Goal: Task Accomplishment & Management: Complete application form

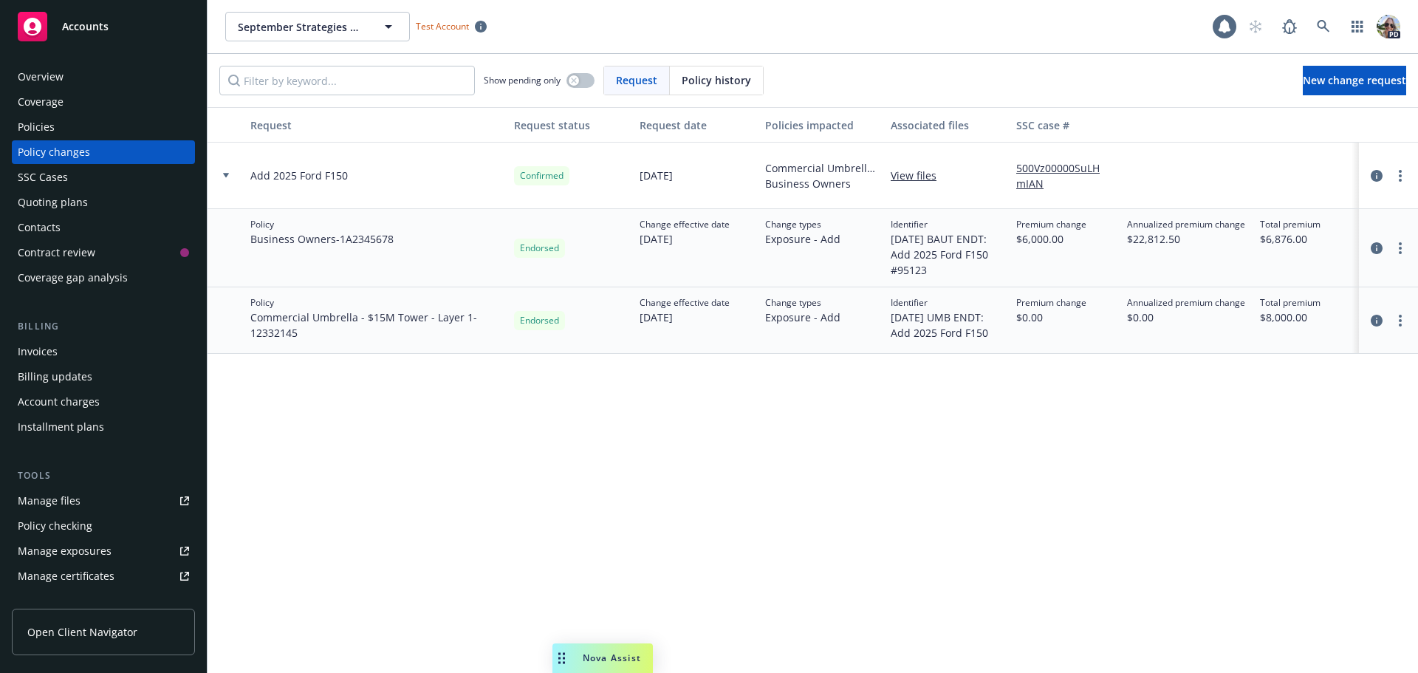
click at [58, 353] on div "Invoices" at bounding box center [103, 352] width 171 height 24
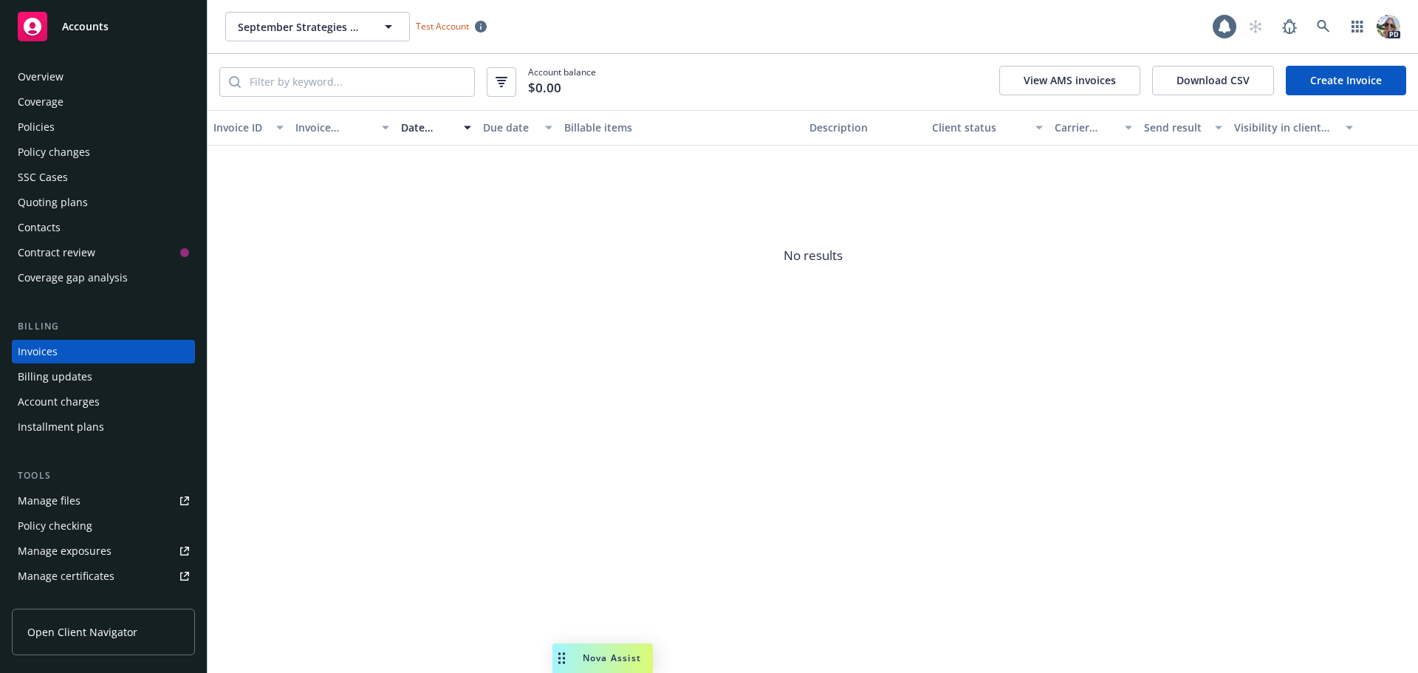
click at [1370, 85] on link "Create Invoice" at bounding box center [1345, 81] width 120 height 30
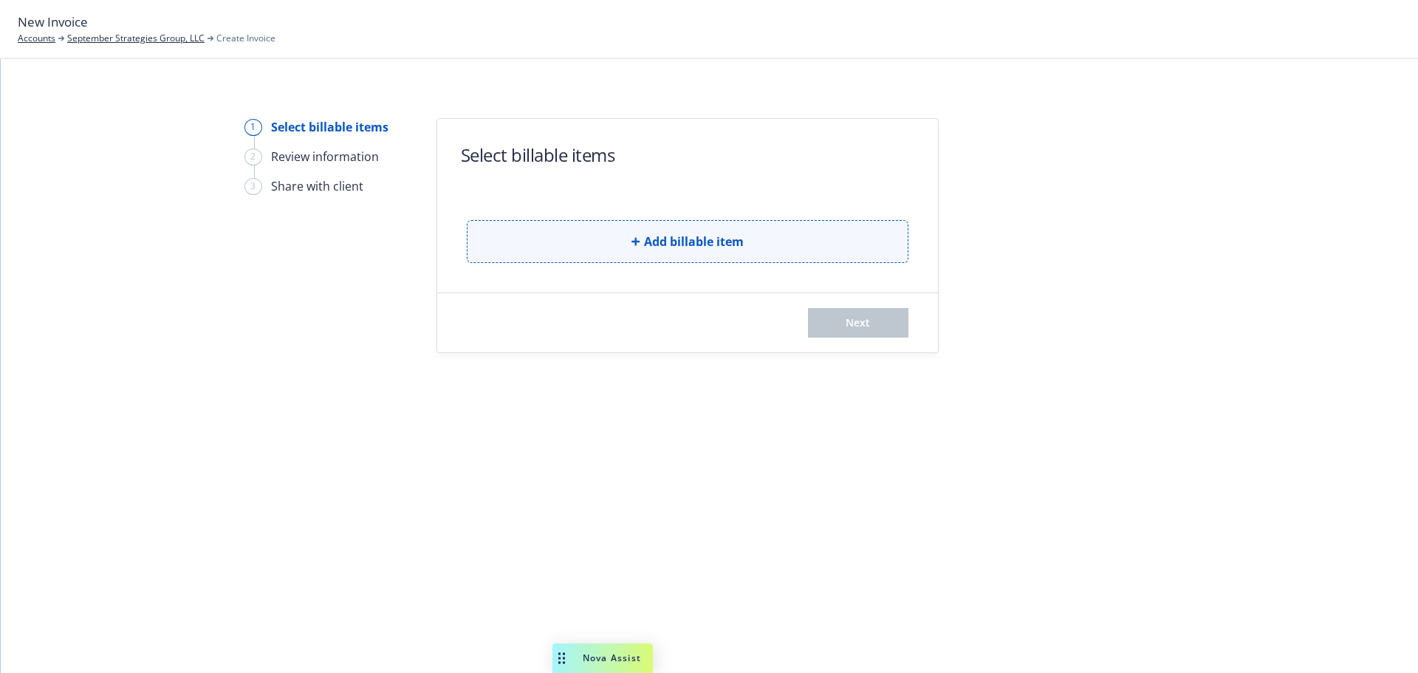
click at [592, 244] on button "Add billable item" at bounding box center [688, 241] width 442 height 43
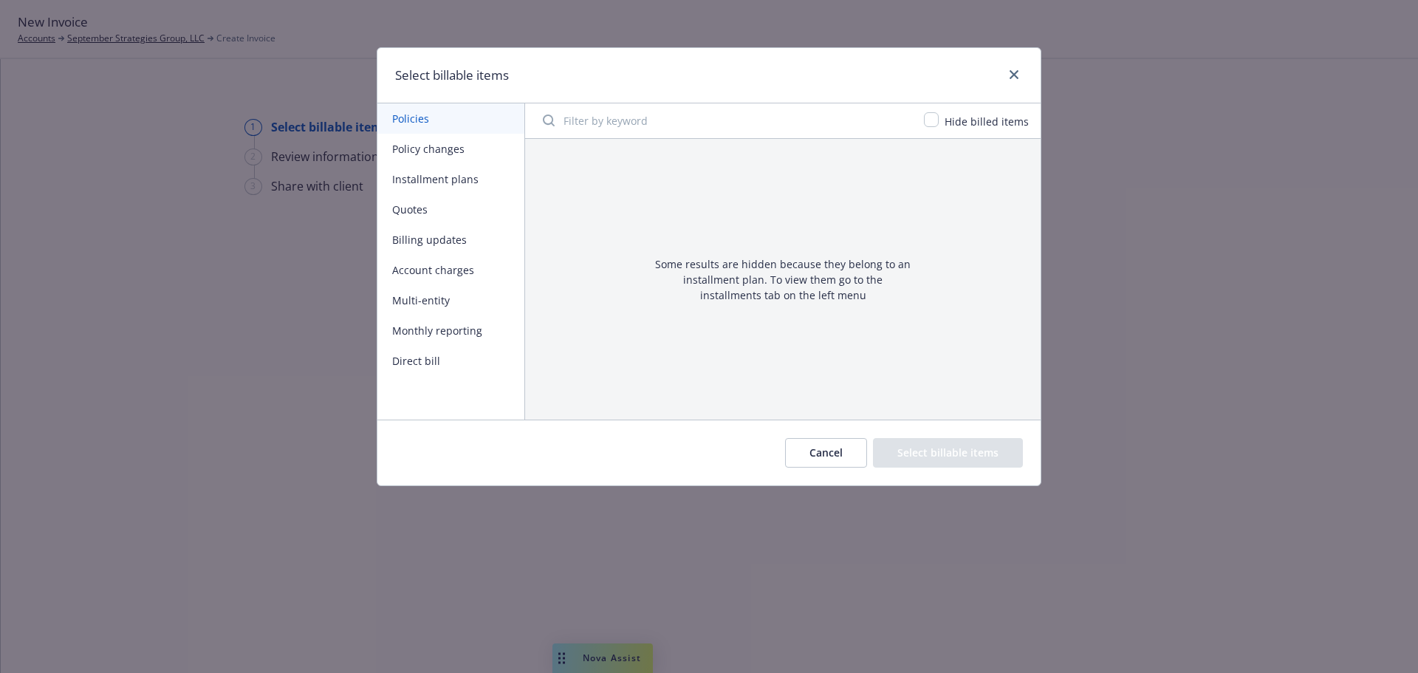
click at [408, 148] on button "Policy changes" at bounding box center [450, 149] width 147 height 30
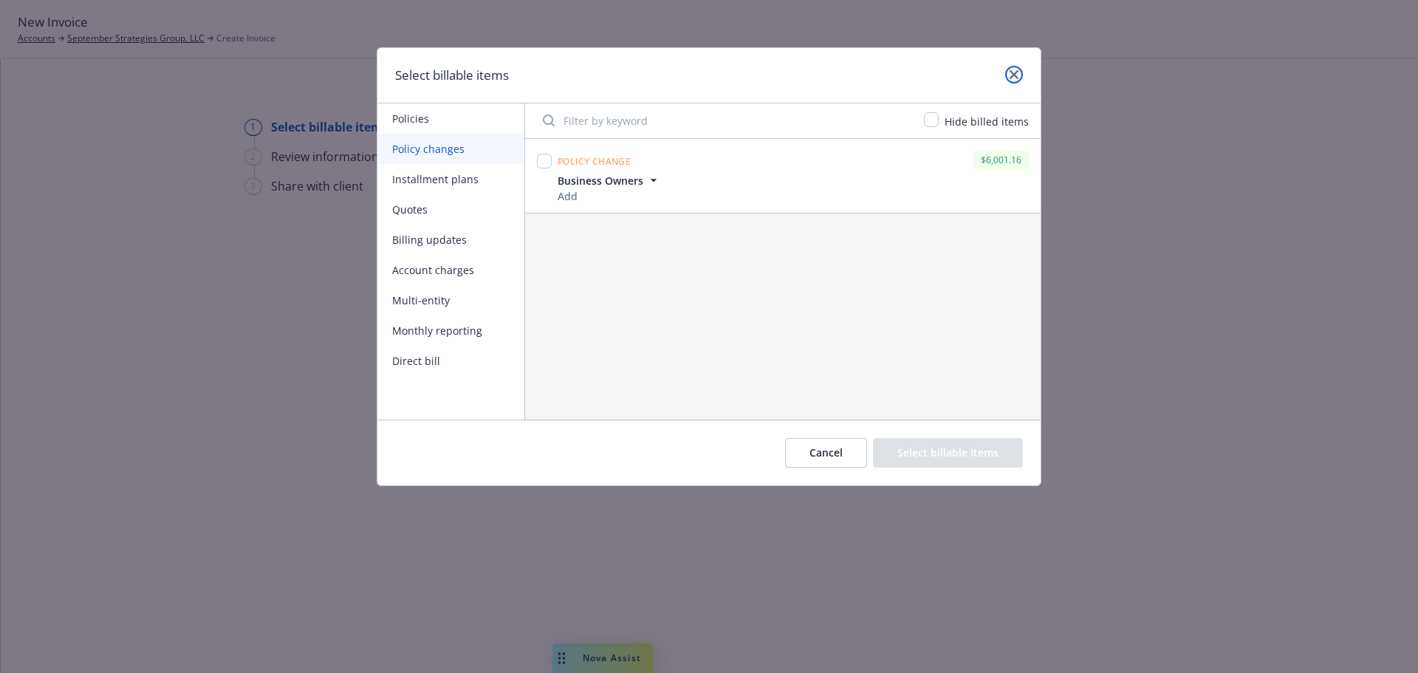
click at [1015, 78] on icon "close" at bounding box center [1013, 74] width 9 height 9
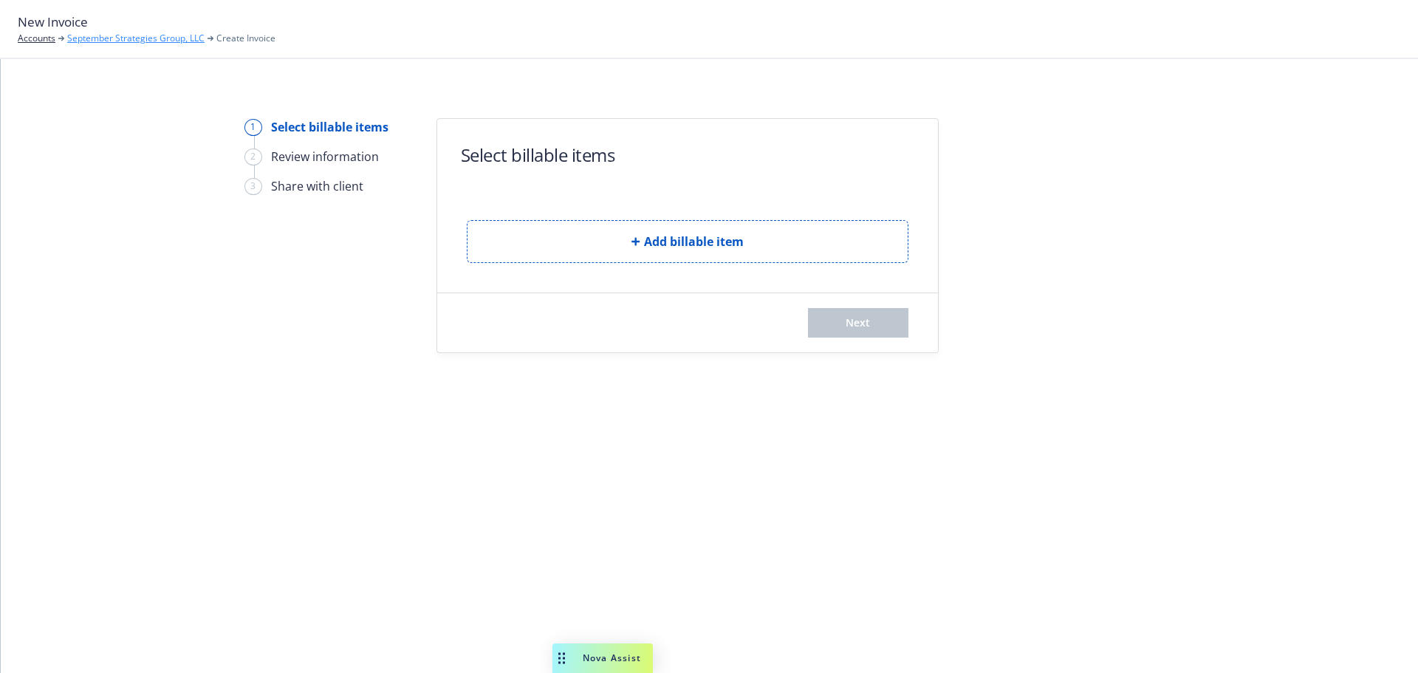
click at [159, 36] on link "September Strategies Group, LLC" at bounding box center [135, 38] width 137 height 13
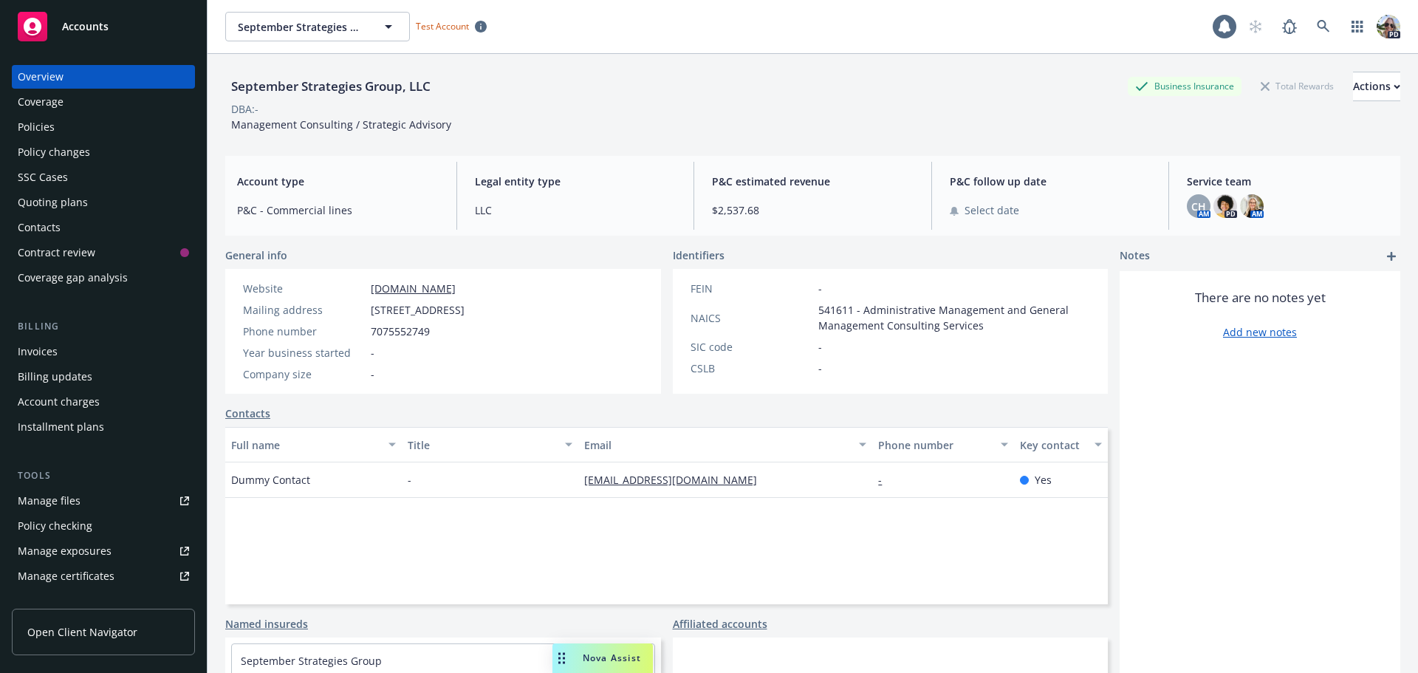
click at [47, 121] on div "Policies" at bounding box center [36, 127] width 37 height 24
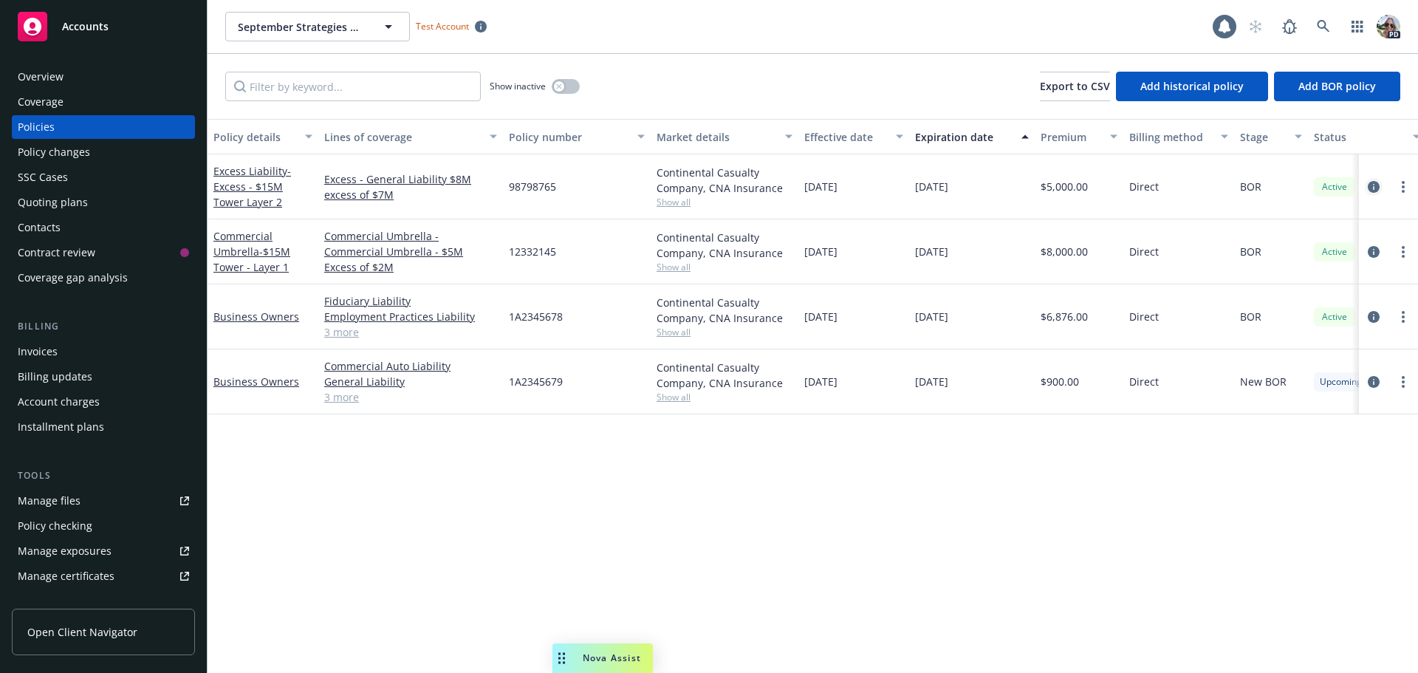
click at [1371, 185] on icon "circleInformation" at bounding box center [1373, 187] width 12 height 12
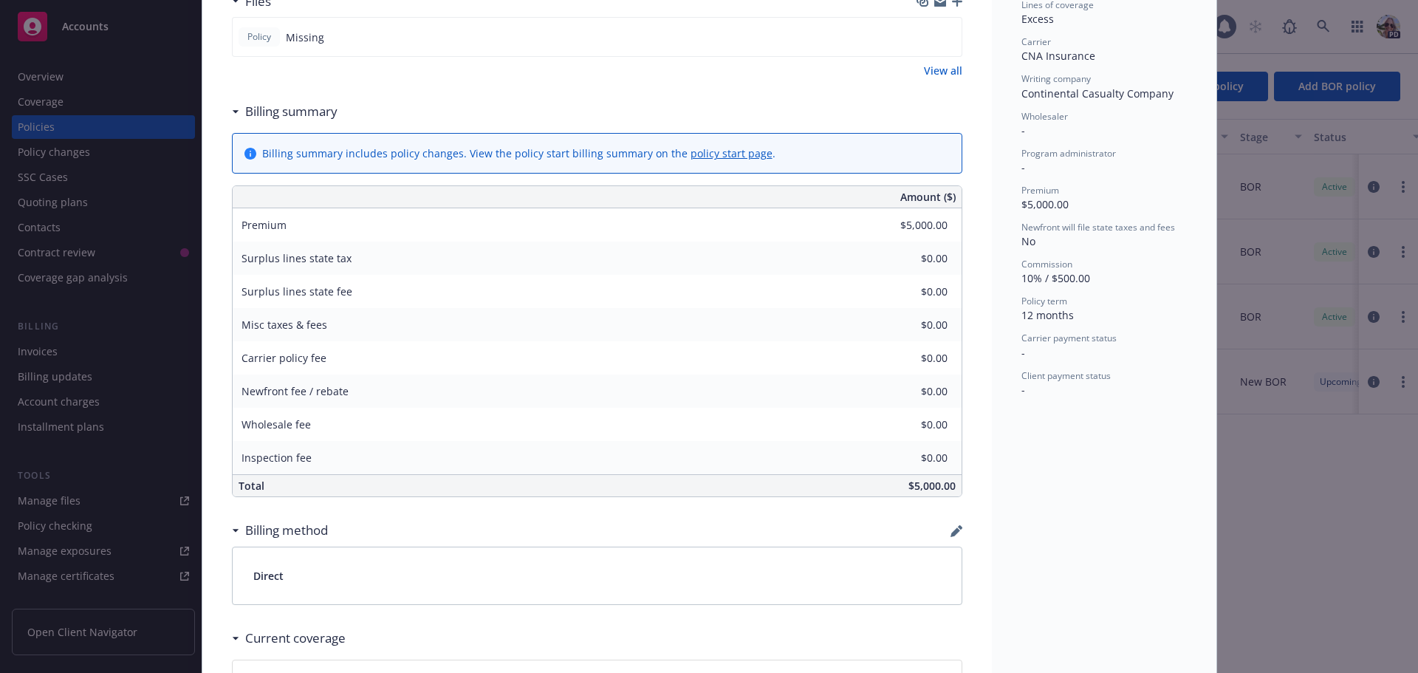
scroll to position [567, 0]
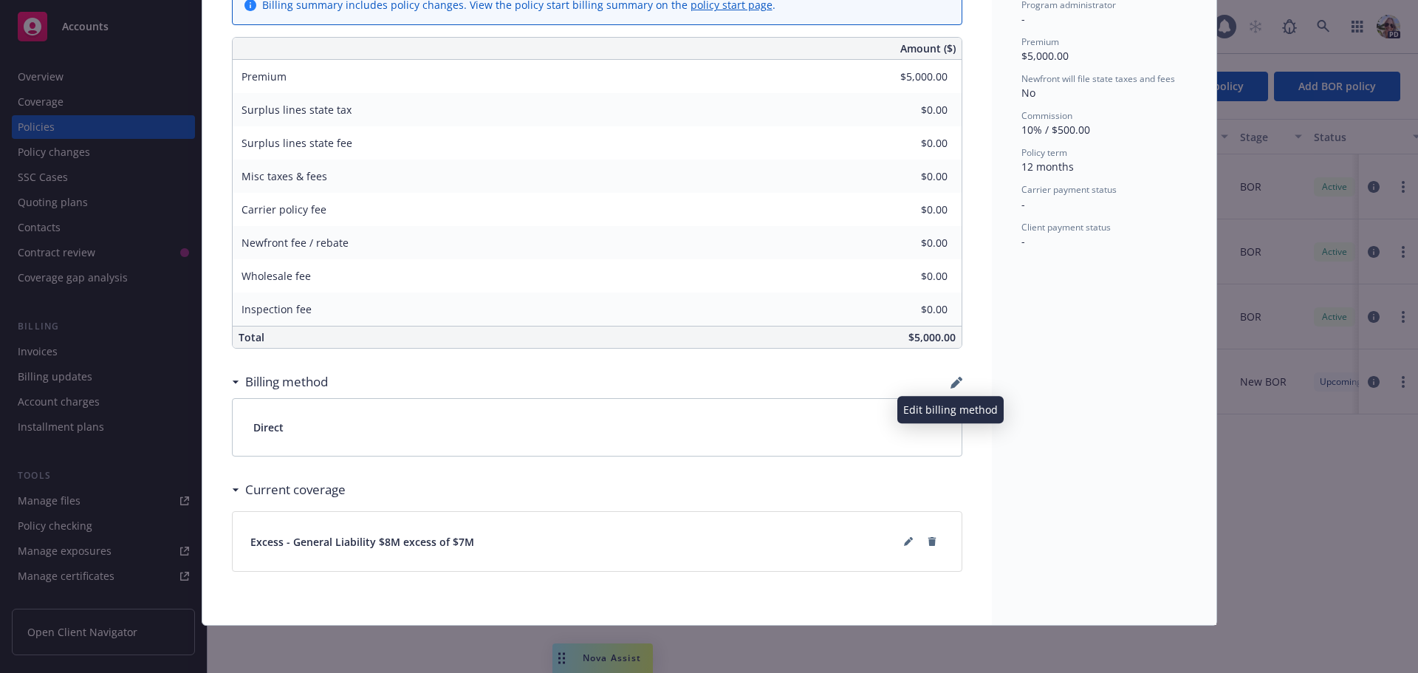
click at [957, 378] on icon "button" at bounding box center [959, 379] width 4 height 4
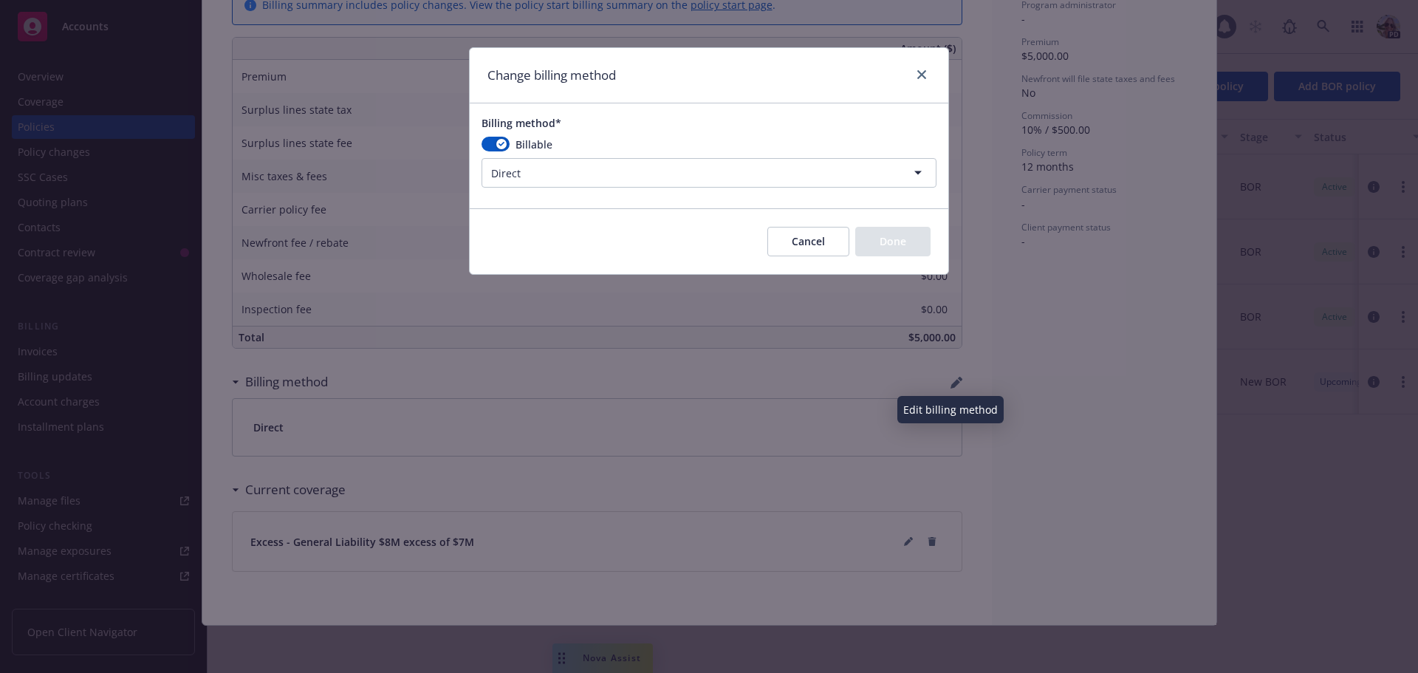
click at [519, 174] on html "Accounts Overview Coverage Policies Policy changes SSC Cases Quoting plans Cont…" at bounding box center [709, 336] width 1418 height 673
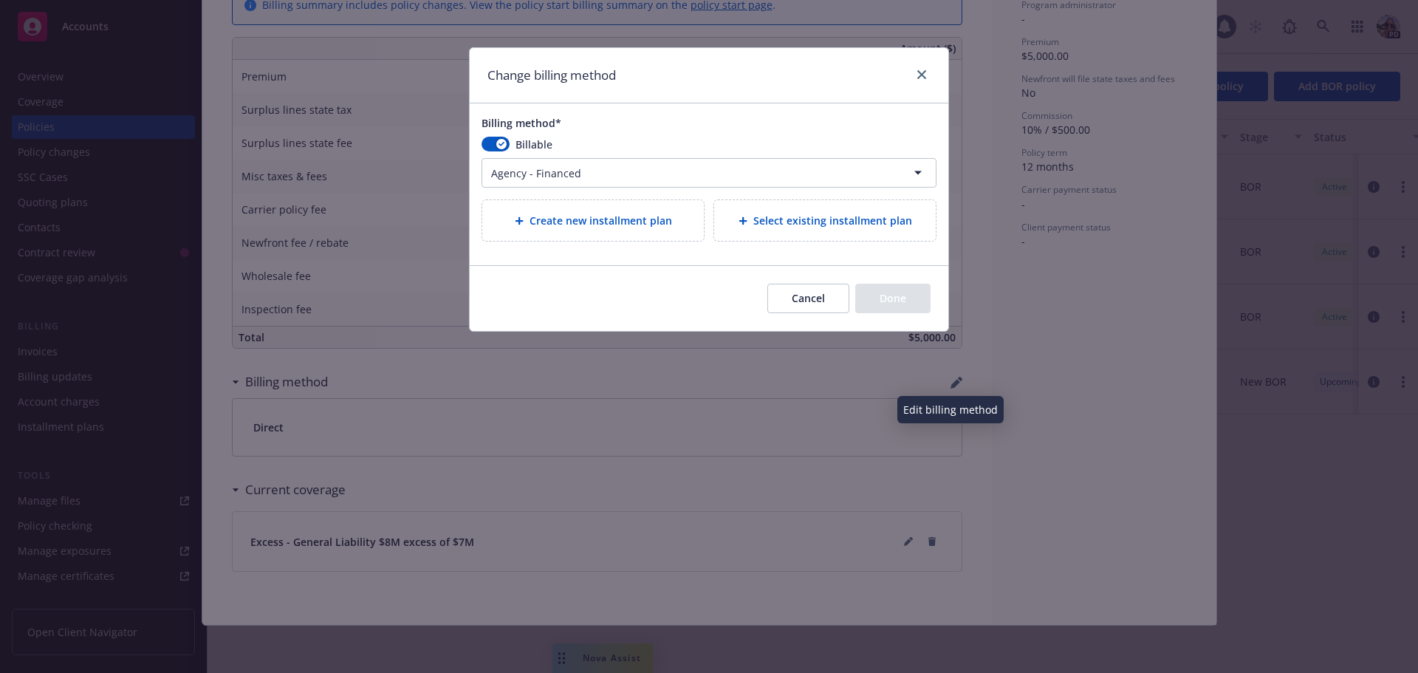
click at [524, 171] on html "Accounts Overview Coverage Policies Policy changes SSC Cases Quoting plans Cont…" at bounding box center [709, 336] width 1418 height 673
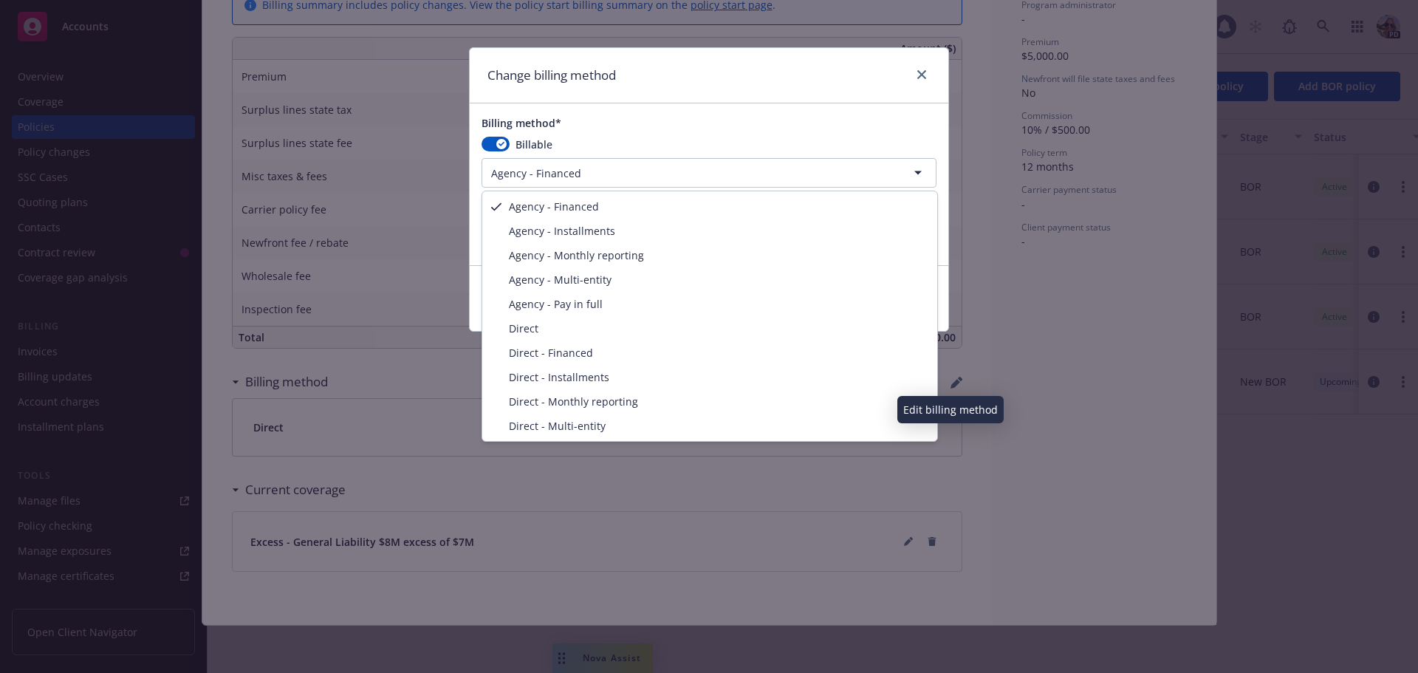
select select "AGENCY_PAY_IN_FULL"
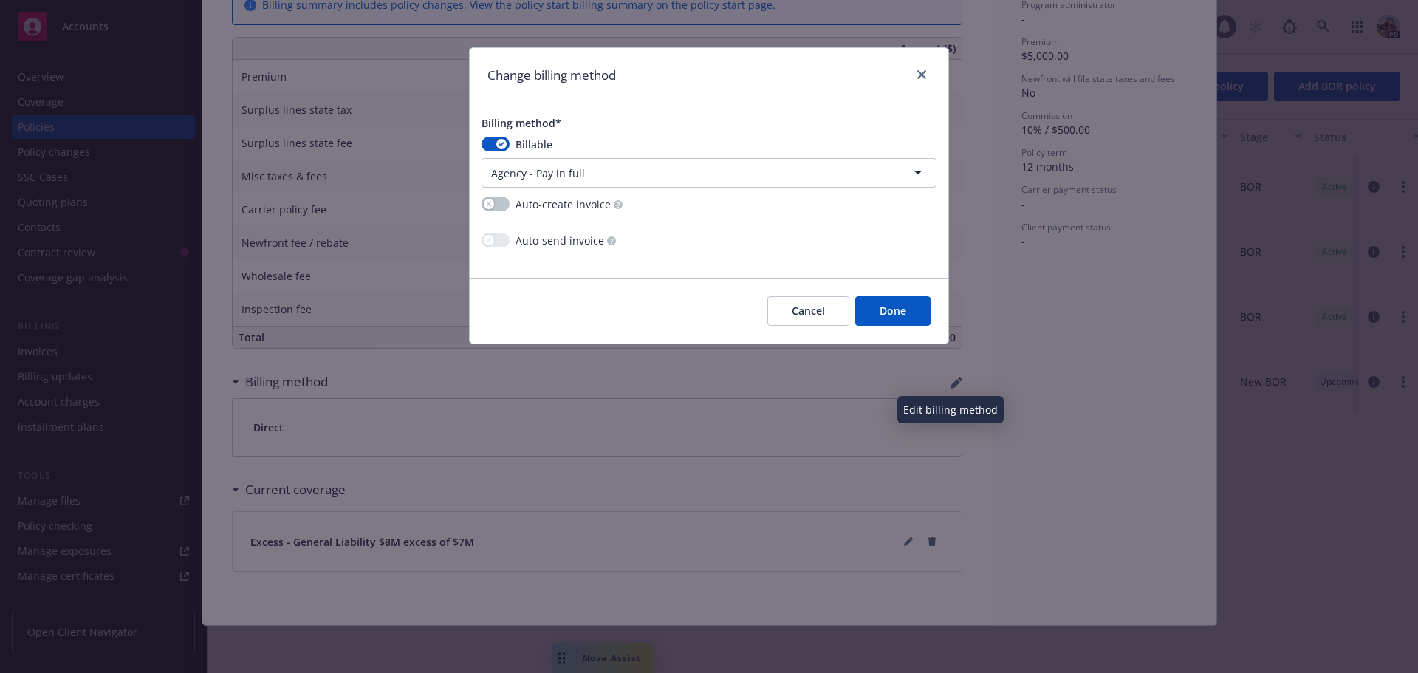
click at [902, 304] on button "Done" at bounding box center [892, 311] width 75 height 30
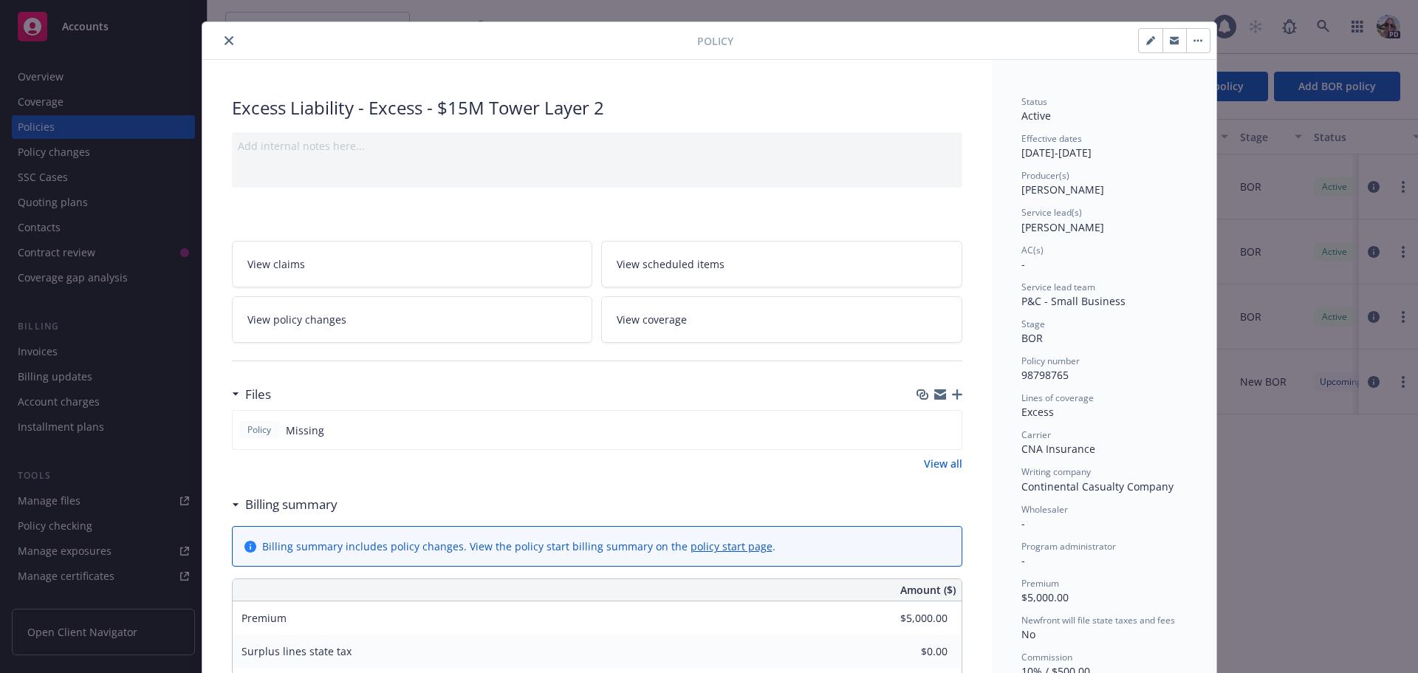
scroll to position [0, 0]
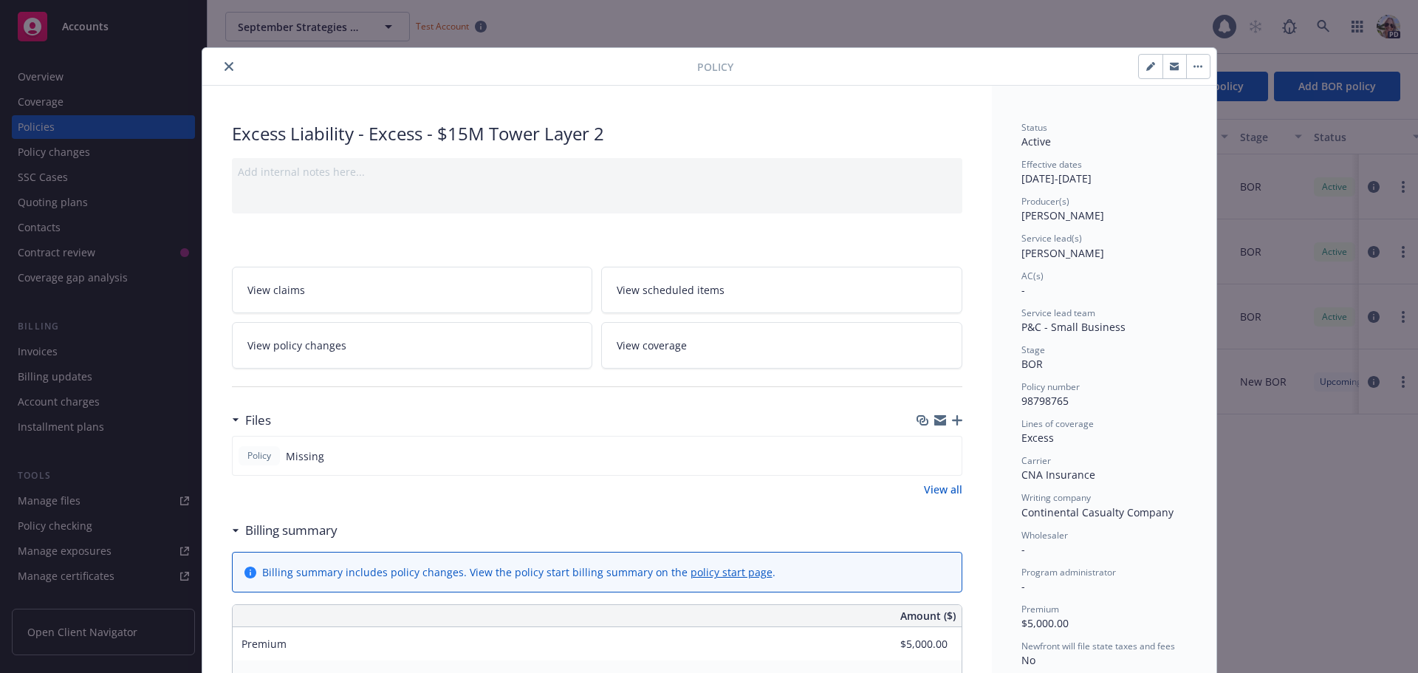
click at [224, 66] on icon "close" at bounding box center [228, 66] width 9 height 9
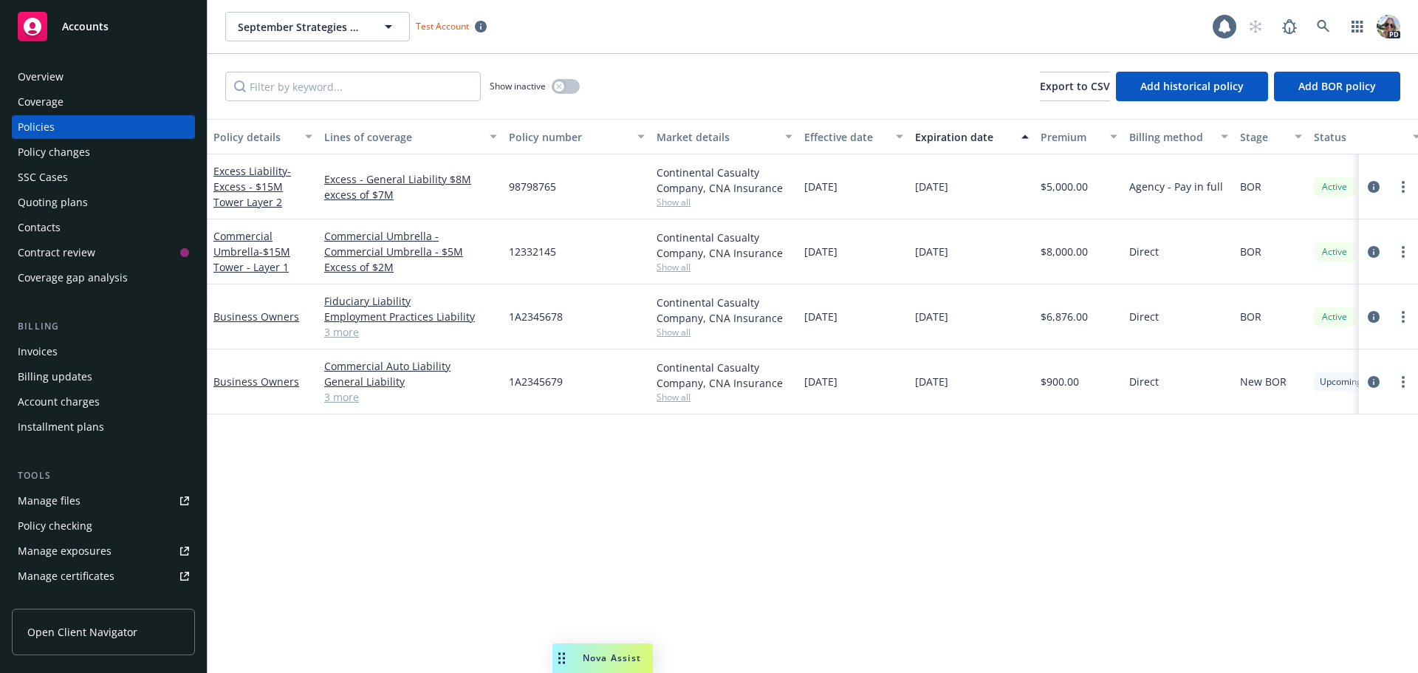
click at [33, 354] on div "Invoices" at bounding box center [38, 352] width 40 height 24
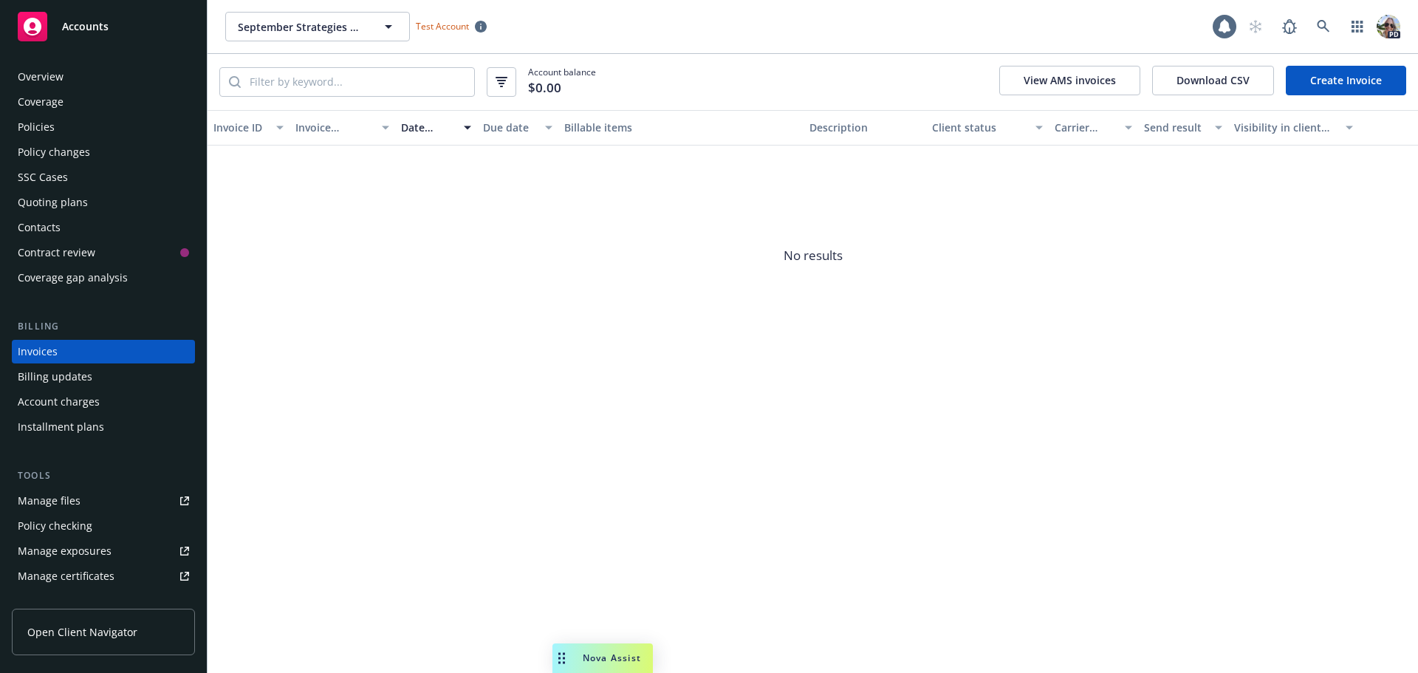
click at [1316, 86] on link "Create Invoice" at bounding box center [1345, 81] width 120 height 30
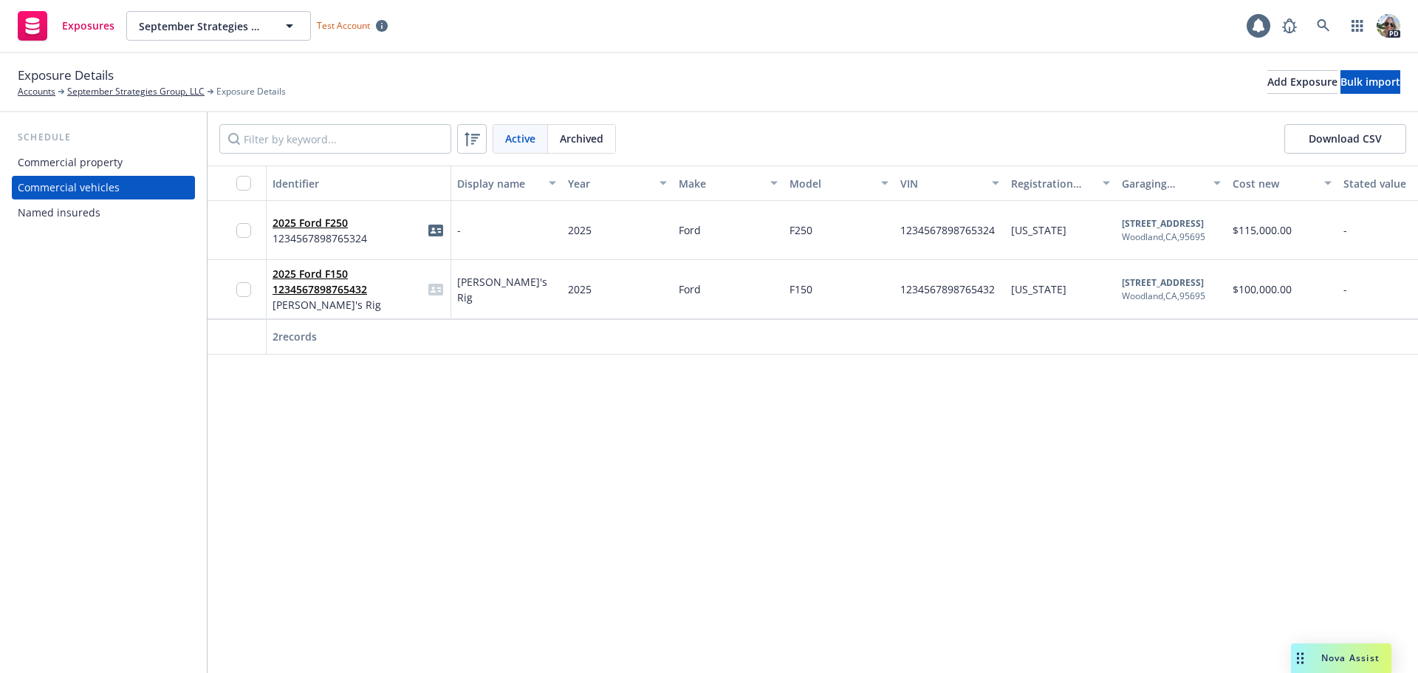
click at [328, 496] on div "Identifier Display name Year Make Model VIN Registration state Garaging address…" at bounding box center [812, 418] width 1210 height 507
click at [89, 94] on link "September Strategies Group, LLC" at bounding box center [135, 91] width 137 height 13
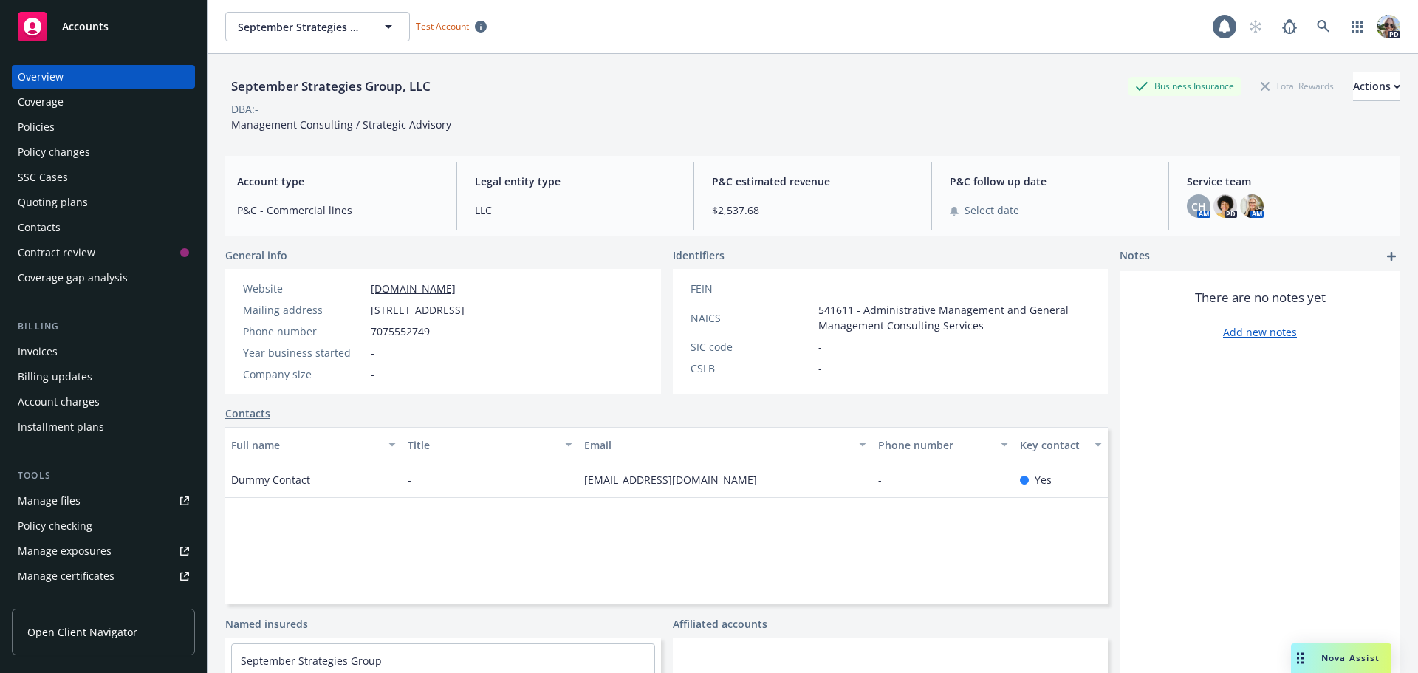
click at [56, 397] on div "Account charges" at bounding box center [59, 402] width 82 height 24
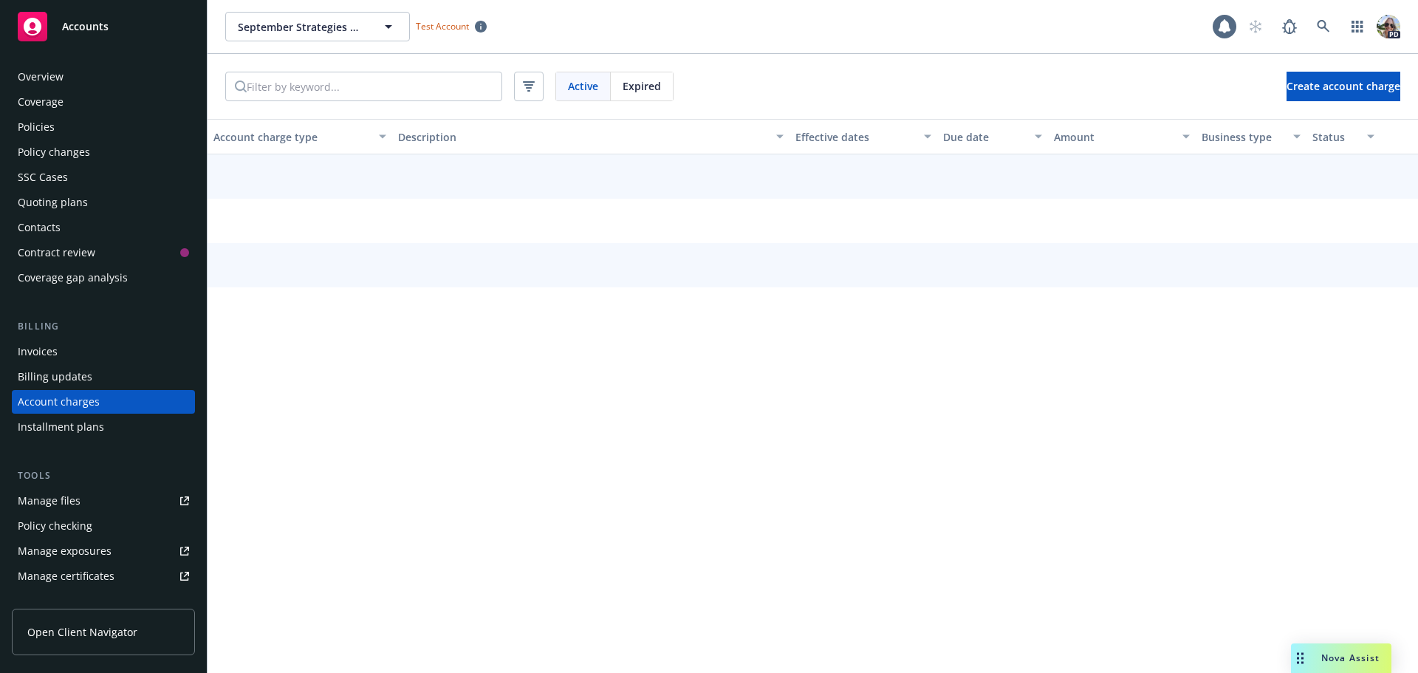
scroll to position [42, 0]
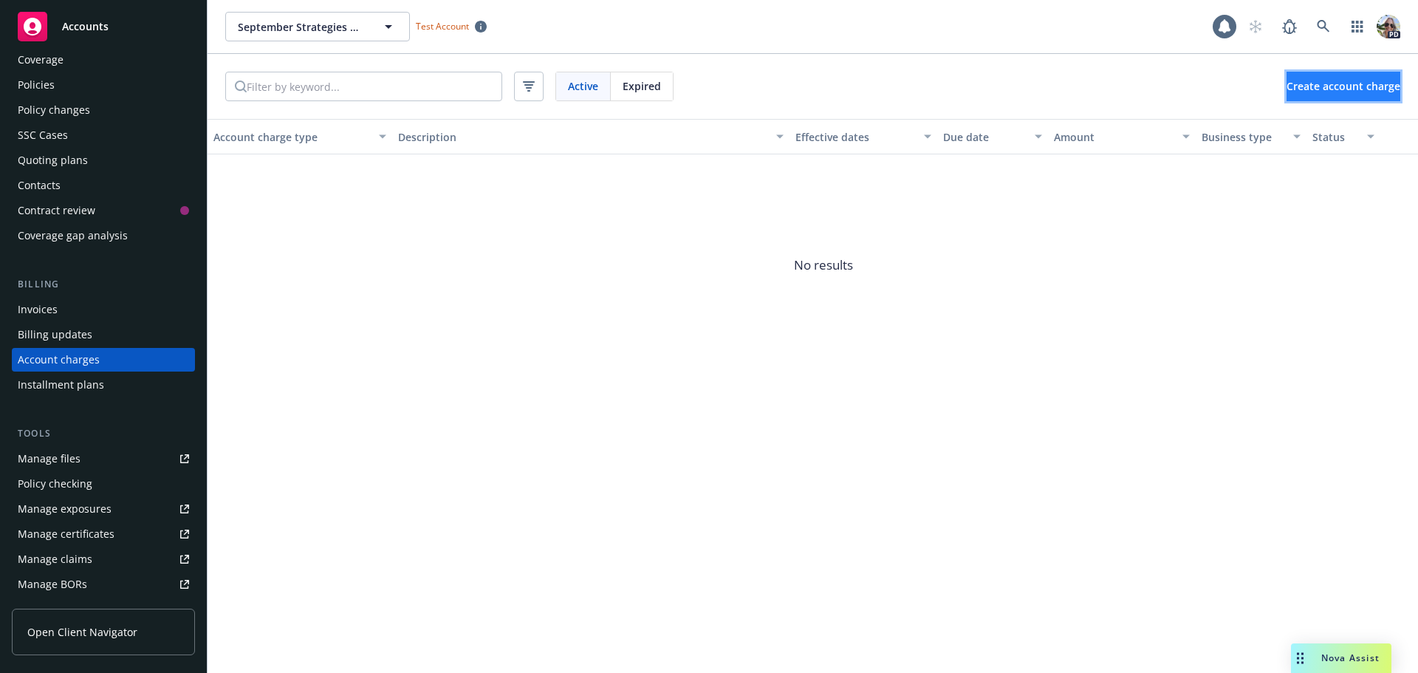
click at [1286, 89] on span "Create account charge" at bounding box center [1343, 86] width 114 height 14
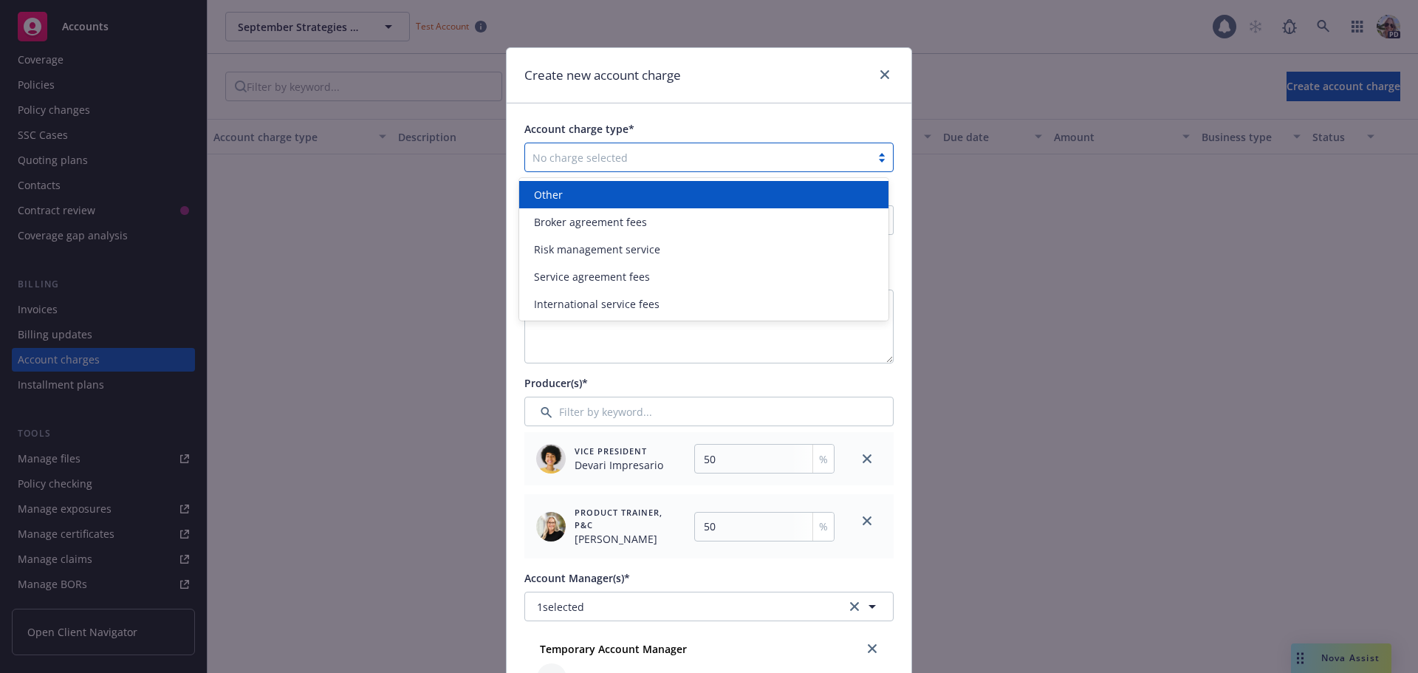
click at [601, 157] on div at bounding box center [697, 157] width 331 height 18
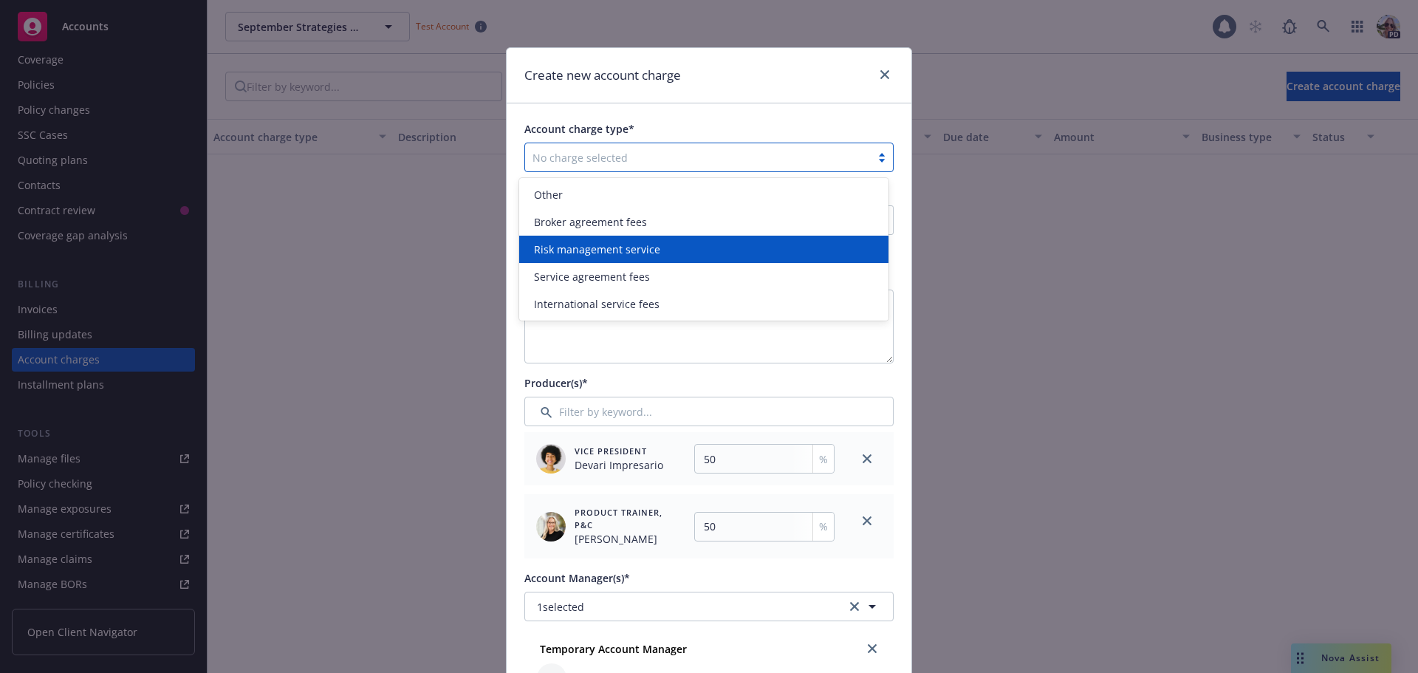
click at [563, 252] on span "Risk management service" at bounding box center [597, 249] width 126 height 16
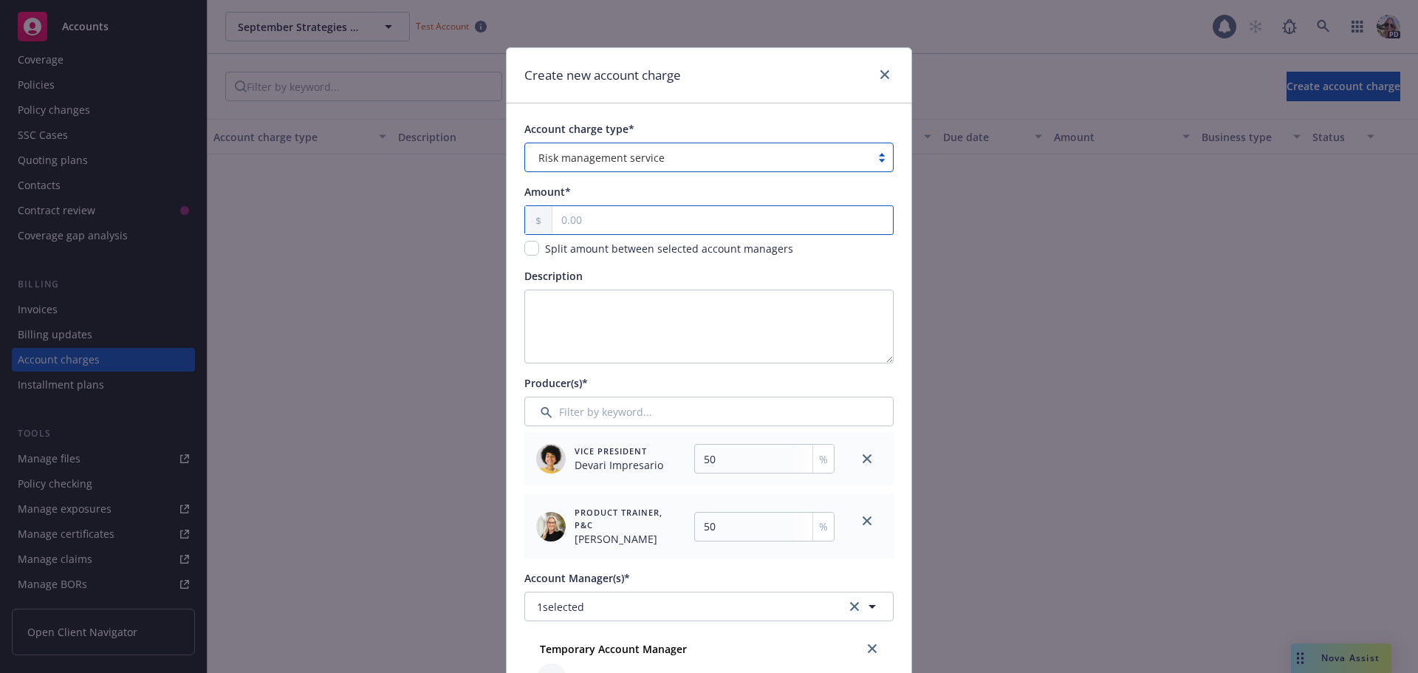
click at [565, 223] on input "text" at bounding box center [722, 220] width 340 height 28
type input "25.00"
type input "12.5"
type input "2.00"
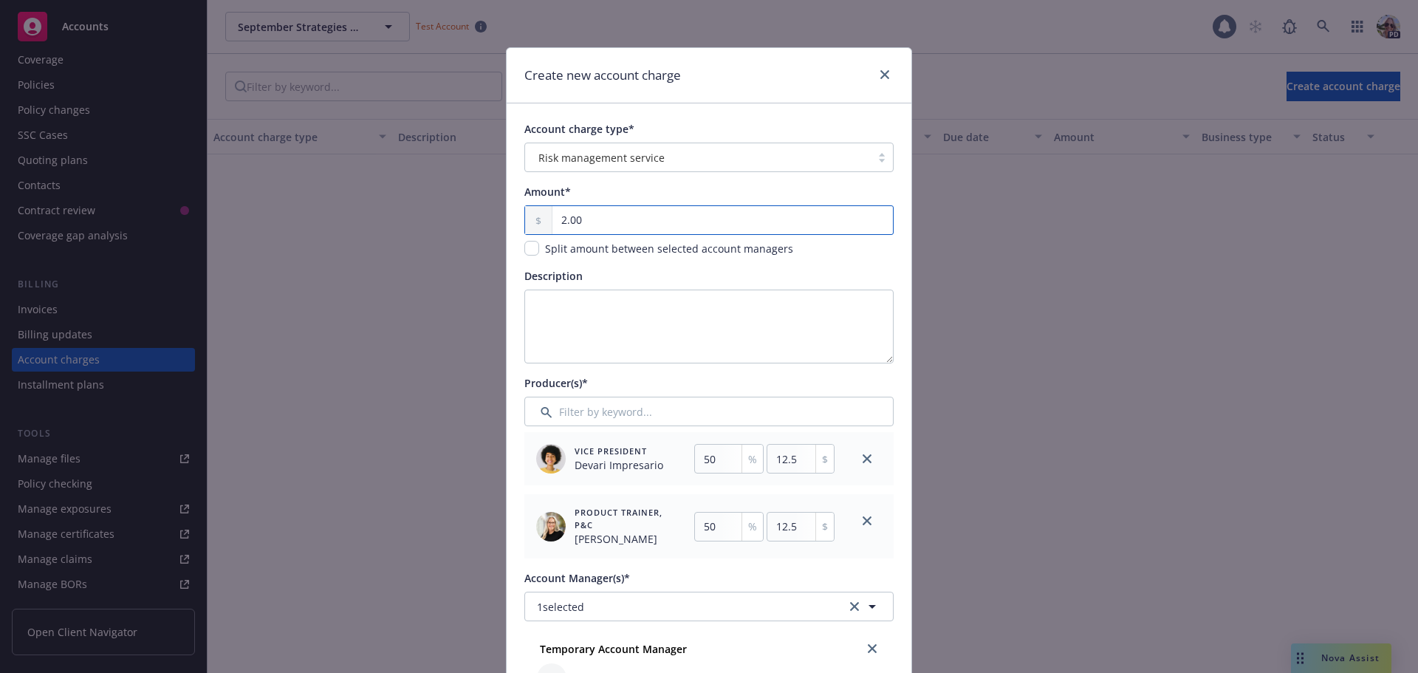
type input "1"
type input "50.00"
type input "25"
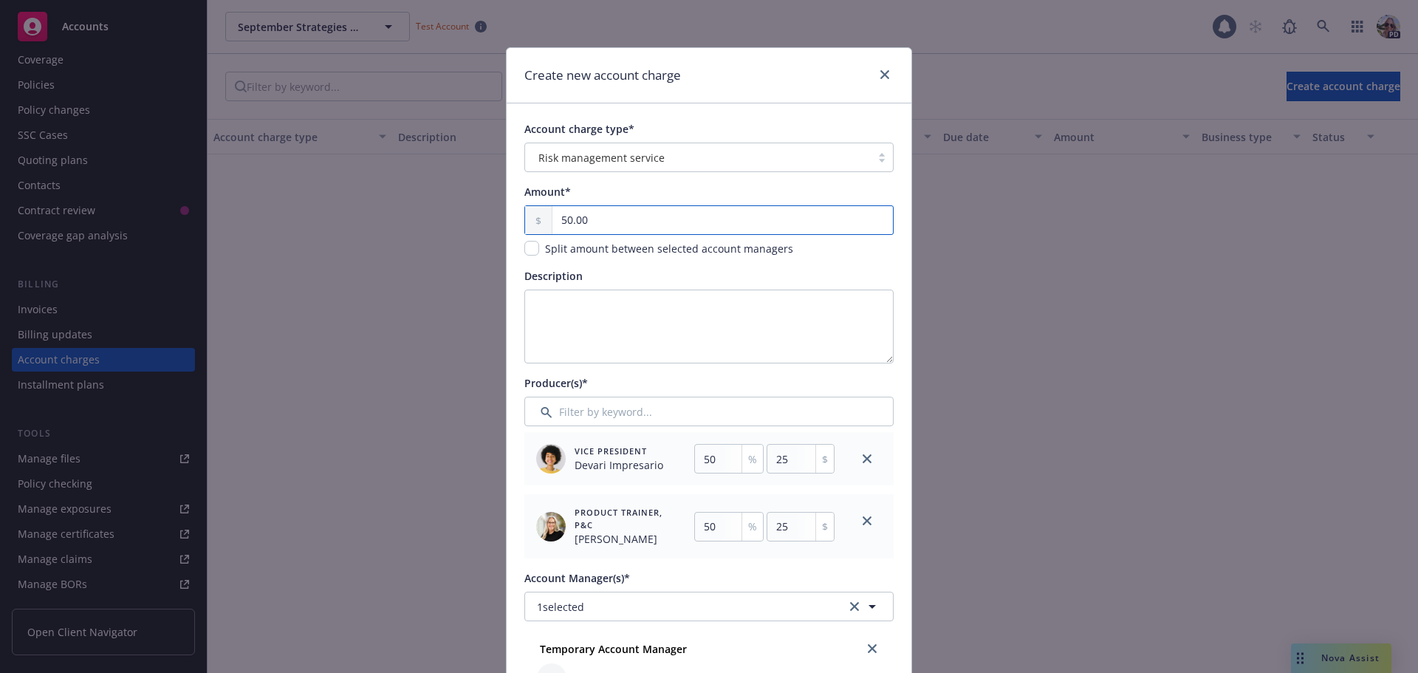
type input "500.00"
type input "250"
type input "5,000.00"
type input "2500"
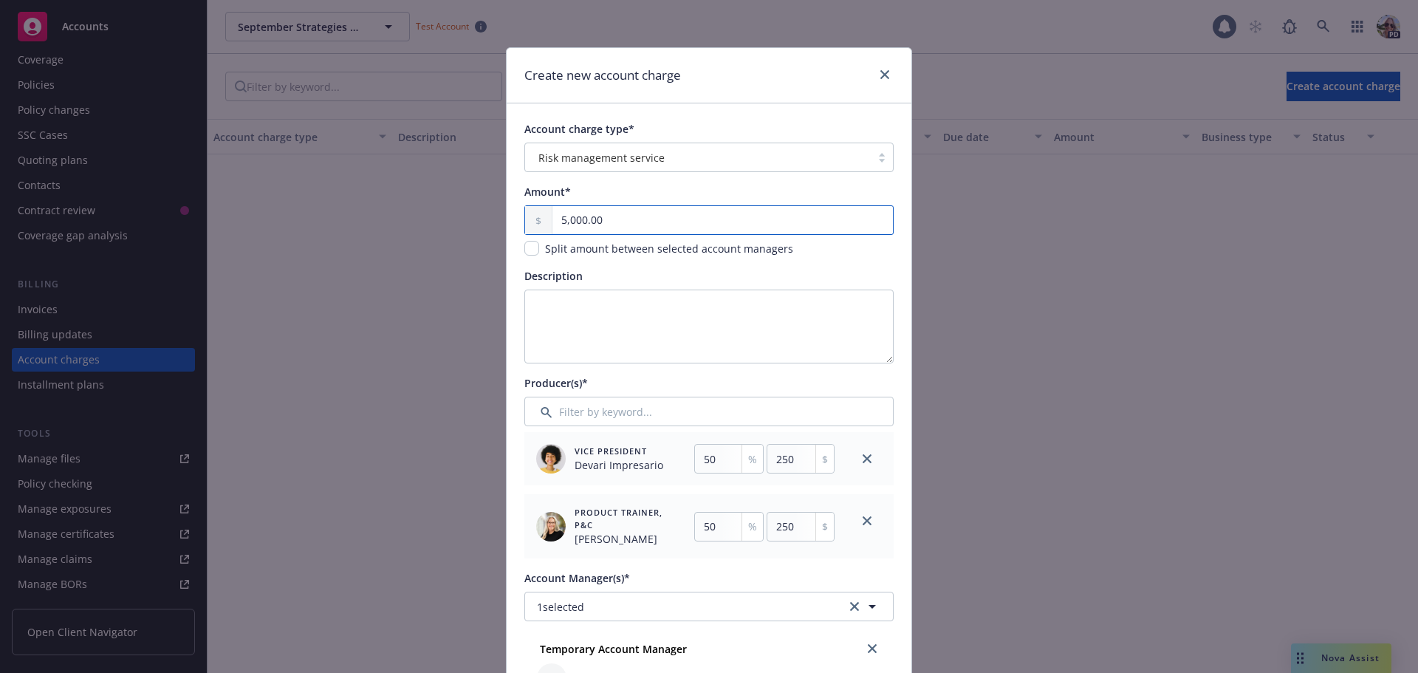
type input "2500"
type input "5,000.00"
click at [862, 454] on icon "close" at bounding box center [866, 458] width 9 height 9
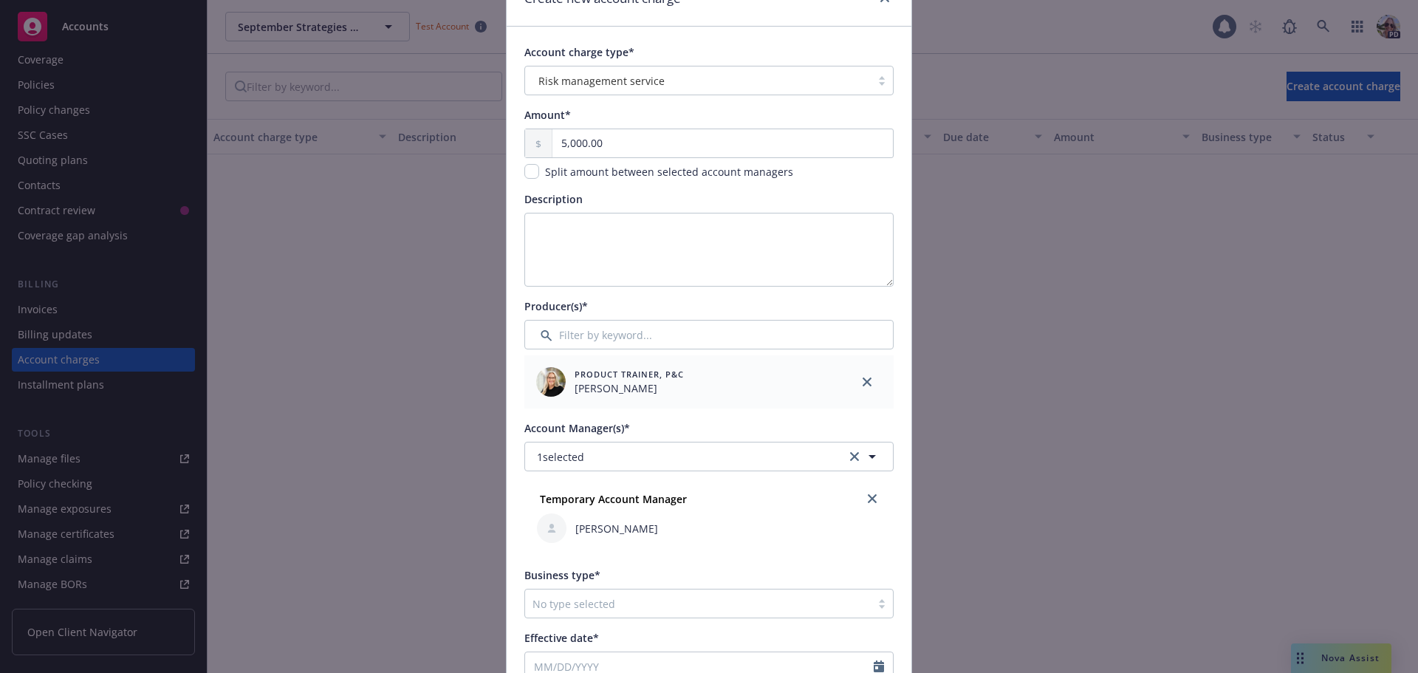
scroll to position [295, 0]
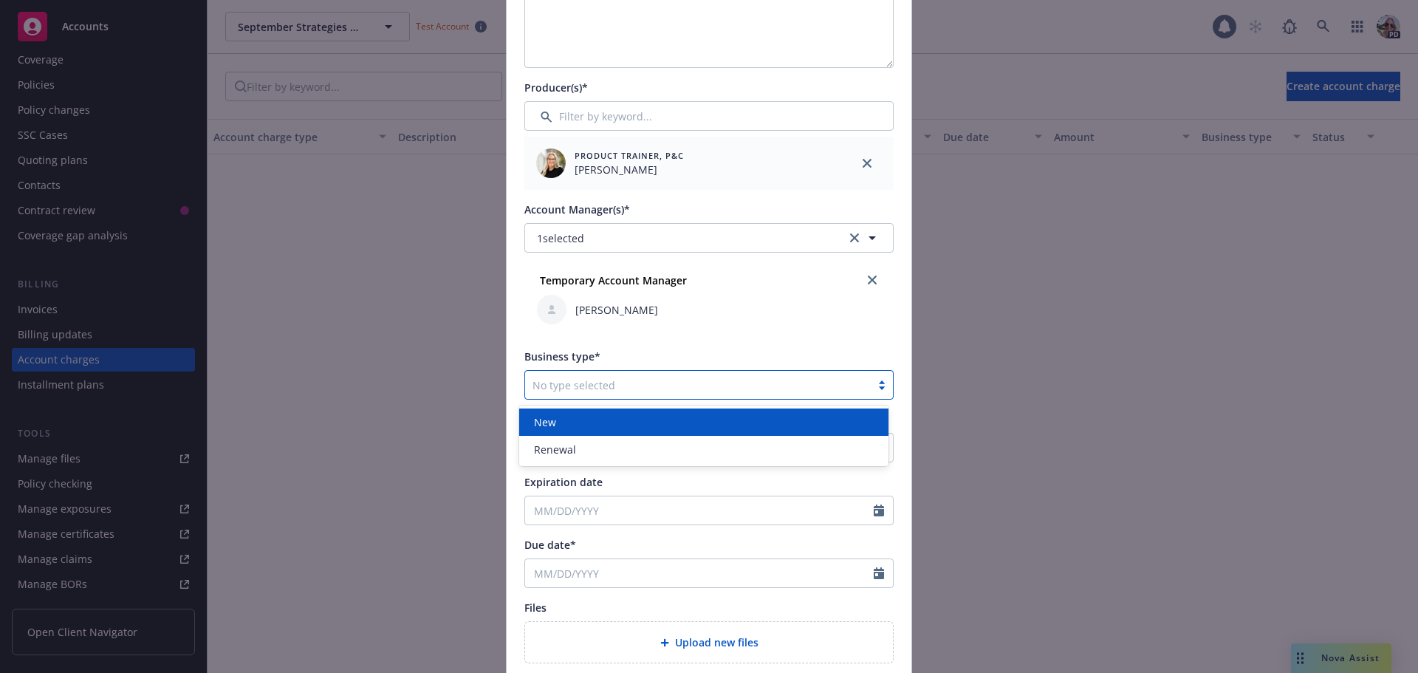
click at [555, 381] on div at bounding box center [697, 385] width 331 height 18
drag, startPoint x: 553, startPoint y: 450, endPoint x: 548, endPoint y: 424, distance: 27.1
click at [548, 424] on div "New Renewal" at bounding box center [703, 435] width 369 height 61
click at [540, 419] on span "New" at bounding box center [545, 422] width 22 height 16
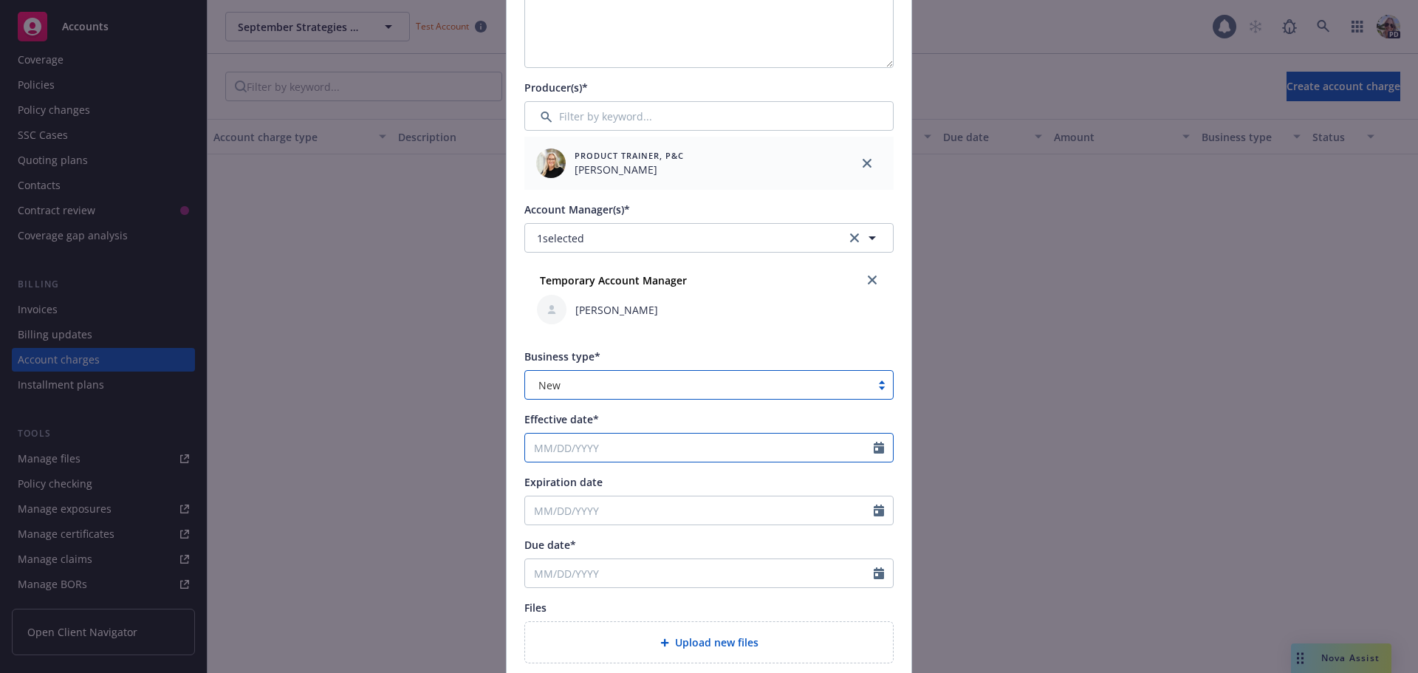
click at [543, 449] on input "Effective date*" at bounding box center [699, 447] width 349 height 28
select select "9"
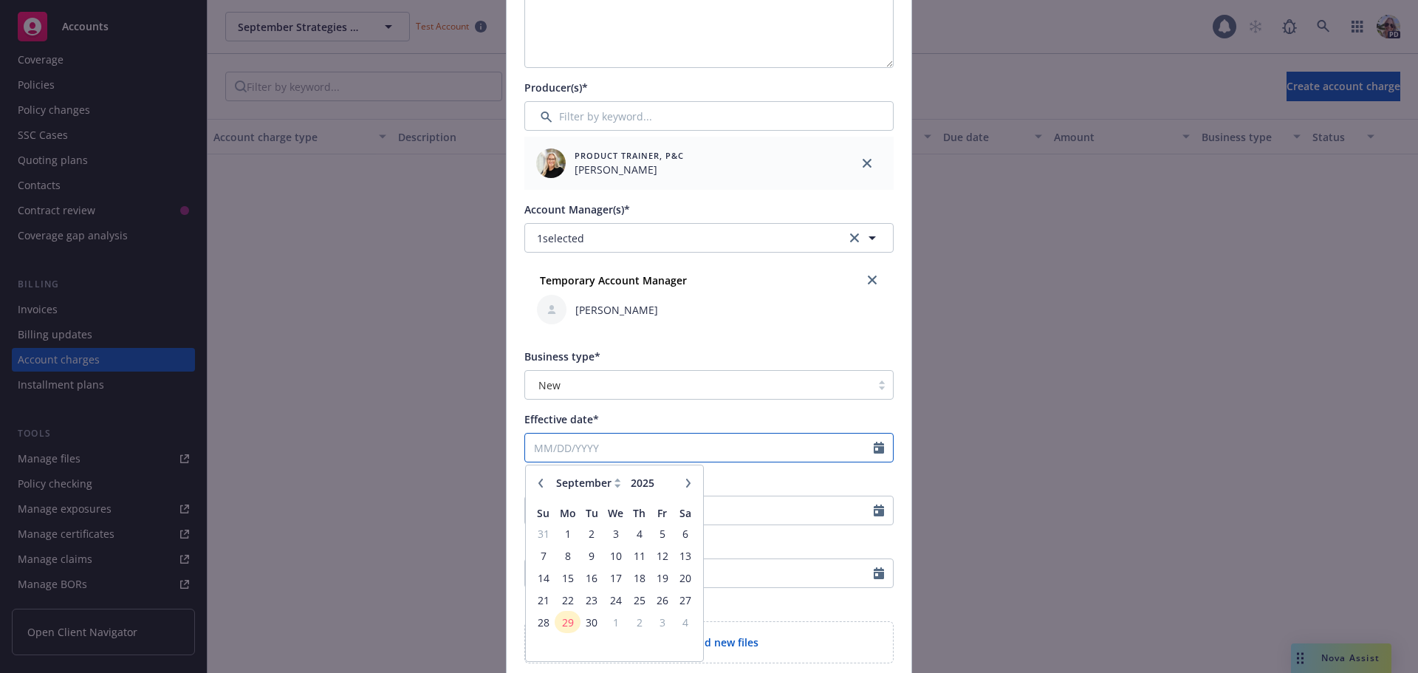
type input "0"
type input "[DATE]"
type input "10/01/2026"
click at [773, 509] on input "10/01/2026" at bounding box center [699, 510] width 349 height 28
select select "10"
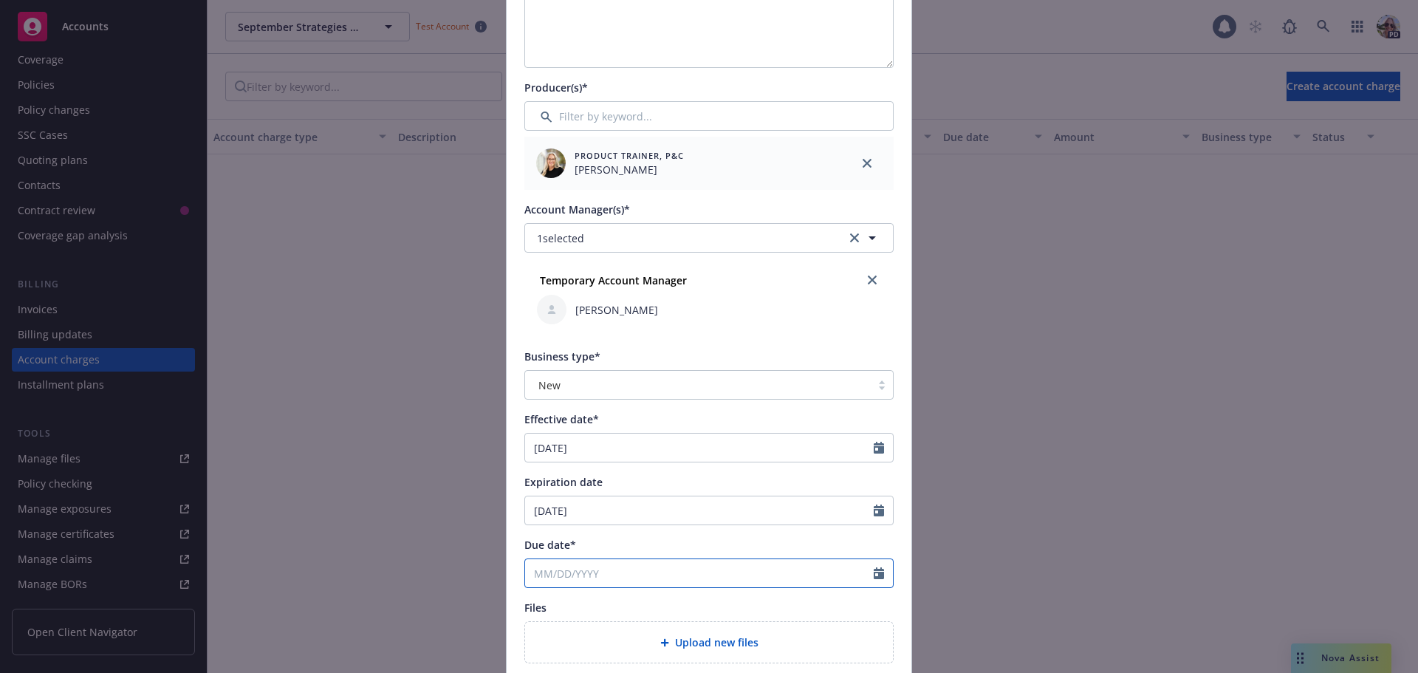
click at [584, 572] on input "Due date*" at bounding box center [699, 573] width 349 height 28
select select "9"
click at [656, 519] on span "3" at bounding box center [662, 516] width 20 height 18
type input "10/03/2025"
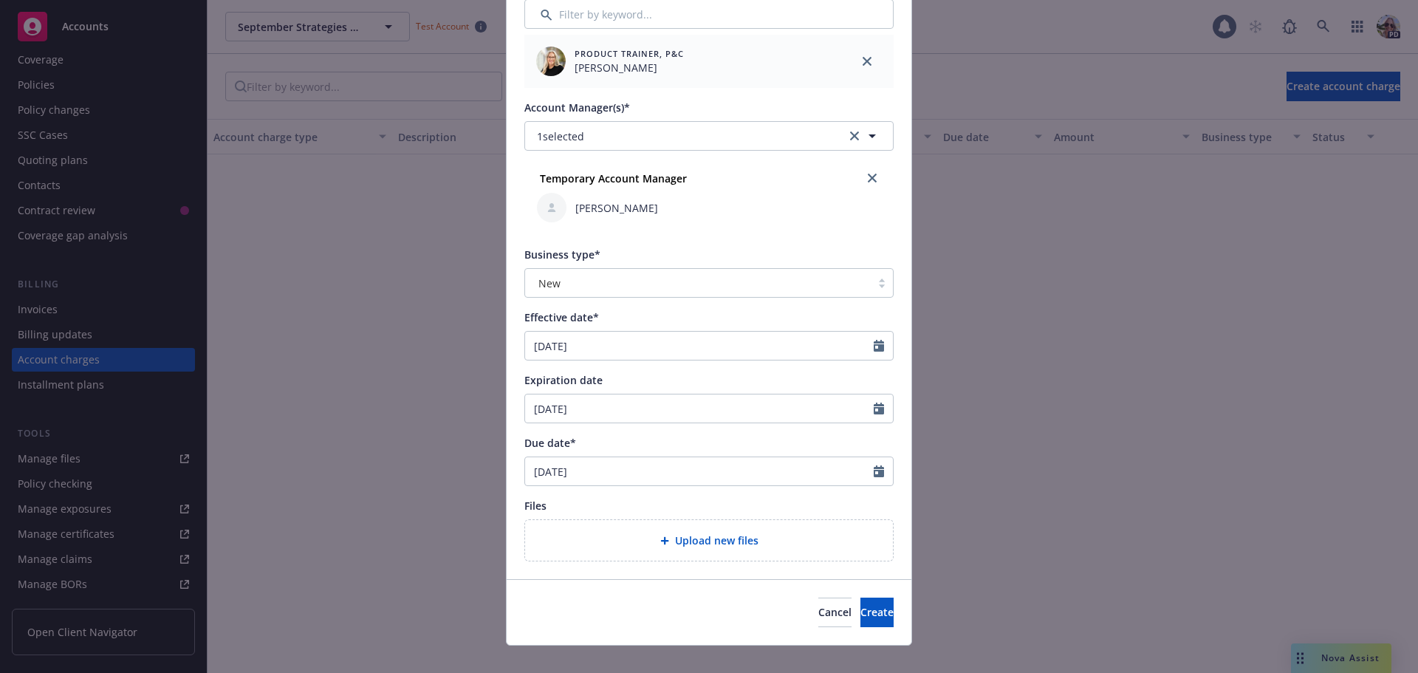
scroll to position [417, 0]
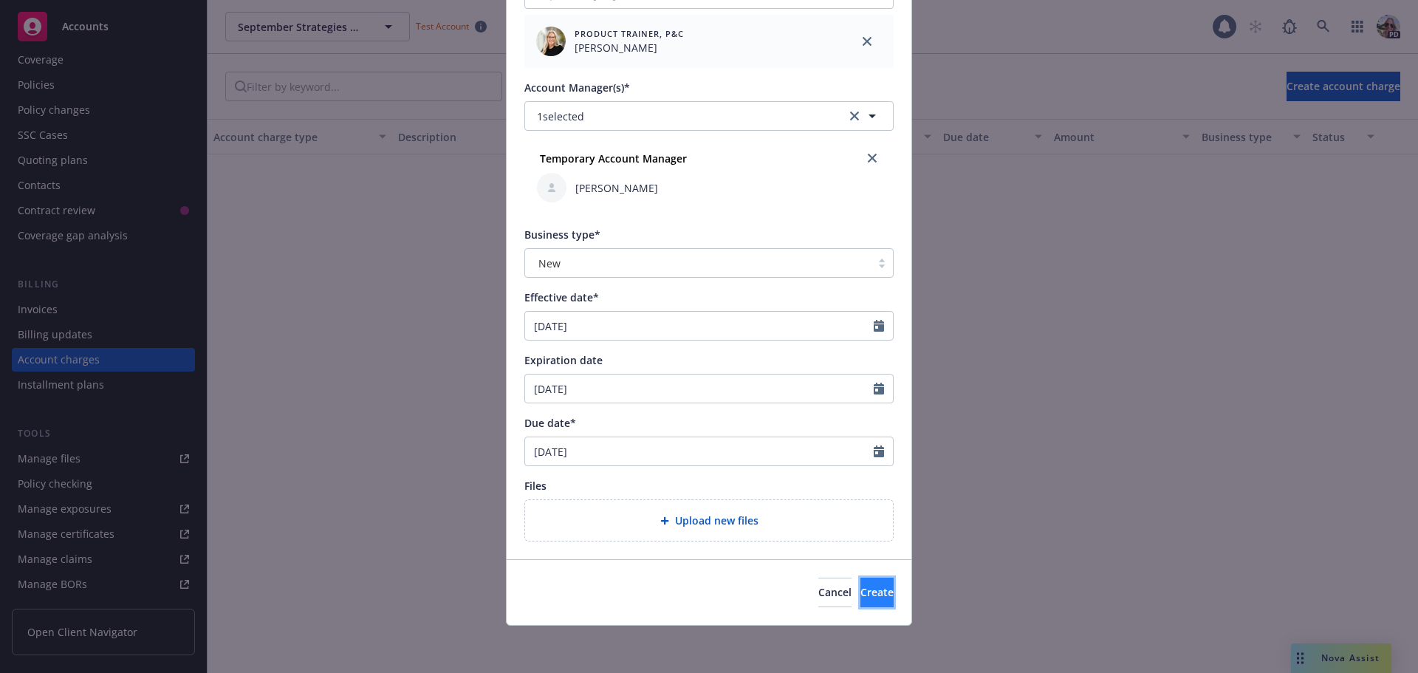
click at [862, 601] on button "Create" at bounding box center [876, 592] width 33 height 30
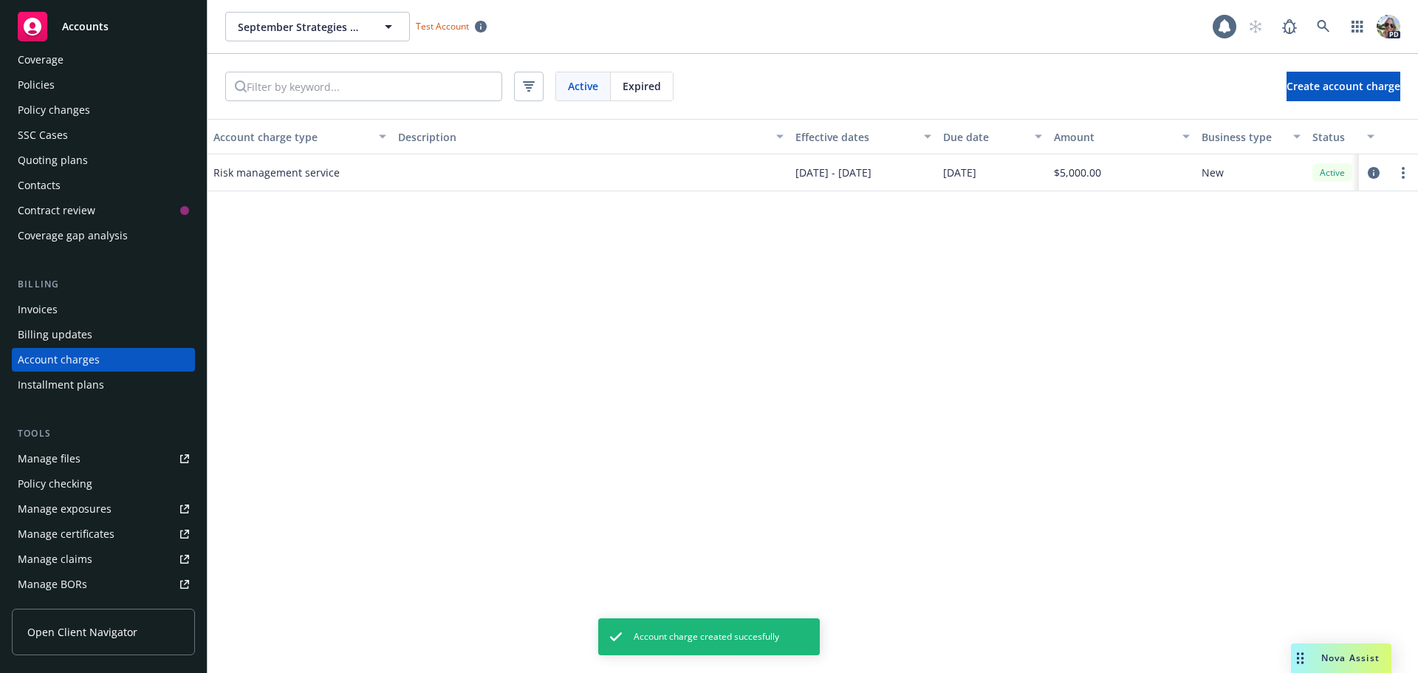
scroll to position [0, 0]
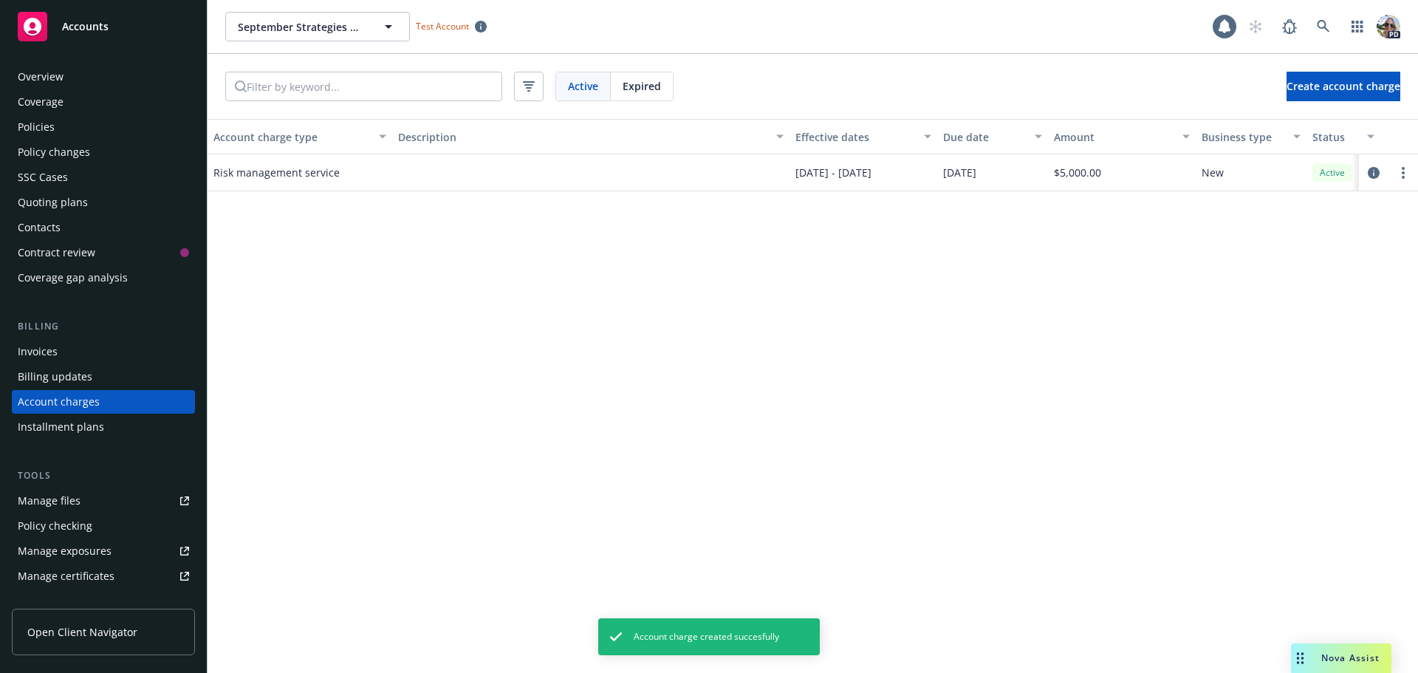
click at [48, 345] on div "Invoices" at bounding box center [38, 352] width 40 height 24
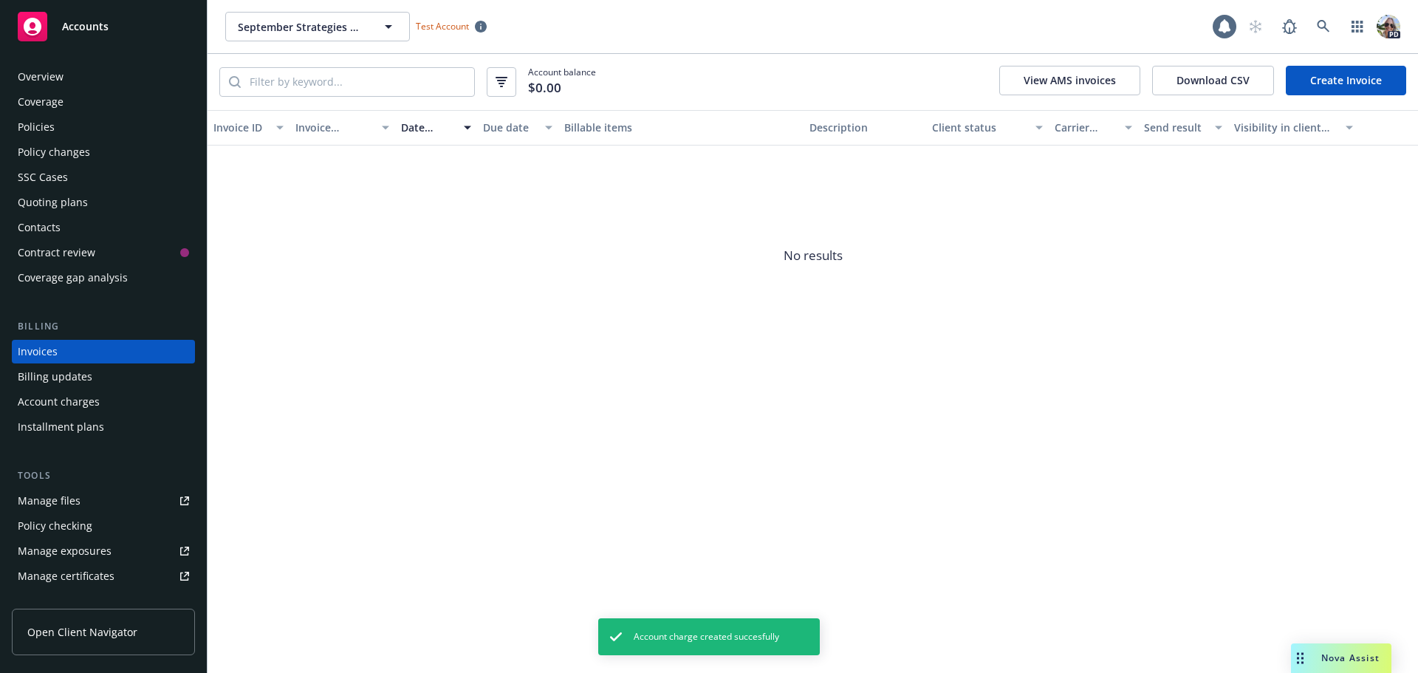
click at [1336, 80] on link "Create Invoice" at bounding box center [1345, 81] width 120 height 30
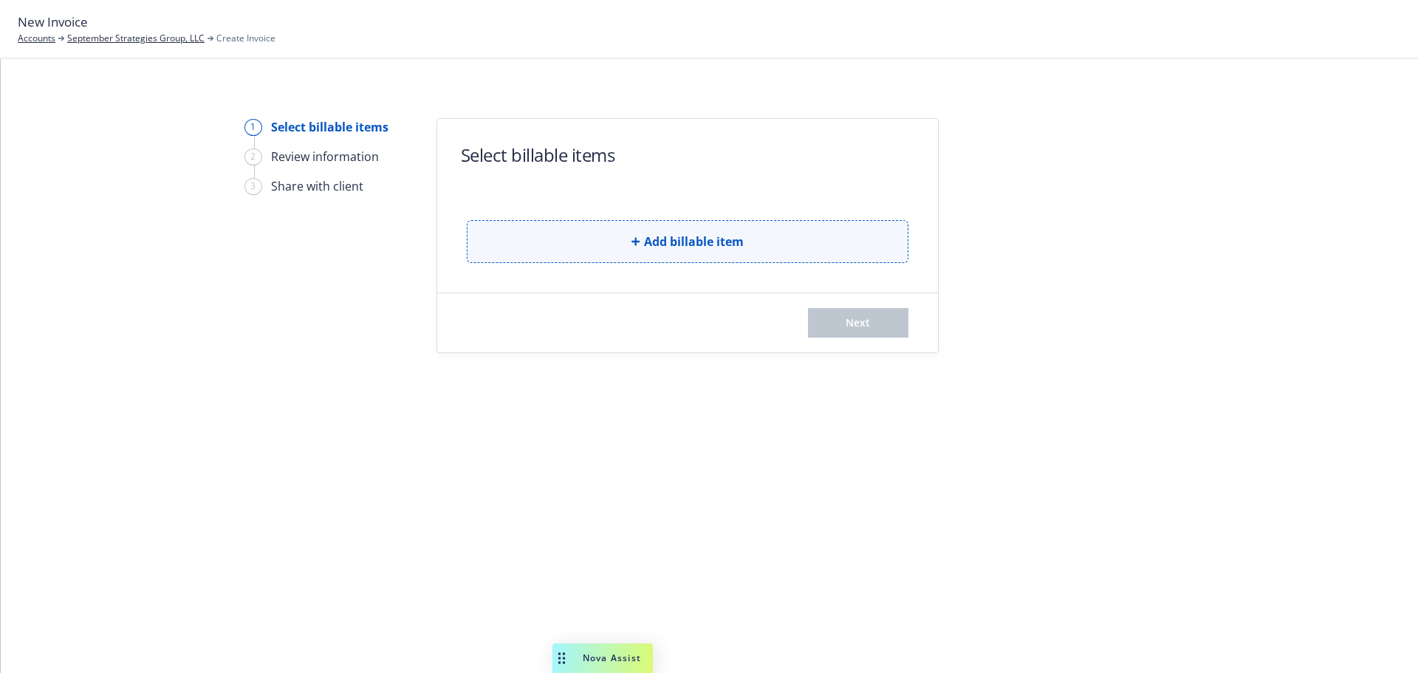
click at [674, 247] on span "Add billable item" at bounding box center [694, 242] width 100 height 18
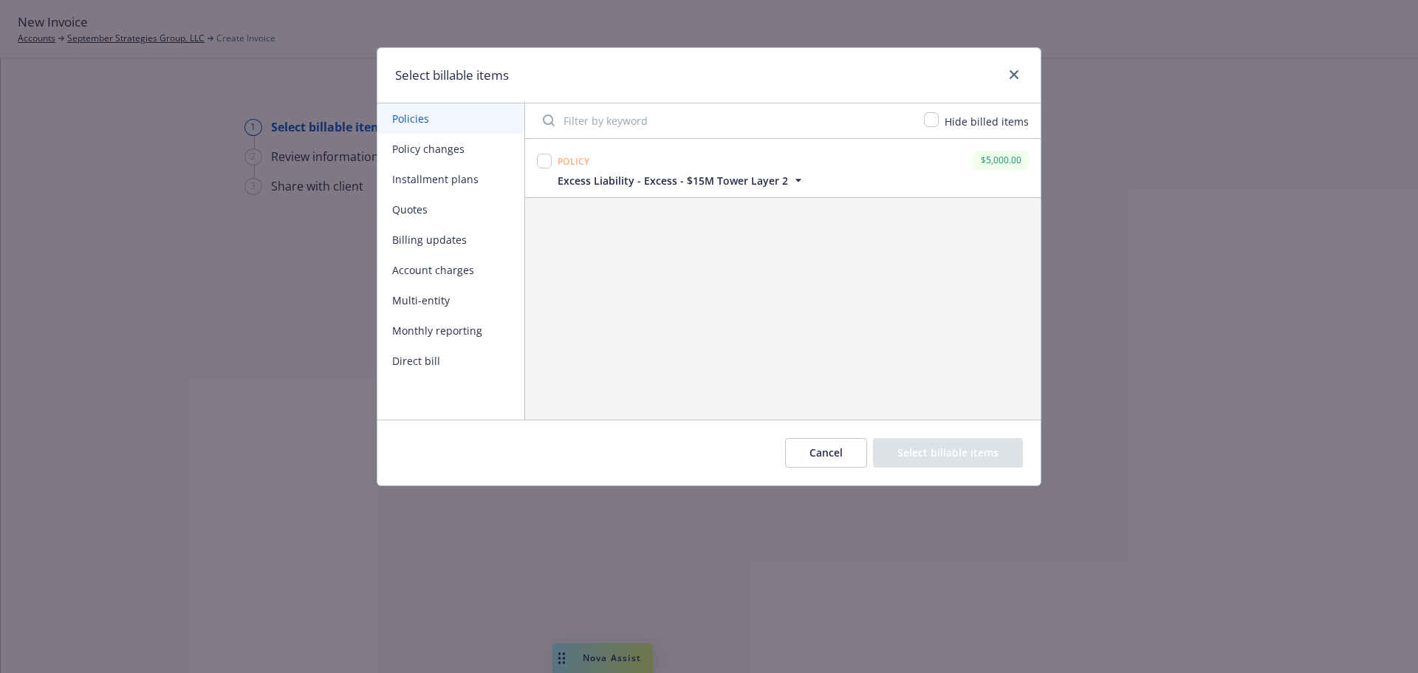
click at [407, 149] on button "Policy changes" at bounding box center [450, 149] width 147 height 30
click at [411, 268] on button "Account charges" at bounding box center [450, 270] width 147 height 30
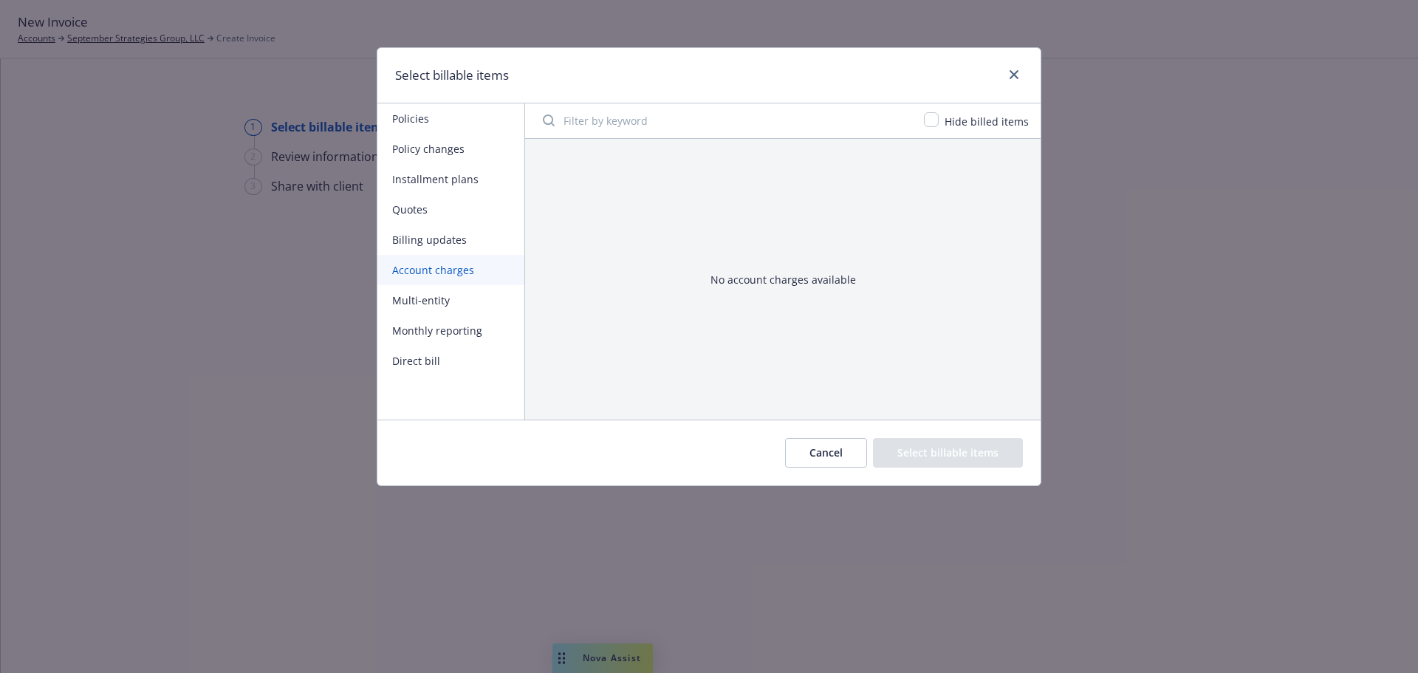
click at [406, 141] on button "Policy changes" at bounding box center [450, 149] width 147 height 30
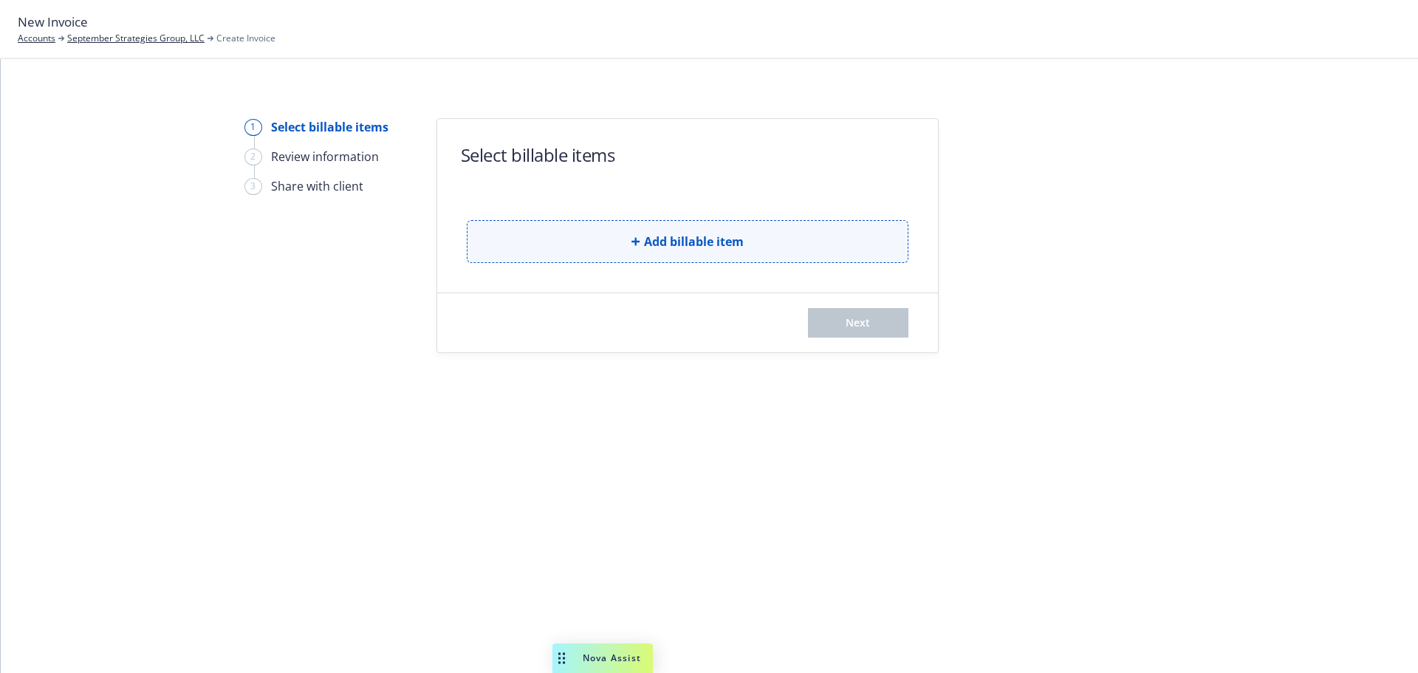
click at [583, 241] on button "Add billable item" at bounding box center [688, 241] width 442 height 43
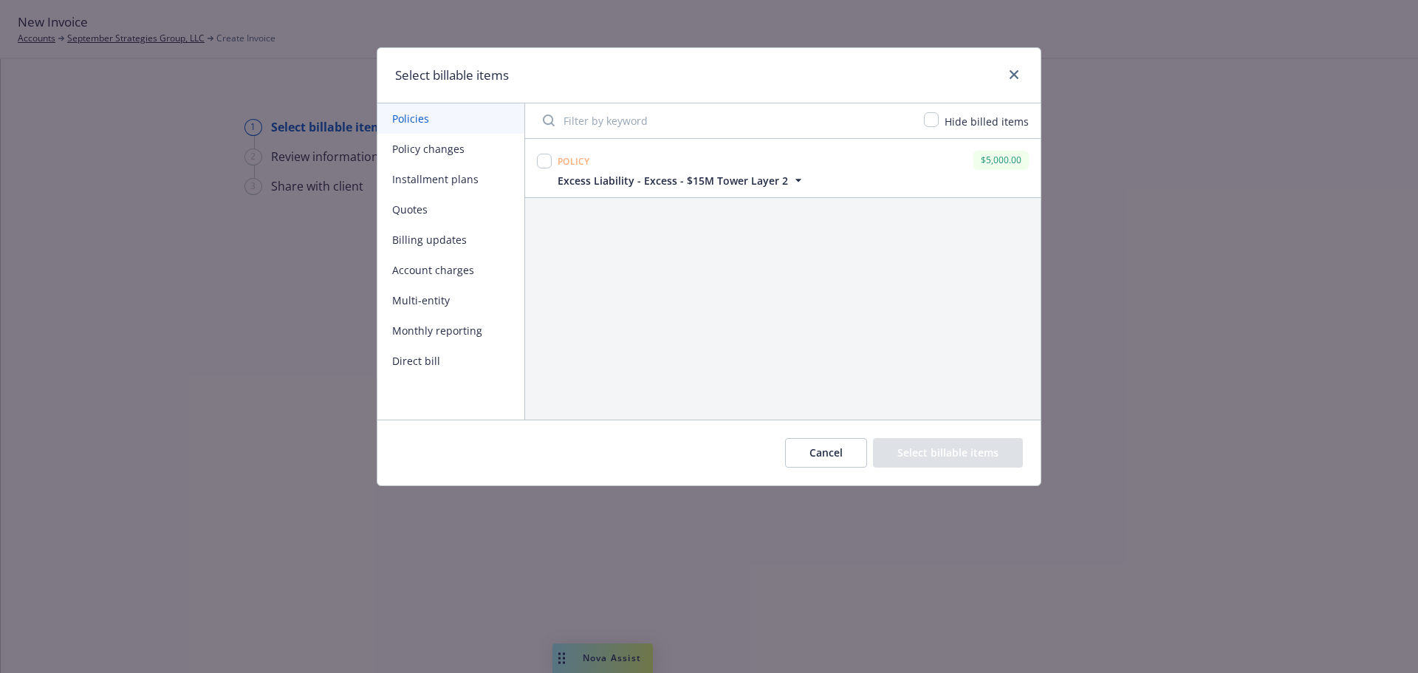
click at [406, 149] on button "Policy changes" at bounding box center [450, 149] width 147 height 30
click at [434, 275] on button "Account charges" at bounding box center [450, 270] width 147 height 30
click at [399, 119] on button "Policies" at bounding box center [450, 118] width 147 height 30
click at [436, 269] on button "Account charges" at bounding box center [450, 270] width 147 height 30
click at [416, 120] on button "Policies" at bounding box center [450, 118] width 147 height 30
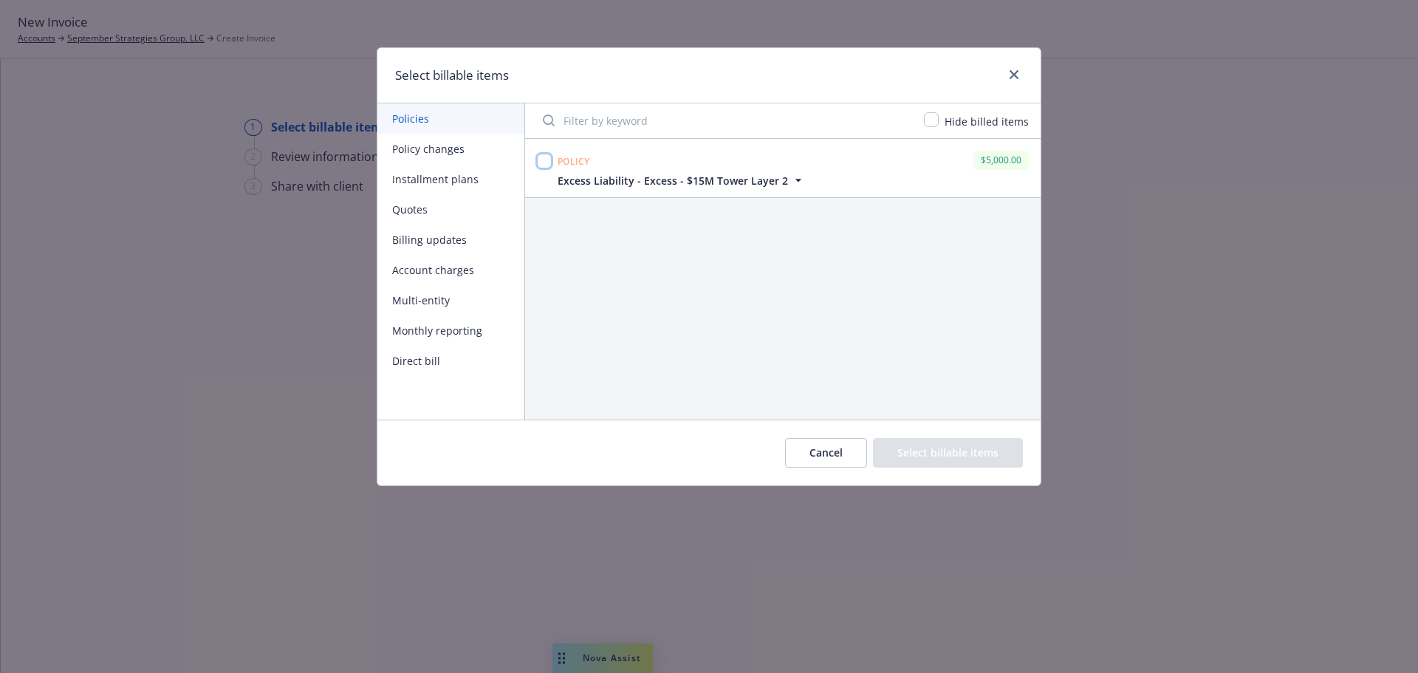
click at [546, 164] on input "checkbox" at bounding box center [544, 161] width 15 height 15
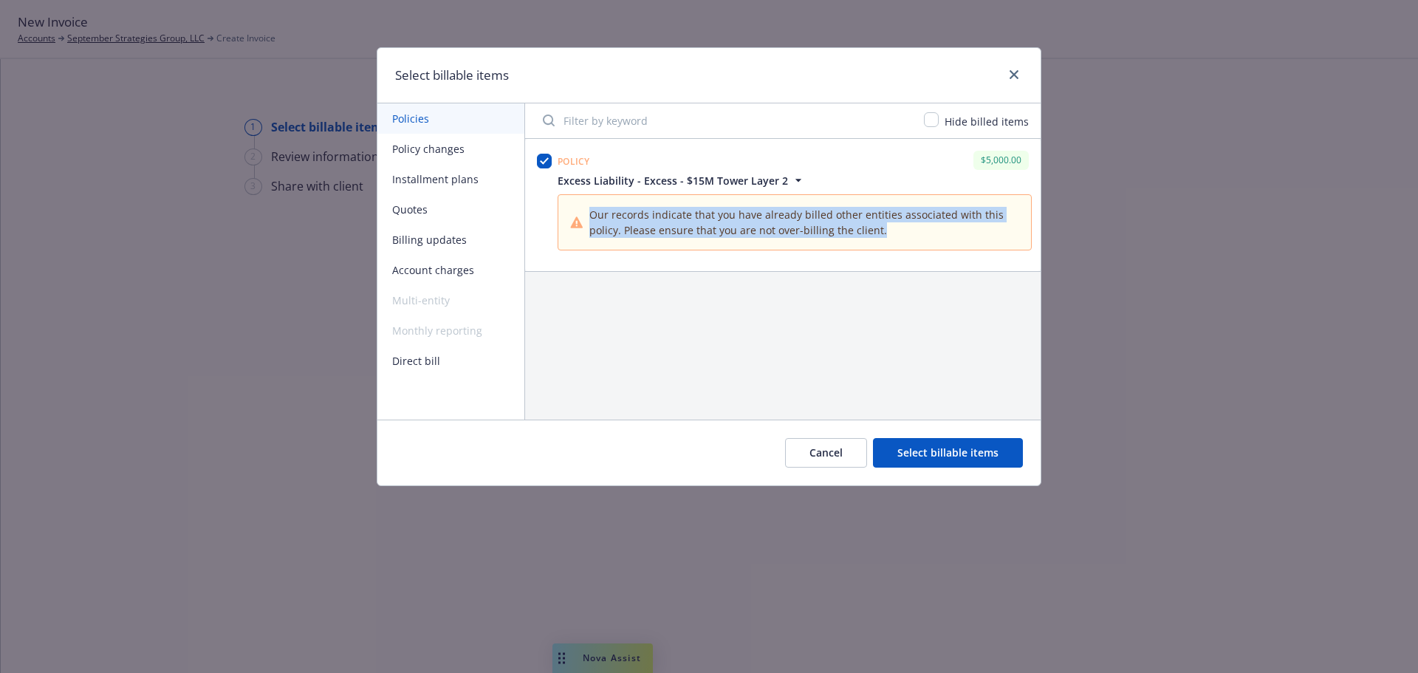
drag, startPoint x: 887, startPoint y: 236, endPoint x: 588, endPoint y: 215, distance: 299.1
click at [589, 215] on span "Our records indicate that you have already billed other entities associated wit…" at bounding box center [804, 222] width 430 height 31
click at [851, 179] on span "Excess Liability - Excess - $15M Tower Layer 2" at bounding box center [794, 181] width 474 height 16
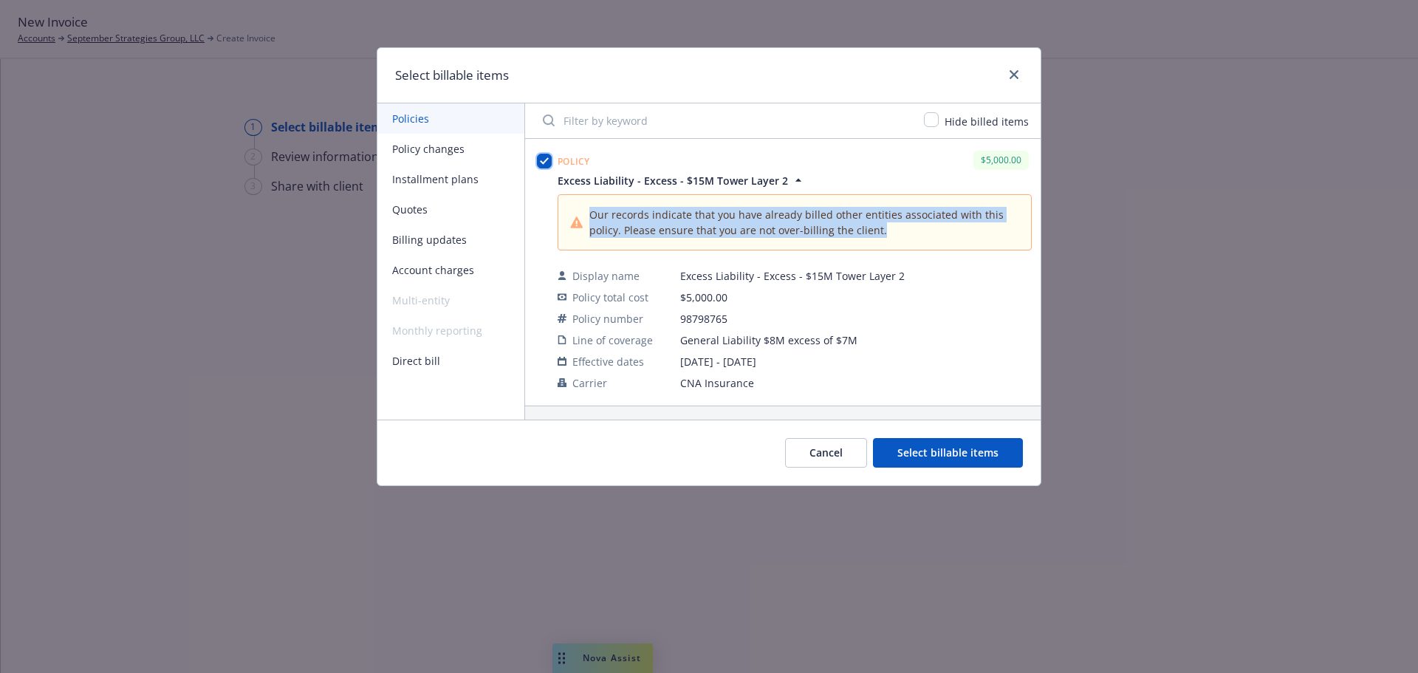
click at [546, 162] on input "checkbox" at bounding box center [544, 161] width 15 height 15
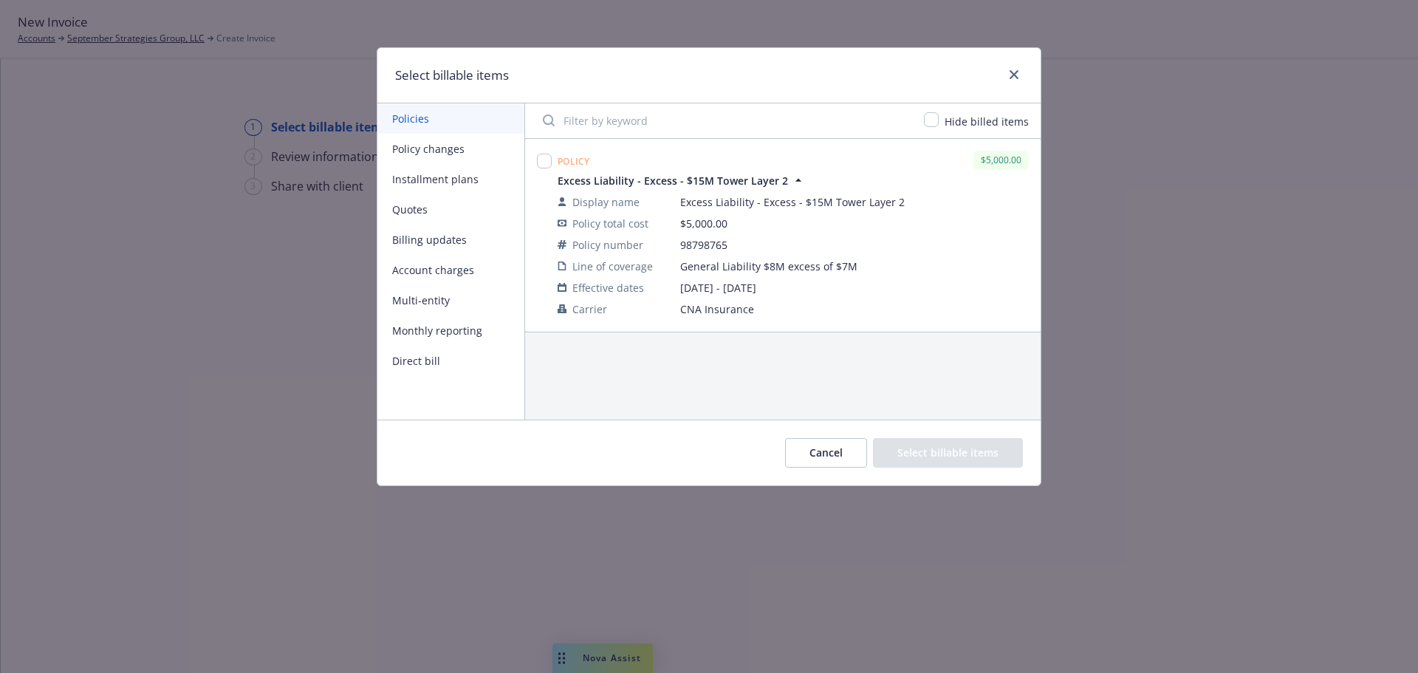
click at [791, 180] on icon "button" at bounding box center [798, 180] width 15 height 15
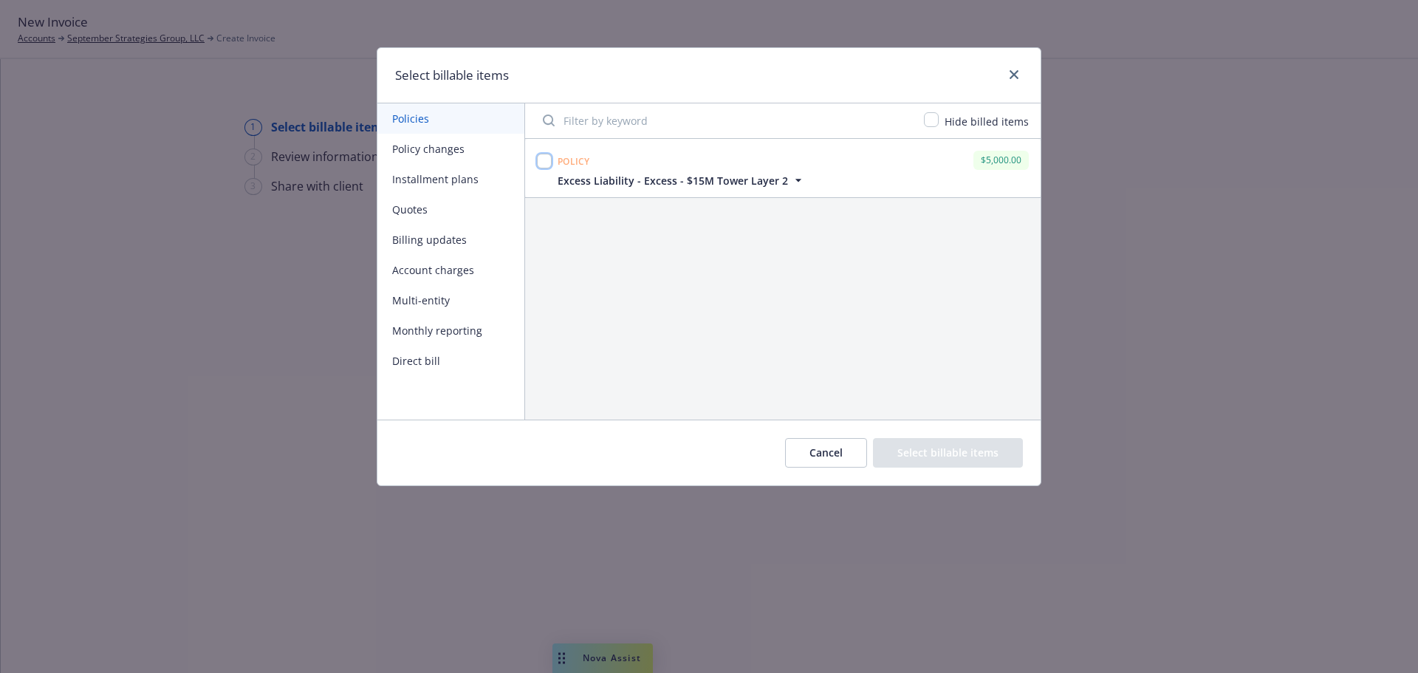
click at [548, 160] on input "checkbox" at bounding box center [544, 161] width 15 height 15
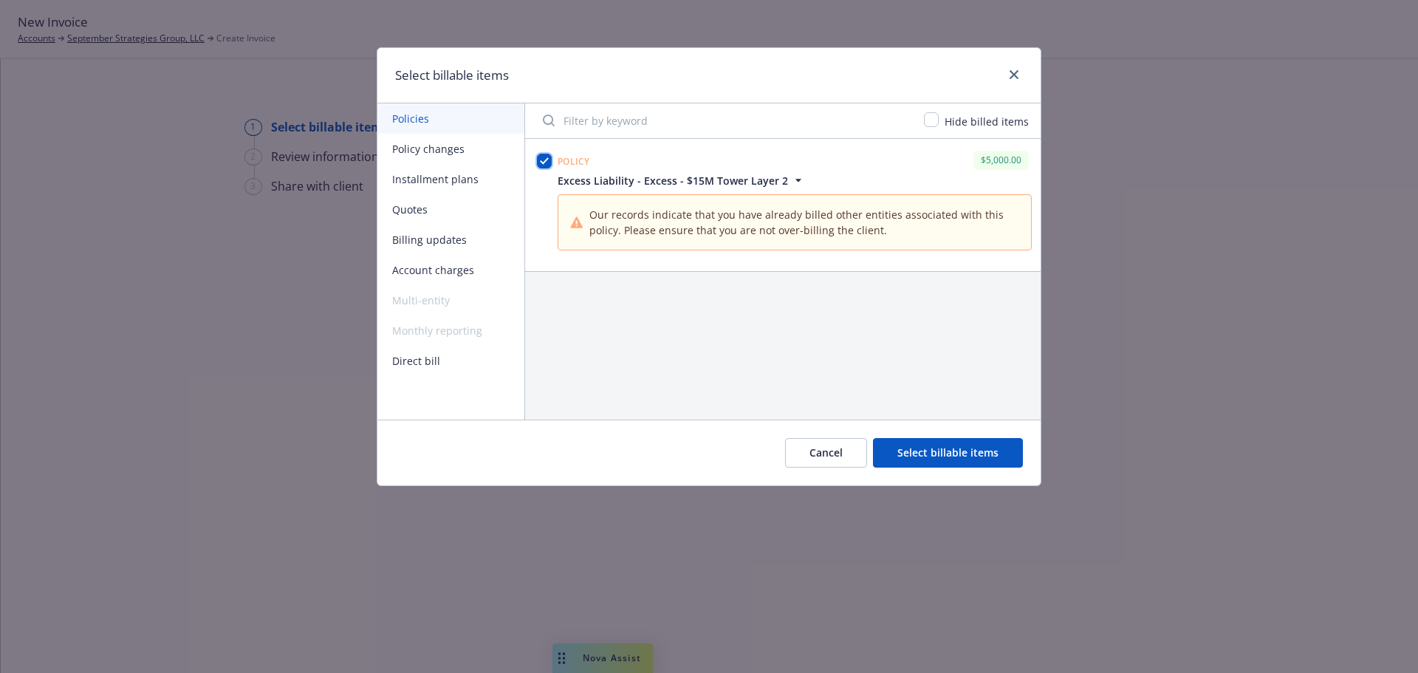
click at [548, 160] on input "checkbox" at bounding box center [544, 161] width 15 height 15
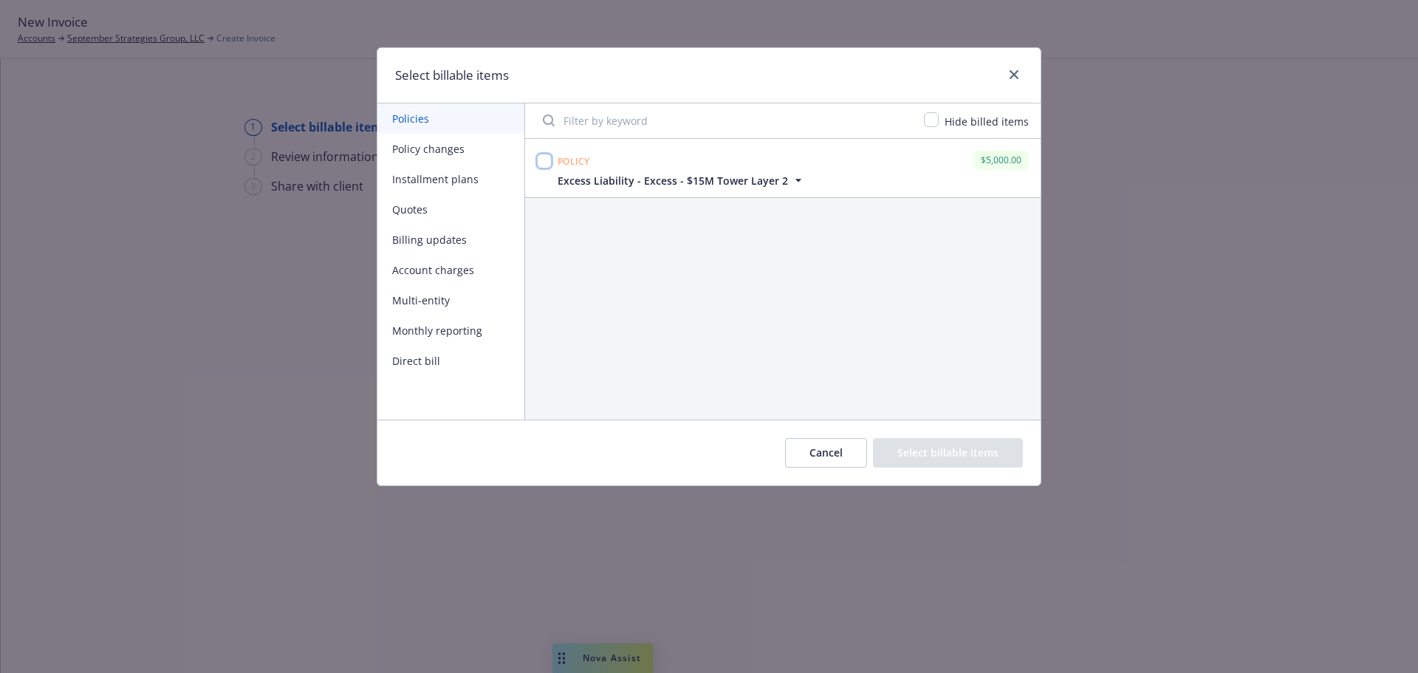
click at [545, 160] on input "checkbox" at bounding box center [544, 161] width 15 height 15
checkbox input "true"
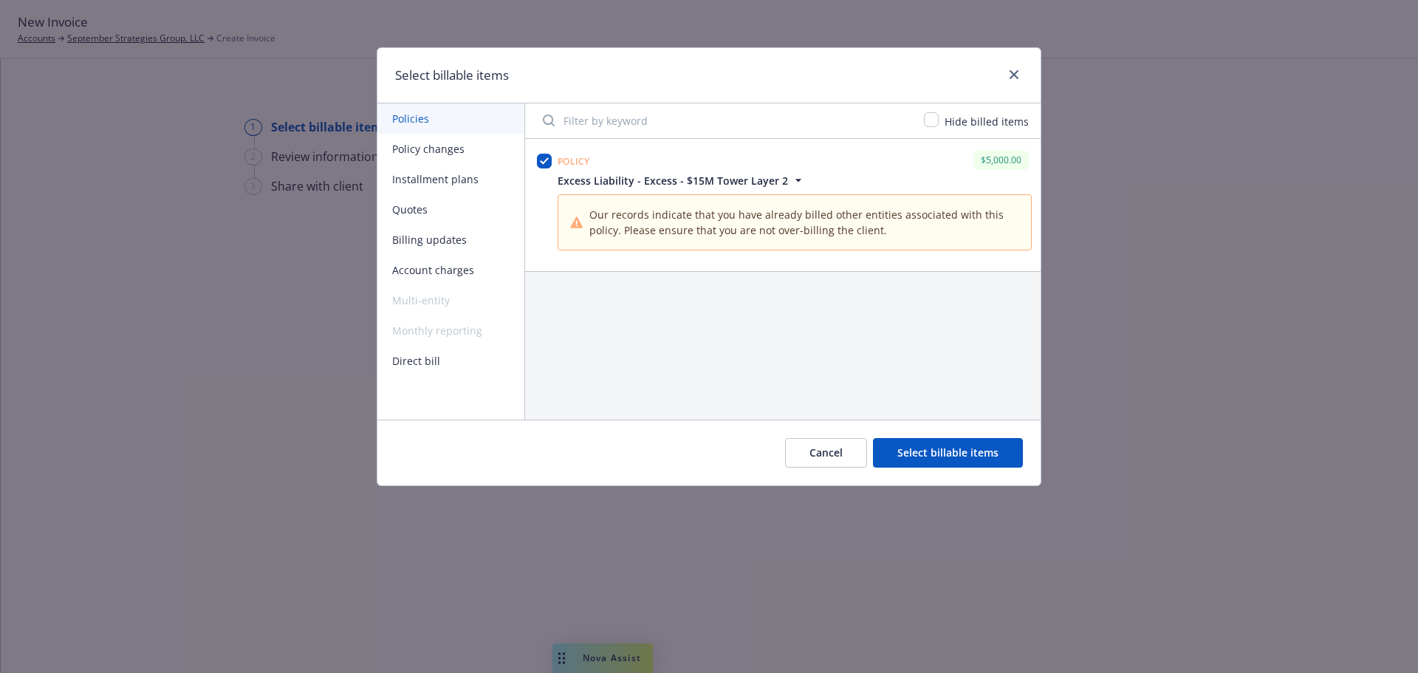
drag, startPoint x: 559, startPoint y: 179, endPoint x: 789, endPoint y: 179, distance: 229.6
click at [738, 179] on span "Excess Liability - Excess - $15M Tower Layer 2" at bounding box center [672, 181] width 230 height 16
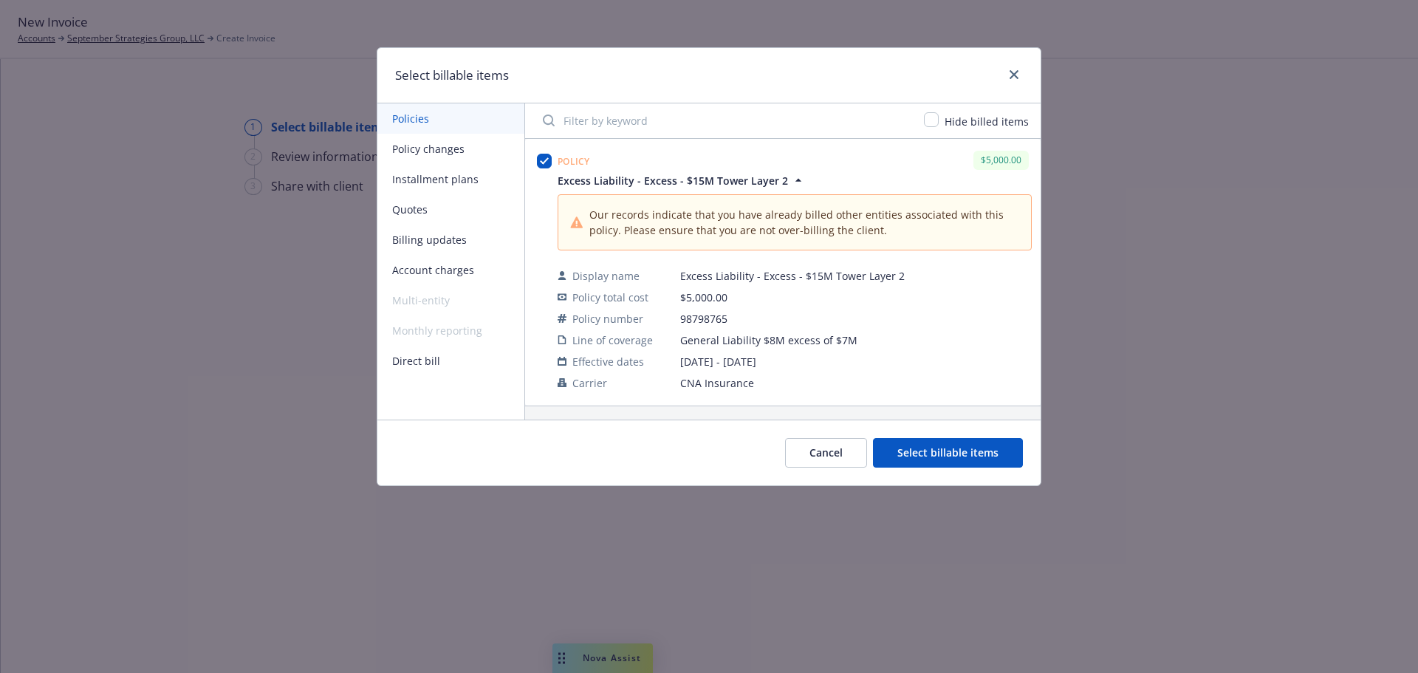
click at [974, 453] on button "Select billable items" at bounding box center [948, 453] width 150 height 30
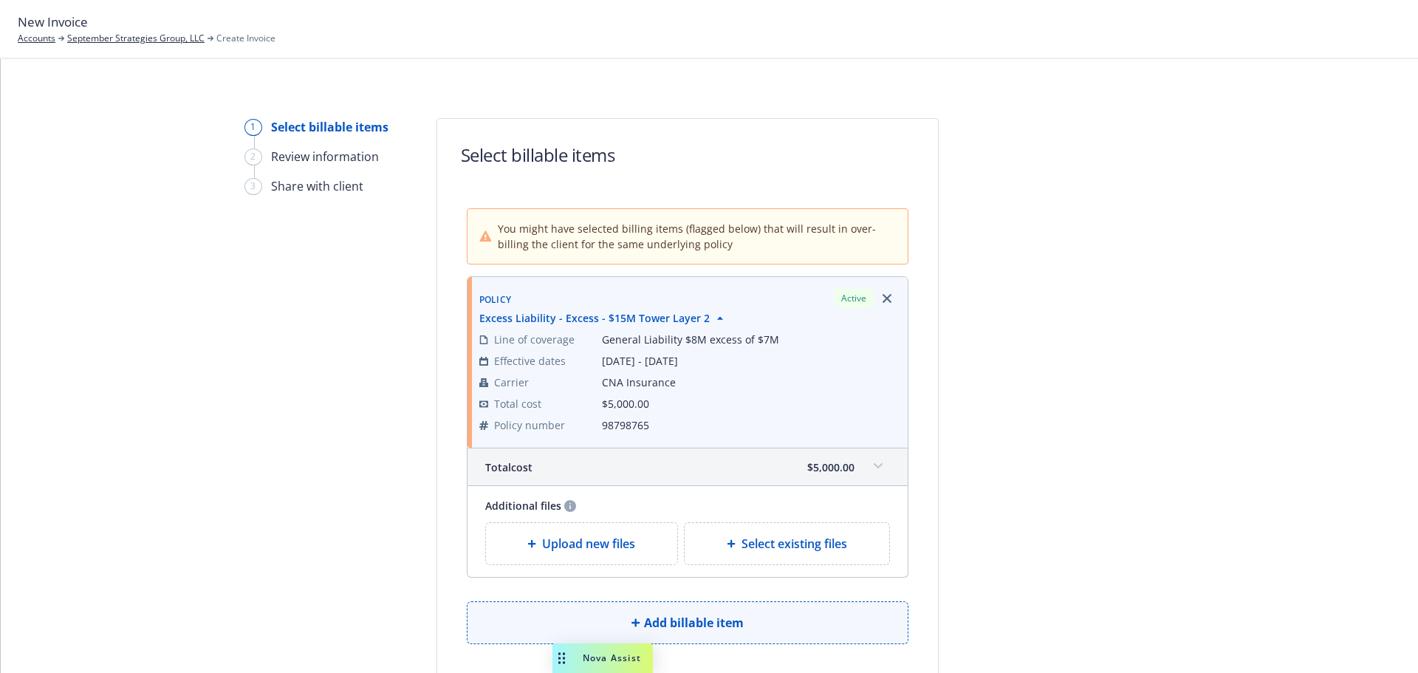
click at [691, 617] on span "Add billable item" at bounding box center [694, 623] width 100 height 18
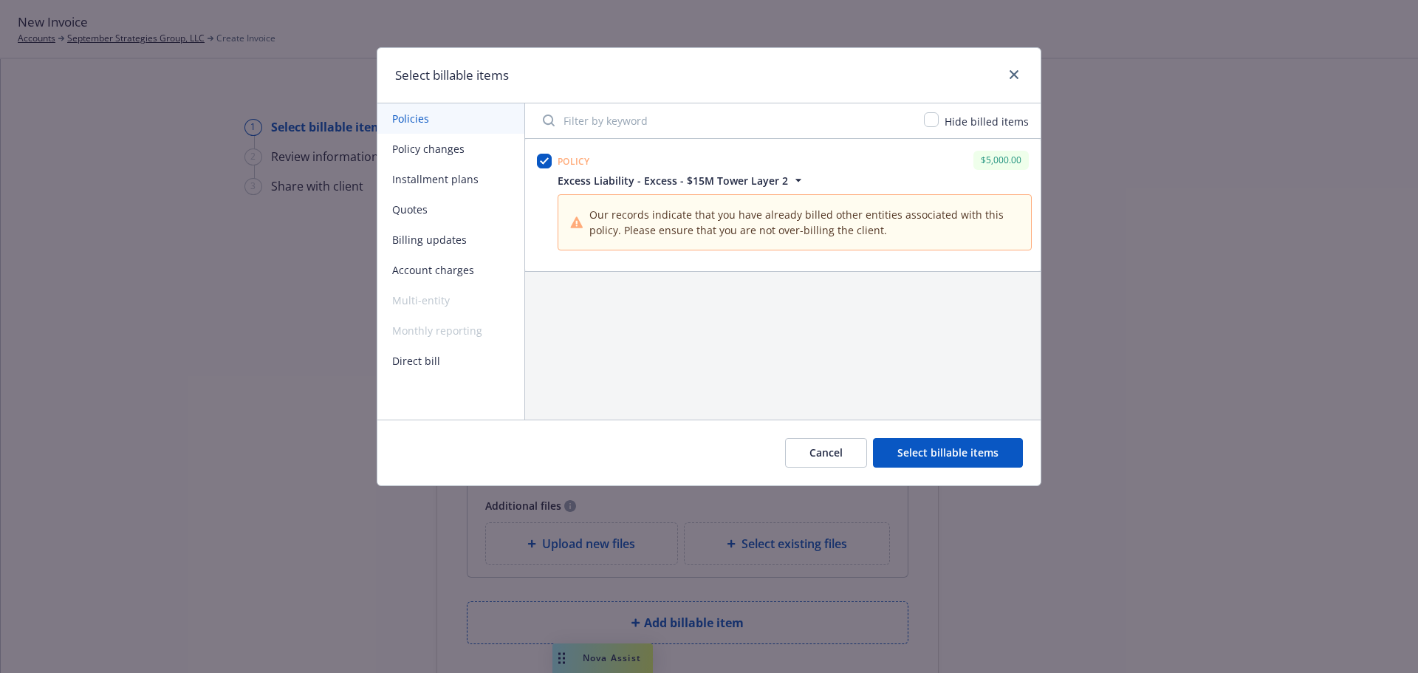
click at [409, 152] on button "Policy changes" at bounding box center [450, 149] width 147 height 30
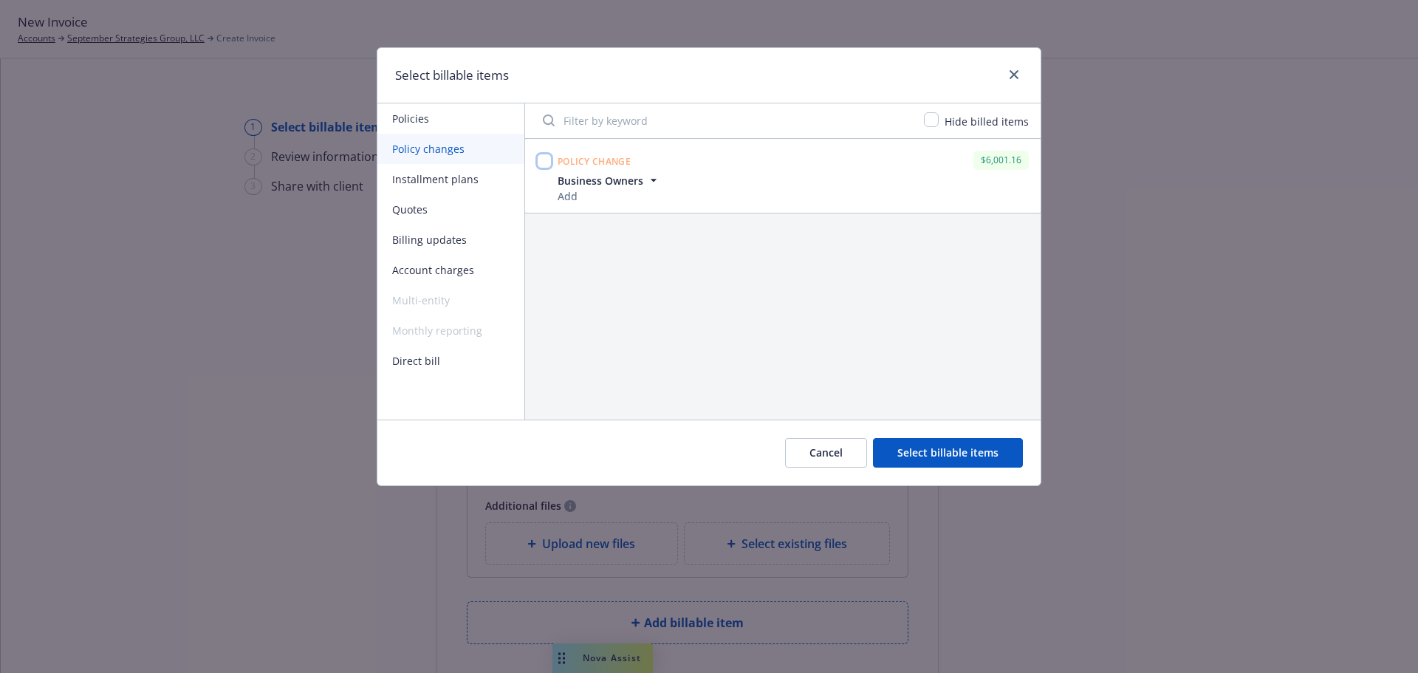
click at [542, 164] on input "checkbox" at bounding box center [544, 161] width 15 height 15
checkbox input "true"
click at [408, 270] on button "Account charges" at bounding box center [450, 270] width 147 height 30
click at [414, 148] on button "Policy changes" at bounding box center [450, 149] width 147 height 30
click at [546, 161] on input "checkbox" at bounding box center [544, 161] width 15 height 15
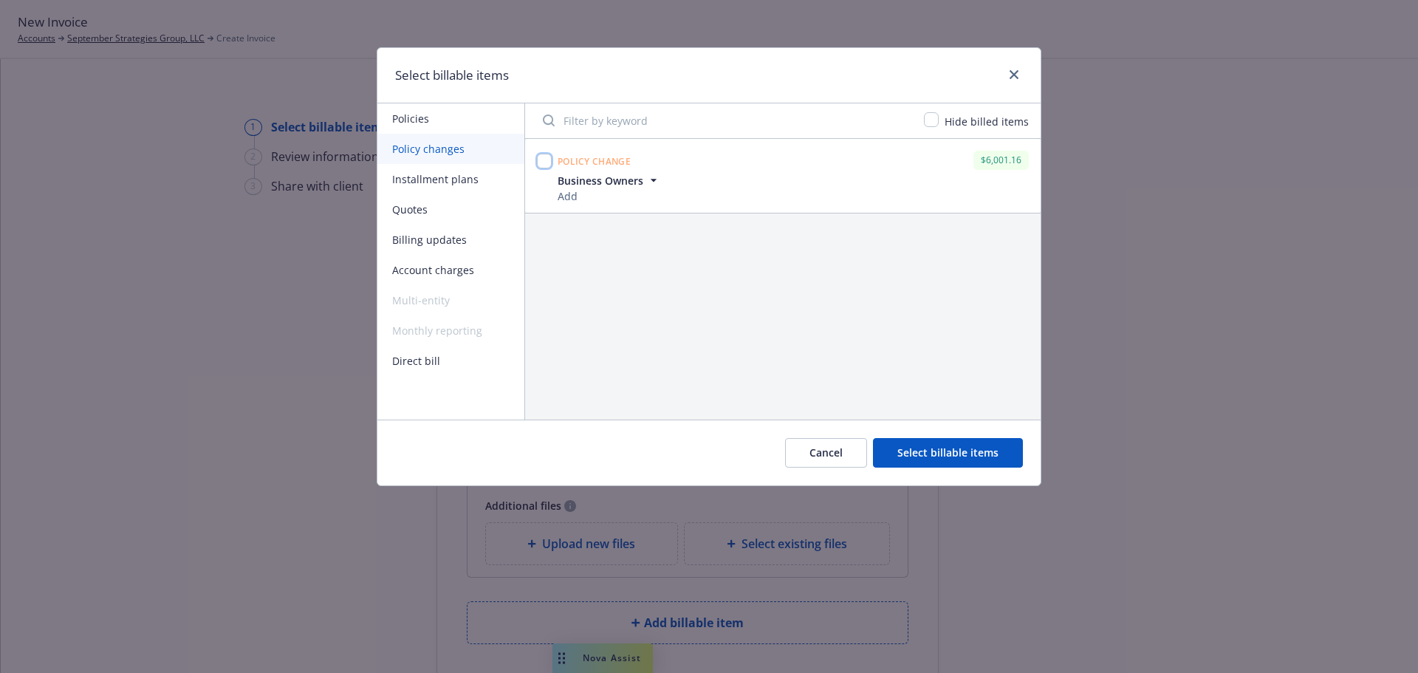
drag, startPoint x: 542, startPoint y: 159, endPoint x: 526, endPoint y: 165, distance: 16.9
click at [542, 159] on input "checkbox" at bounding box center [544, 161] width 15 height 15
checkbox input "true"
click at [417, 268] on button "Account charges" at bounding box center [450, 270] width 147 height 30
click at [542, 158] on input "checkbox" at bounding box center [544, 161] width 15 height 15
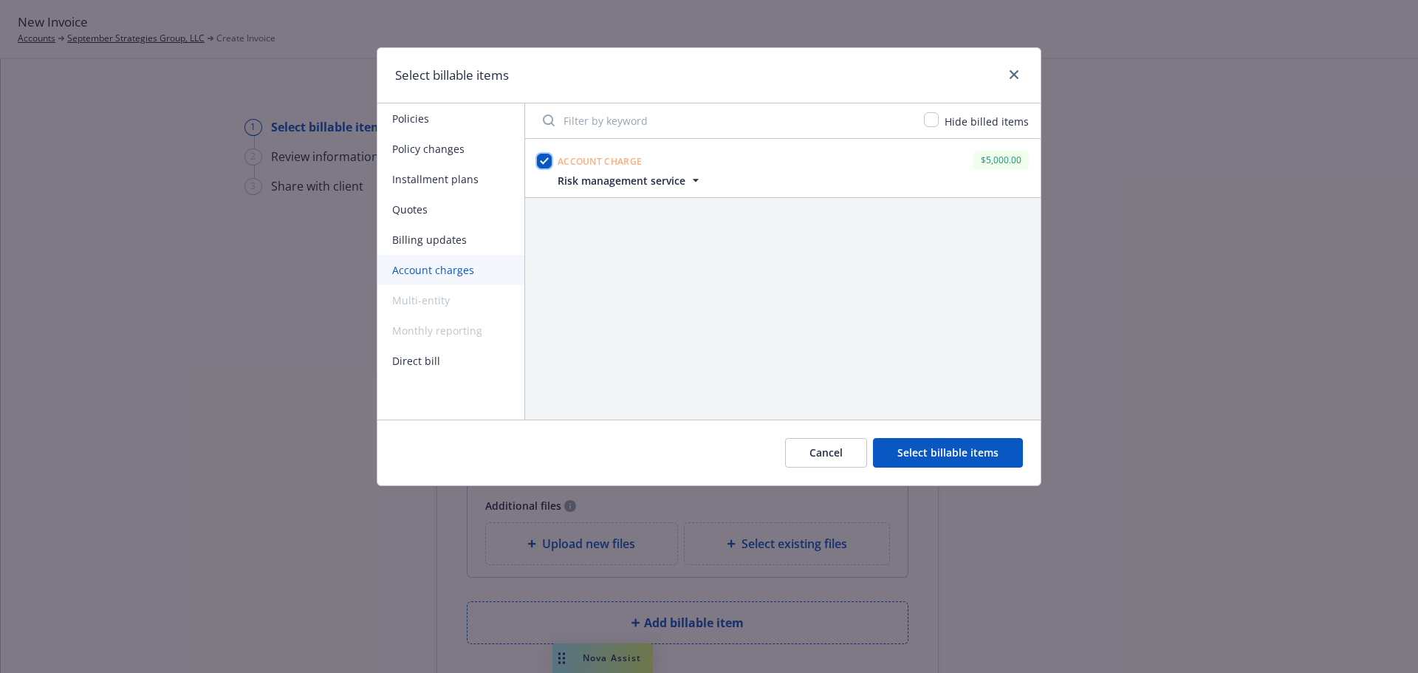
checkbox input "true"
click at [927, 461] on button "Select billable items" at bounding box center [948, 453] width 150 height 30
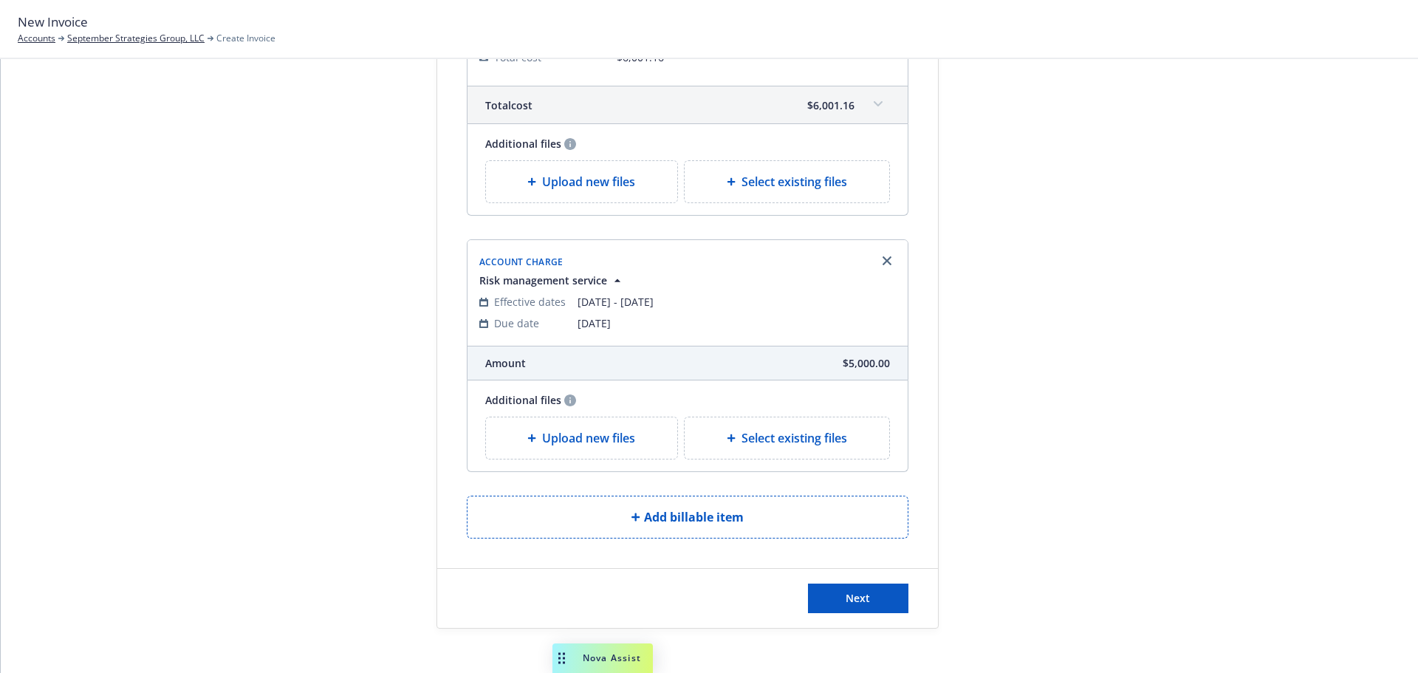
scroll to position [707, 0]
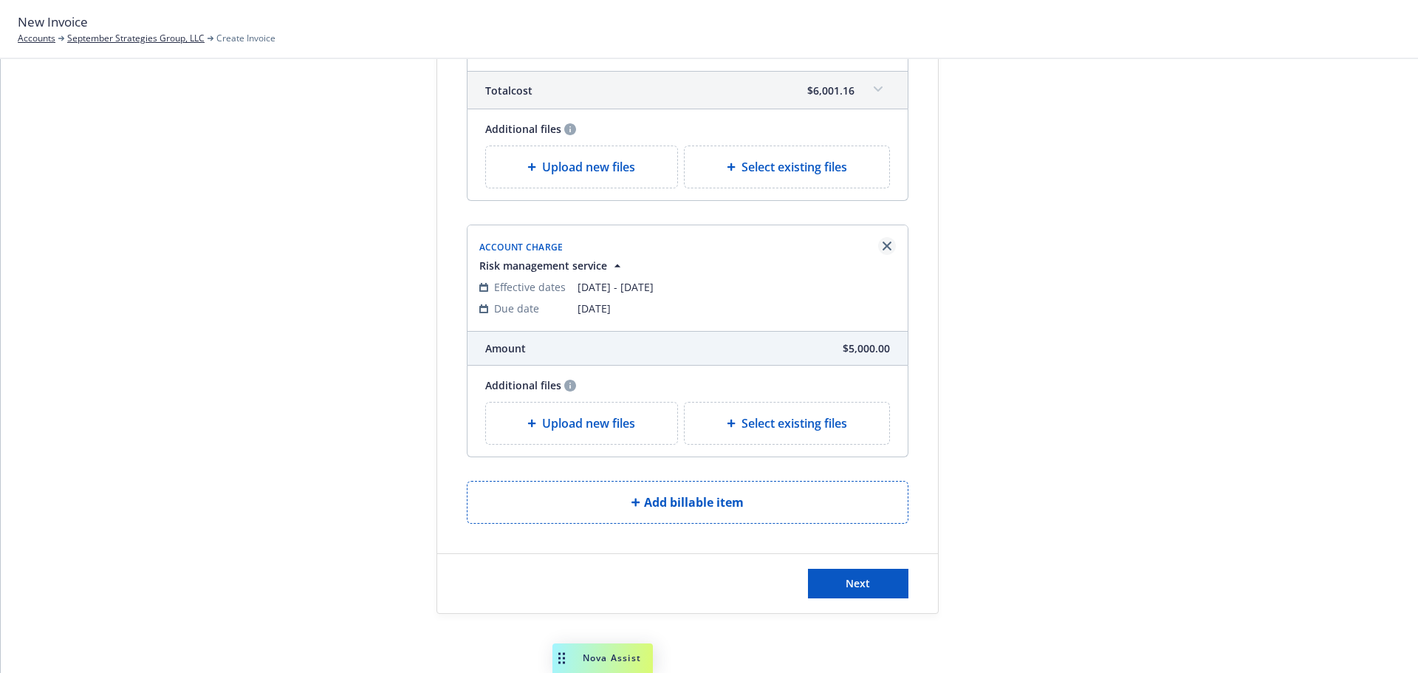
click at [882, 249] on icon "Remove browser" at bounding box center [886, 245] width 9 height 9
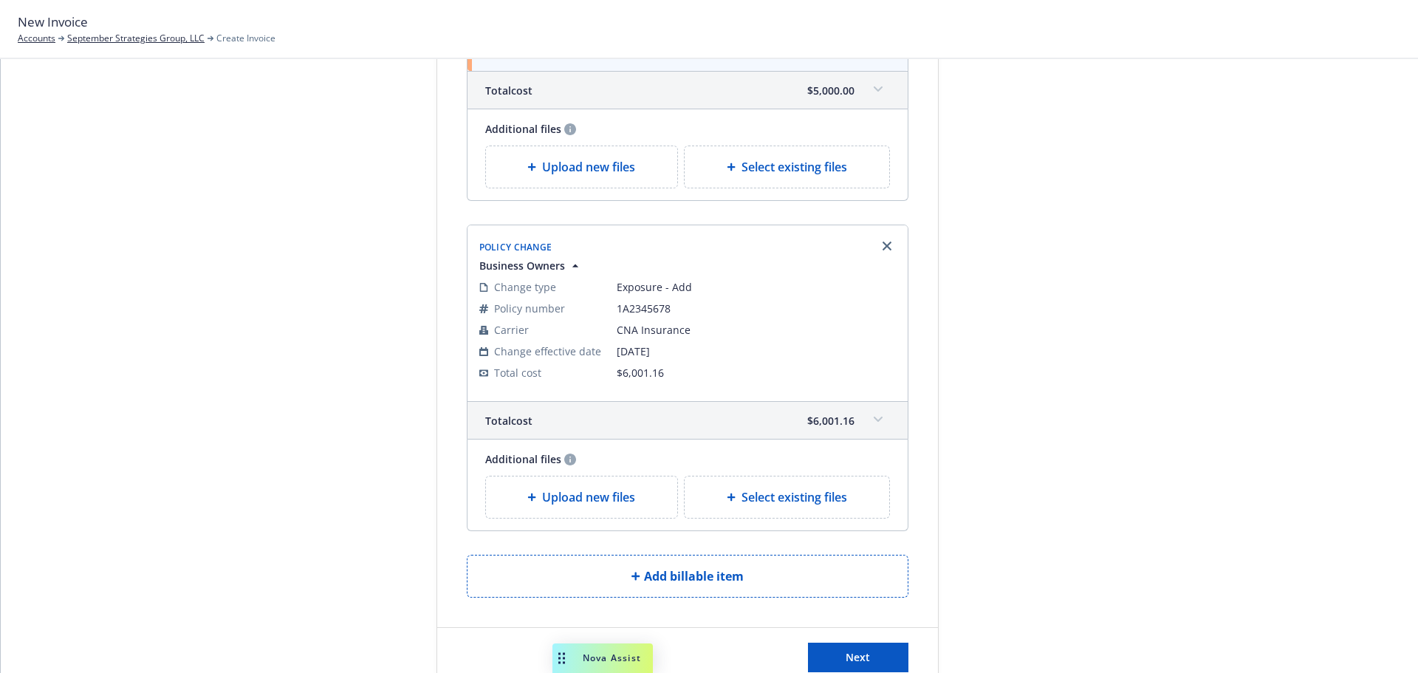
scroll to position [303, 0]
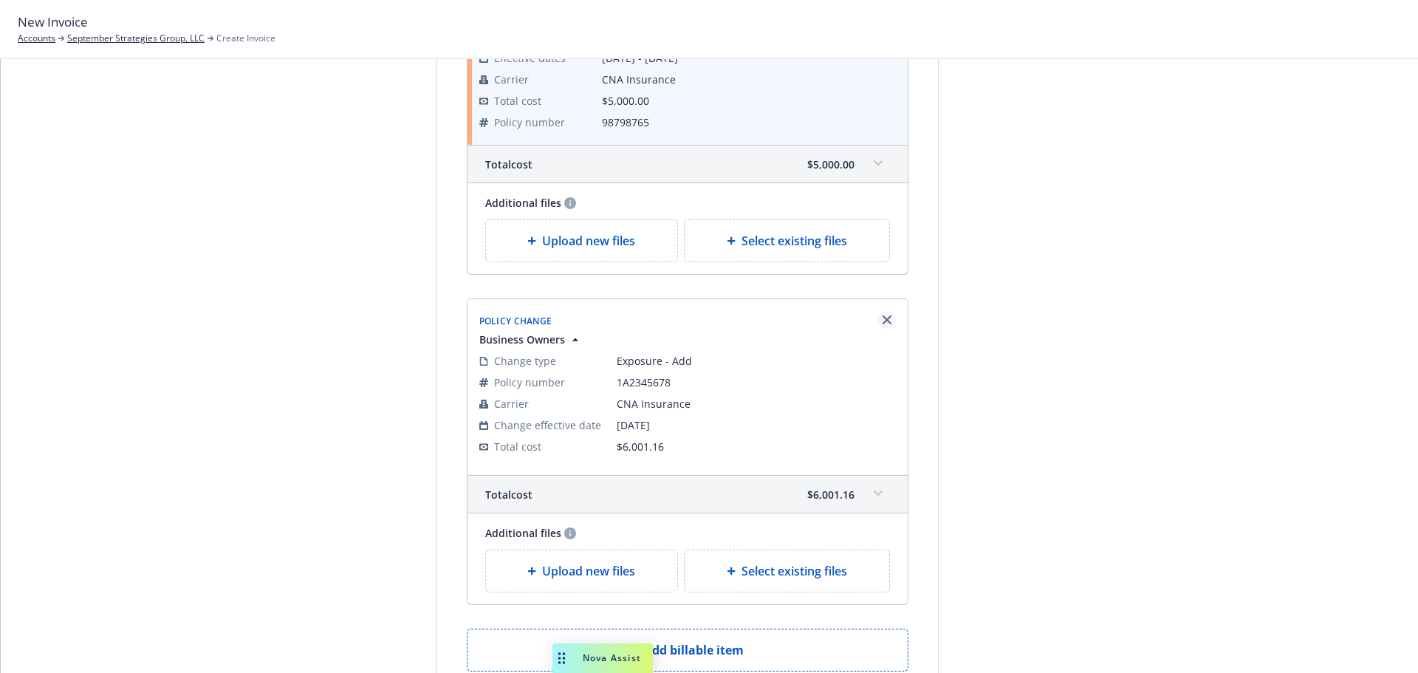
click at [882, 317] on icon "Remove browser" at bounding box center [886, 319] width 9 height 9
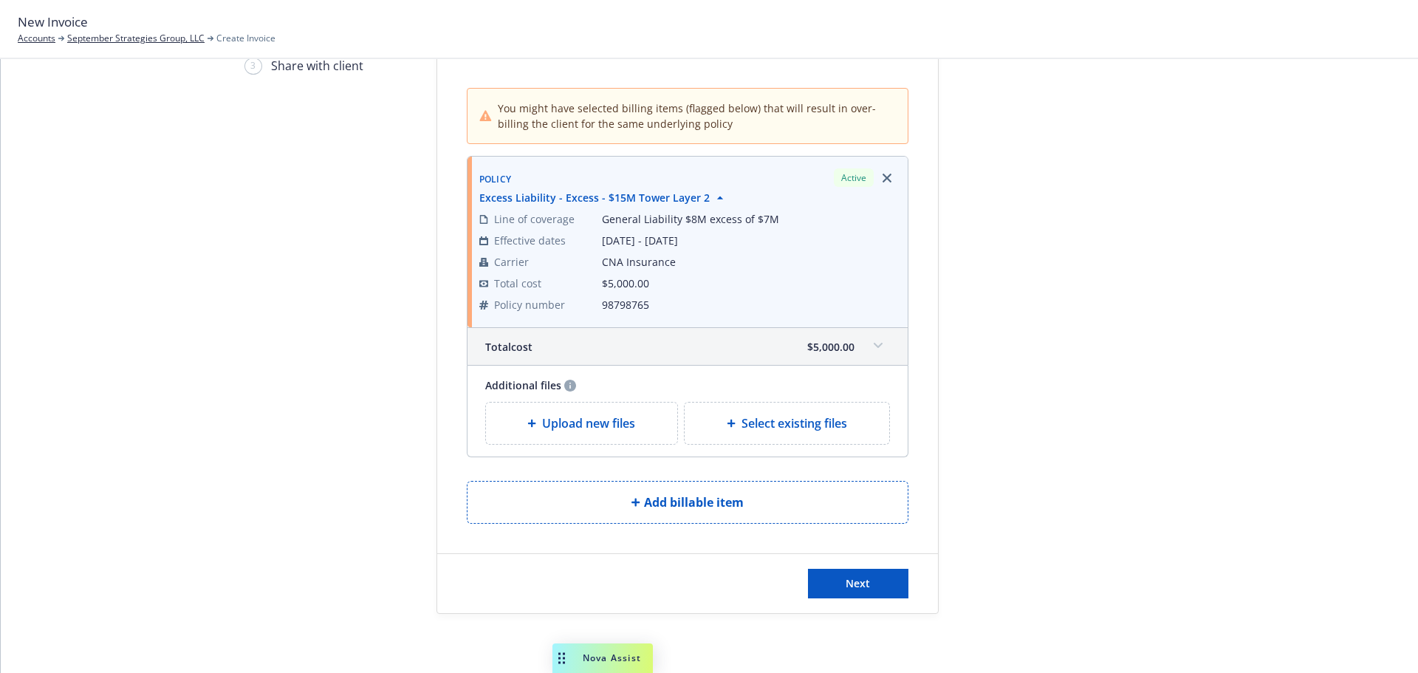
click at [563, 423] on span "Upload new files" at bounding box center [588, 423] width 93 height 18
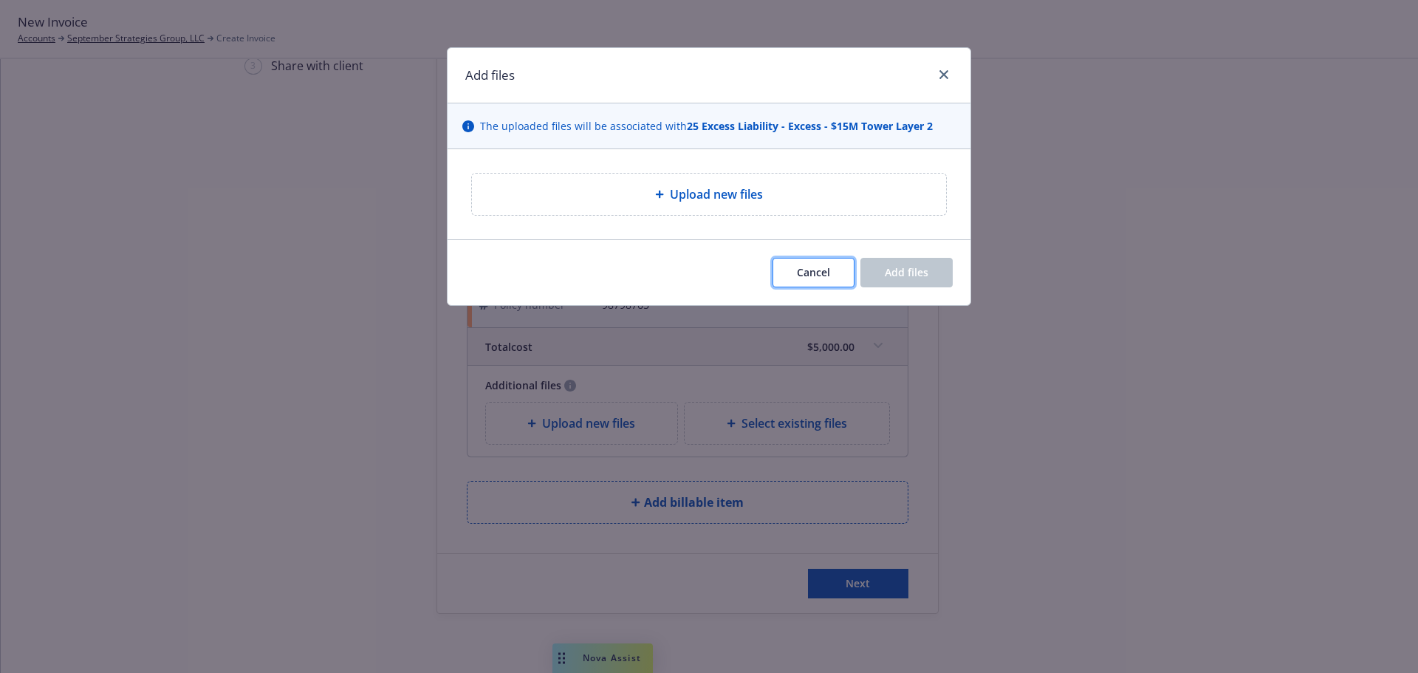
click at [817, 264] on button "Cancel" at bounding box center [813, 273] width 82 height 30
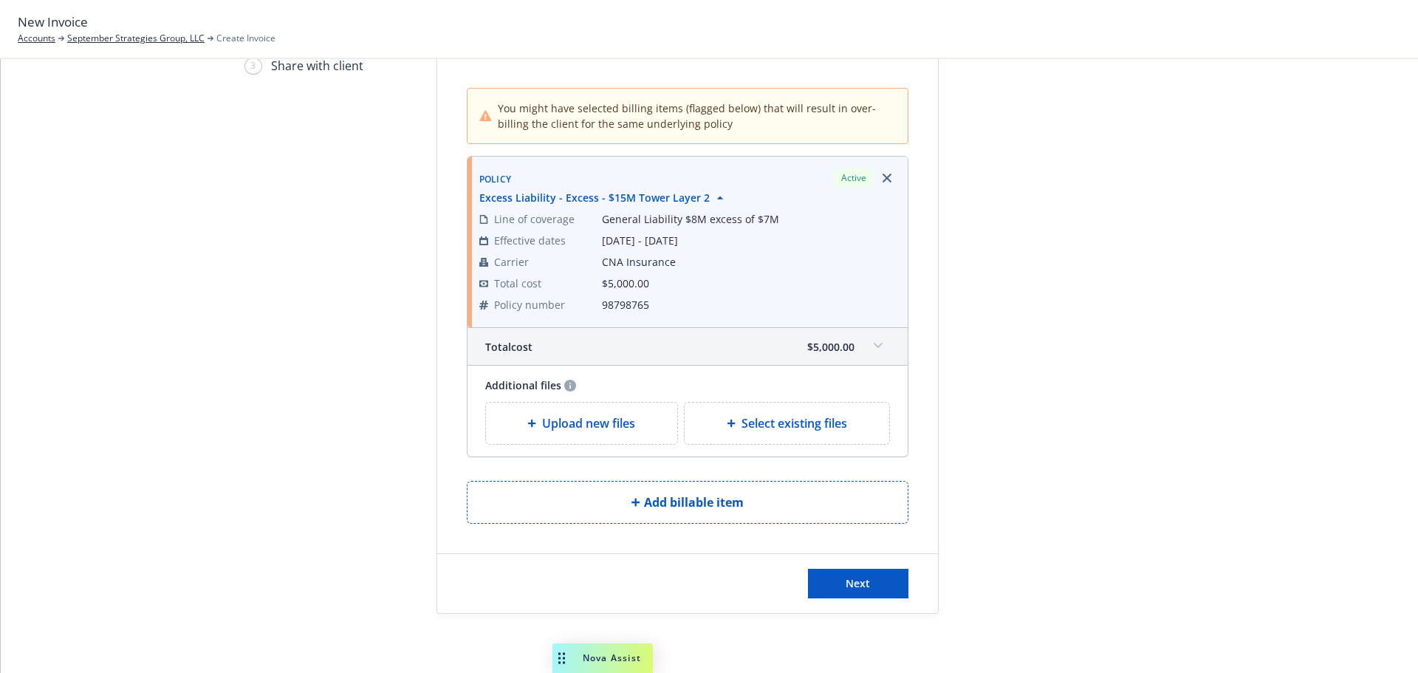
click at [753, 427] on span "Select existing files" at bounding box center [794, 423] width 106 height 18
select select "Invoice - Third Party"
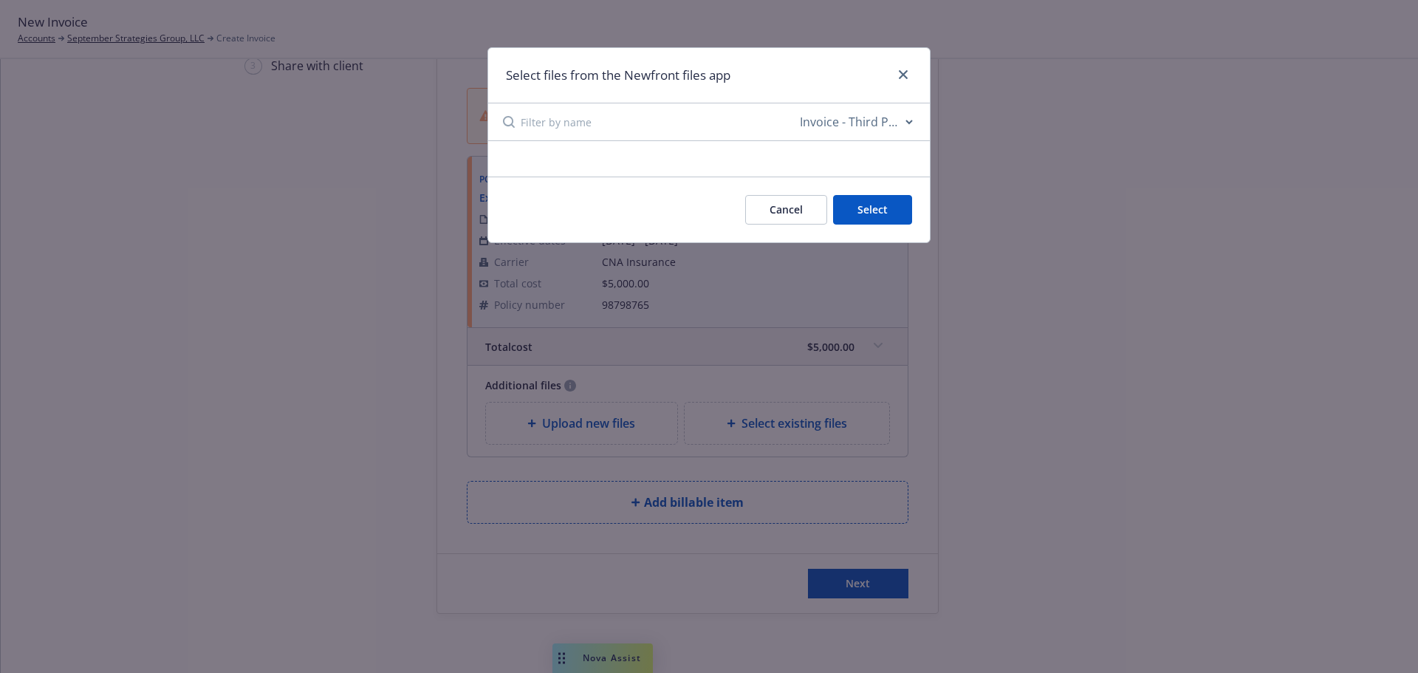
click at [786, 205] on button "Cancel" at bounding box center [786, 210] width 82 height 30
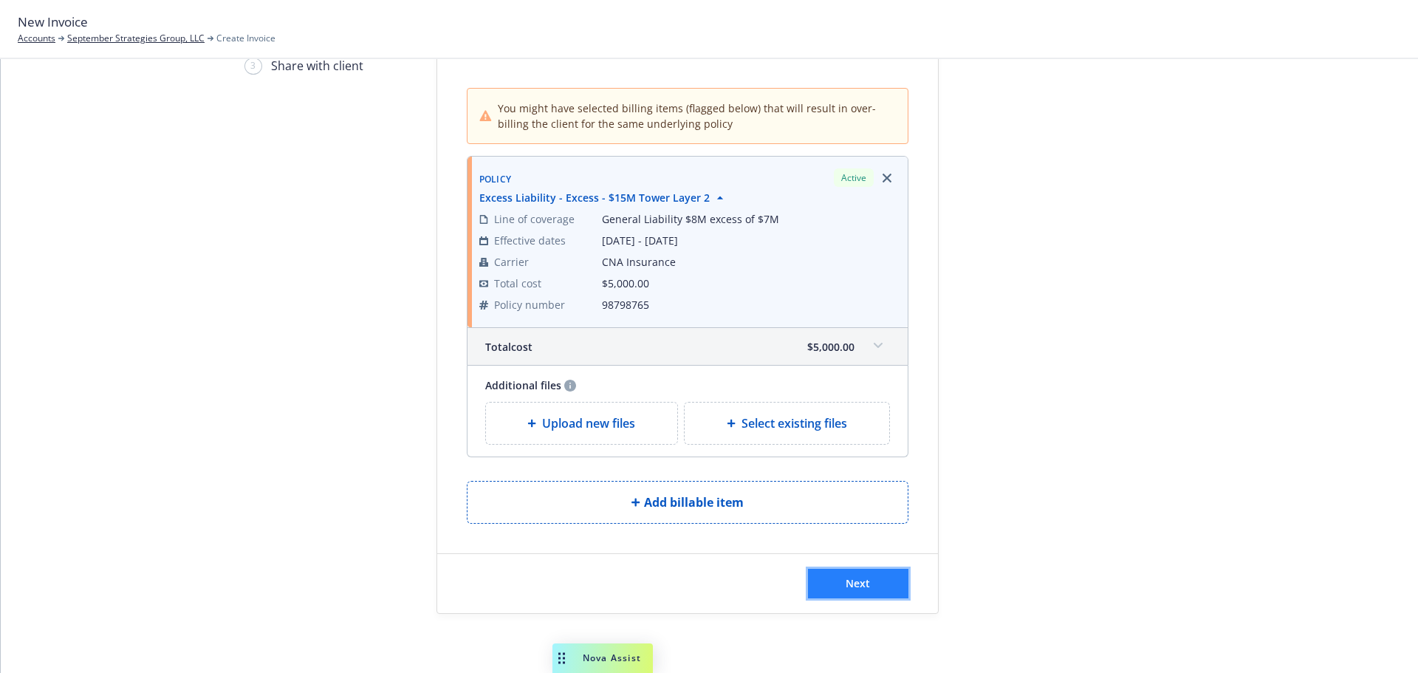
click at [839, 581] on button "Next" at bounding box center [858, 584] width 100 height 30
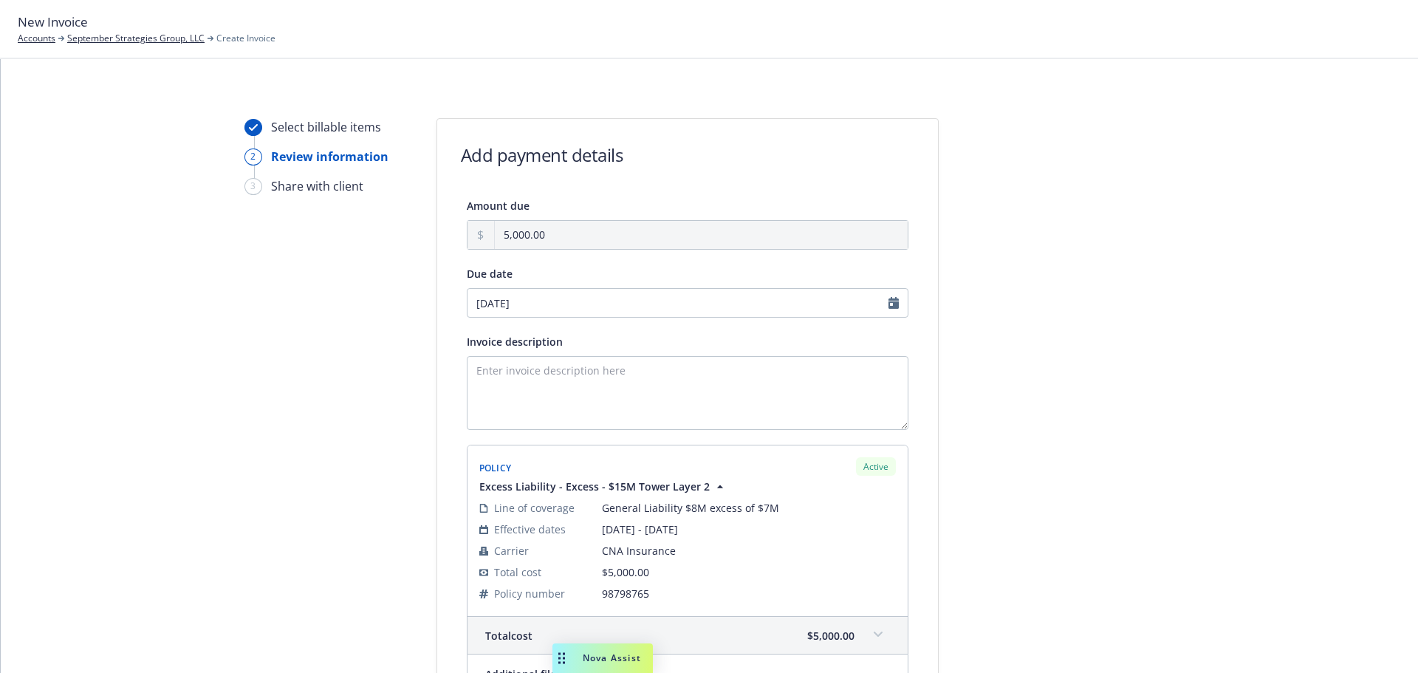
scroll to position [74, 0]
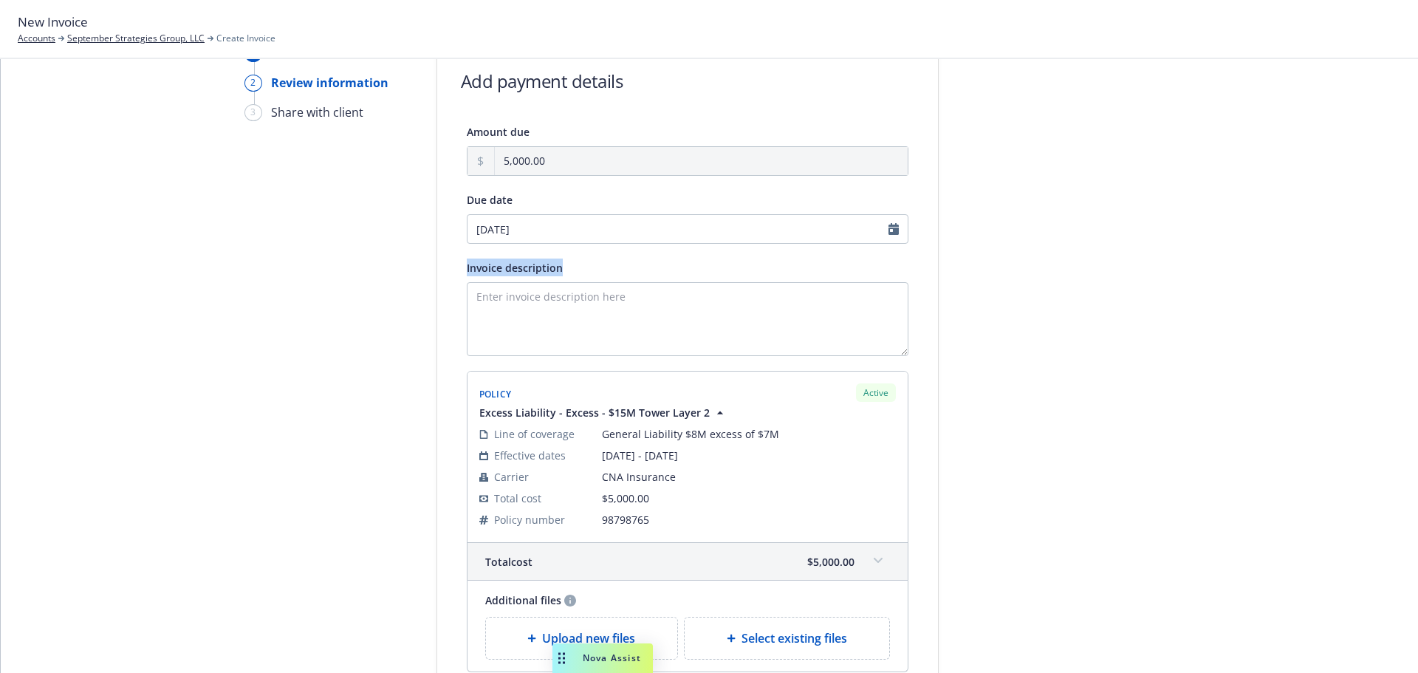
drag, startPoint x: 573, startPoint y: 270, endPoint x: 453, endPoint y: 270, distance: 119.6
click at [453, 270] on div "Amount due 5,000.00 Due date 10/13/2025 Invoice description Policy Active Exces…" at bounding box center [687, 397] width 501 height 549
click at [485, 299] on textarea "Invoice description" at bounding box center [688, 319] width 442 height 74
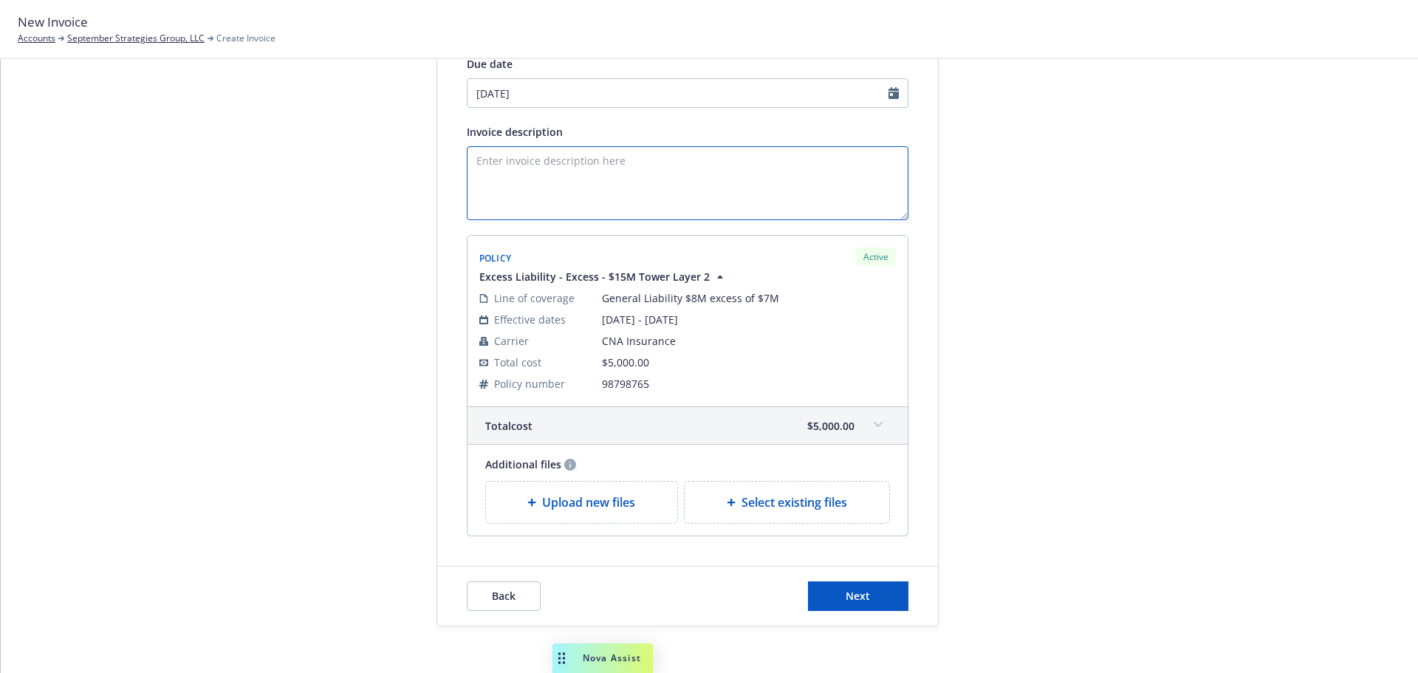
scroll to position [222, 0]
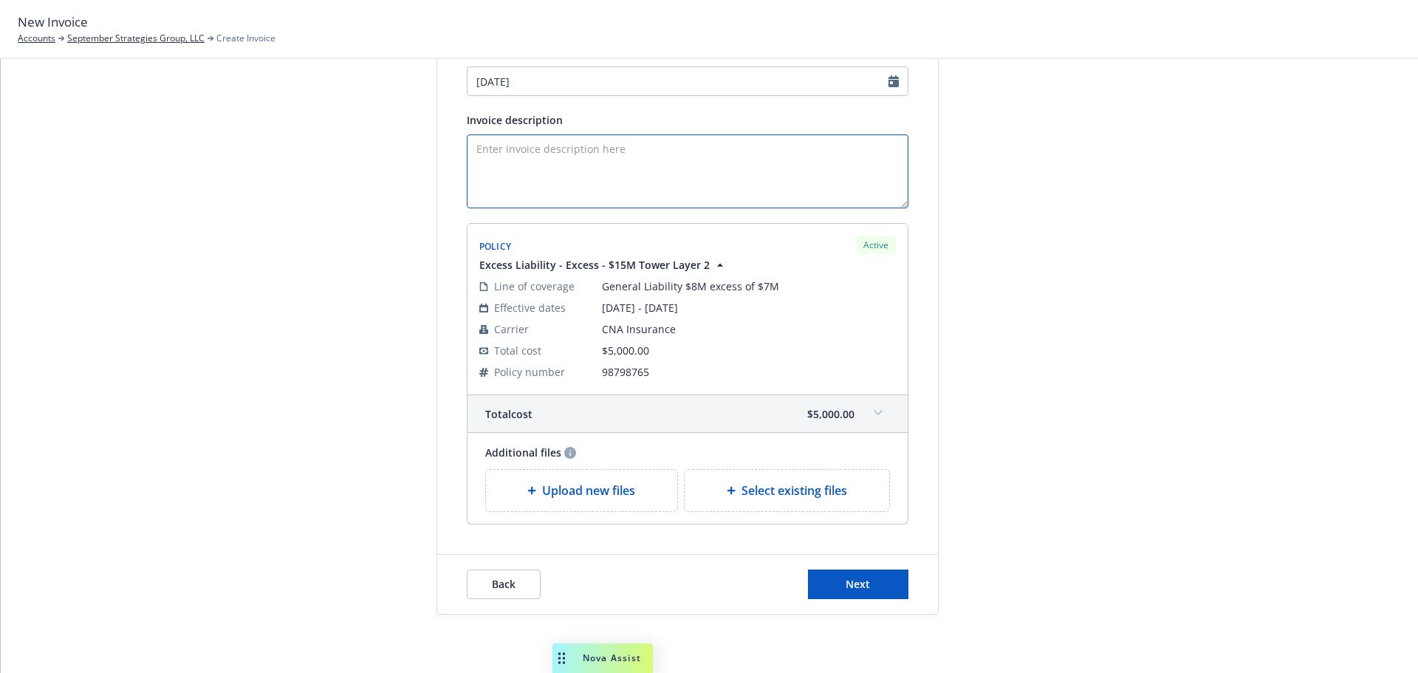
click at [473, 151] on textarea "Invoice description" at bounding box center [688, 171] width 442 height 74
type textarea "1/1/25 - 1/1/26 General Liability"
click at [626, 148] on textarea "1/1/25 - 1/1/26 General Liability" at bounding box center [688, 171] width 442 height 74
drag, startPoint x: 637, startPoint y: 152, endPoint x: 385, endPoint y: 146, distance: 252.6
click at [385, 146] on div "Select billable items 2 Review information 3 Share with client Add payment deta…" at bounding box center [708, 256] width 1381 height 718
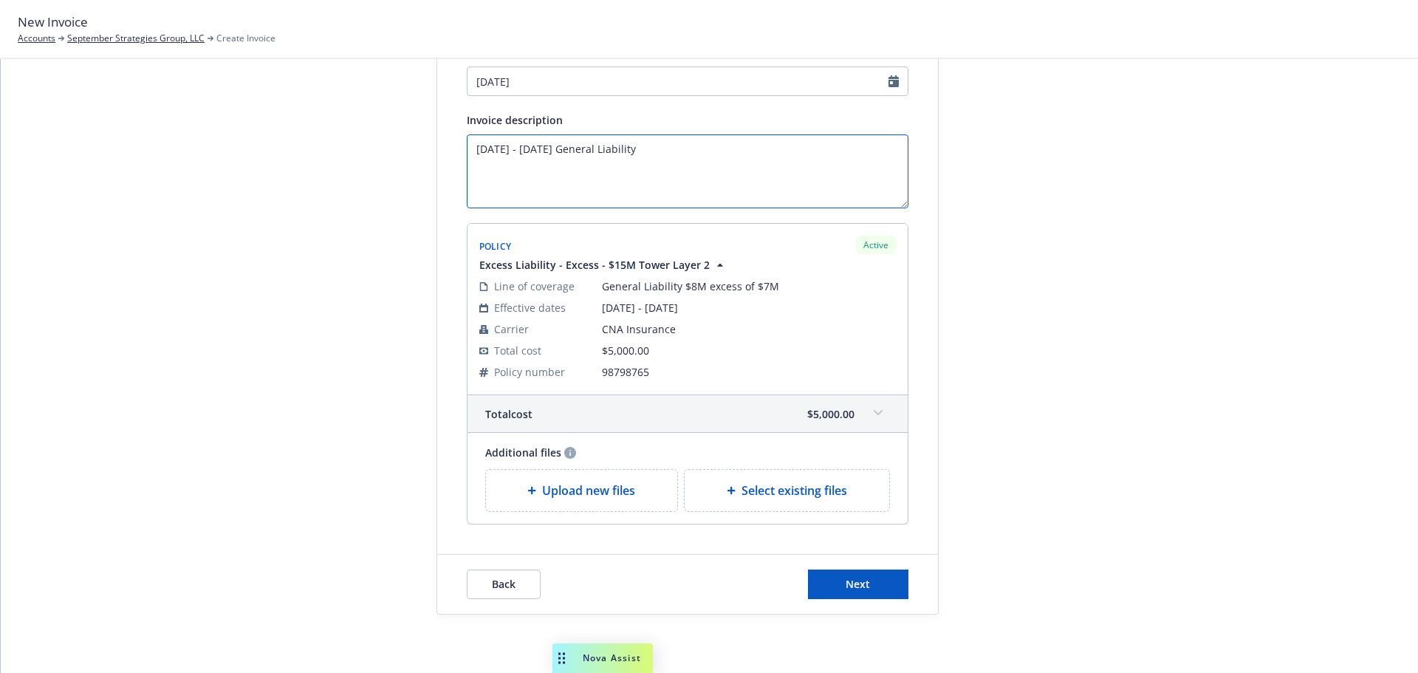
drag, startPoint x: 667, startPoint y: 148, endPoint x: 417, endPoint y: 147, distance: 249.6
click at [419, 150] on div "Select billable items 2 Review information 3 Share with client Add payment deta…" at bounding box center [708, 256] width 1381 height 718
click at [669, 151] on textarea "1/1/2025 - 1/1/2026 General Liability" at bounding box center [688, 171] width 442 height 74
type textarea "1/1/2025 - 1/1/2026 General Liability Invoice Description Will Appear HERE"
click at [845, 582] on span "Next" at bounding box center [857, 584] width 24 height 14
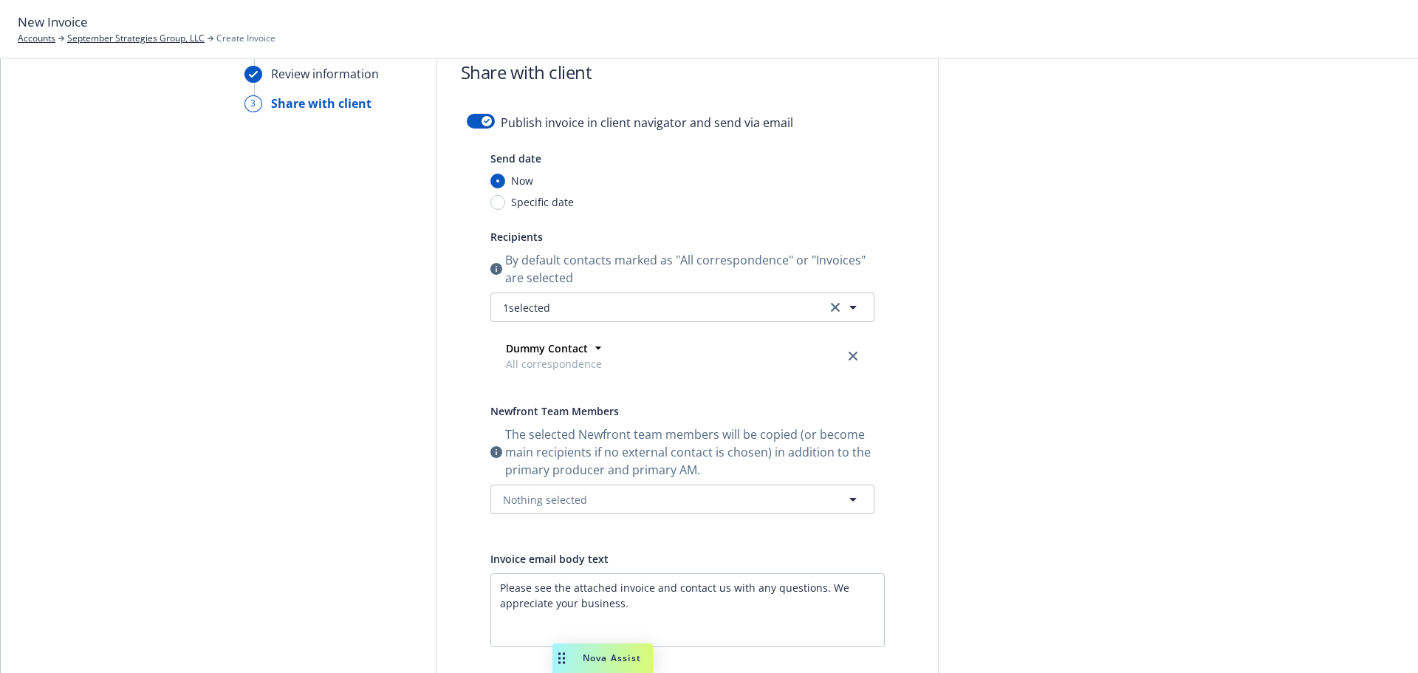
scroll to position [0, 0]
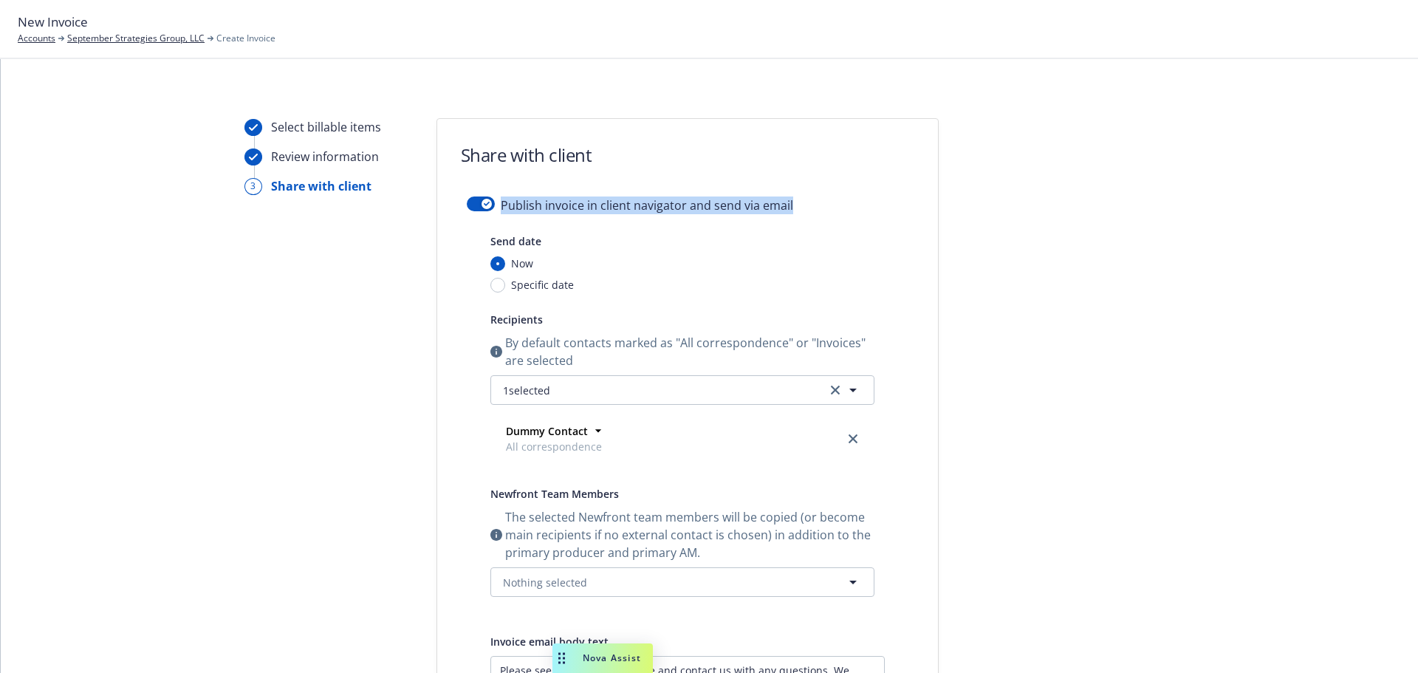
drag, startPoint x: 791, startPoint y: 204, endPoint x: 496, endPoint y: 204, distance: 294.6
click at [496, 204] on div "Publish invoice in client navigator and send via email" at bounding box center [688, 213] width 442 height 35
click at [769, 275] on div "Now Specific date" at bounding box center [682, 273] width 384 height 37
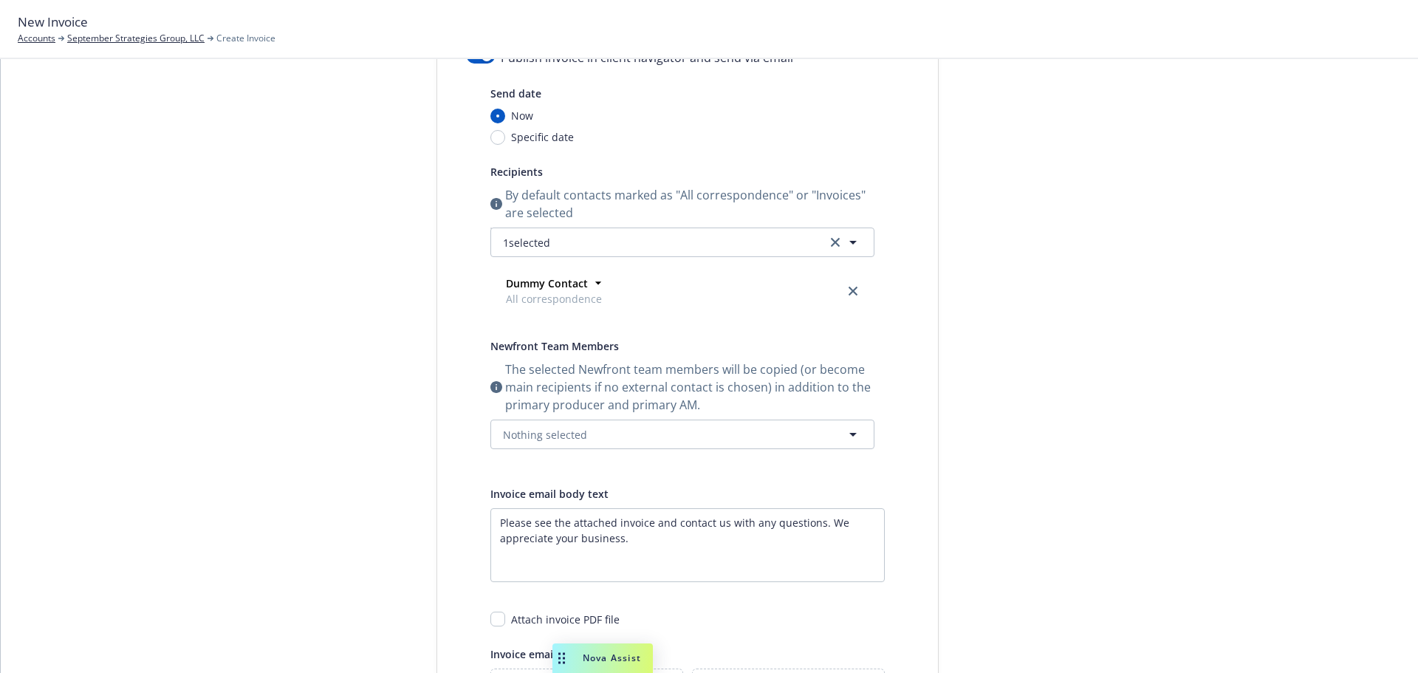
scroll to position [74, 0]
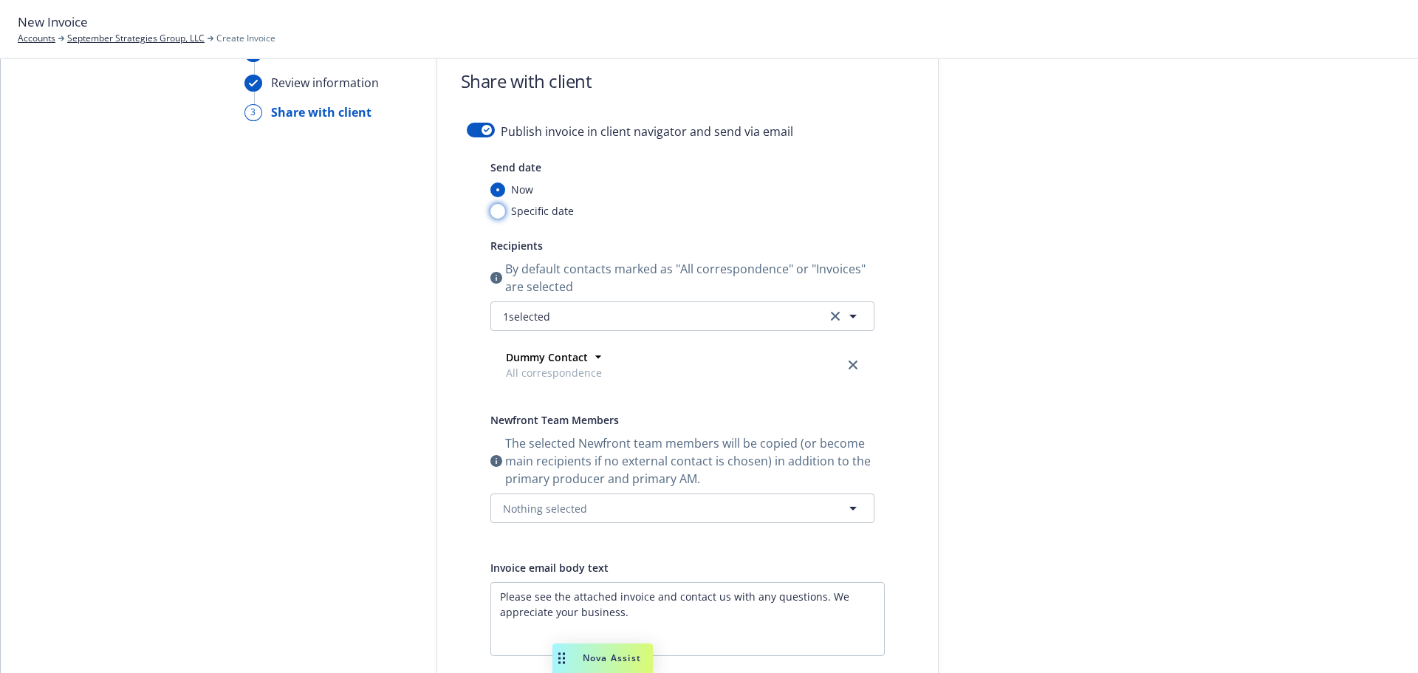
click at [490, 212] on input "Specific date" at bounding box center [497, 211] width 15 height 15
radio input "true"
radio input "false"
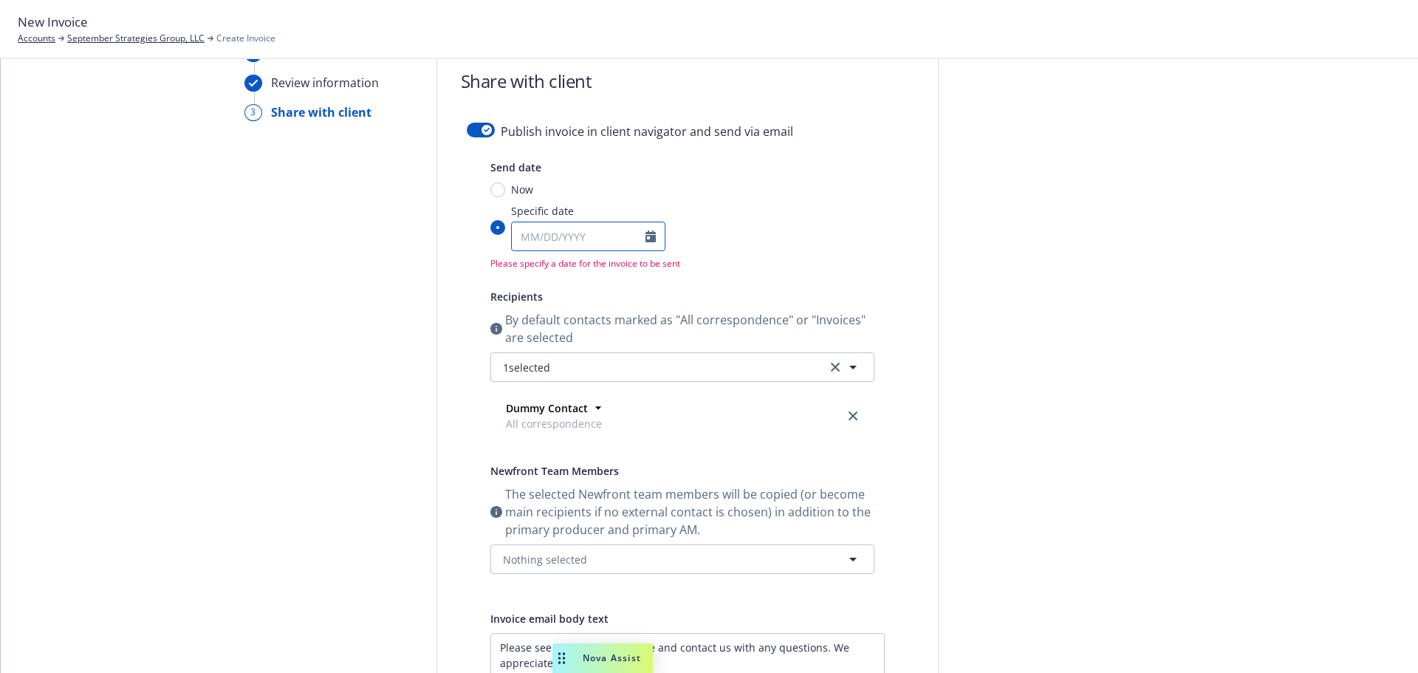
select select "9"
click at [520, 242] on input "Specific date January February March April May June July August September Octob…" at bounding box center [579, 236] width 134 height 28
click at [644, 412] on span "3" at bounding box center [649, 411] width 20 height 18
click at [505, 235] on input "Specific date January February March April May June July August September Octob…" at bounding box center [497, 227] width 15 height 15
type input "10/03/2025"
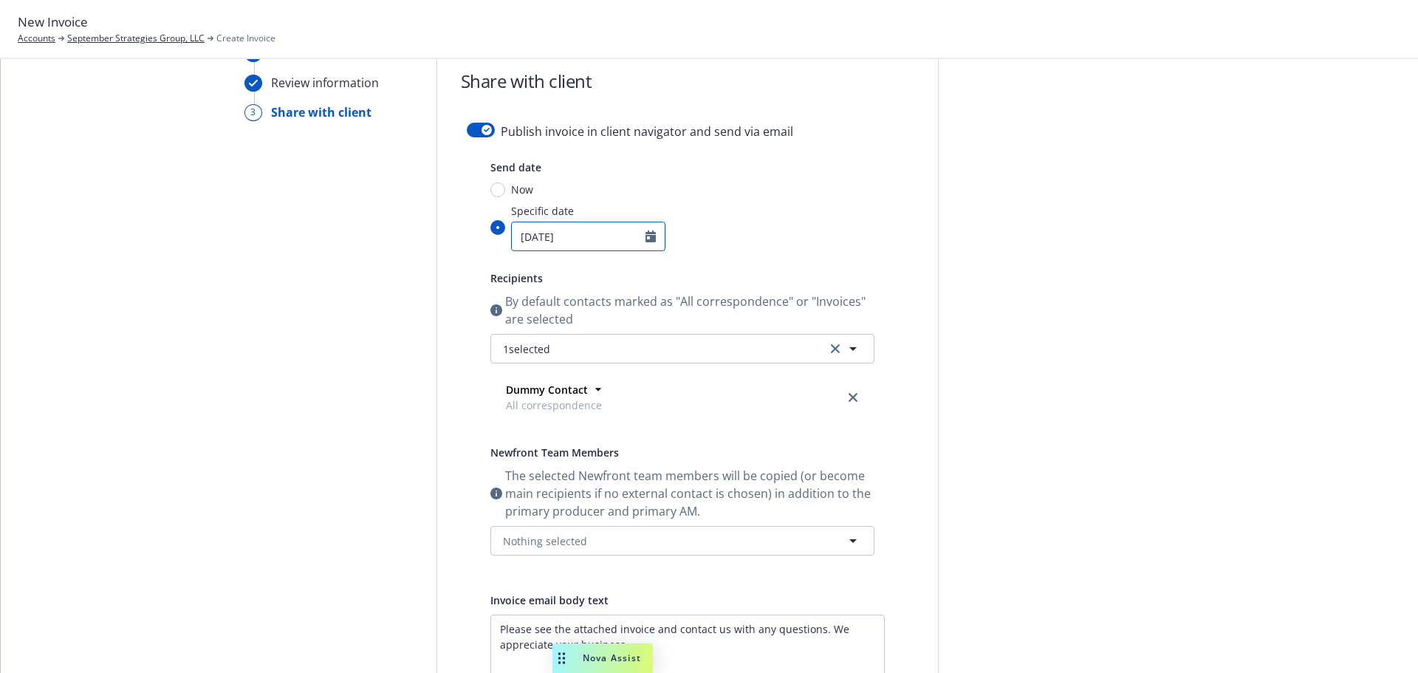
select select "10"
drag, startPoint x: 608, startPoint y: 233, endPoint x: 501, endPoint y: 240, distance: 108.0
click at [505, 240] on span "Specific date 10/03/2025 January February March April May June July August Sept…" at bounding box center [585, 227] width 160 height 48
click at [492, 179] on div "Send date Now Specific date 10/03/2025 January February March April May June Ju…" at bounding box center [682, 204] width 384 height 93
click at [492, 191] on input "Now" at bounding box center [497, 189] width 15 height 15
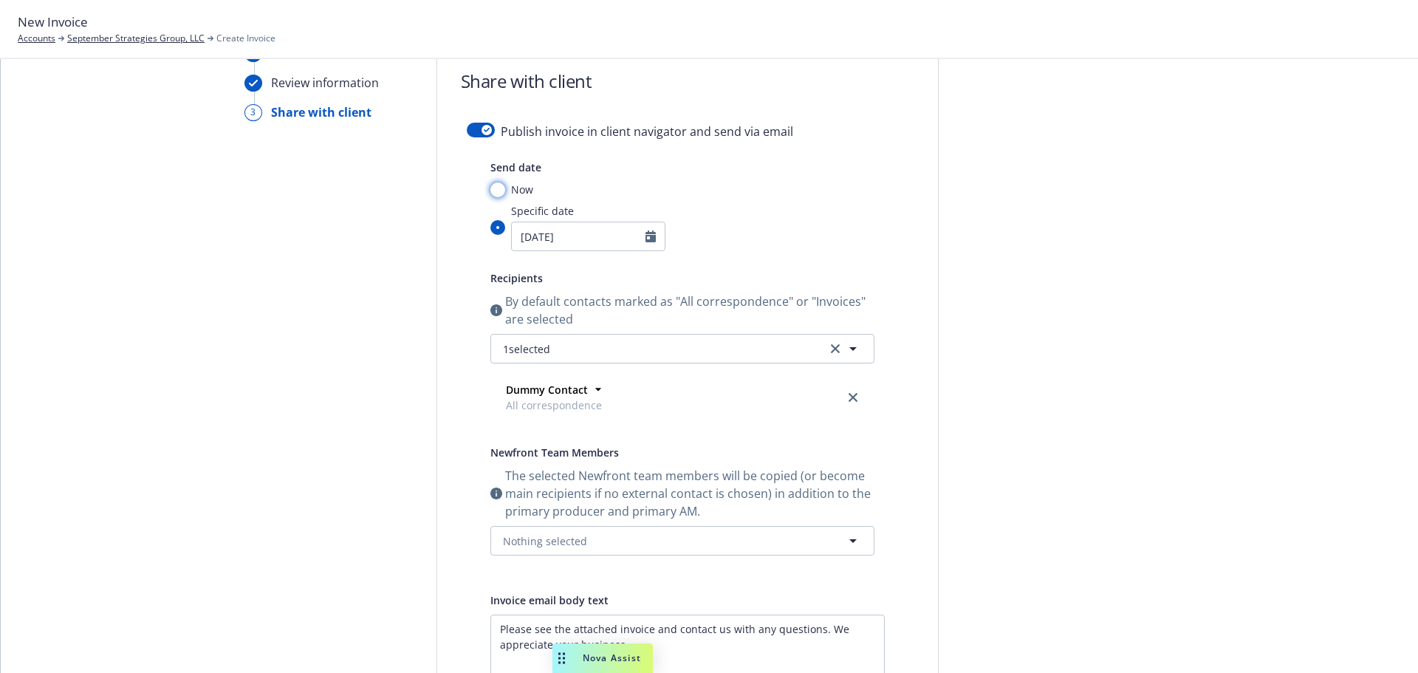
radio input "true"
radio input "false"
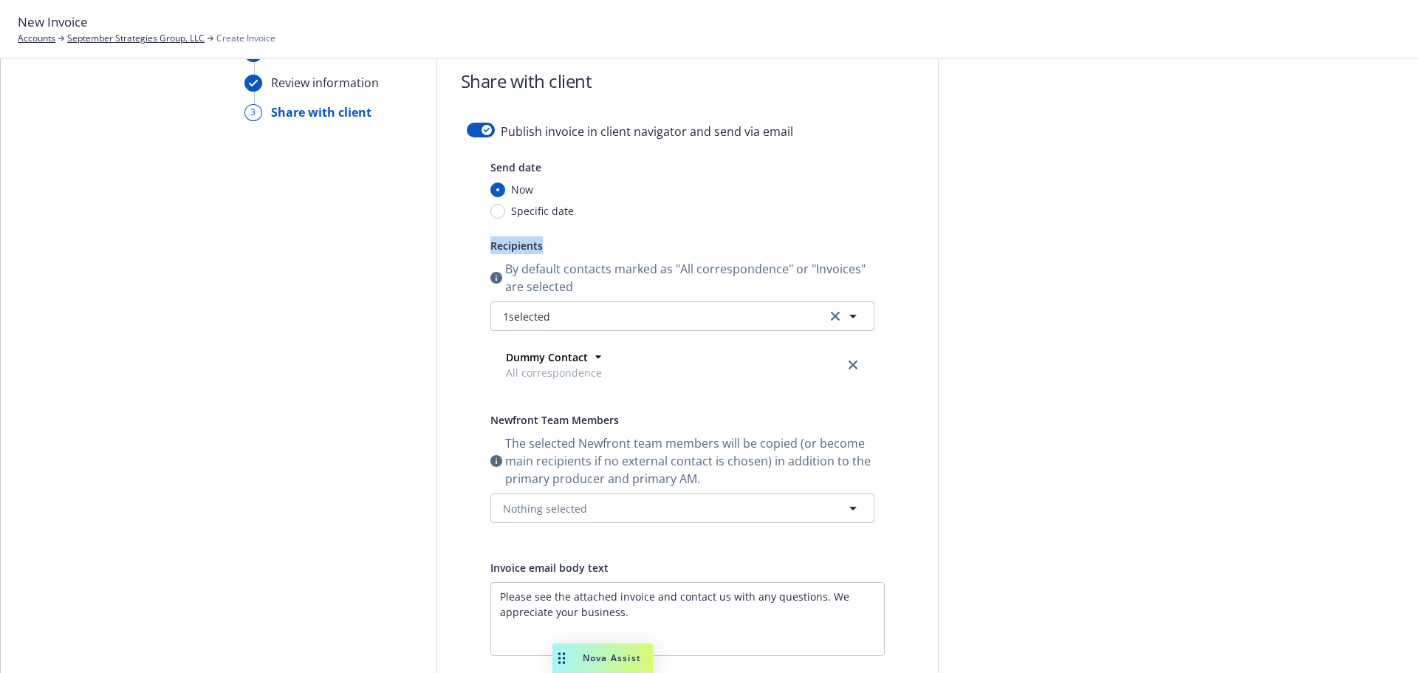
drag, startPoint x: 547, startPoint y: 253, endPoint x: 483, endPoint y: 250, distance: 64.3
click at [483, 250] on div "Send date Now Specific date Recipients By default contacts marked as "All corre…" at bounding box center [688, 471] width 442 height 627
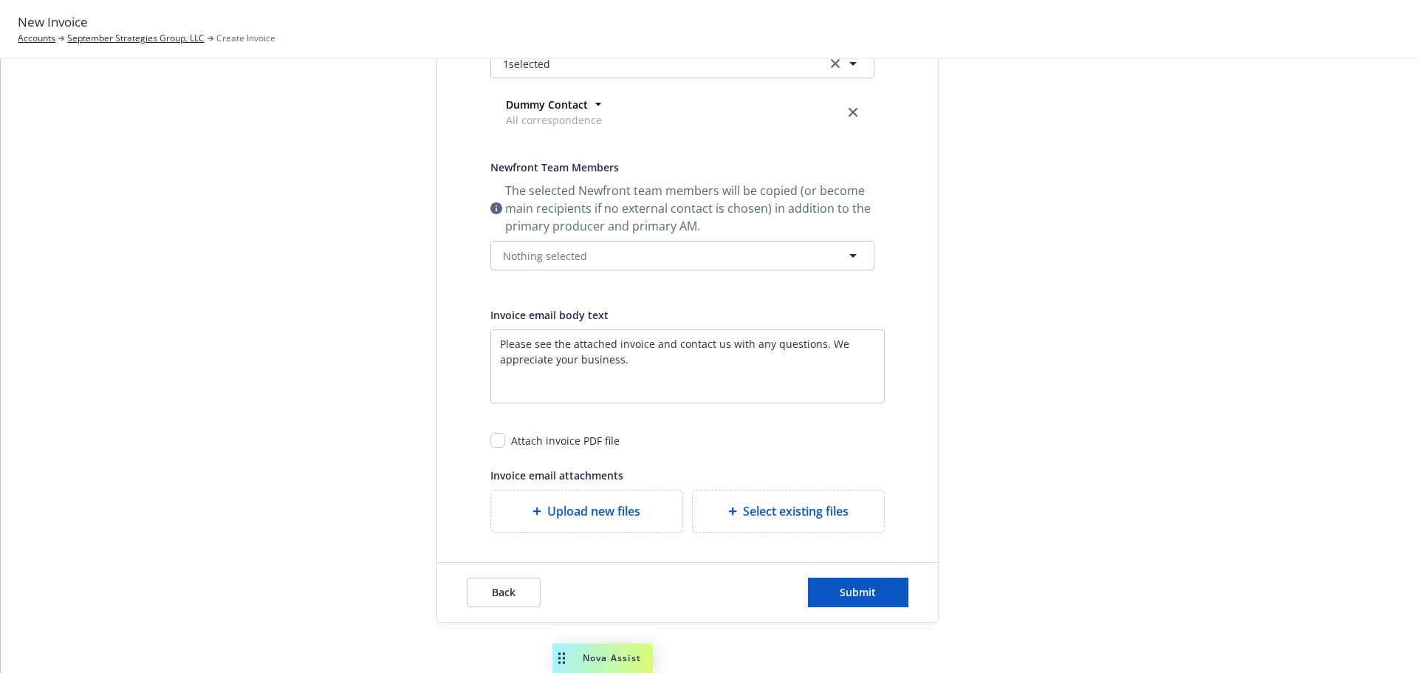
scroll to position [335, 0]
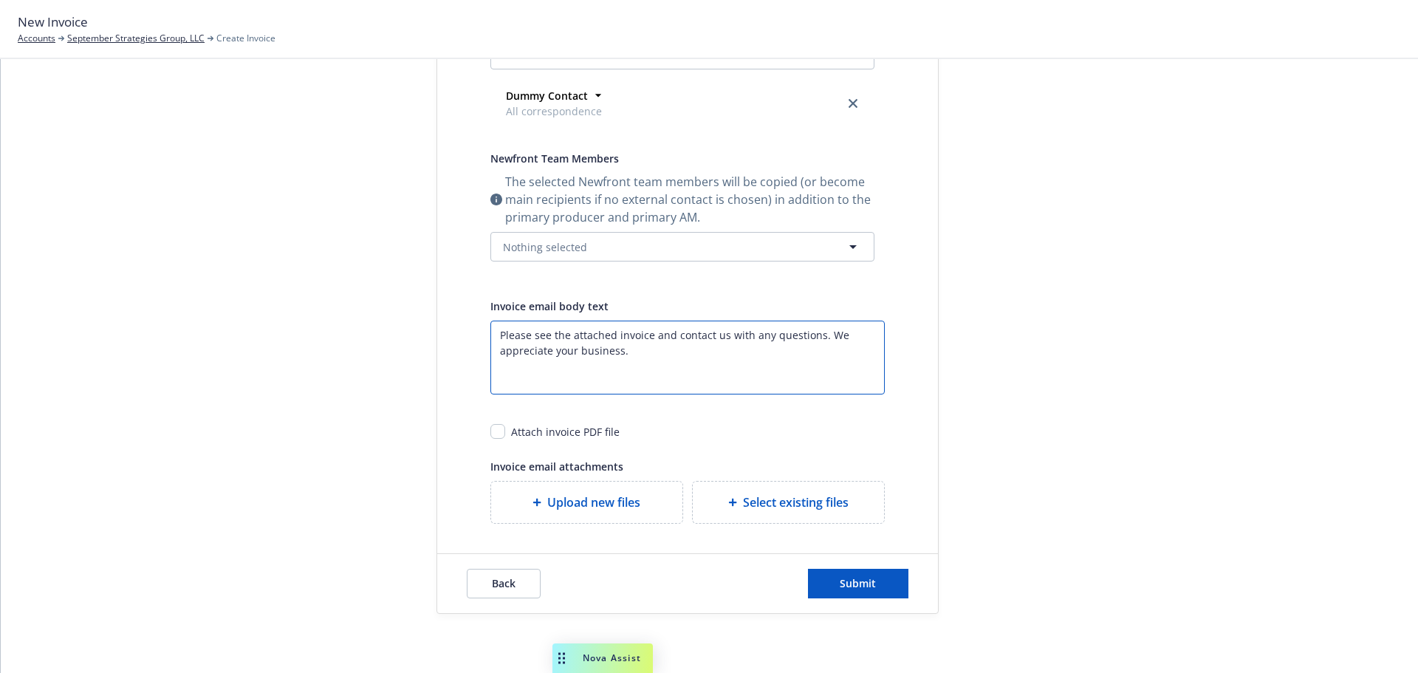
drag, startPoint x: 490, startPoint y: 339, endPoint x: 704, endPoint y: 363, distance: 215.5
click at [704, 363] on textarea "Please see the attached invoice and contact us with any questions. We appreciat…" at bounding box center [687, 357] width 394 height 74
click at [664, 354] on textarea "Please see the attached invoice and contact us with any questions. We appreciat…" at bounding box center [687, 357] width 394 height 74
click at [648, 337] on textarea "Please see the attached invoice and contact us with any questions. We appreciat…" at bounding box center [687, 357] width 394 height 74
click at [614, 335] on textarea "Please see the attached invoice and contact us with any questions. We appreciat…" at bounding box center [687, 357] width 394 height 74
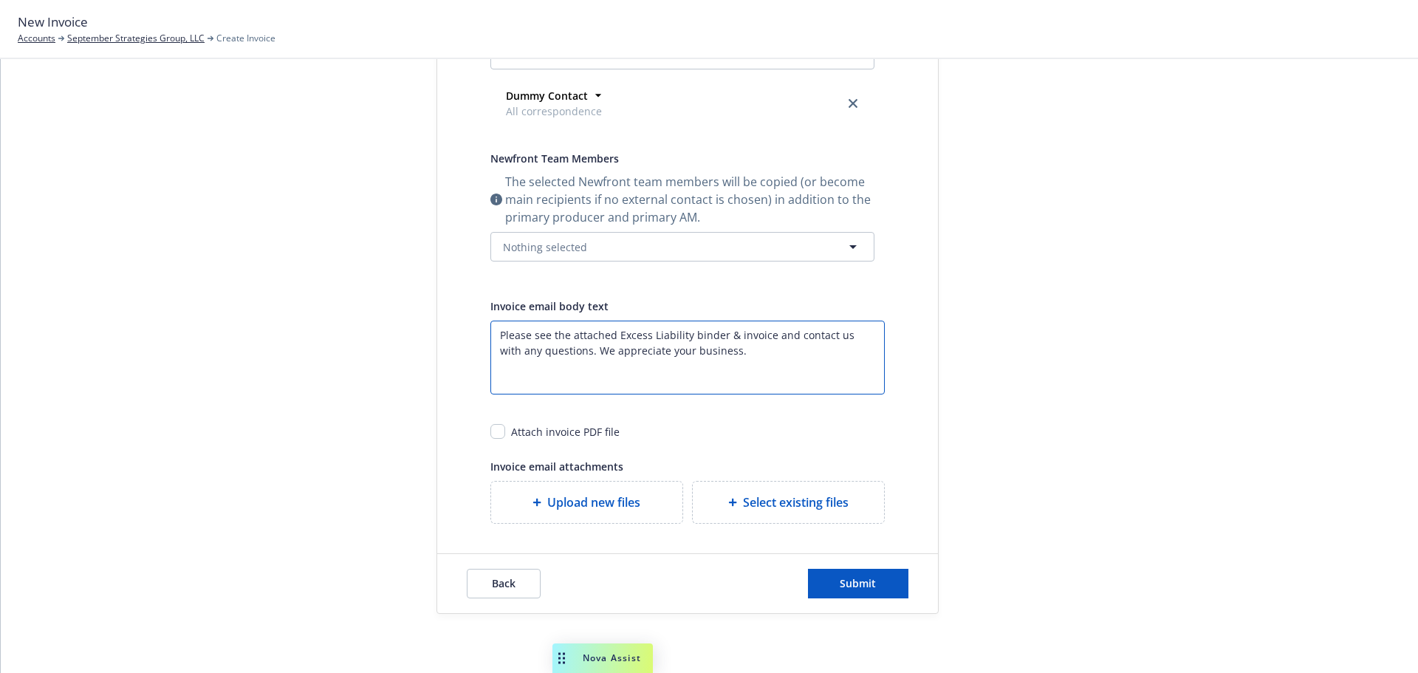
type textarea "Please see the attached Excess Liability binder & invoice and contact us with a…"
drag, startPoint x: 633, startPoint y: 470, endPoint x: 483, endPoint y: 472, distance: 149.9
click at [483, 472] on div "Send date Now Specific date Recipients By default contacts marked as "All corre…" at bounding box center [688, 210] width 442 height 627
drag, startPoint x: 625, startPoint y: 433, endPoint x: 505, endPoint y: 435, distance: 119.6
click at [505, 435] on div "Attach invoice PDF file" at bounding box center [687, 425] width 394 height 27
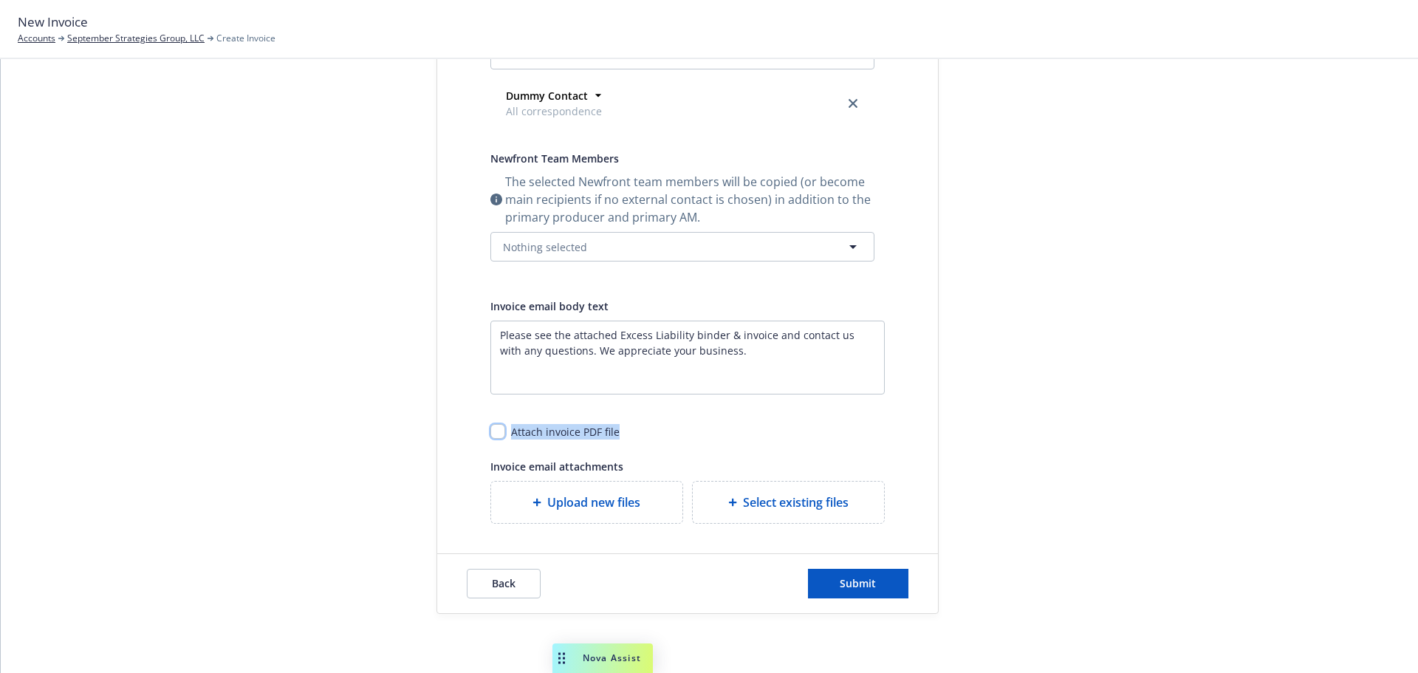
click at [492, 431] on input "checkbox" at bounding box center [497, 431] width 15 height 15
checkbox input "true"
click at [559, 509] on span "Upload new files" at bounding box center [593, 502] width 93 height 18
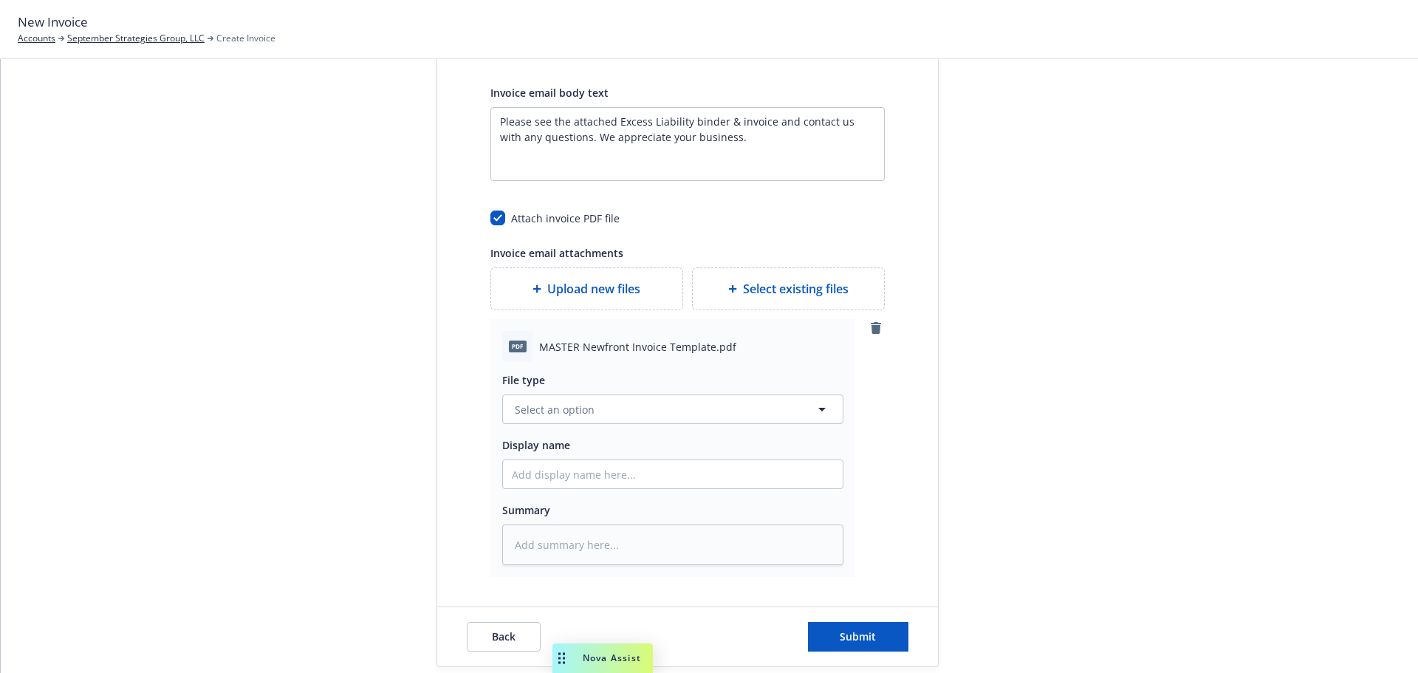
scroll to position [557, 0]
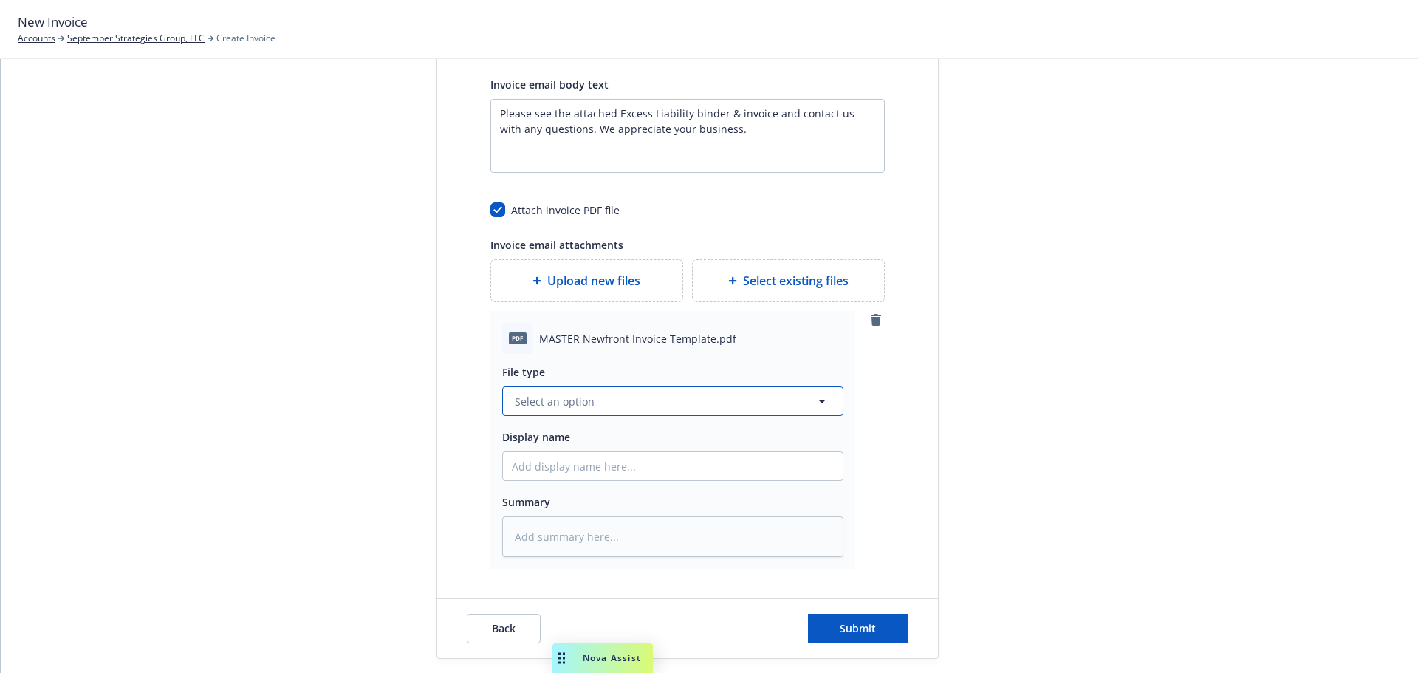
click at [549, 392] on button "Select an option" at bounding box center [672, 401] width 341 height 30
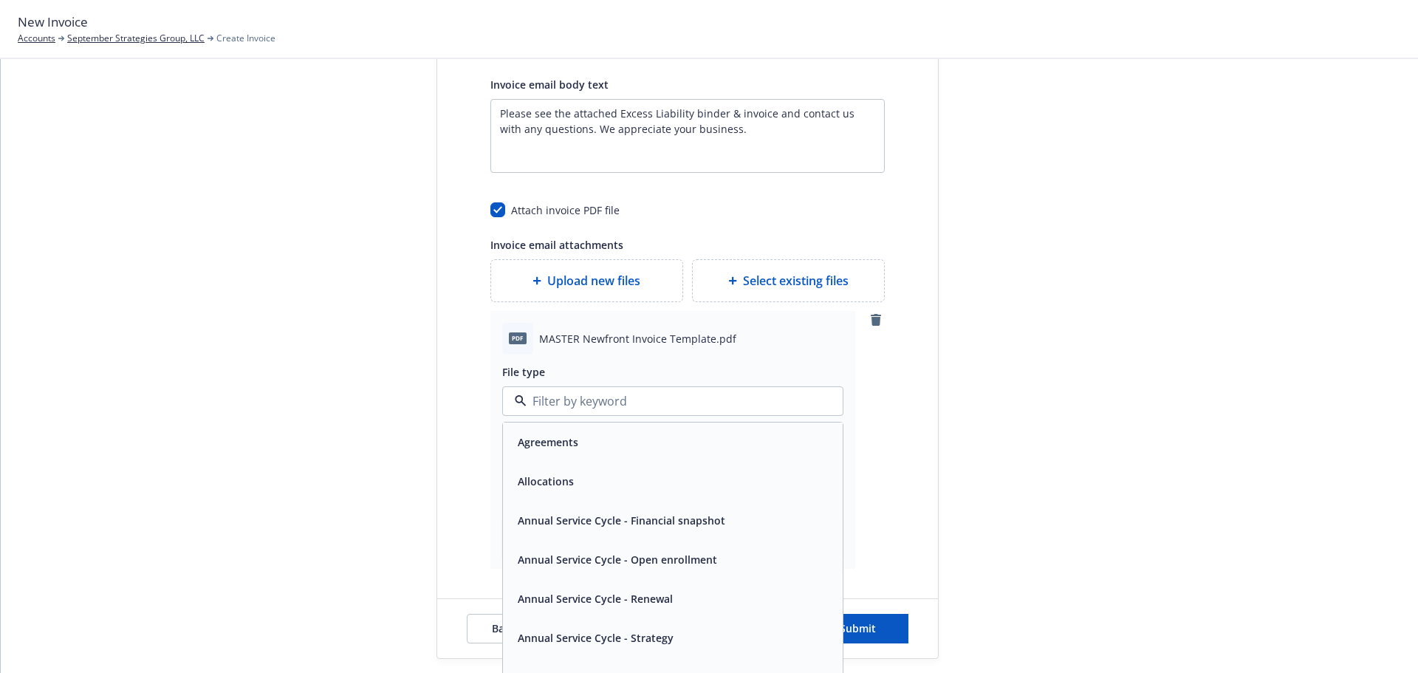
type textarea "x"
type input "i"
type textarea "x"
type input "in"
type textarea "x"
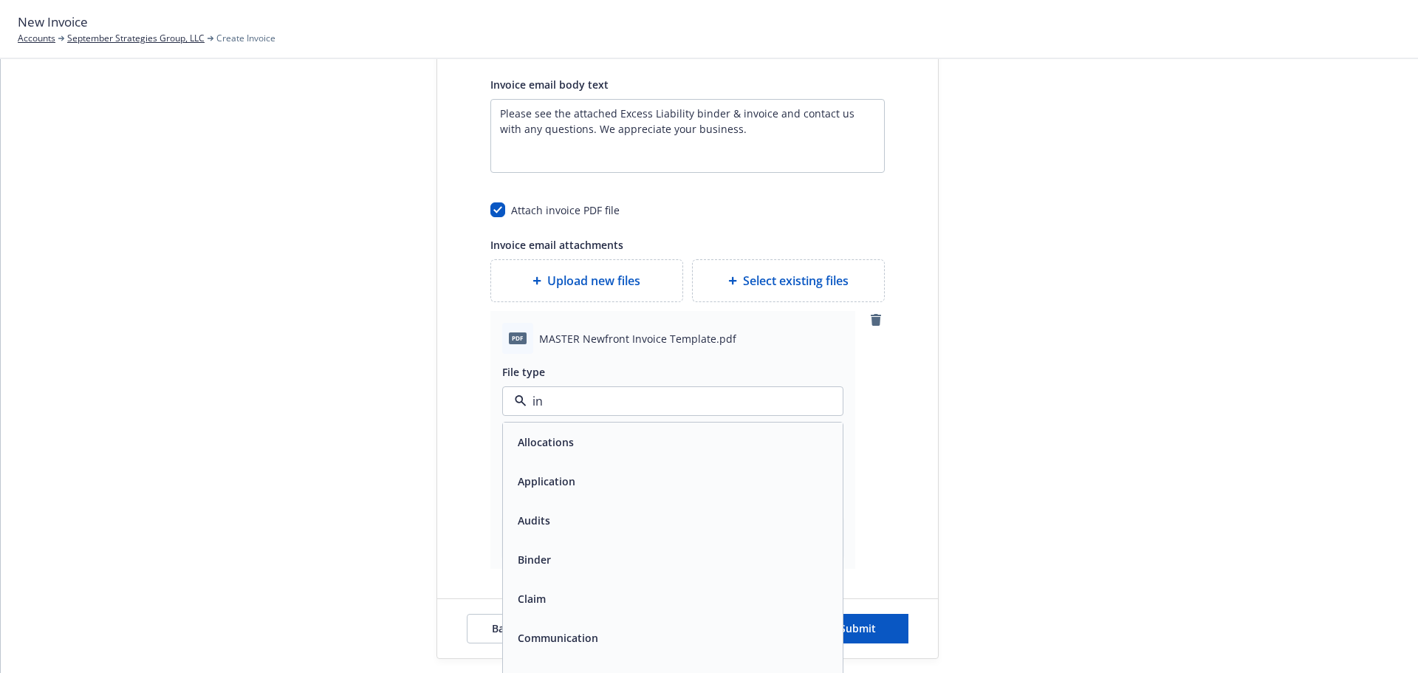
type input "inv"
type textarea "x"
type input "invo"
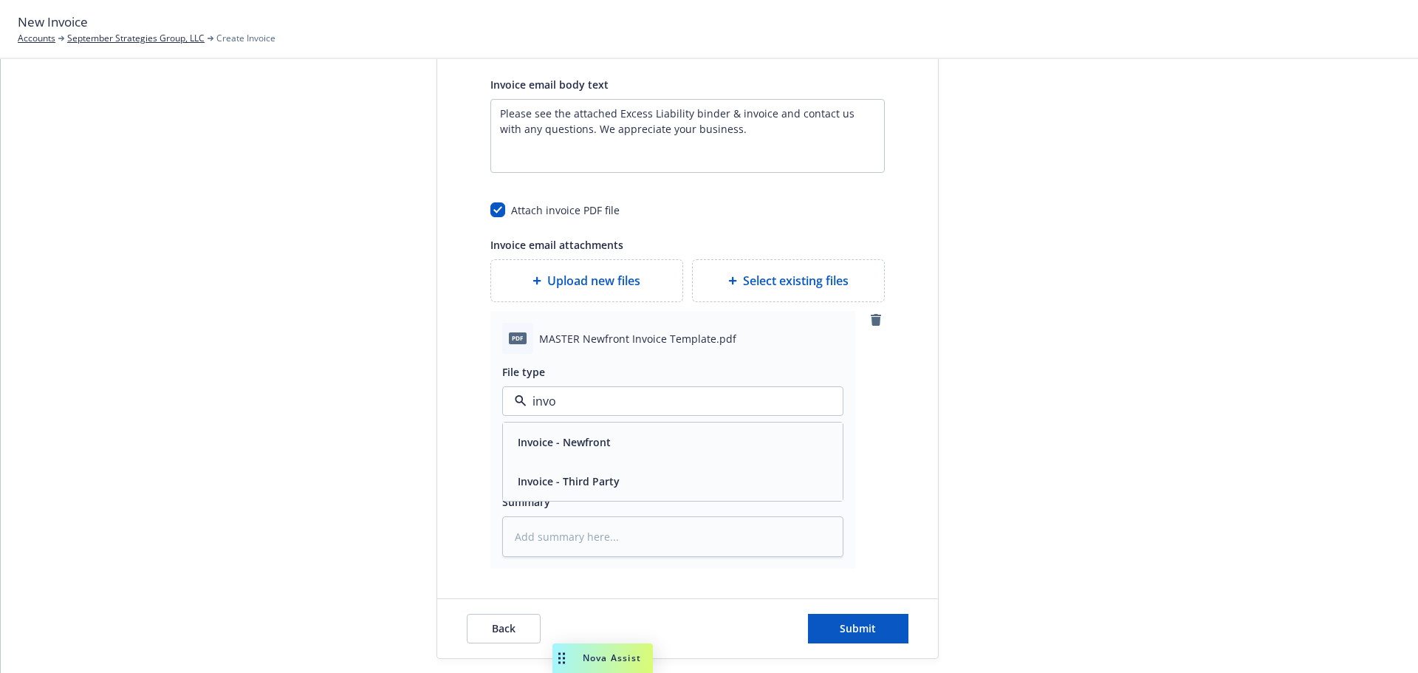
type textarea "x"
type input "invoi"
type textarea "x"
type input "invoic"
type textarea "x"
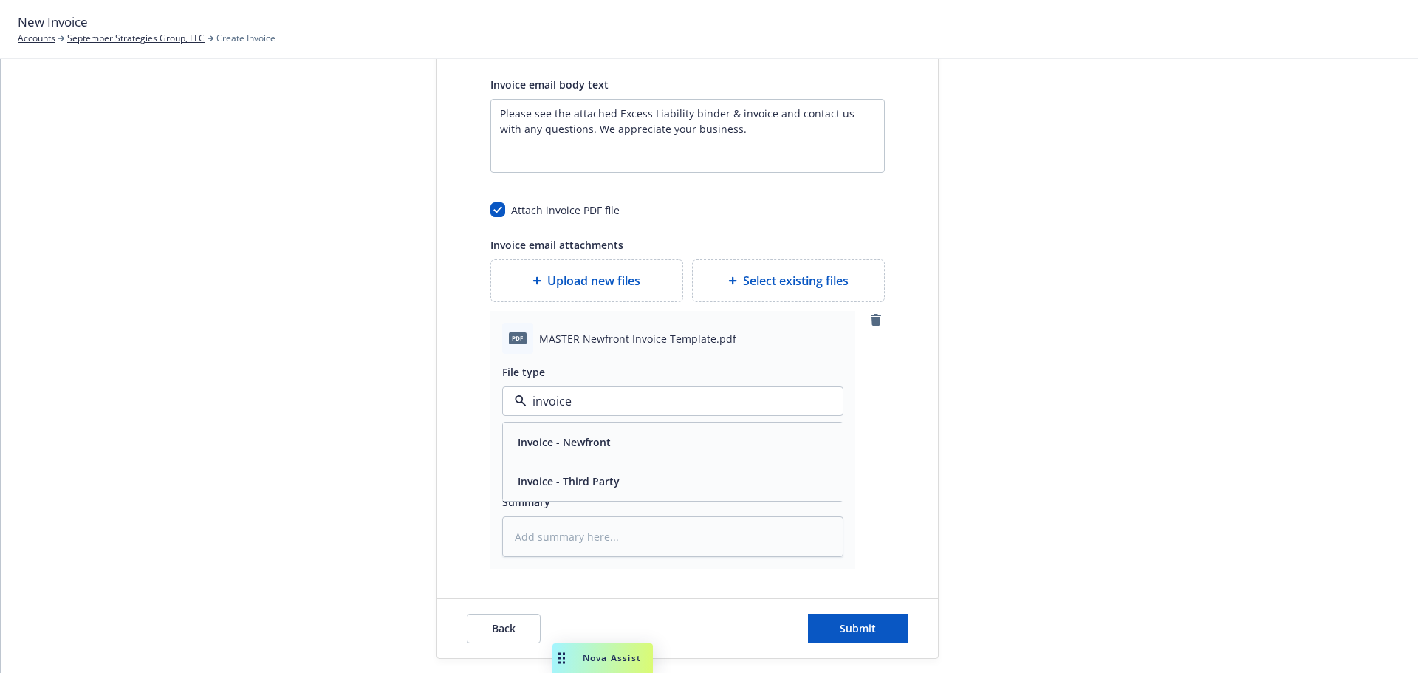
type input "invoice"
click at [1024, 469] on div at bounding box center [1071, 109] width 207 height 1097
click at [758, 275] on span "Select existing files" at bounding box center [796, 281] width 106 height 18
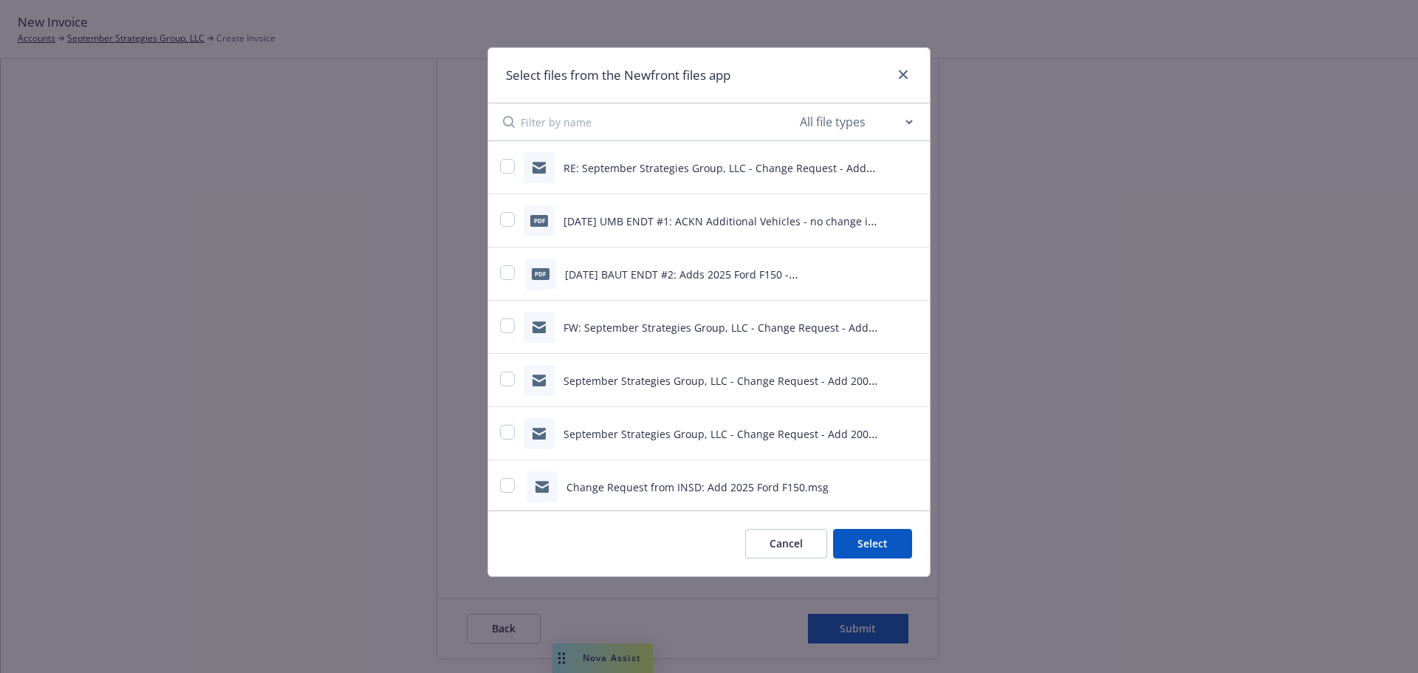
drag, startPoint x: 1117, startPoint y: 267, endPoint x: 1103, endPoint y: 203, distance: 65.8
click at [1118, 265] on div "Select files from the Newfront files app All file types Agreements Allocations …" at bounding box center [709, 336] width 1418 height 673
click at [907, 72] on link "close" at bounding box center [903, 75] width 18 height 18
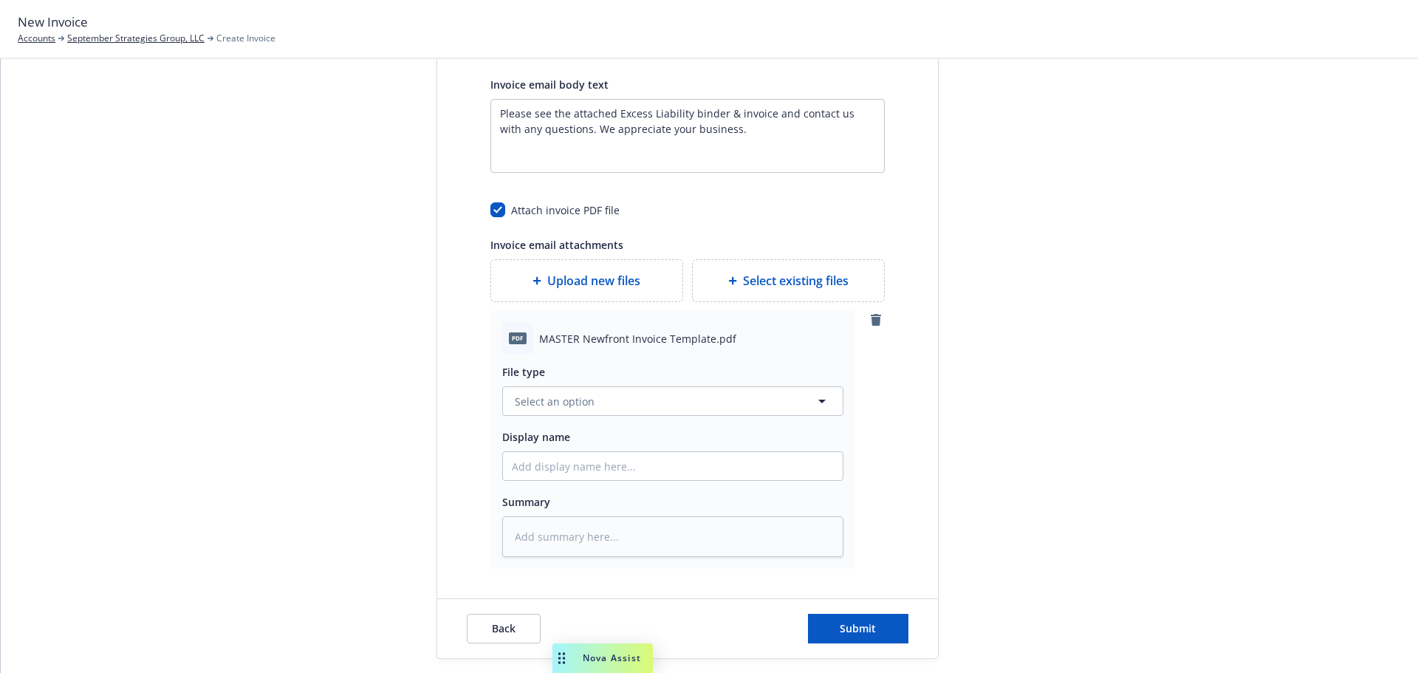
click at [743, 281] on span "Select existing files" at bounding box center [796, 281] width 106 height 18
type textarea "x"
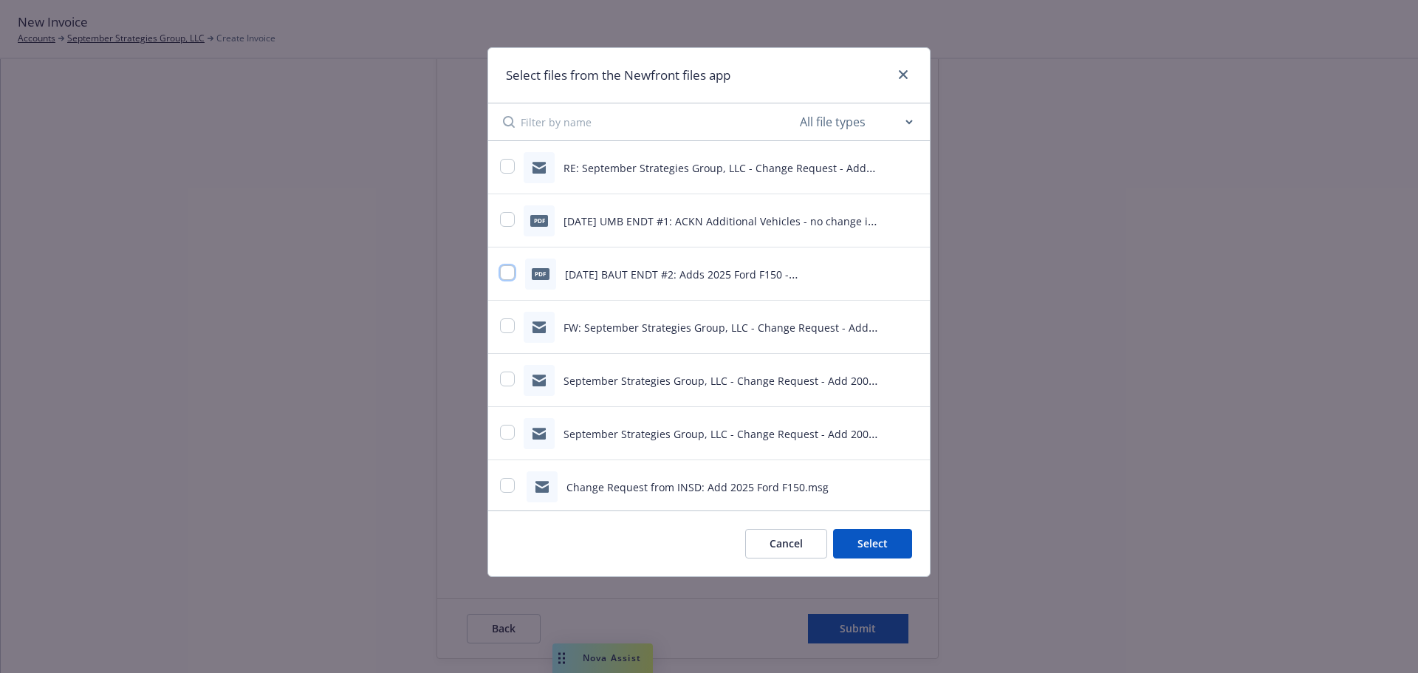
click at [512, 272] on input "checkbox" at bounding box center [507, 272] width 15 height 15
checkbox input "true"
click at [891, 552] on button "Select 1 file" at bounding box center [859, 544] width 106 height 30
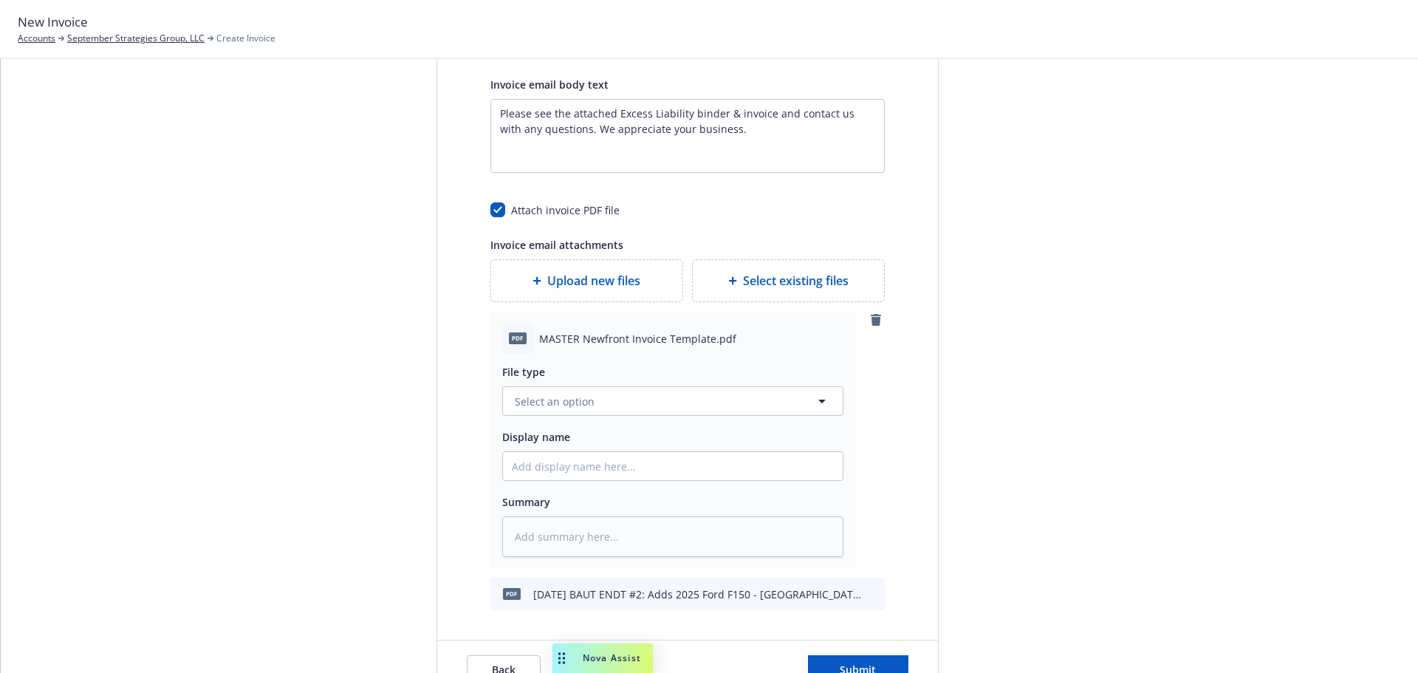
click at [743, 285] on span "Select existing files" at bounding box center [796, 281] width 106 height 18
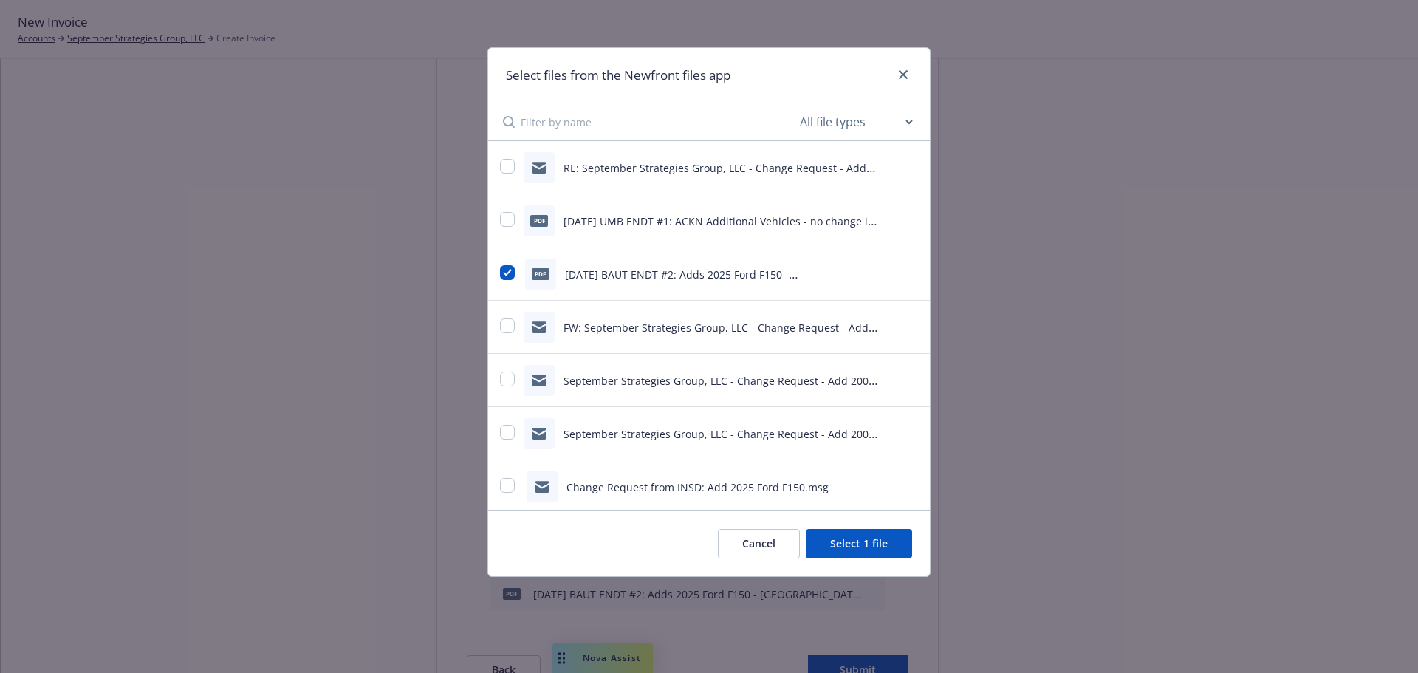
click at [857, 542] on button "Select 1 file" at bounding box center [859, 544] width 106 height 30
type textarea "x"
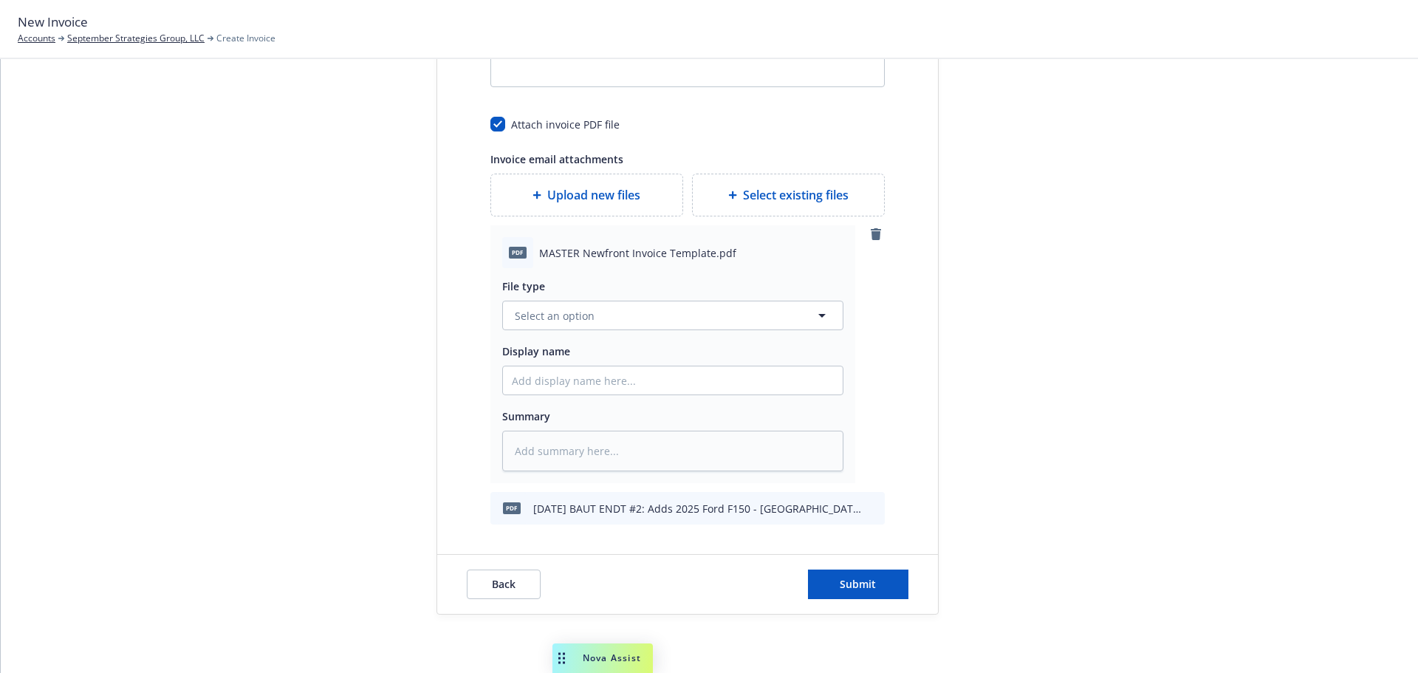
scroll to position [643, 0]
click at [529, 313] on span "Select an option" at bounding box center [555, 315] width 80 height 16
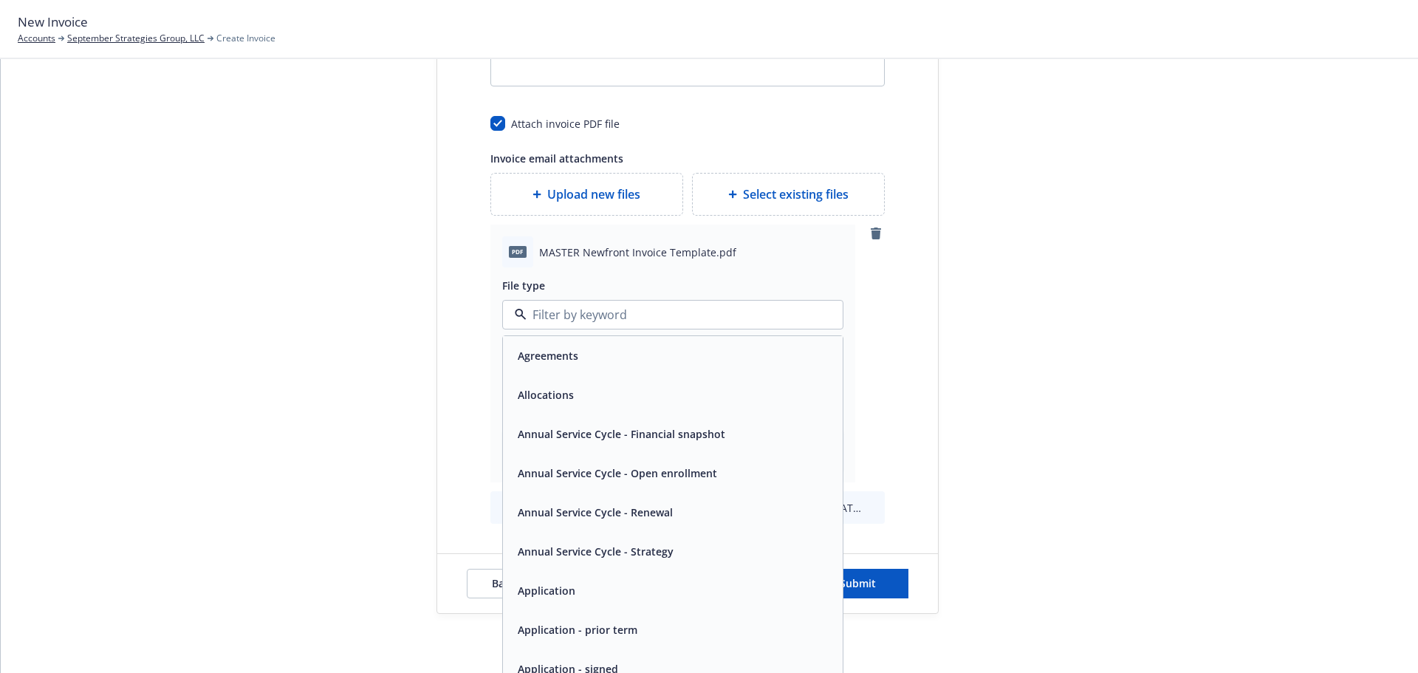
click at [542, 306] on input at bounding box center [669, 315] width 286 height 18
type textarea "x"
type input "i"
type textarea "x"
type input "in"
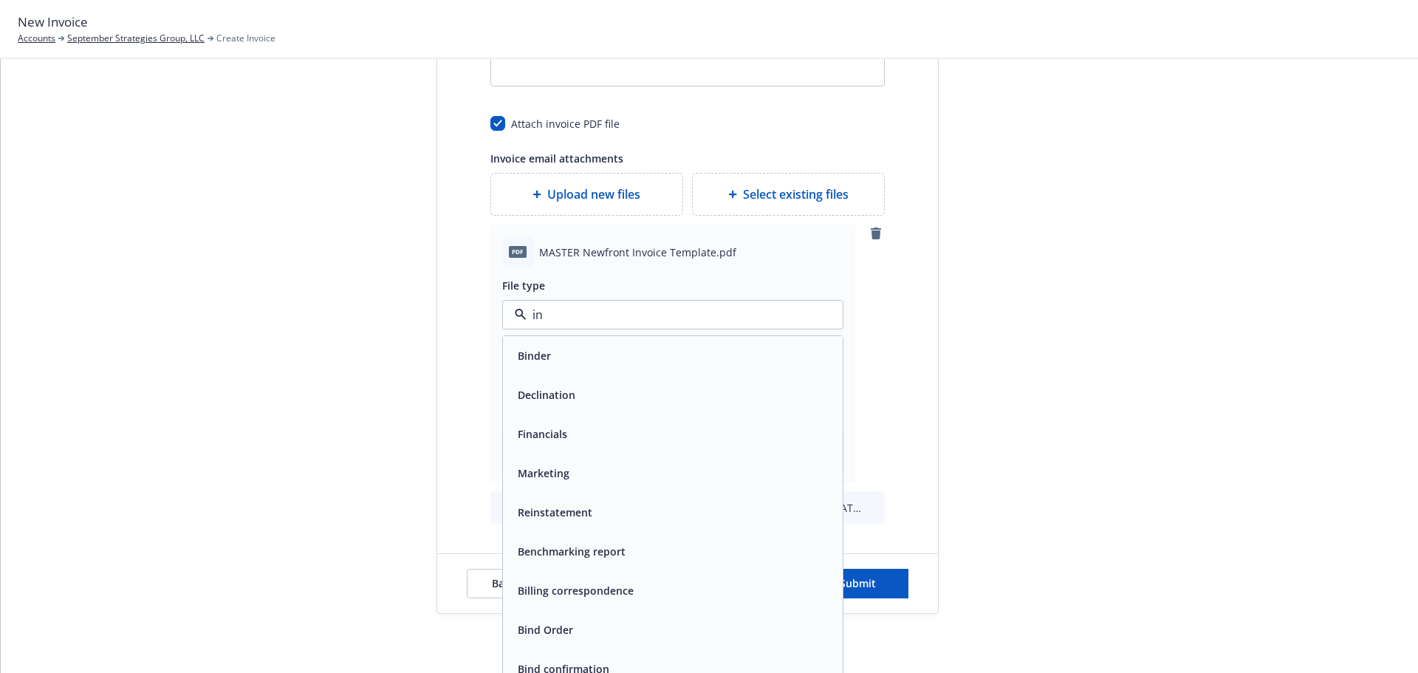
type textarea "x"
type input "inv"
type textarea "x"
type input "invo"
type textarea "x"
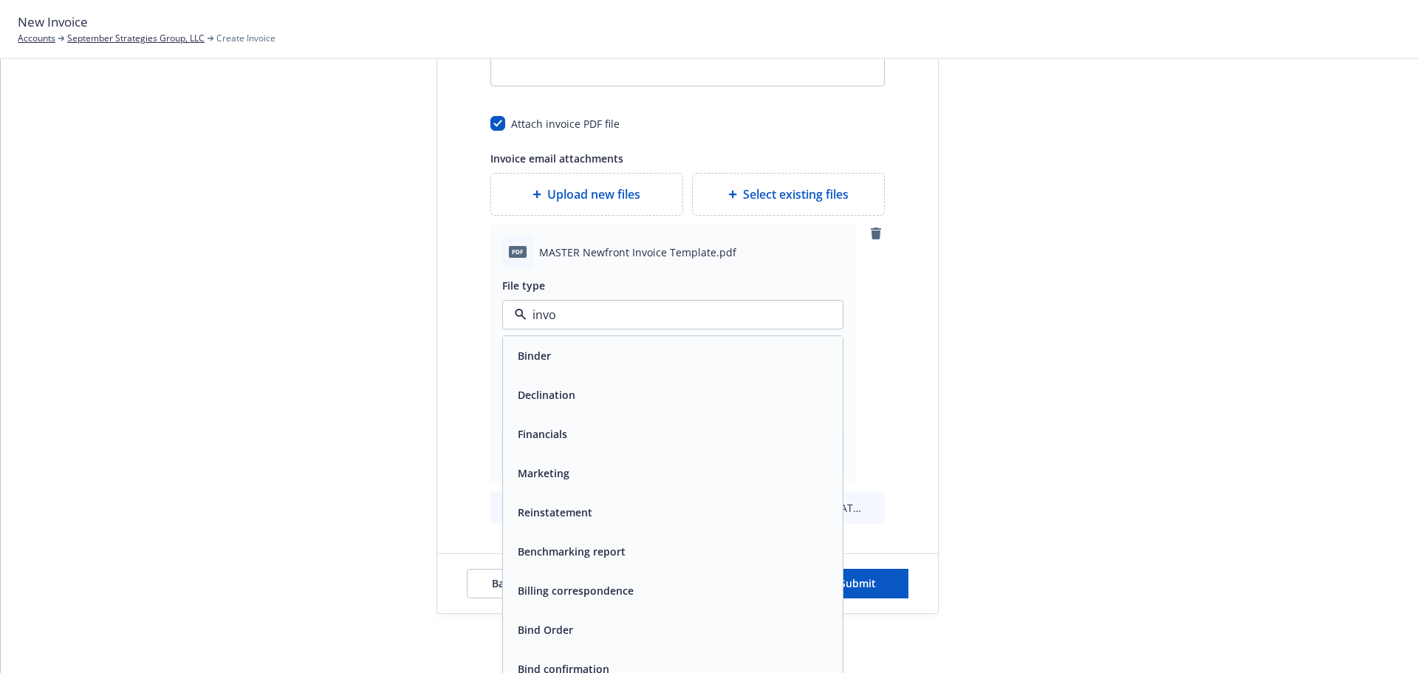
type input "invoi"
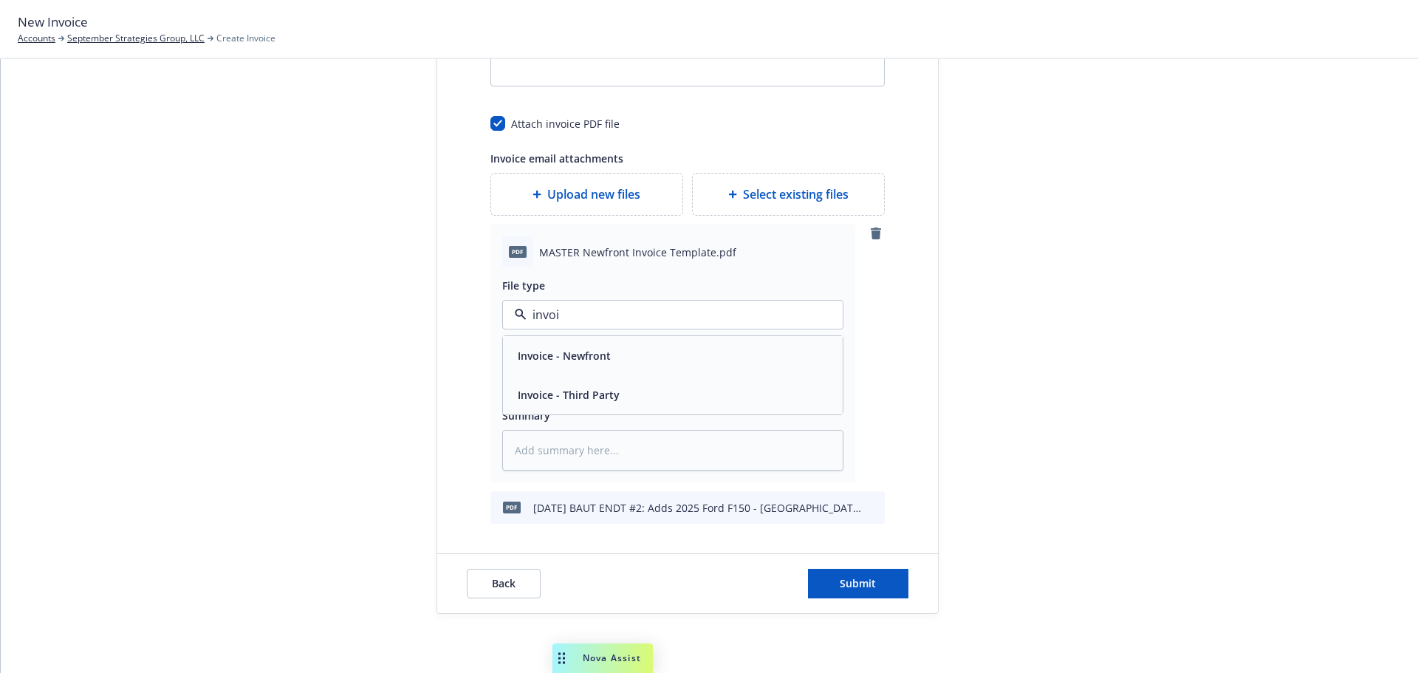
type textarea "x"
type input "invoic"
type textarea "x"
type input "invoice"
drag, startPoint x: 578, startPoint y: 312, endPoint x: 477, endPoint y: 311, distance: 101.2
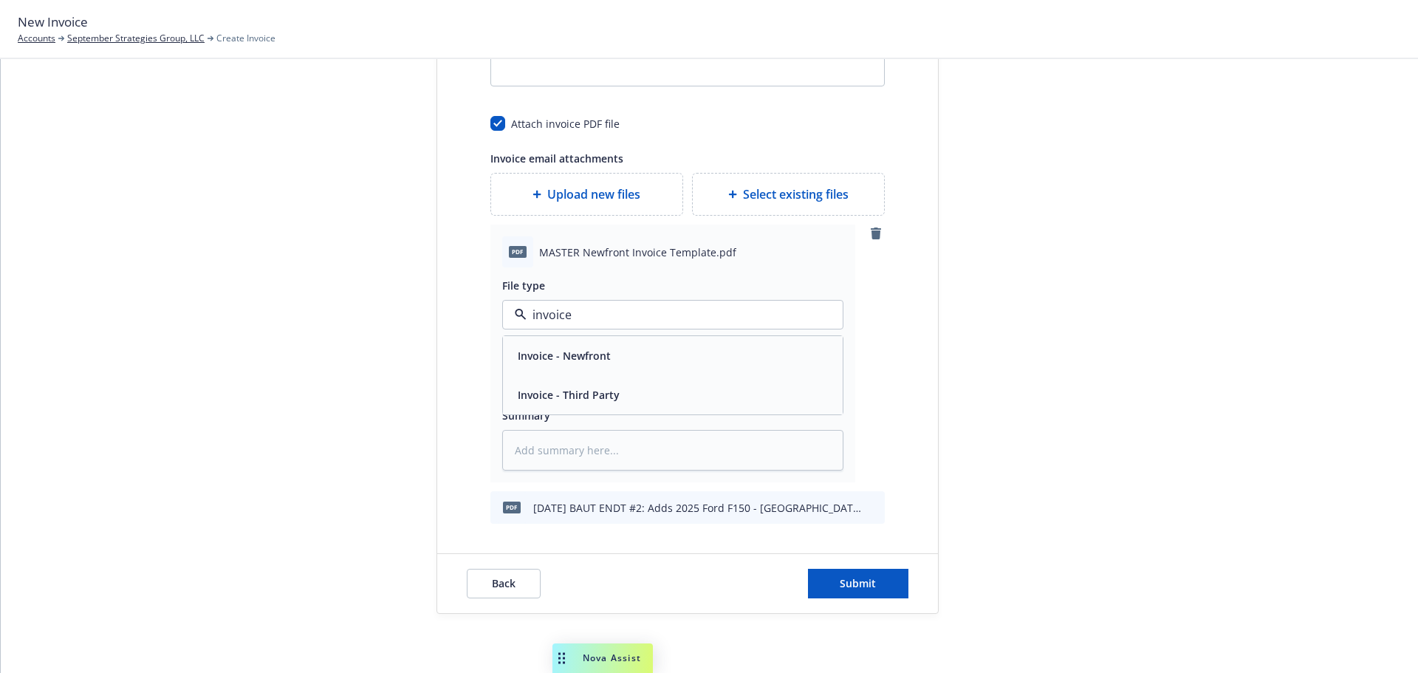
click at [478, 312] on div "Send date Now Specific date Recipients By default contacts marked as "All corre…" at bounding box center [688, 56] width 442 height 935
type textarea "x"
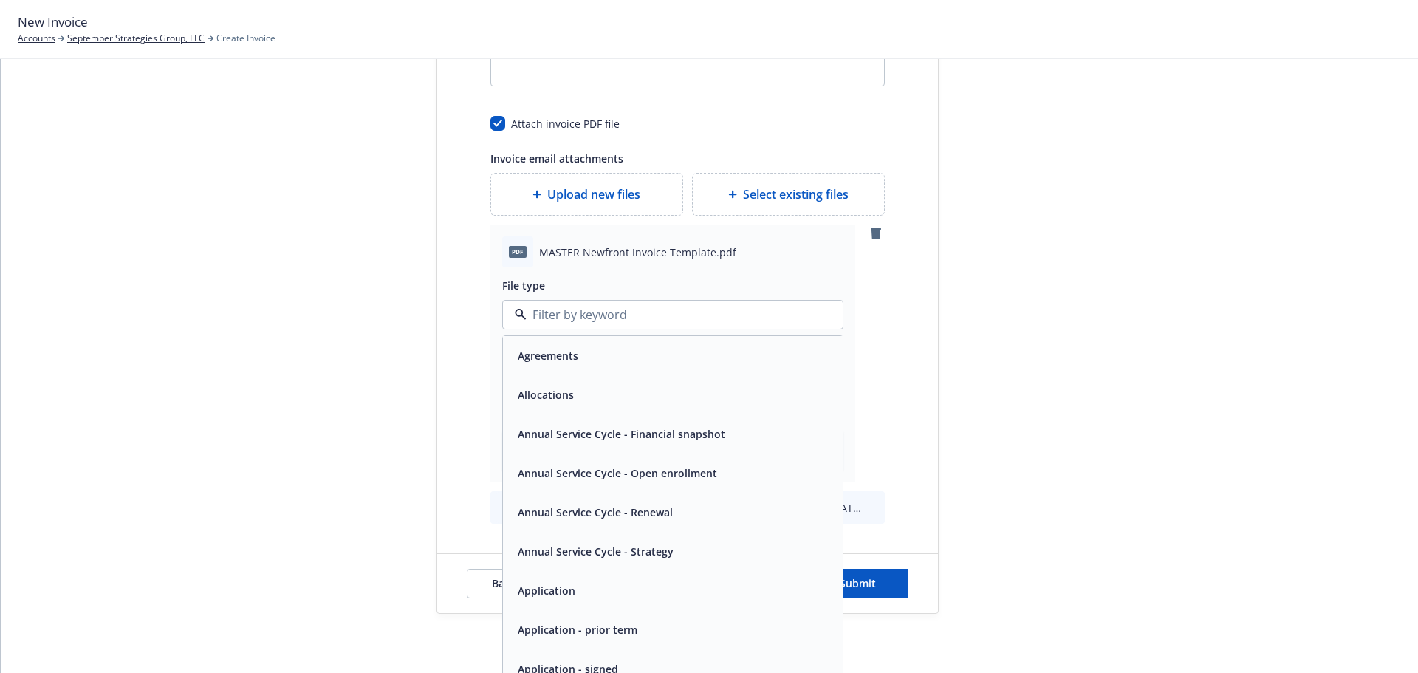
type textarea "x"
type input "b"
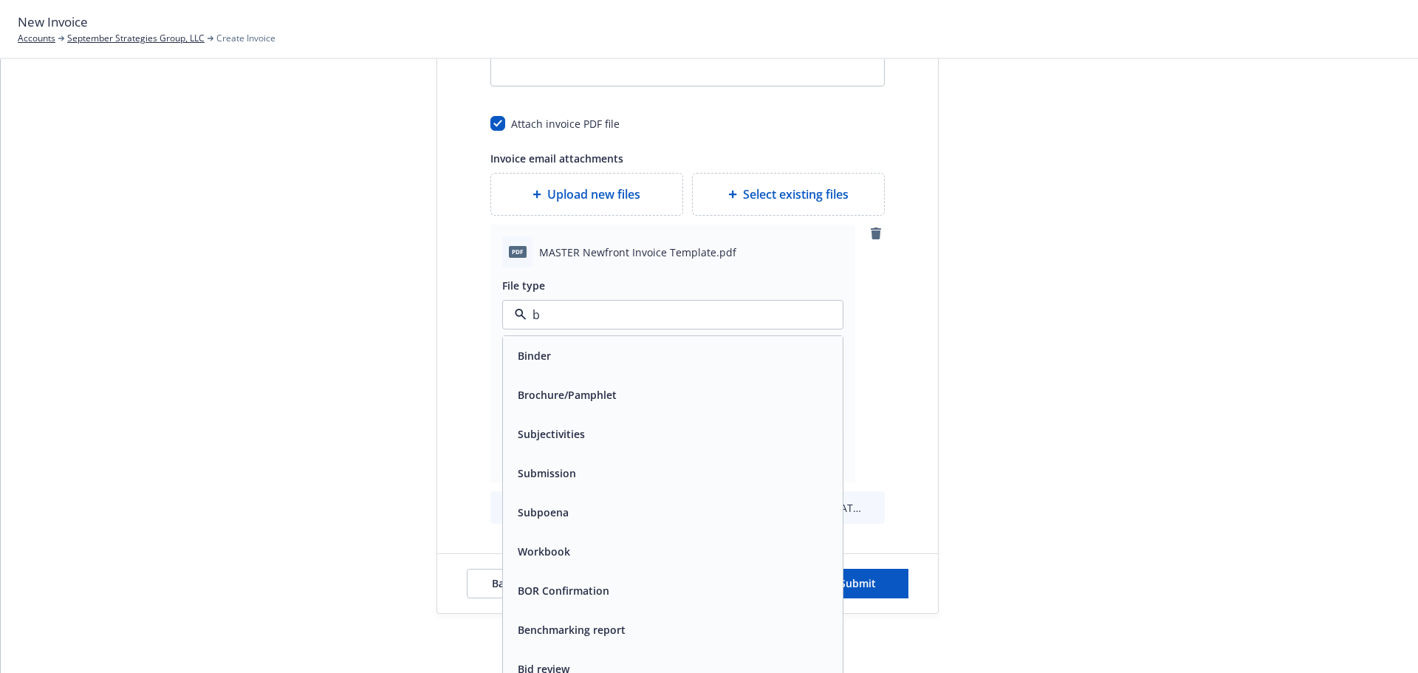
type textarea "x"
type input "bi"
type textarea "x"
type input "bin"
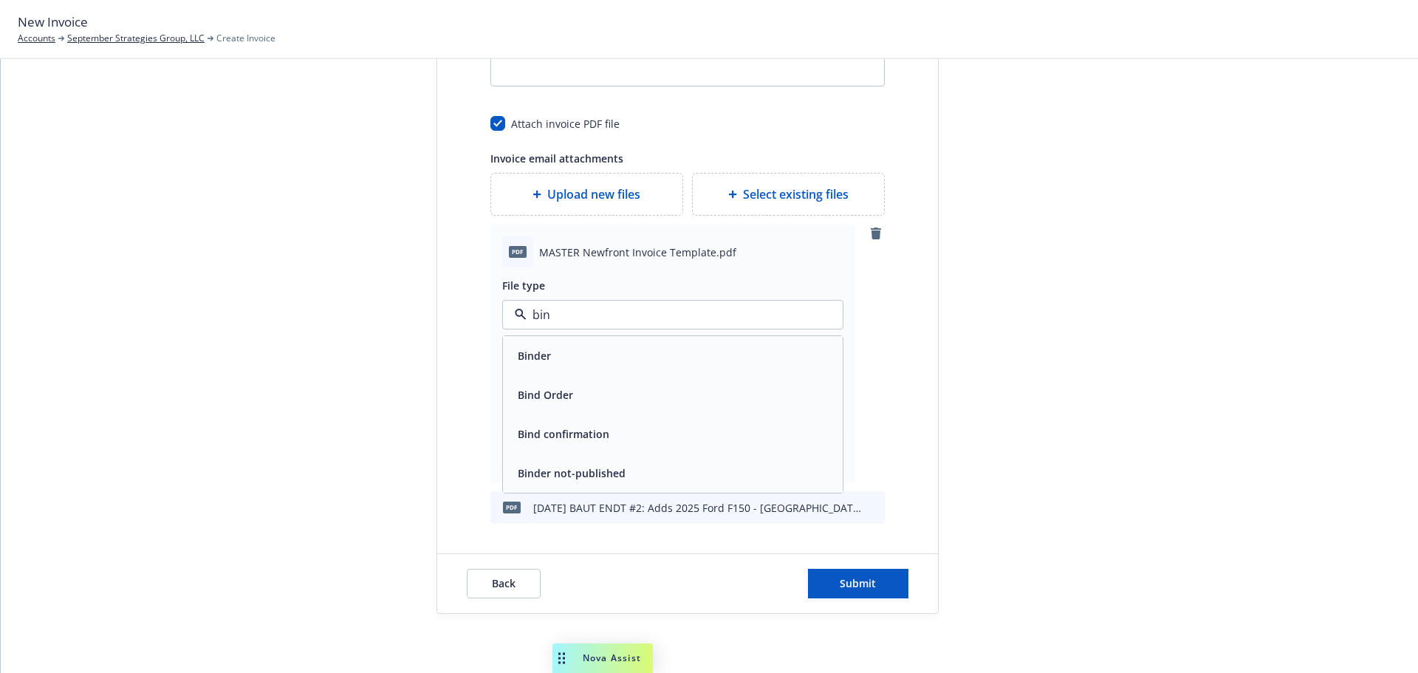
type textarea "x"
type input "bind"
type textarea "x"
type input "binde"
type textarea "x"
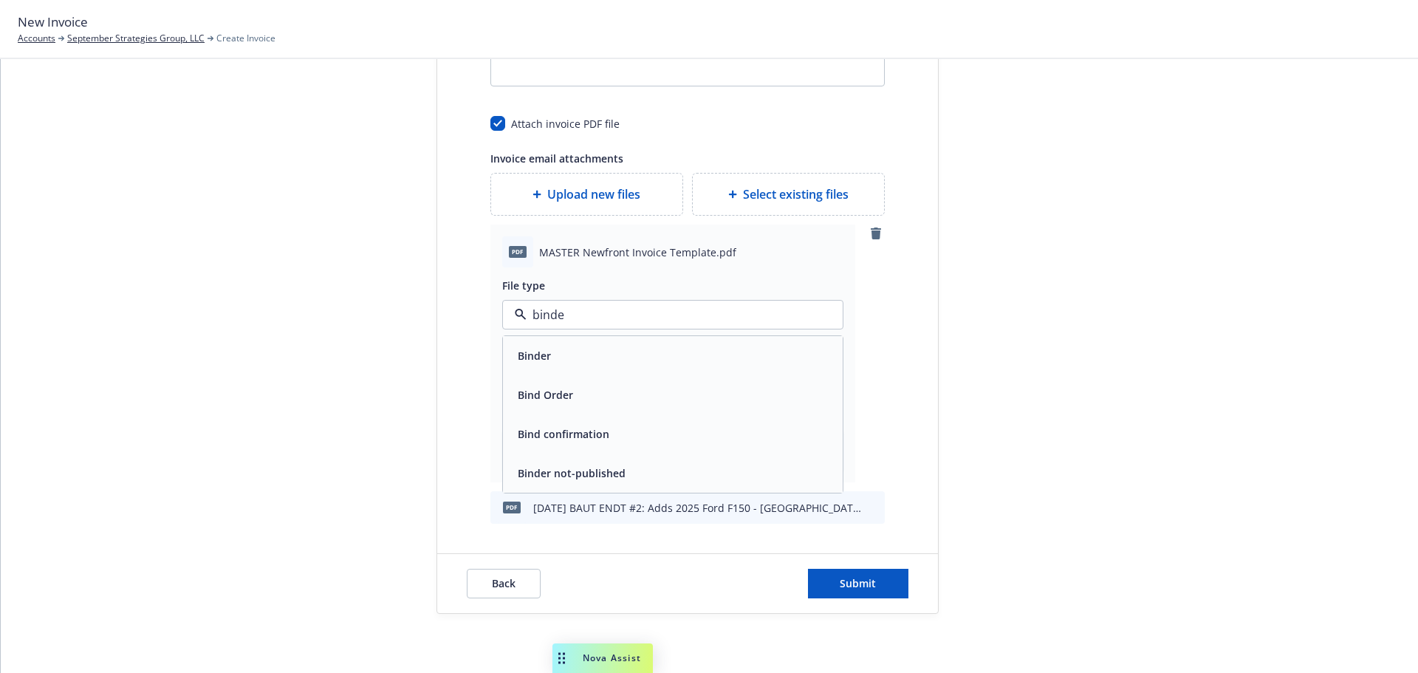
type input "binder"
click at [529, 360] on span "Binder" at bounding box center [534, 356] width 33 height 16
click at [522, 370] on input "Display name" at bounding box center [673, 379] width 340 height 28
type textarea "x"
type input "2"
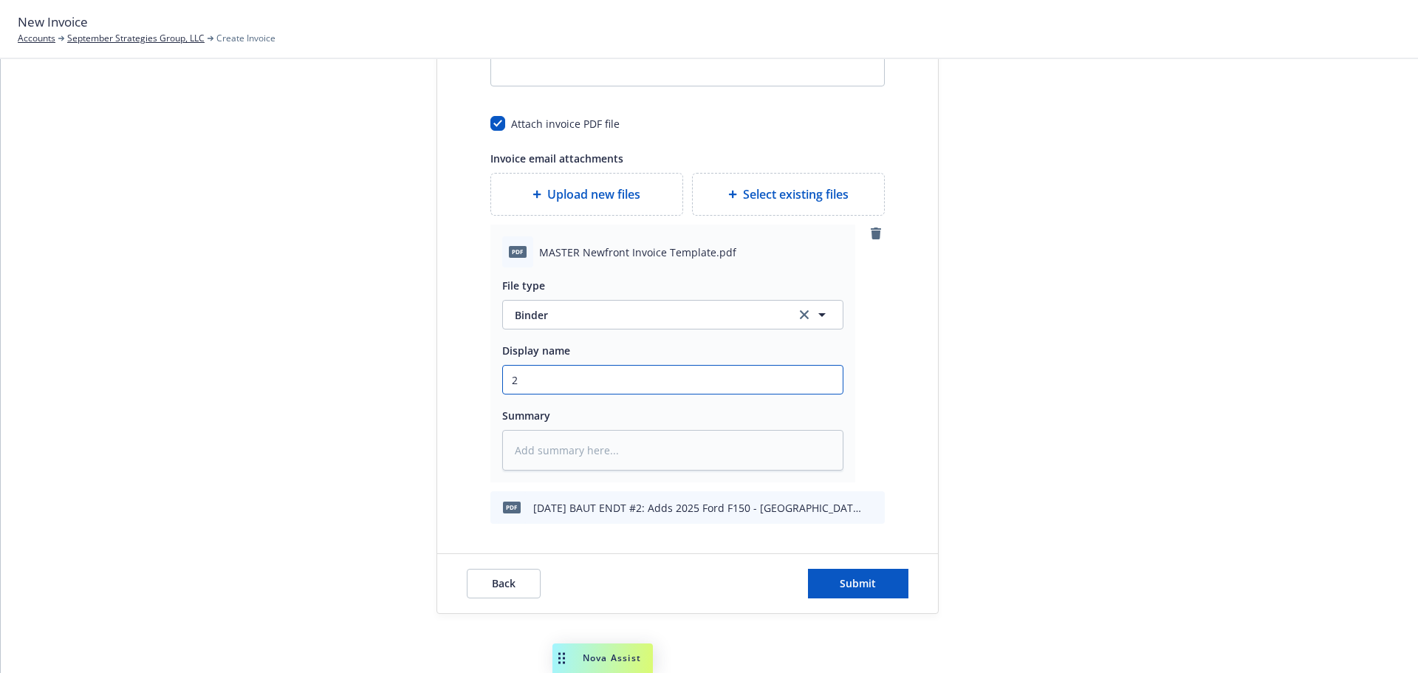
type textarea "x"
type input "25"
type textarea "x"
type input "25-"
type textarea "x"
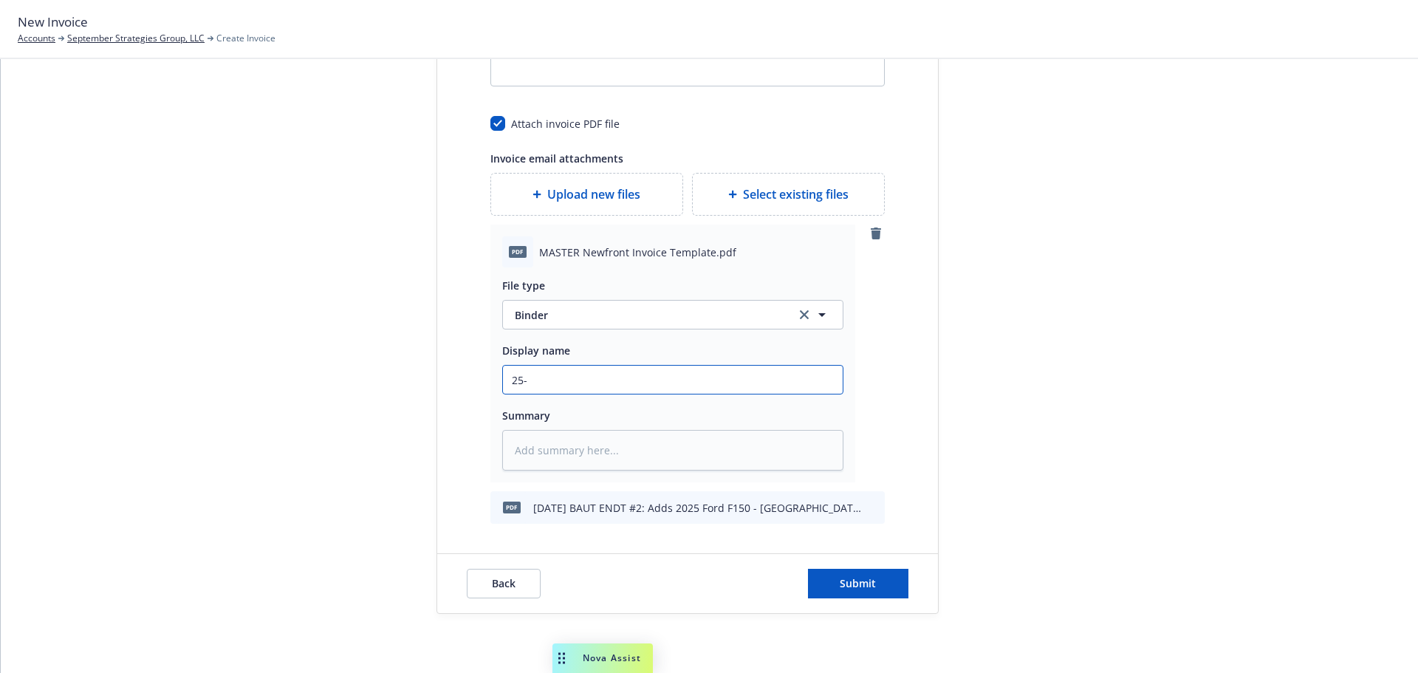
type input "25-2"
type textarea "x"
type input "25-26"
type textarea "x"
type input "25-26"
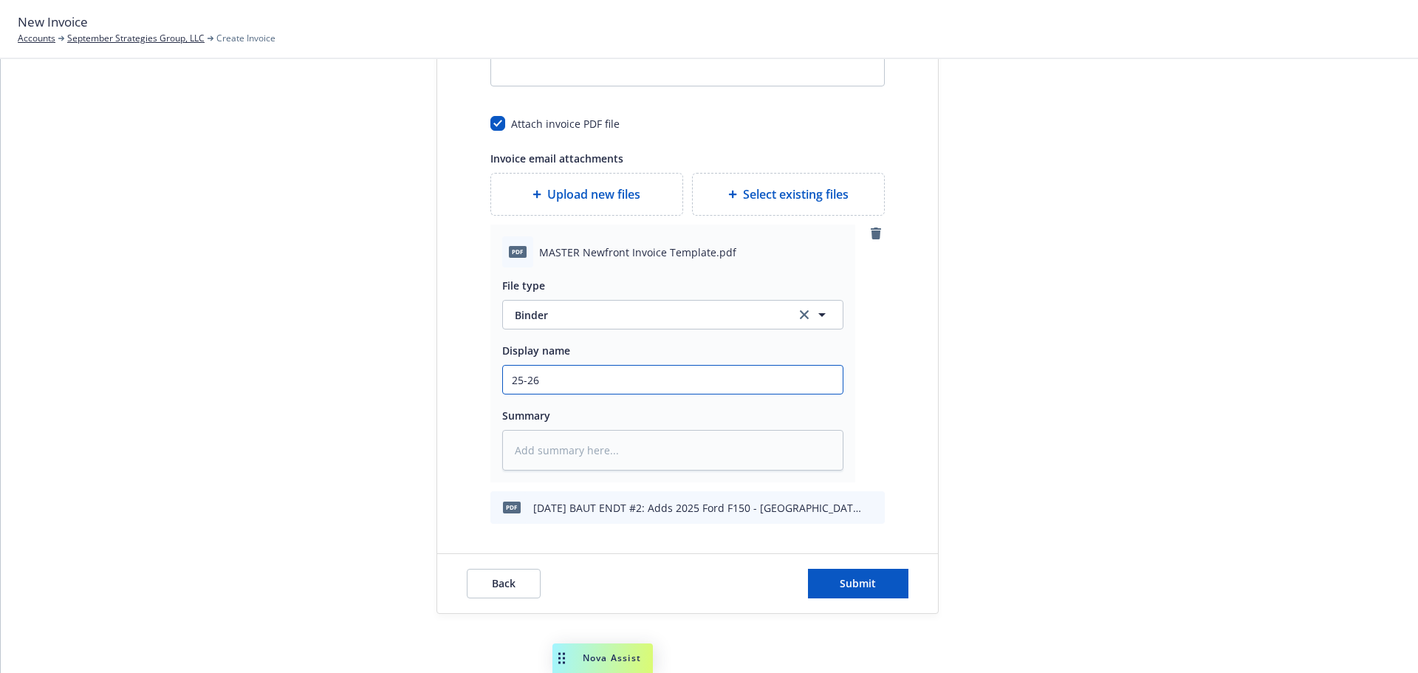
type textarea "x"
type input "25-26 S"
type textarea "x"
type input "25-26 SX"
type textarea "x"
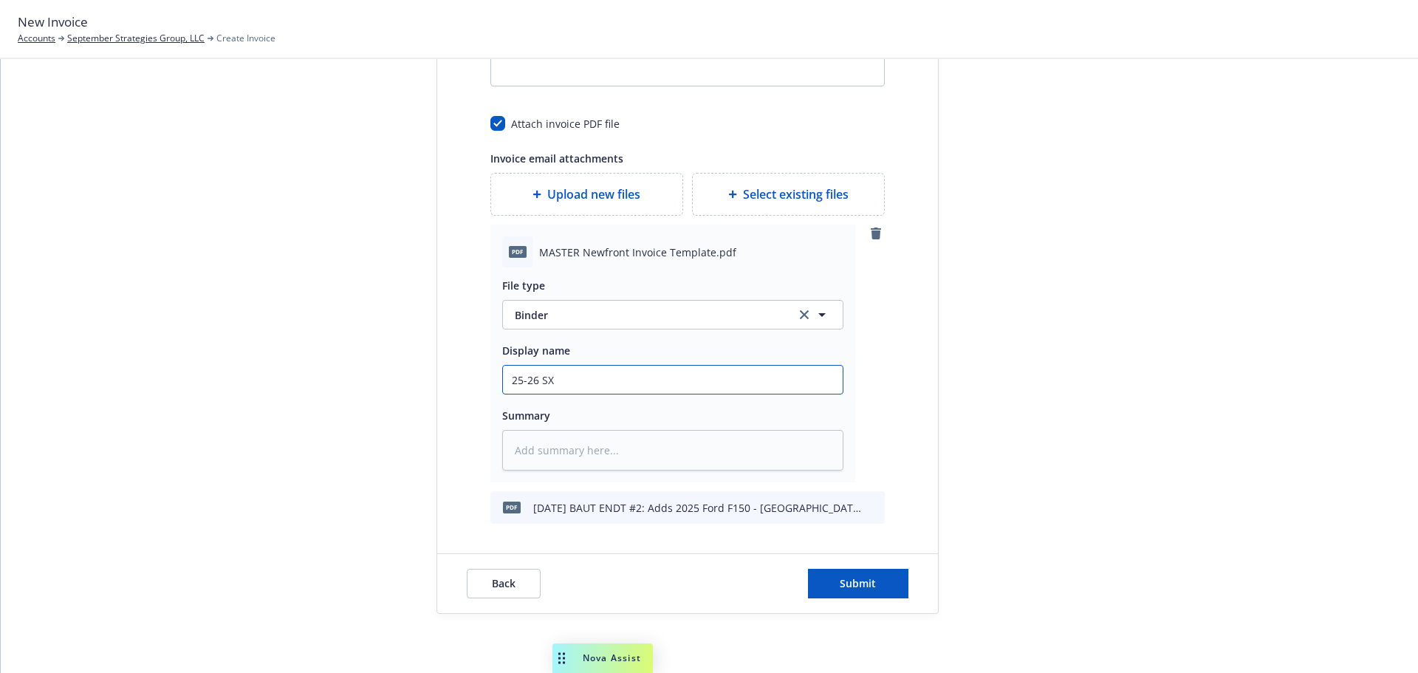
type input "25-26 SX"
type textarea "x"
type input "25-26 SX"
type textarea "x"
type input "25-26 S"
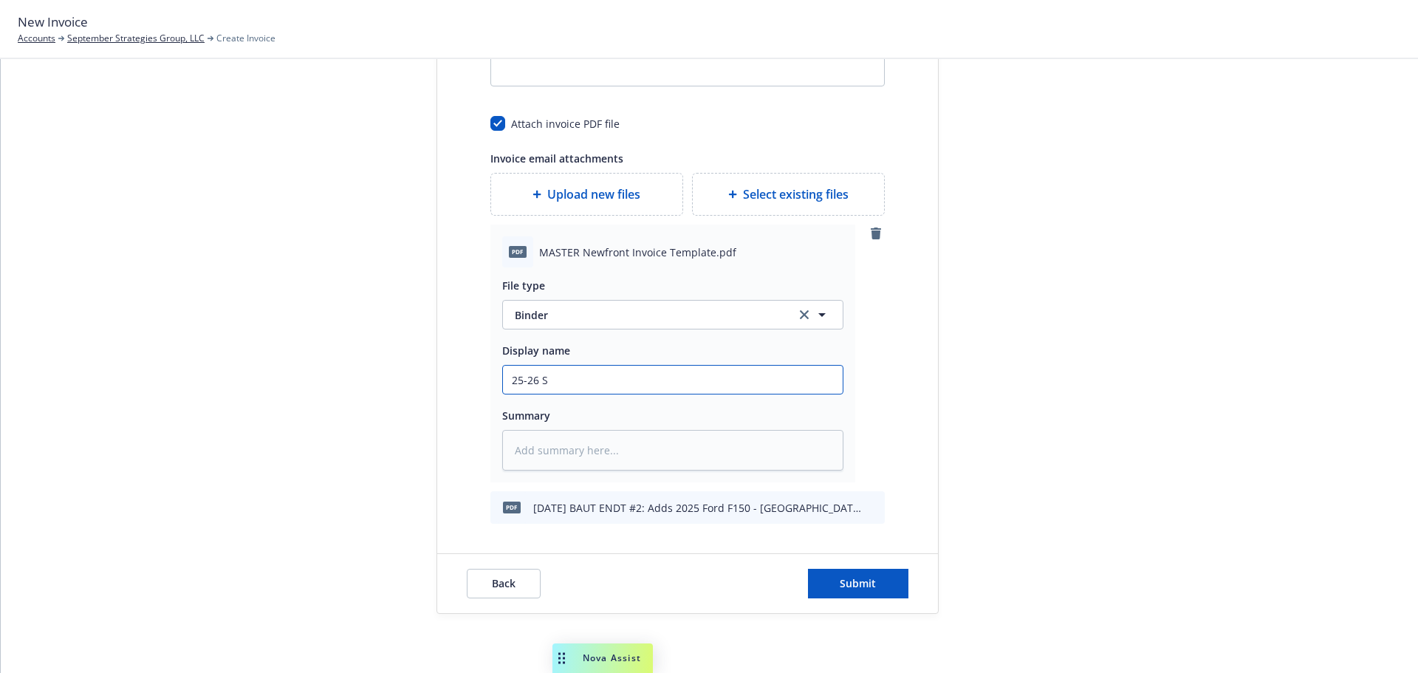
type textarea "x"
type input "25-26 SX"
type textarea "x"
type input "25-26 S"
type textarea "x"
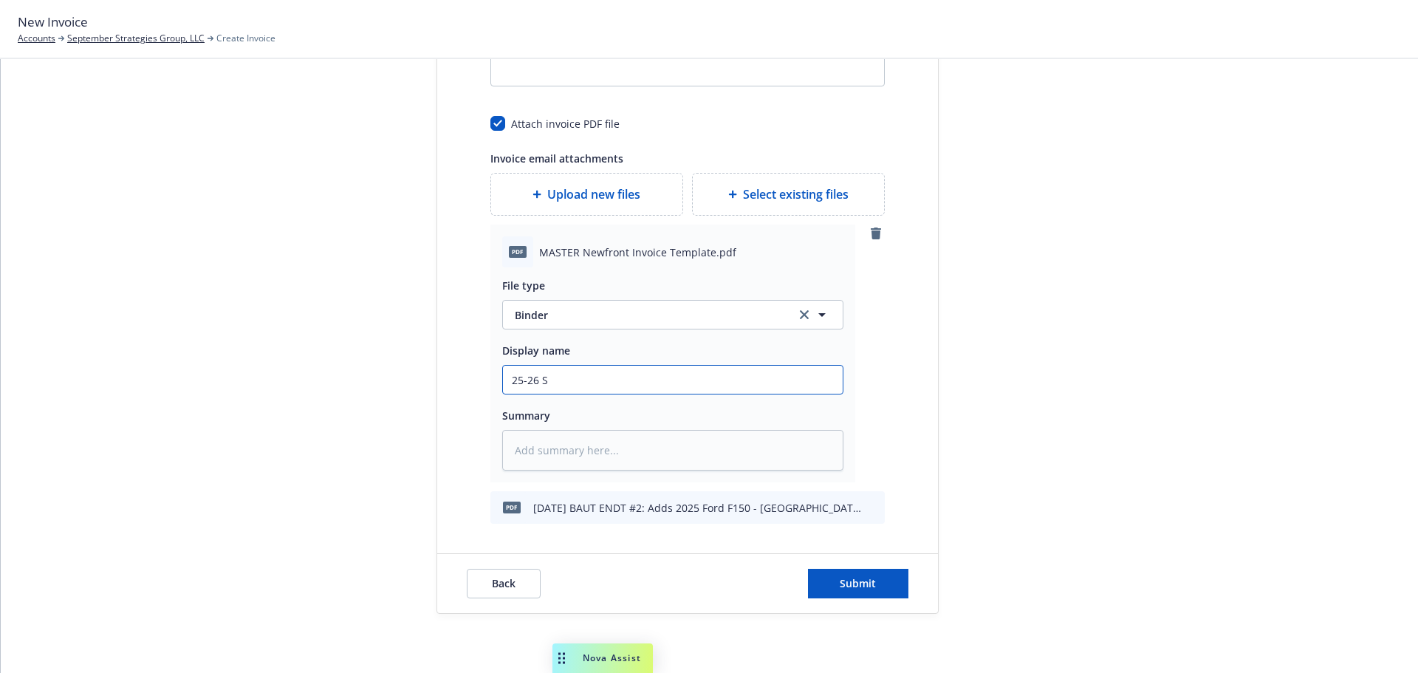
type input "25-26"
type textarea "x"
type input "25-26 E"
type textarea "x"
type input "25-26 Ex"
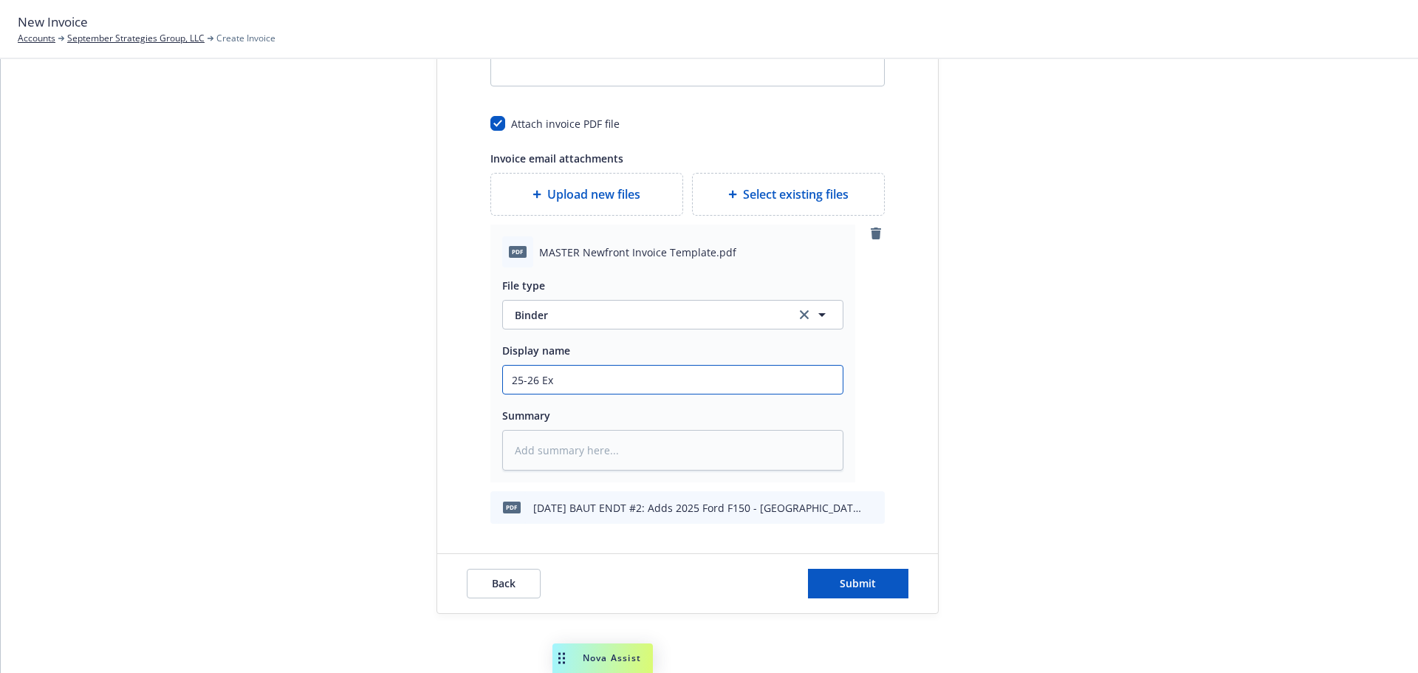
type textarea "x"
type input "25-26 Exc"
type textarea "x"
type input "25-26 Exce"
type textarea "x"
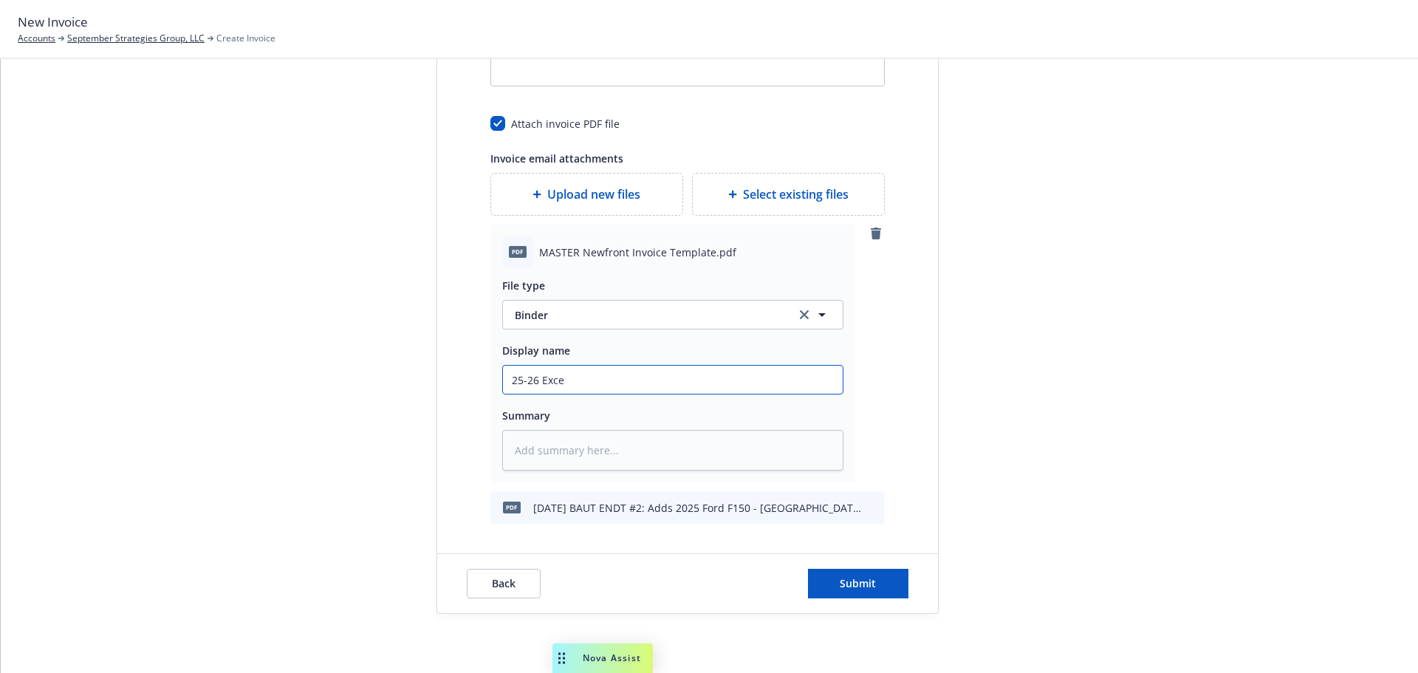
type input "25-26 Exces"
type textarea "x"
type input "25-26 Excess"
type textarea "x"
type input "25-26 Excess"
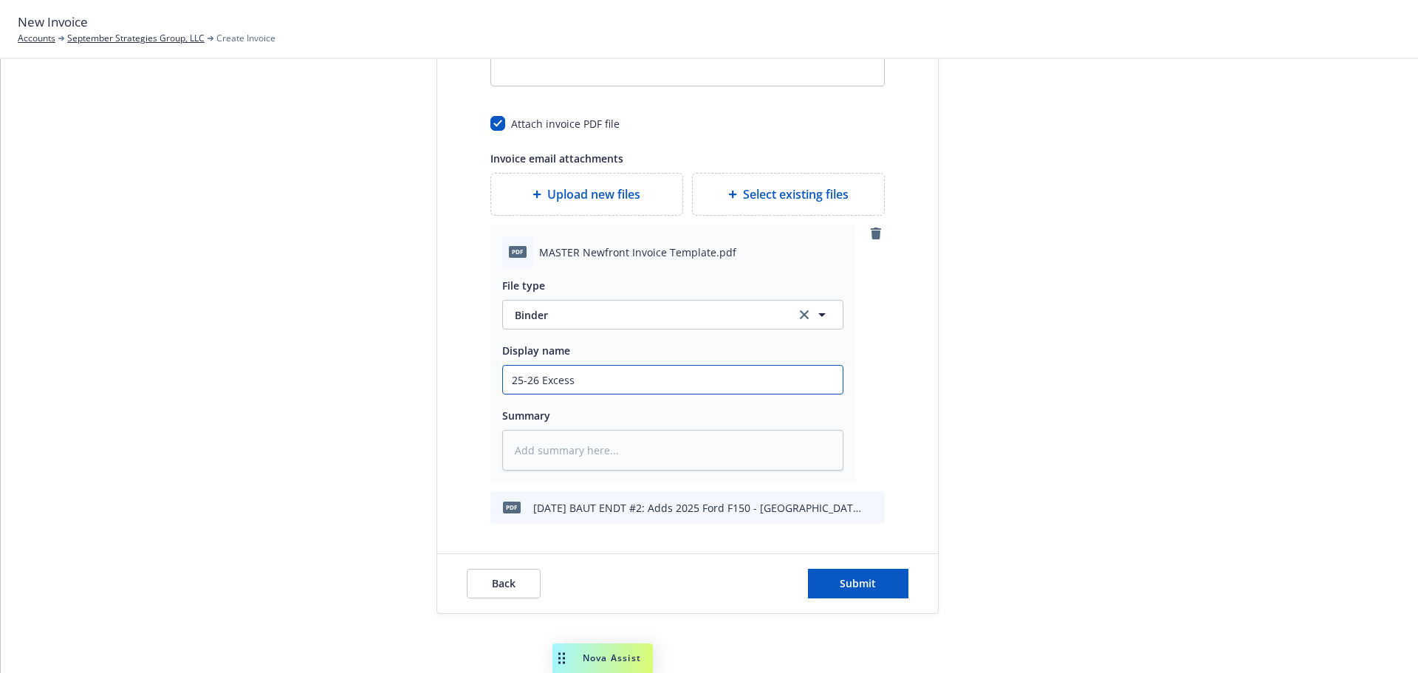
type textarea "x"
type input "25-26 Excess L"
type textarea "x"
type input "25-26 Excess Li"
type textarea "x"
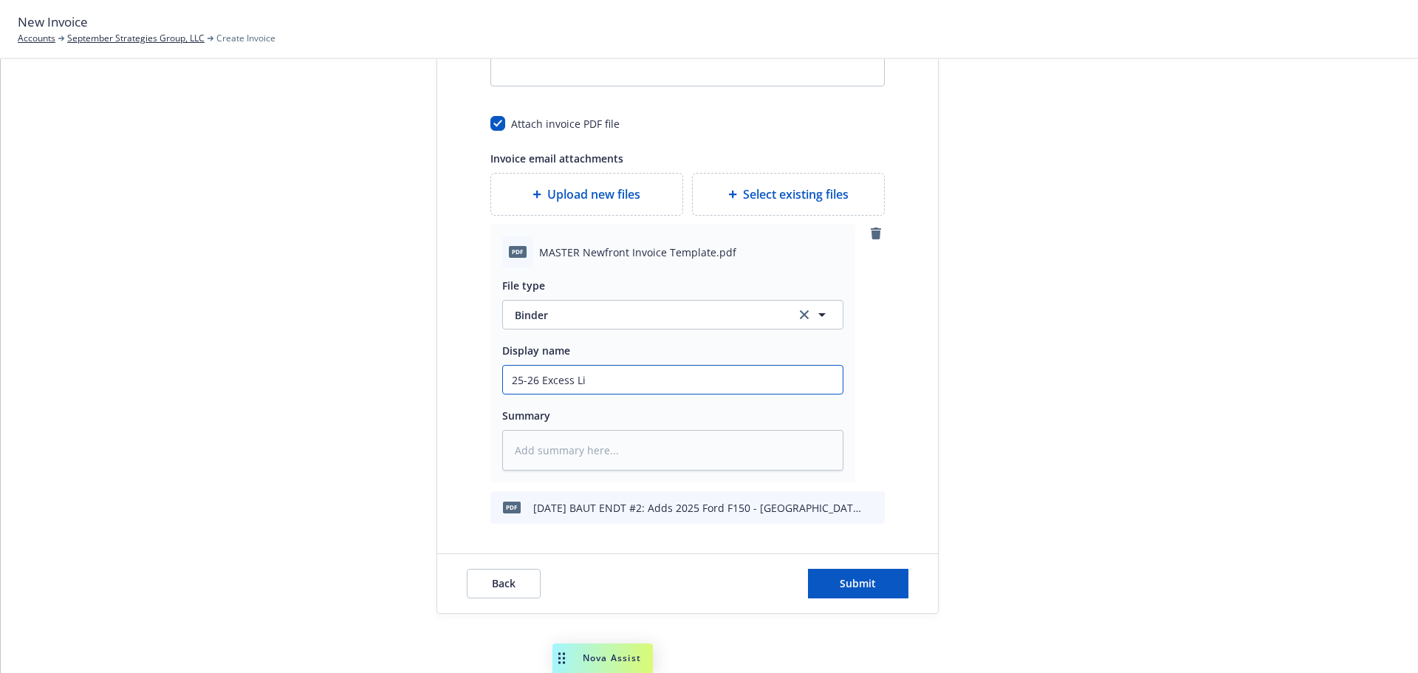
type input "25-26 Excess Lia"
type textarea "x"
type input "25-26 Excess Liab"
type textarea "x"
type input "25-26 Excess Liabi"
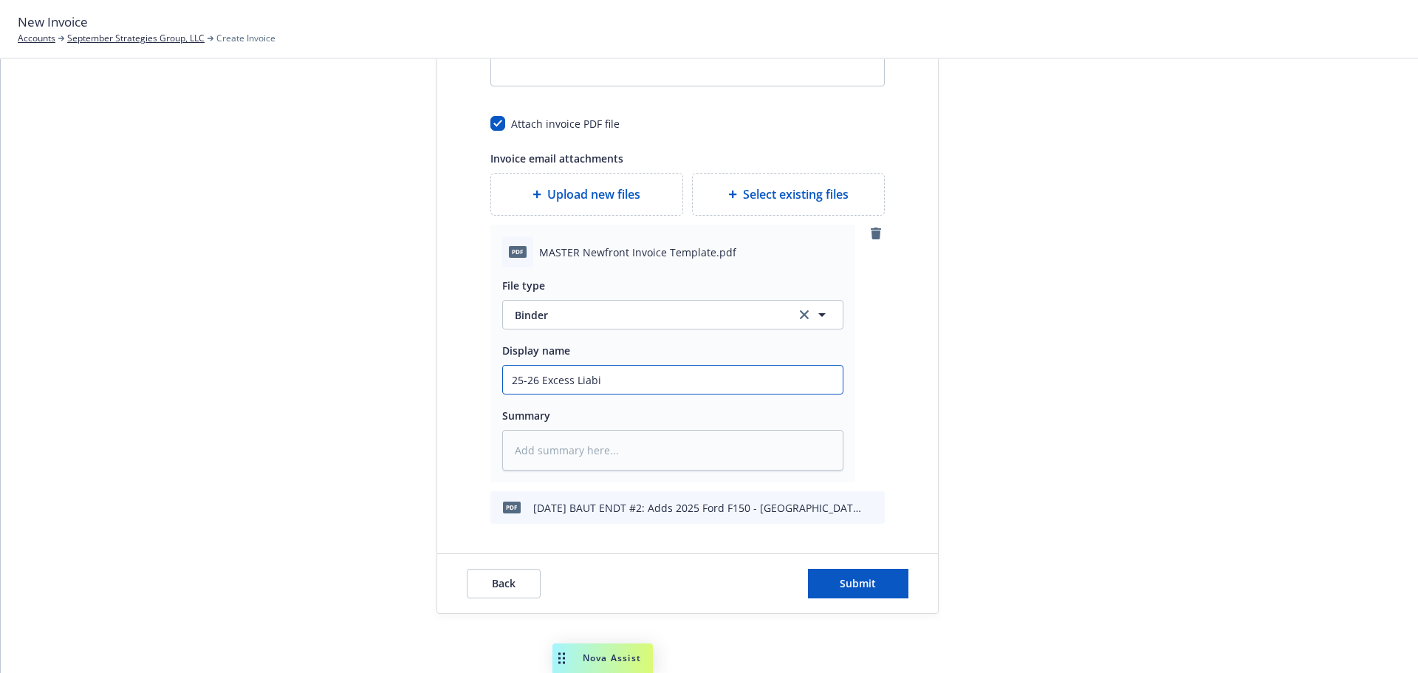
type textarea "x"
type input "25-26 Excess Liabil"
type textarea "x"
type input "25-26 Excess Liabili"
type textarea "x"
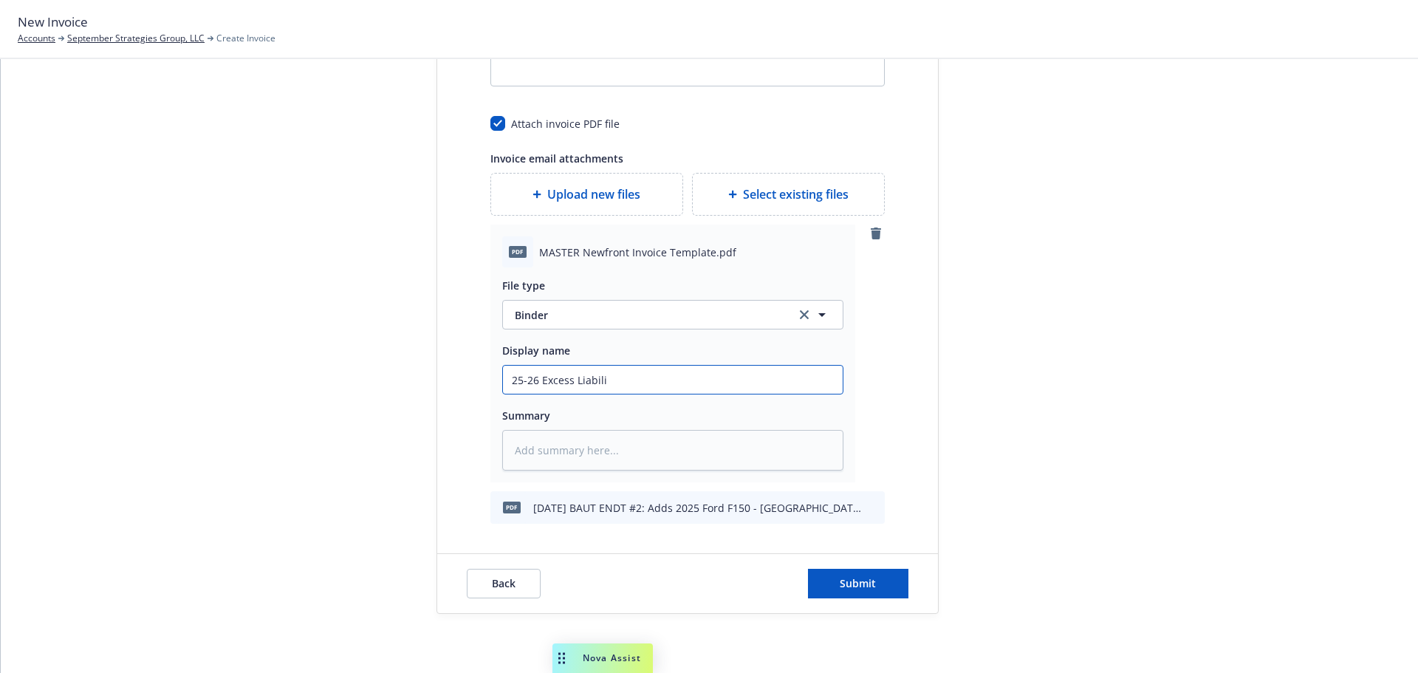
type input "25-26 Excess Liabilit"
type textarea "x"
type input "25-26 Excess Liability"
type textarea "x"
type input "25-26 Excess Liability"
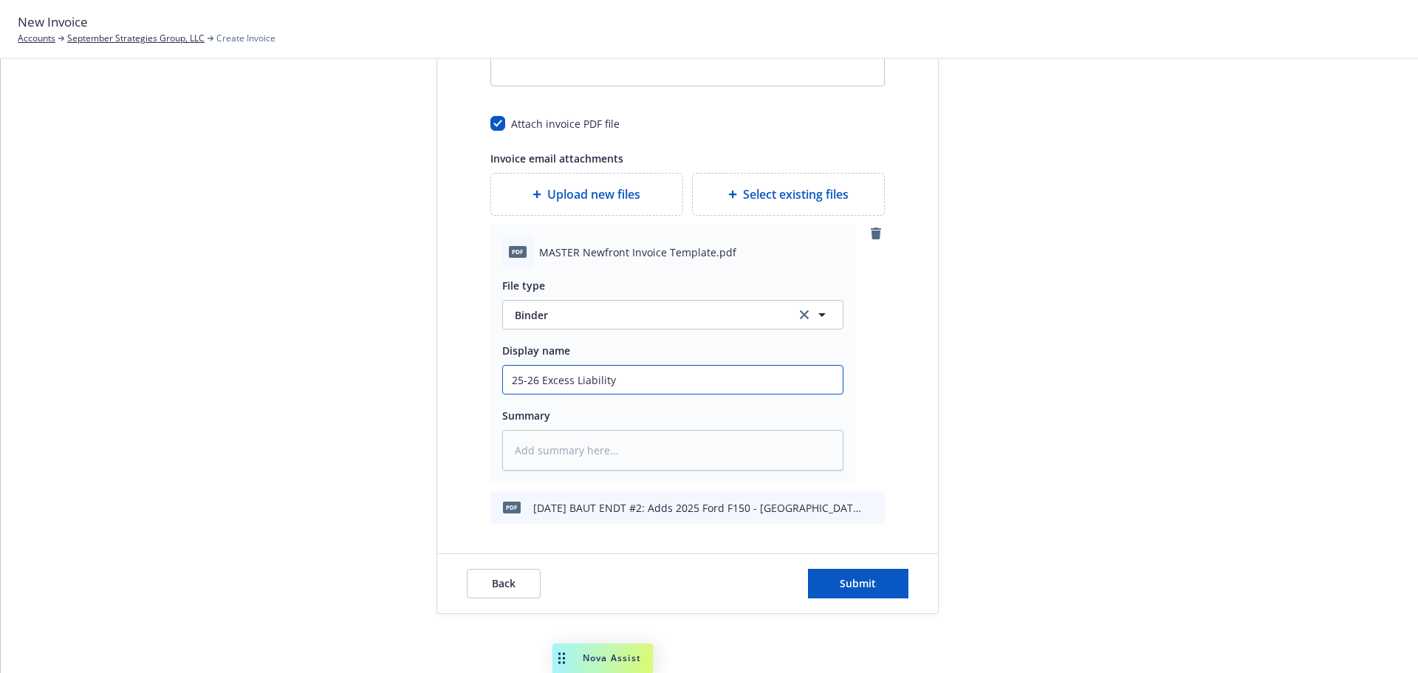
type textarea "x"
type input "25-26 Excess Liability B"
type textarea "x"
type input "25-26 Excess Liability Bi"
type textarea "x"
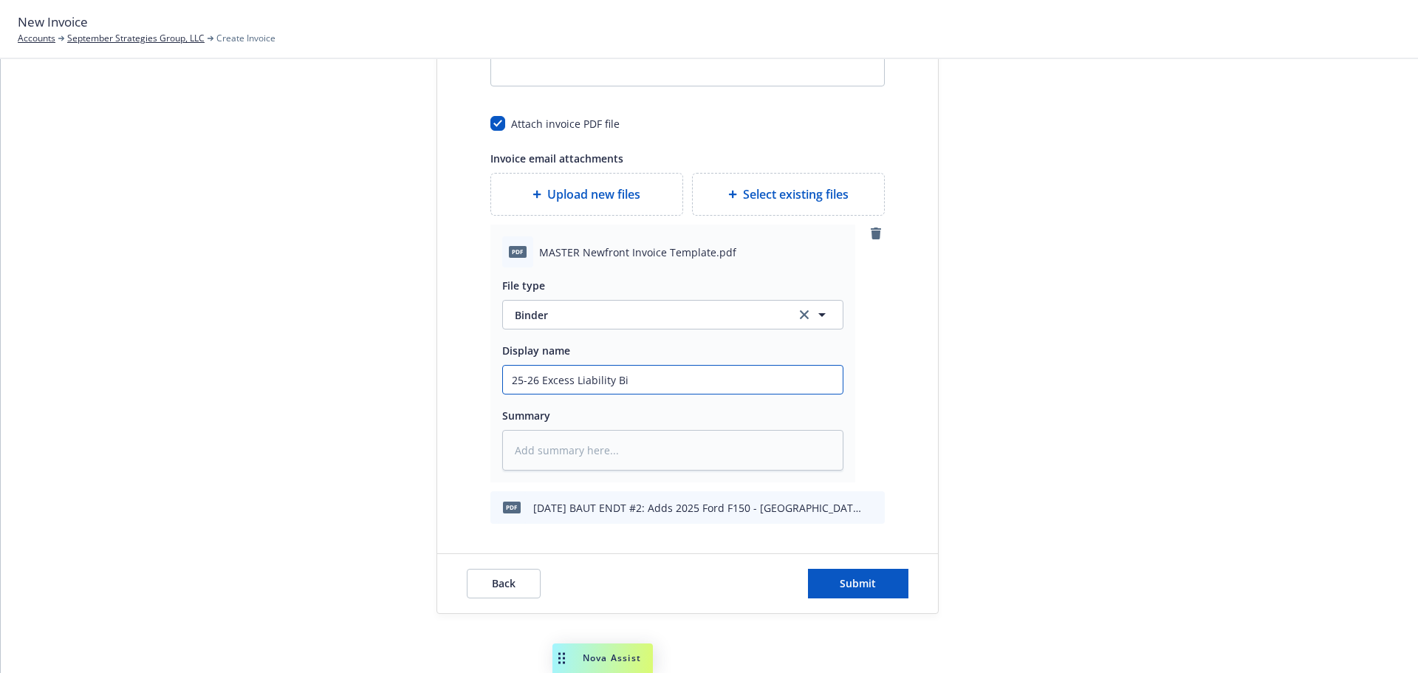
type input "25-26 Excess Liability Bin"
type textarea "x"
type input "25-26 Excess Liability Bind"
type textarea "x"
type input "25-26 Excess Liability Binde"
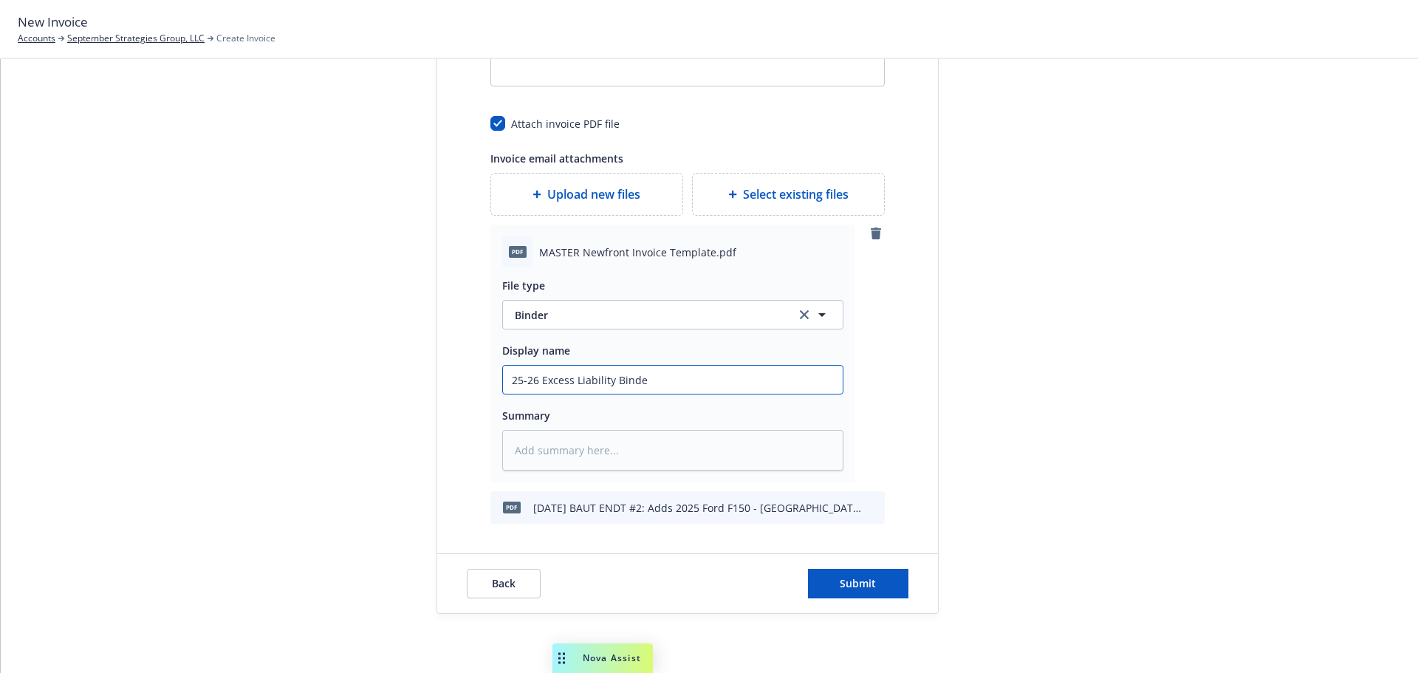
type textarea "x"
type input "25-26 Excess Liability Binder"
type textarea "x"
type input "25-26 Excess Liability Binder"
type textarea "x"
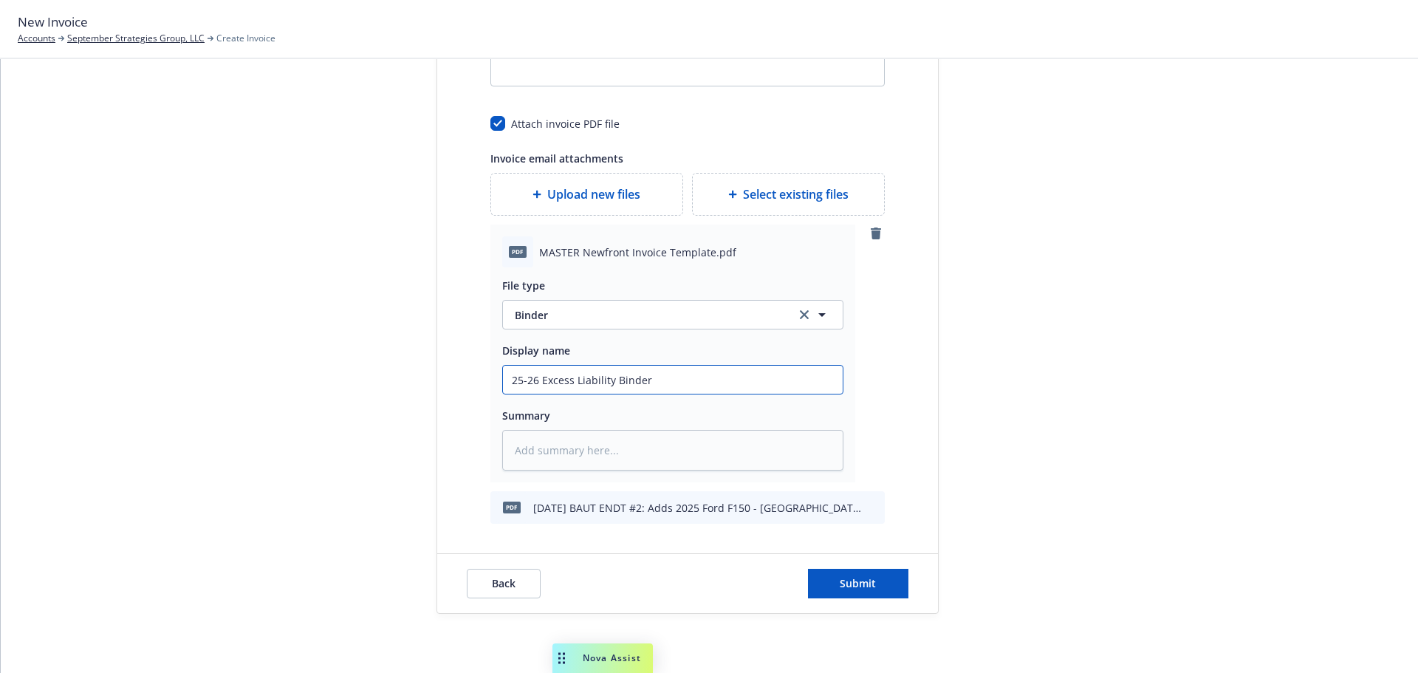
type input "25-26 Excess Liability Binder -"
type textarea "x"
type input "25-26 Excess Liability Binder -"
type textarea "x"
type input "25-26 Excess Liability Binder - C"
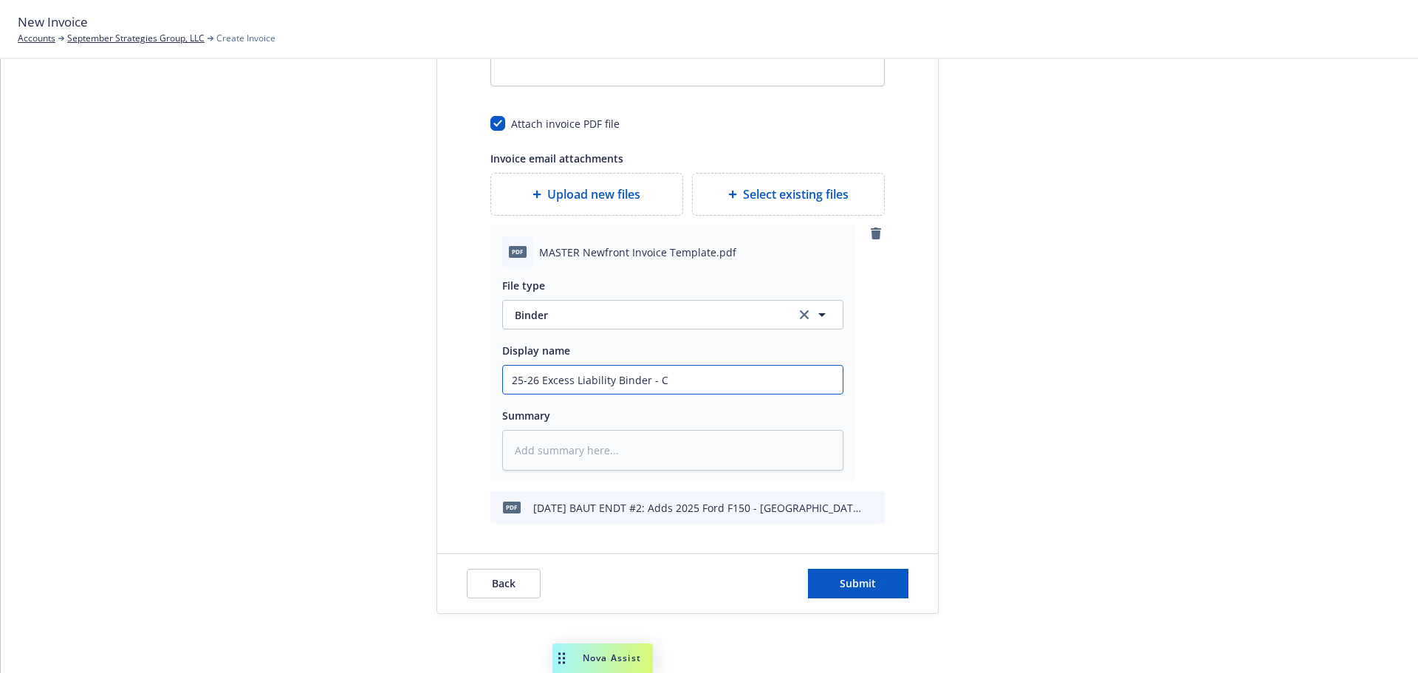
type textarea "x"
type input "25-26 Excess Liability Binder - Ch"
type textarea "x"
type input "25-26 Excess Liability Binder - Chu"
type textarea "x"
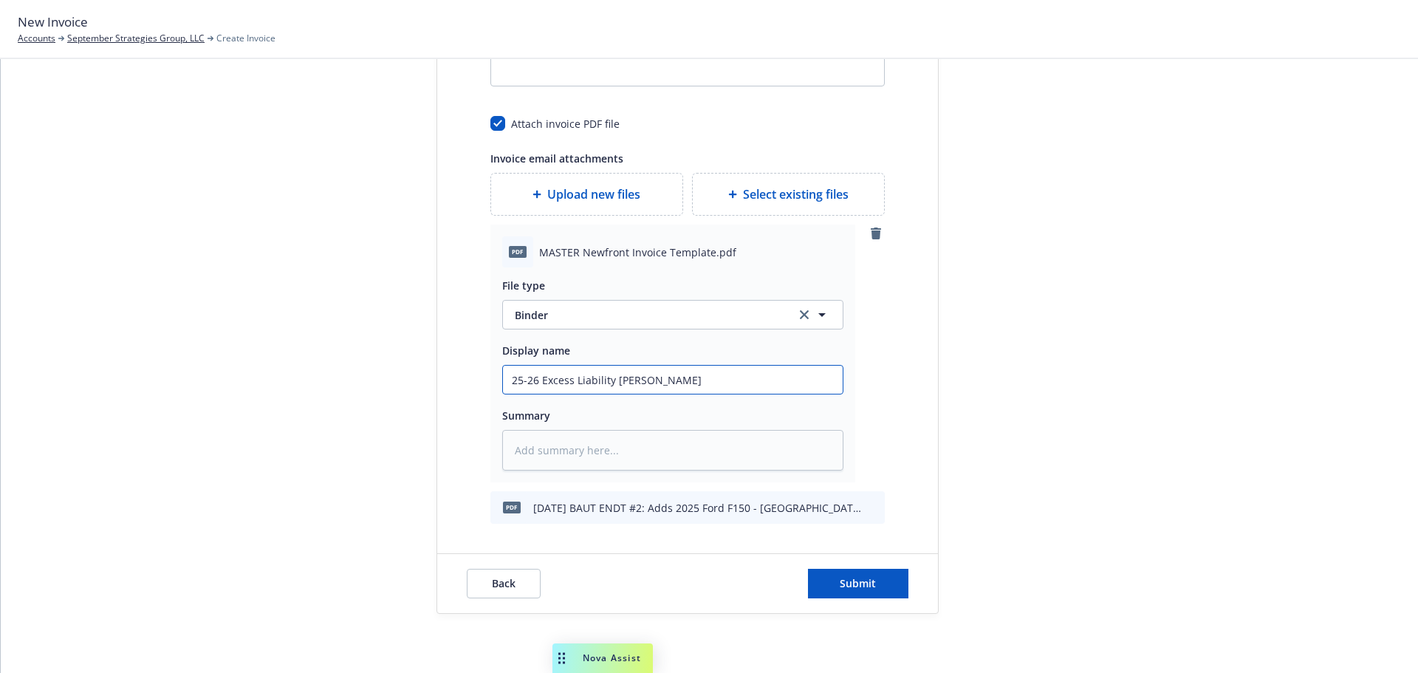
type input "25-26 Excess Liability Binder - Chub"
type textarea "x"
type input "25-26 Excess Liability Binder - Chubb"
type textarea "x"
type input "25-26 Excess Liability Binder - Chubb"
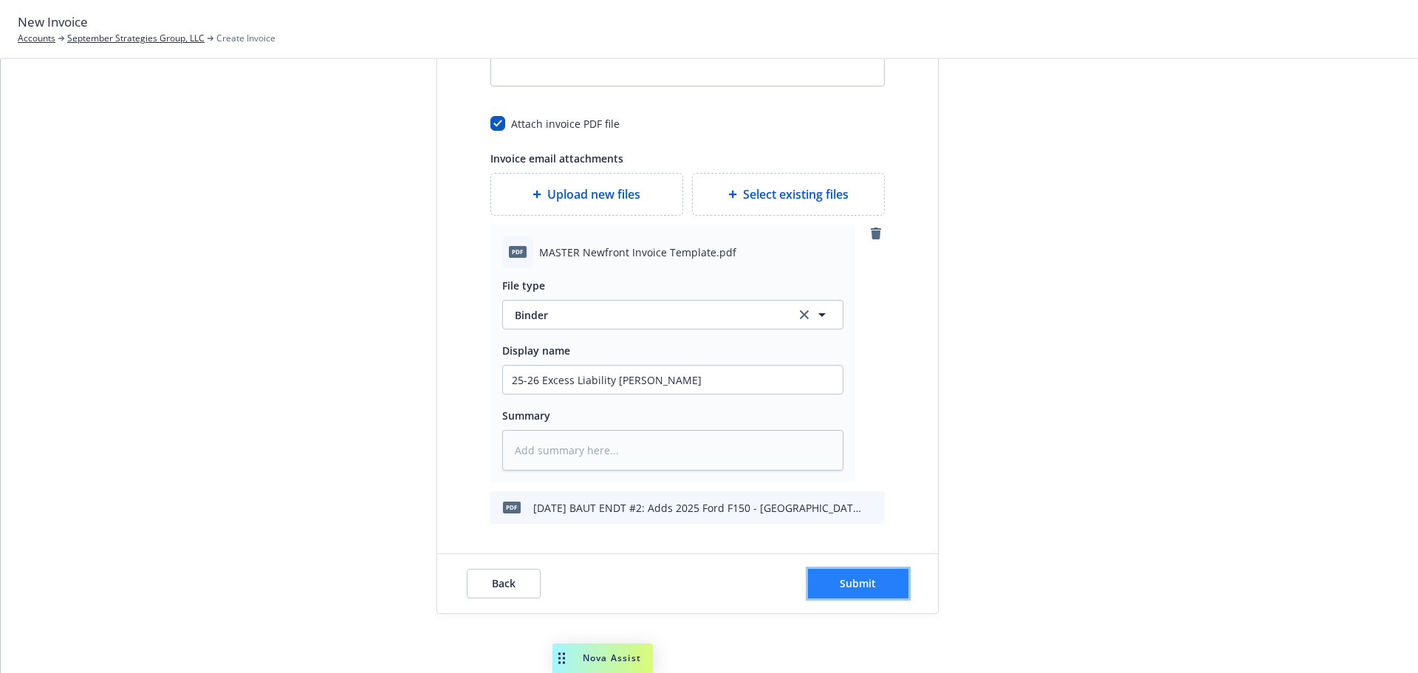
click at [863, 582] on span "Submit" at bounding box center [858, 583] width 36 height 14
type textarea "x"
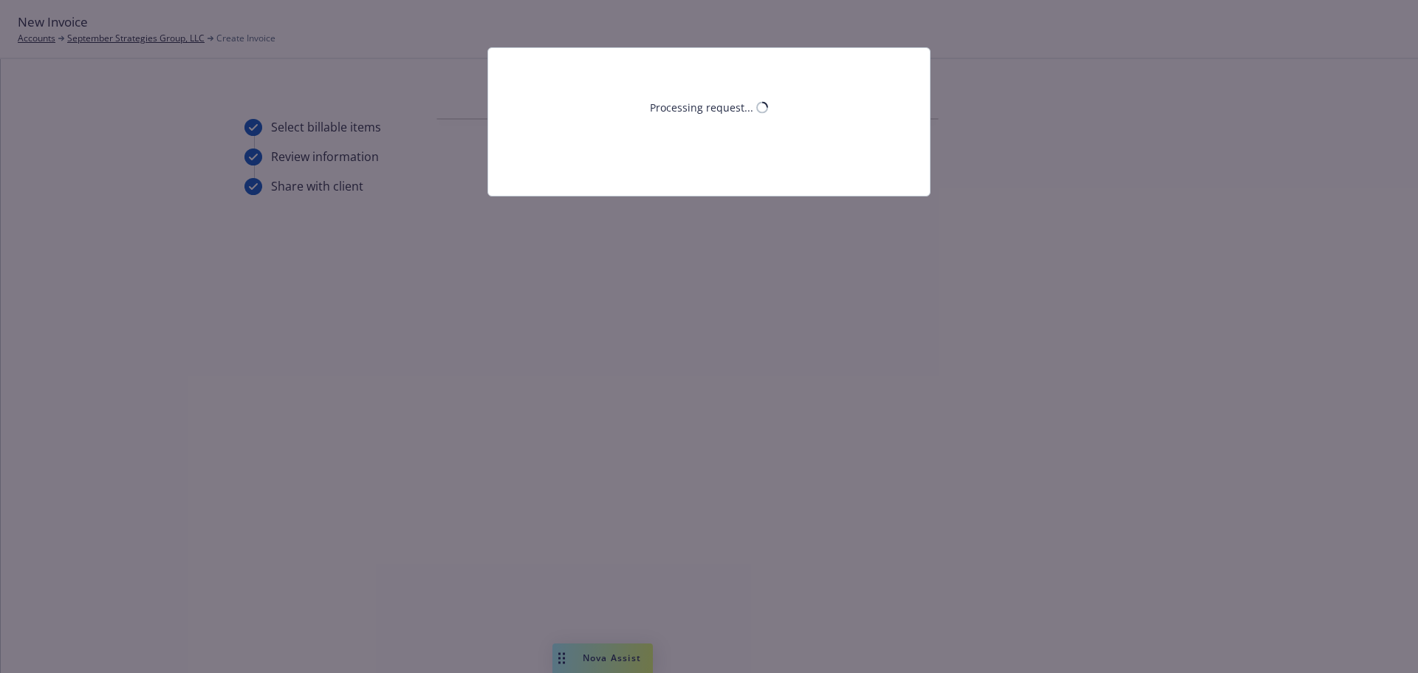
scroll to position [0, 0]
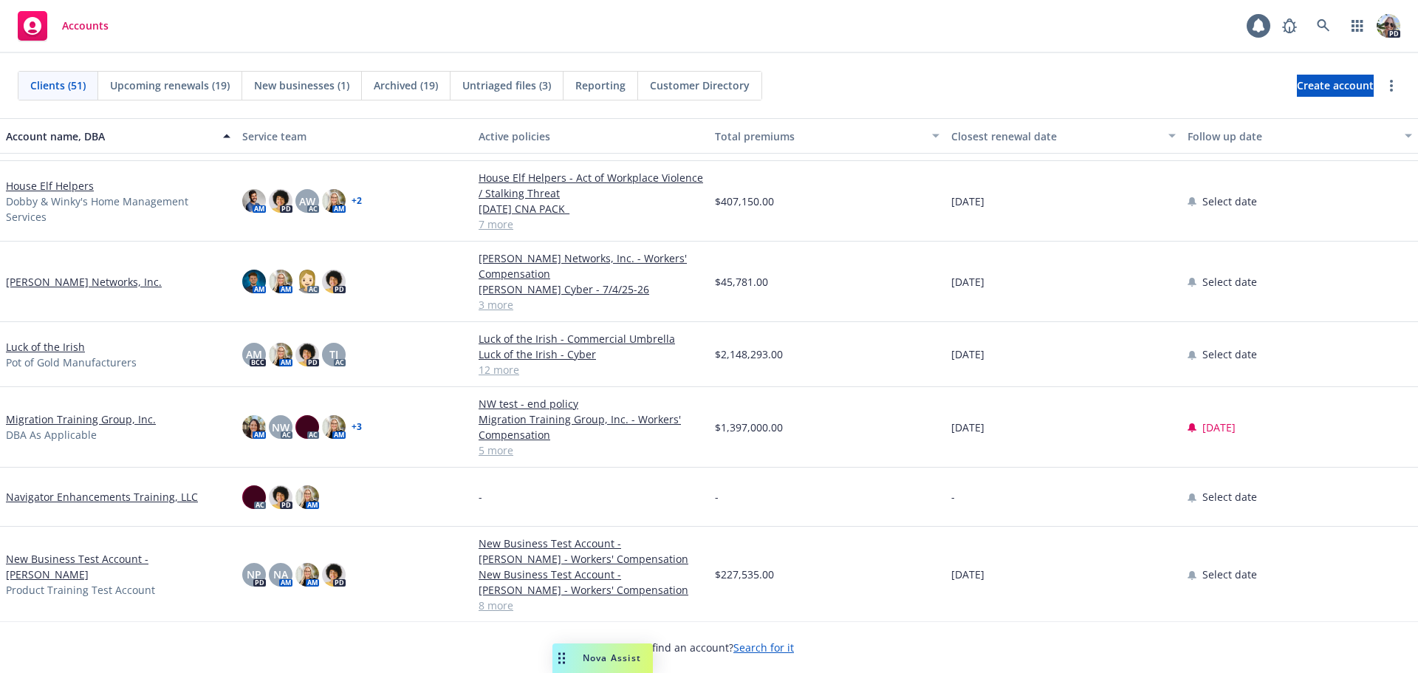
scroll to position [1846, 0]
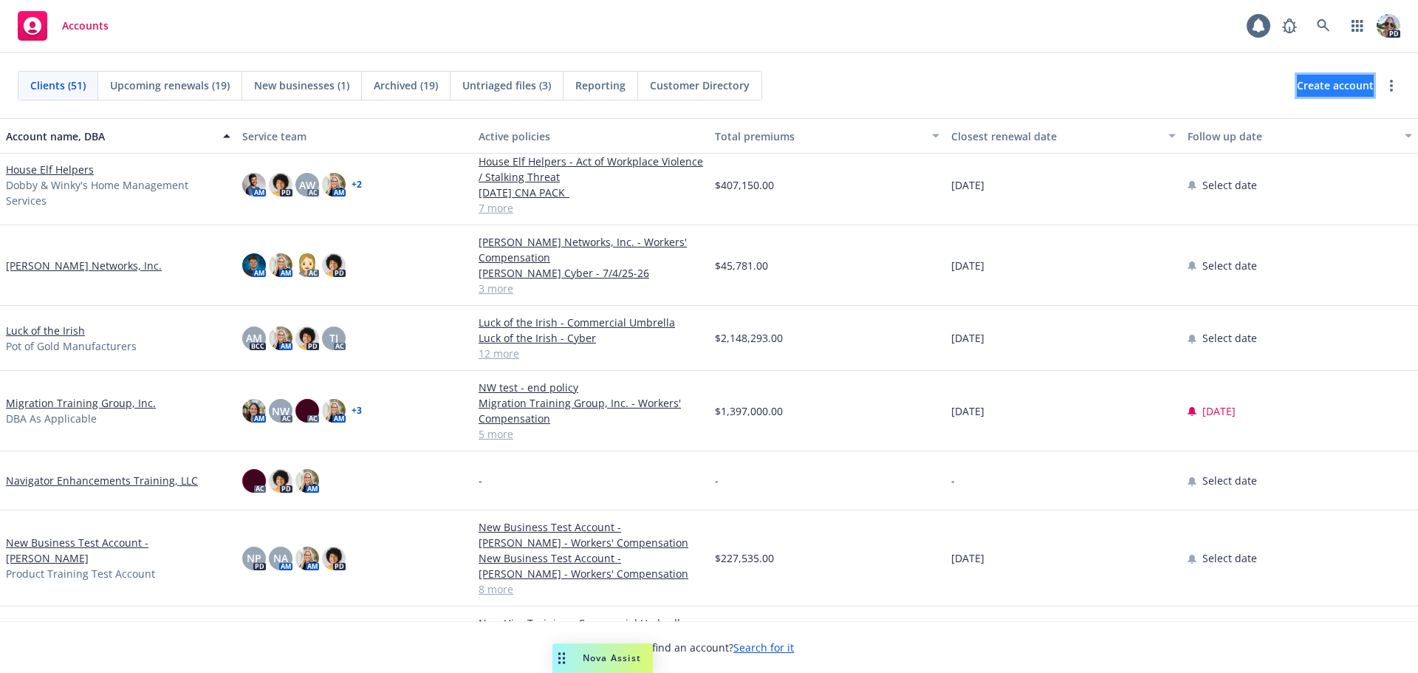
click at [1297, 89] on span "Create account" at bounding box center [1335, 86] width 77 height 28
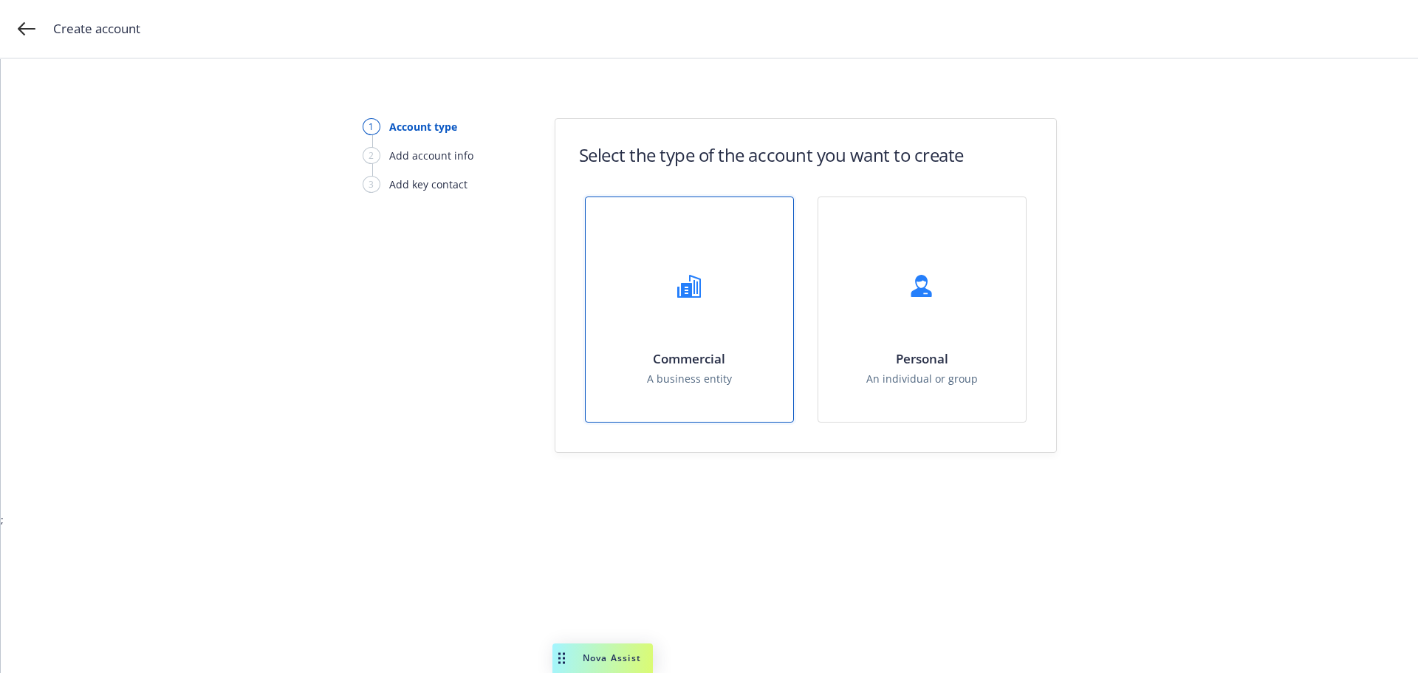
click at [643, 333] on div "Commercial A business entity" at bounding box center [689, 309] width 207 height 224
select select "US"
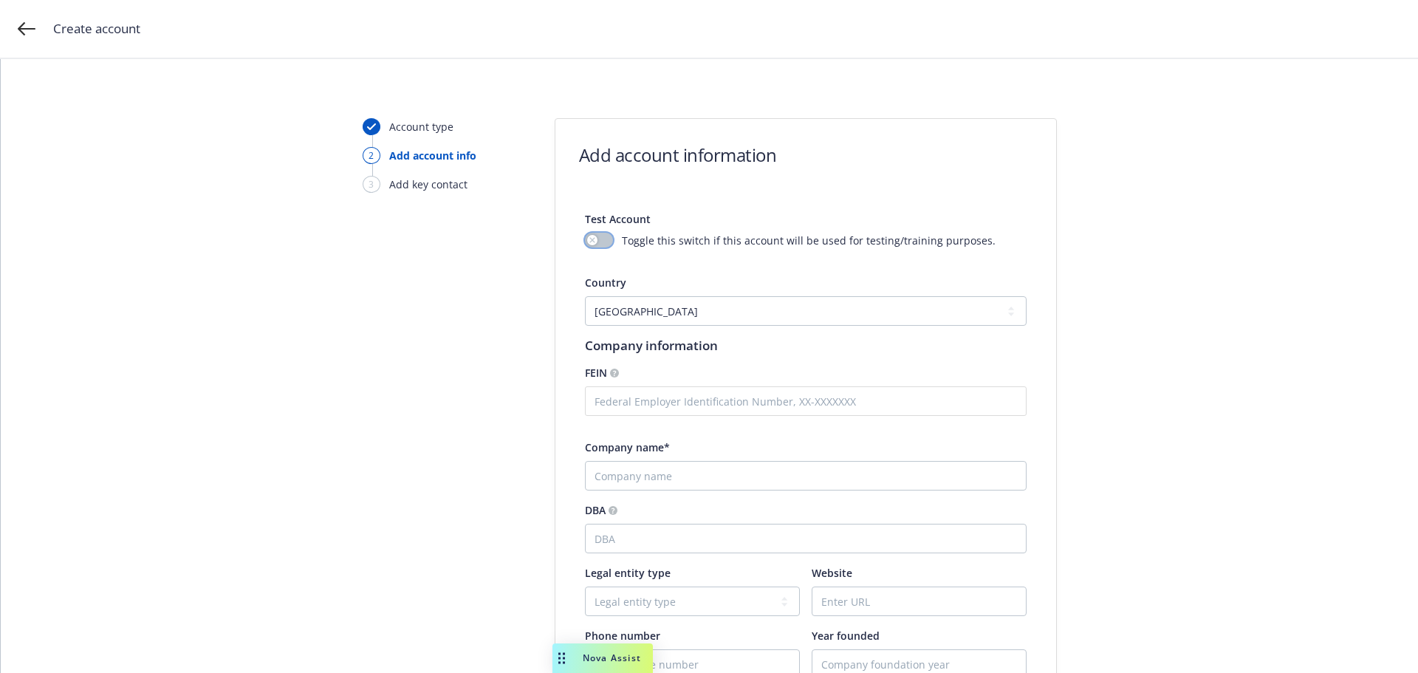
click at [589, 244] on div "button" at bounding box center [592, 240] width 10 height 10
click at [602, 478] on input "Company name*" at bounding box center [806, 476] width 442 height 30
click at [614, 478] on input "Company name*" at bounding box center [806, 476] width 442 height 30
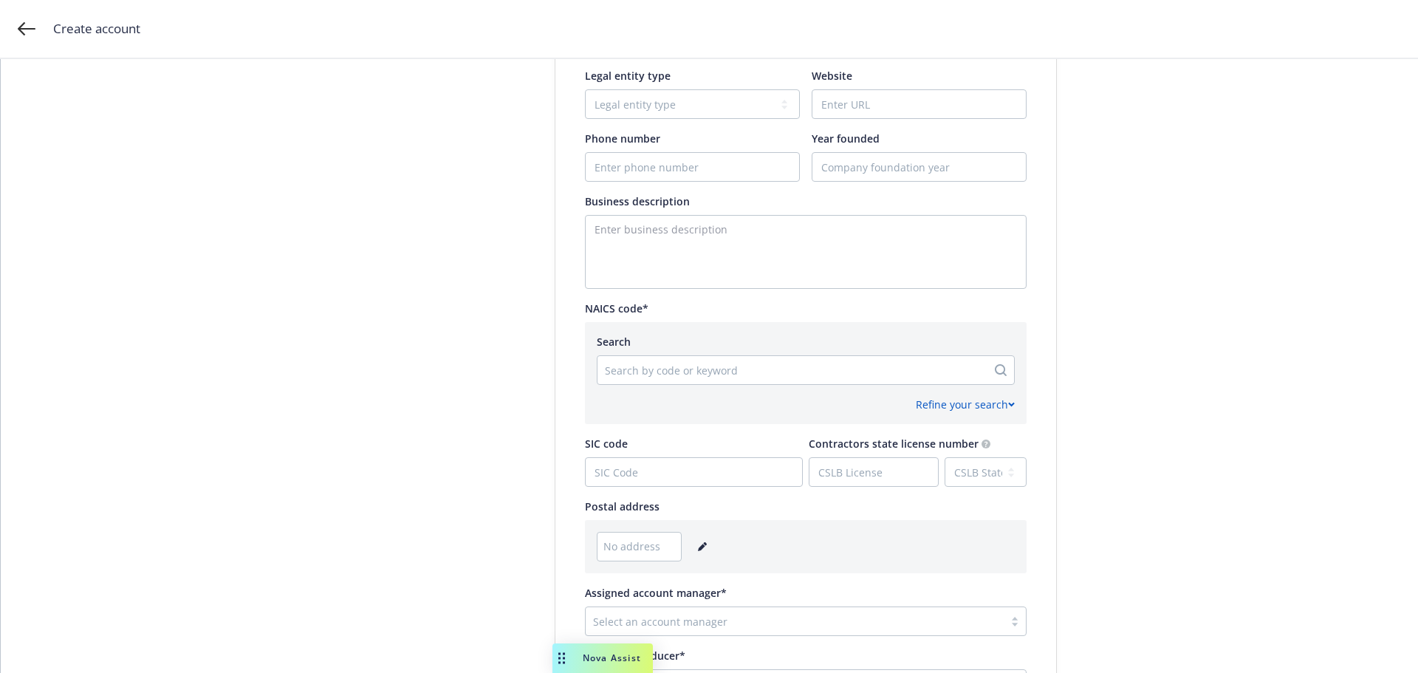
scroll to position [517, 0]
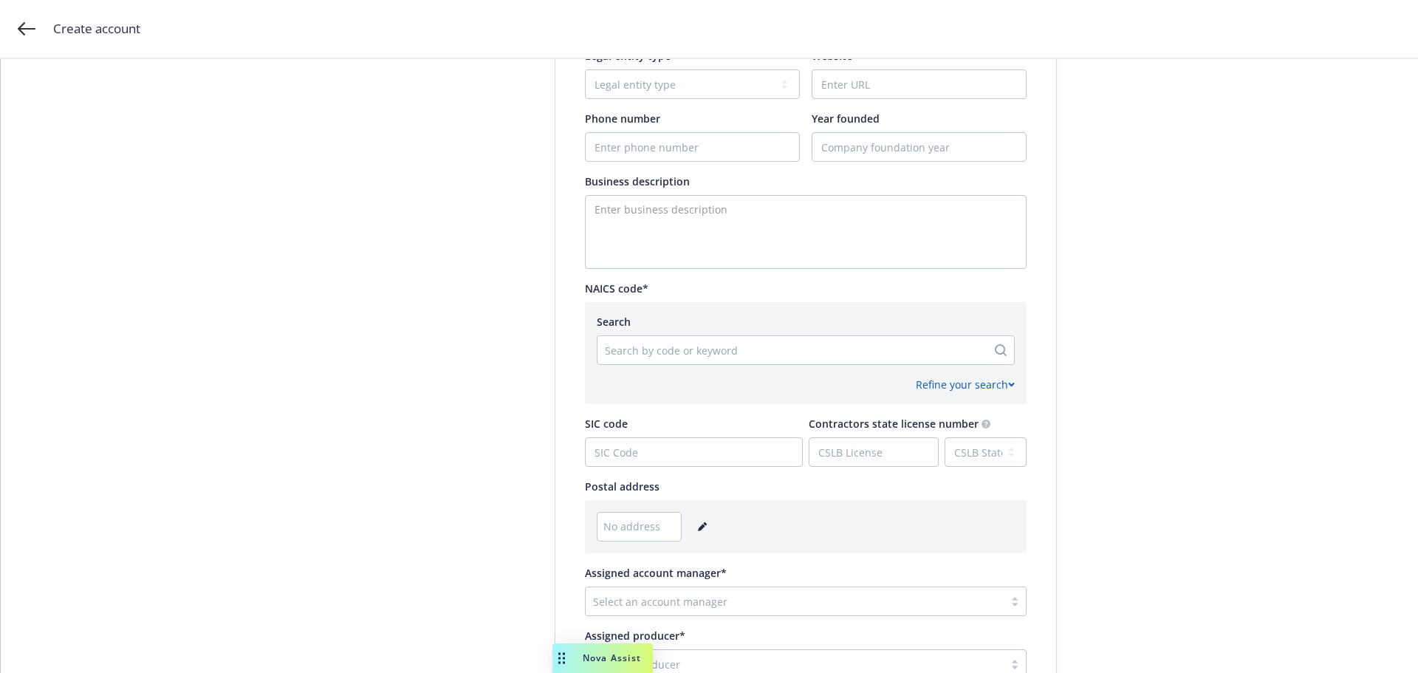
type input "Paws First Response Foundation"
click at [625, 348] on div at bounding box center [792, 350] width 374 height 18
type input "n"
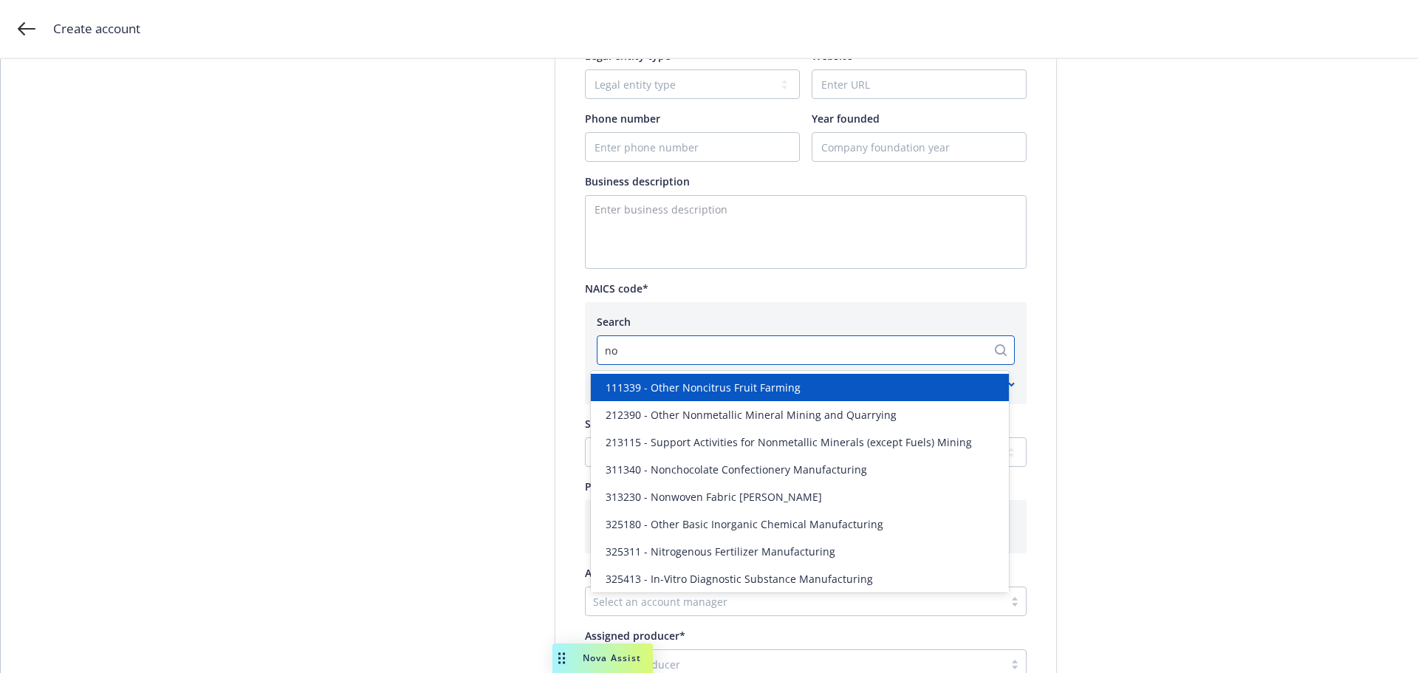
type input "n"
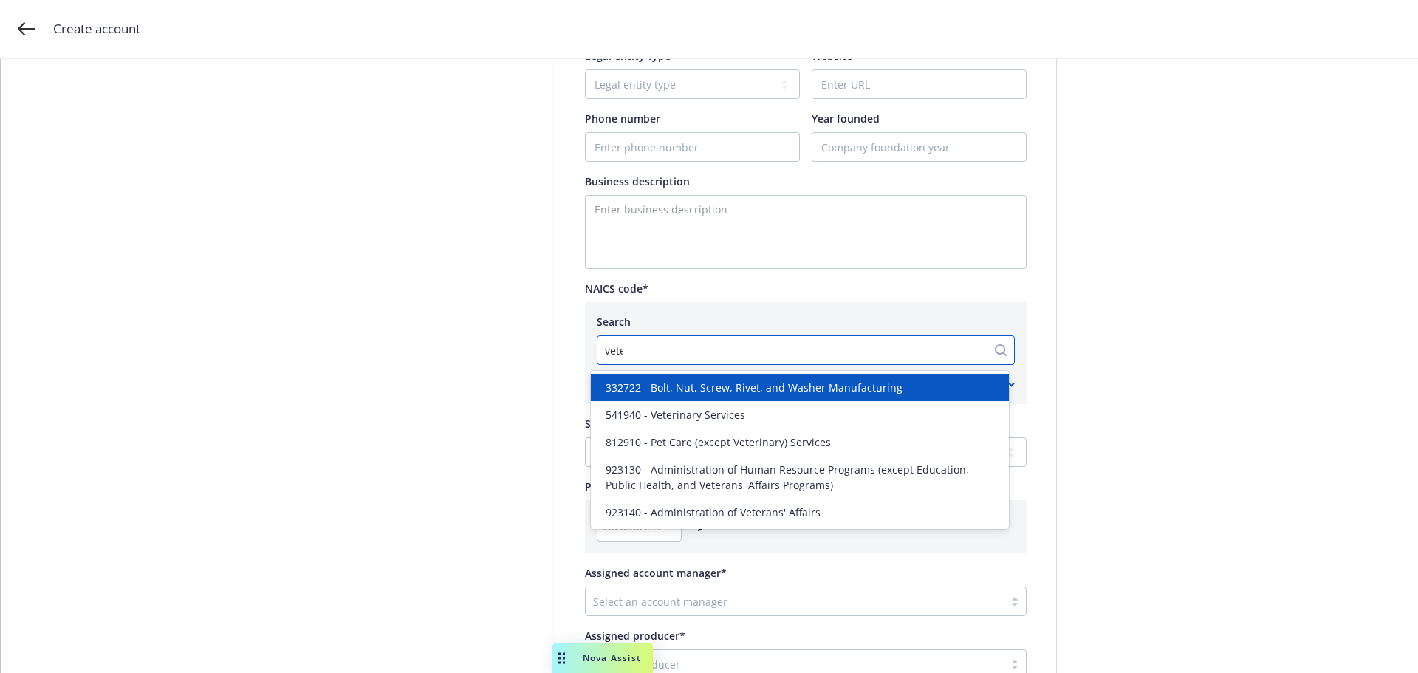
type input "veter"
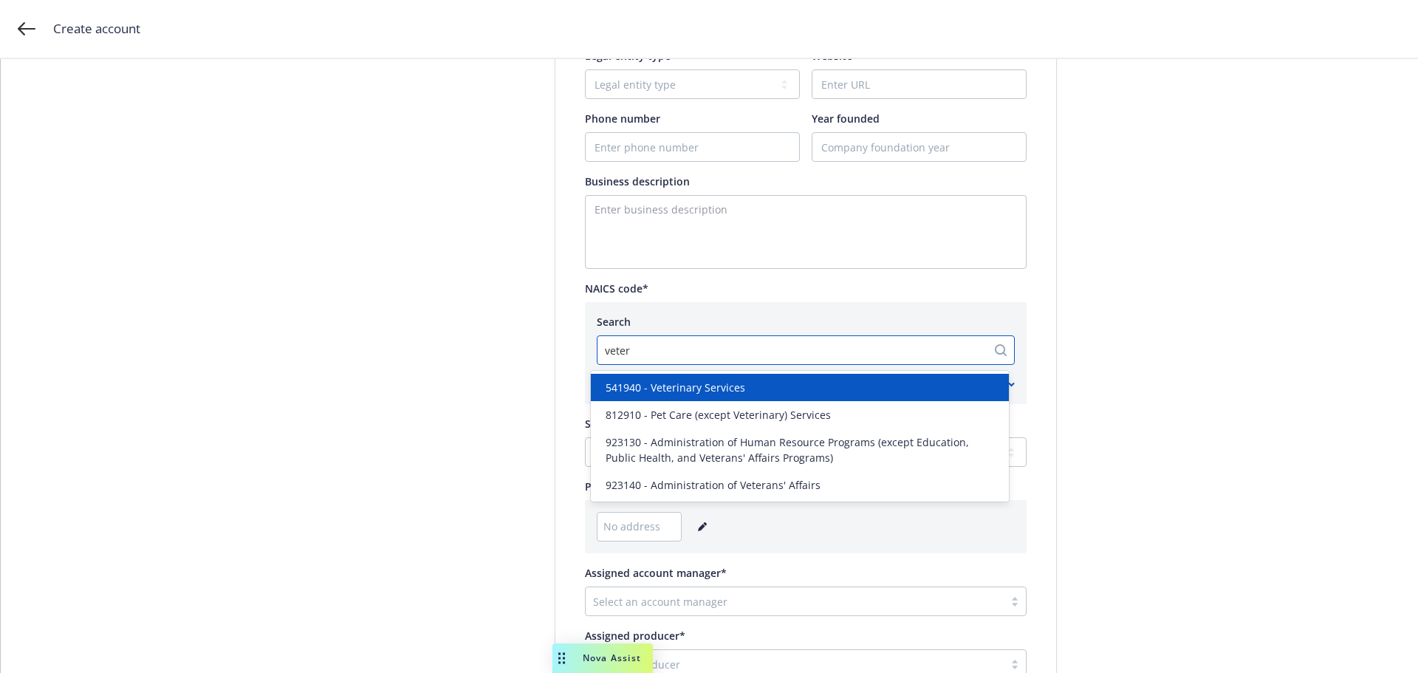
click at [661, 389] on span "541940 - Veterinary Services" at bounding box center [675, 388] width 140 height 16
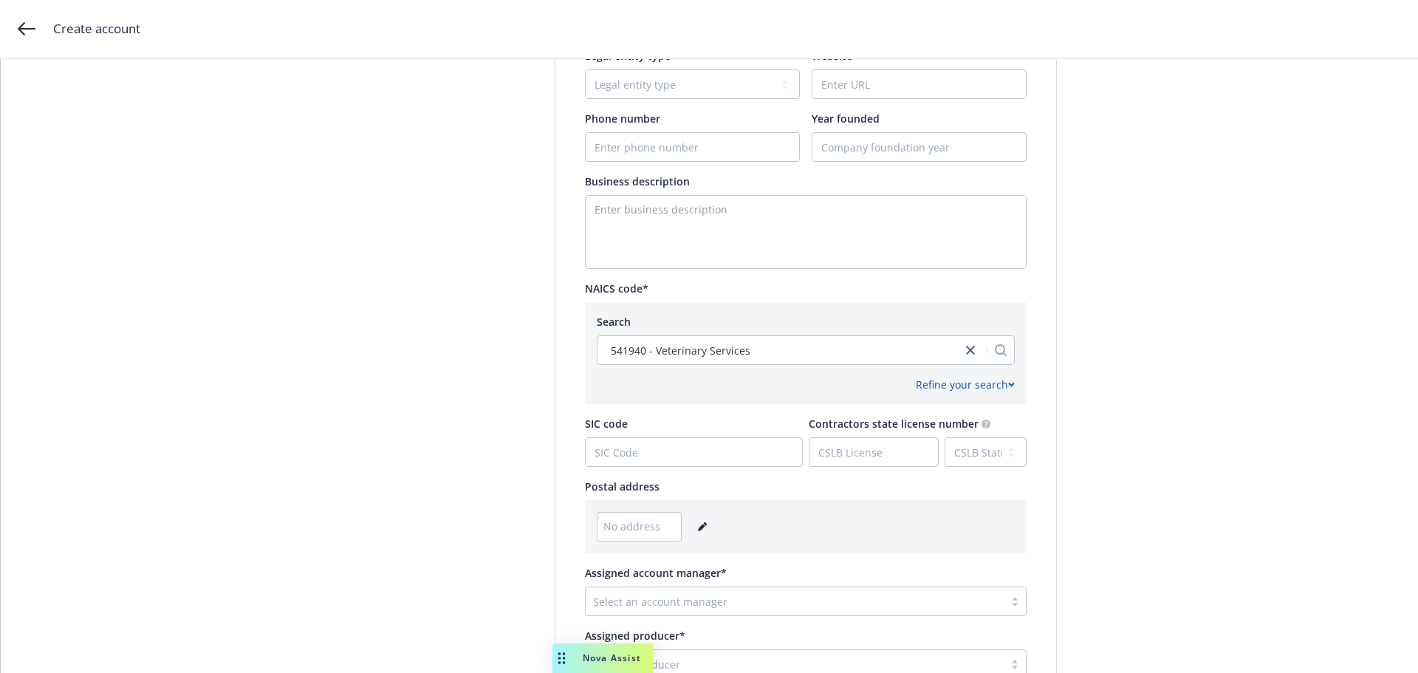
click at [624, 527] on span "No address" at bounding box center [631, 526] width 57 height 16
click at [698, 527] on icon "editPencil" at bounding box center [702, 526] width 9 height 9
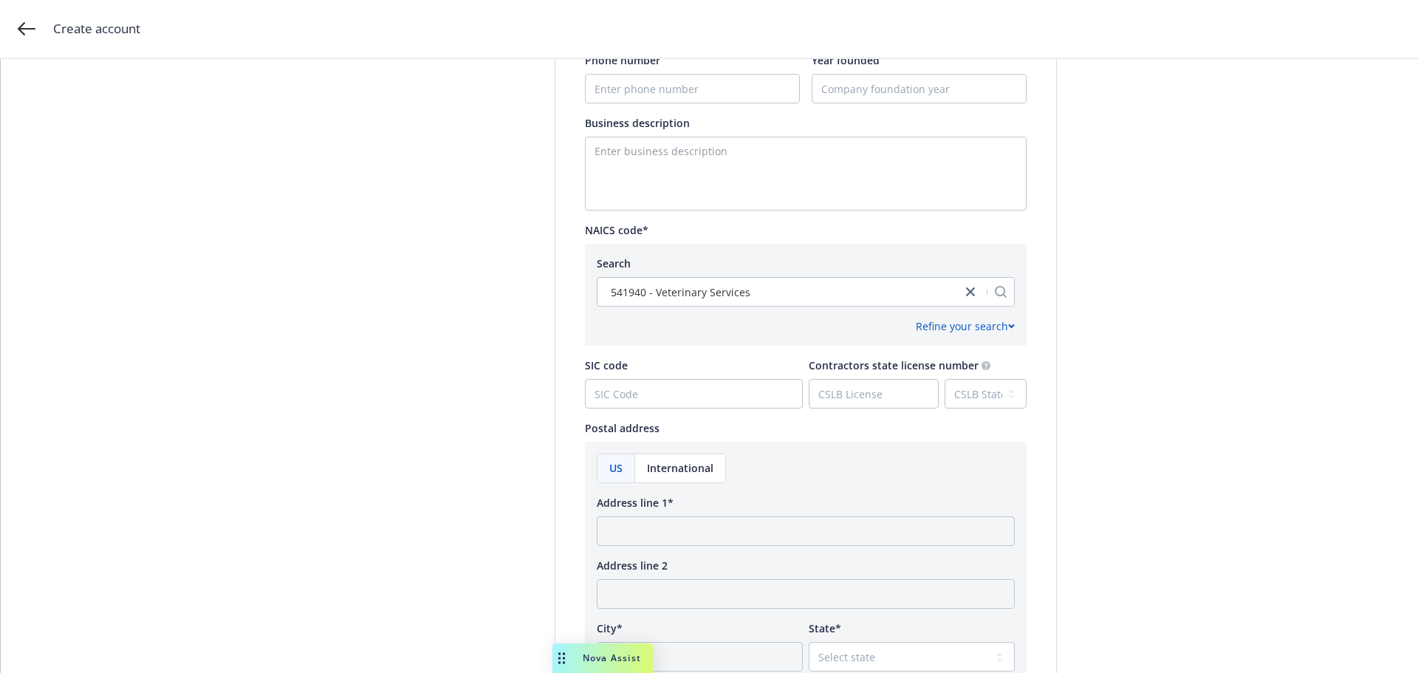
scroll to position [738, 0]
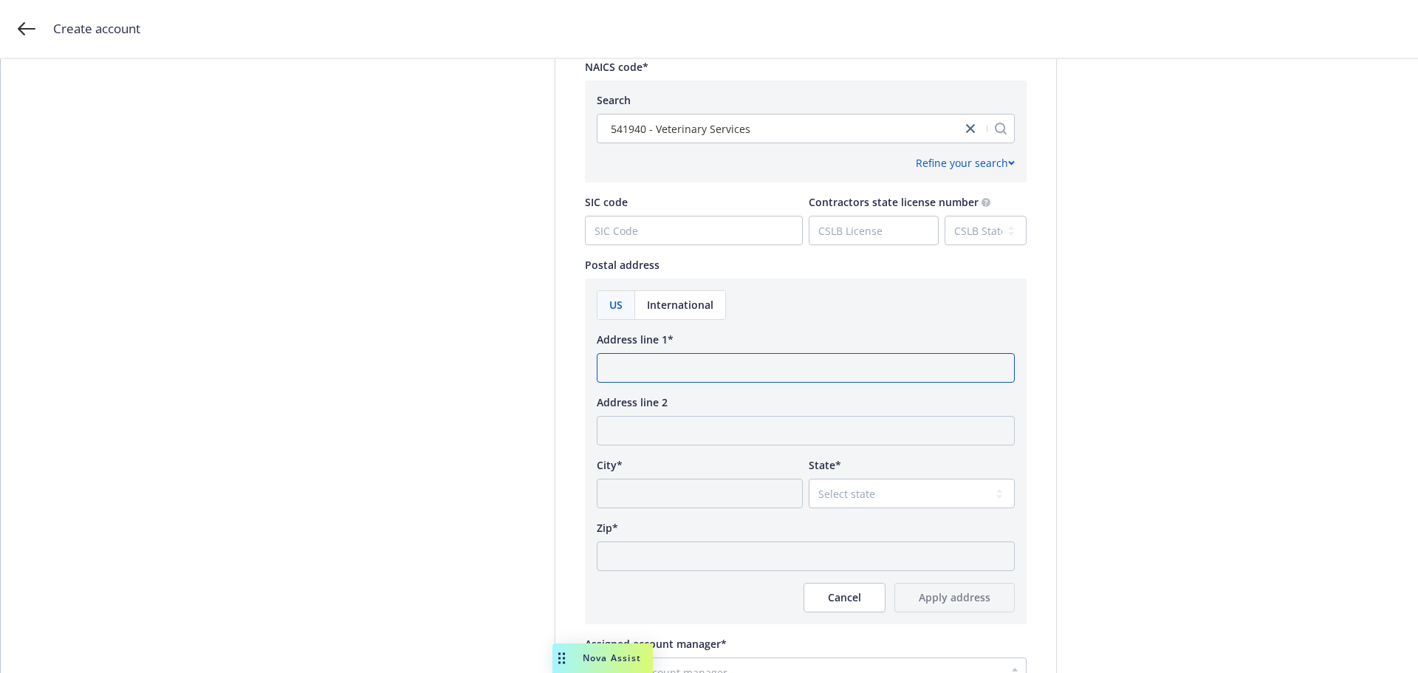
click at [613, 369] on input "Address line 1*" at bounding box center [806, 368] width 418 height 30
type input "140 Evergreen Parkway, Suite 220"
click at [611, 494] on input "City*" at bounding box center [700, 493] width 206 height 30
type input "Portland"
select select "OR"
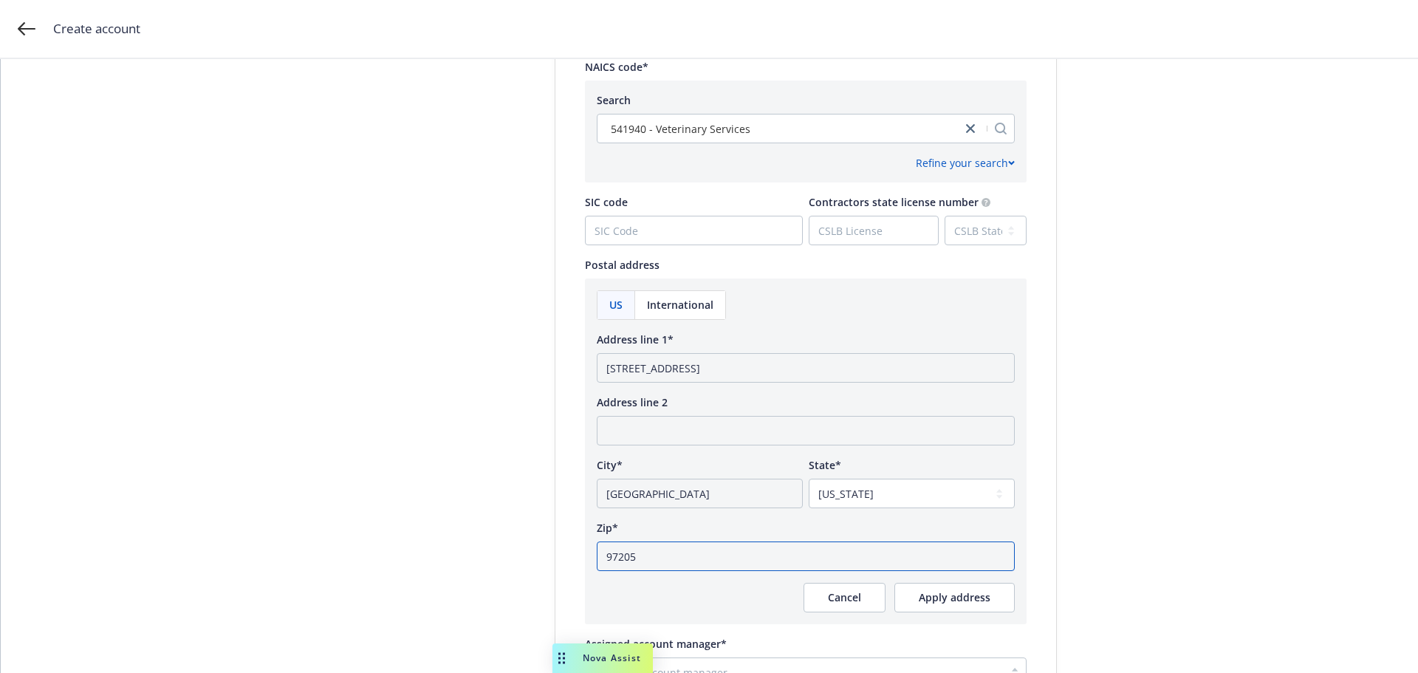
type input "97205"
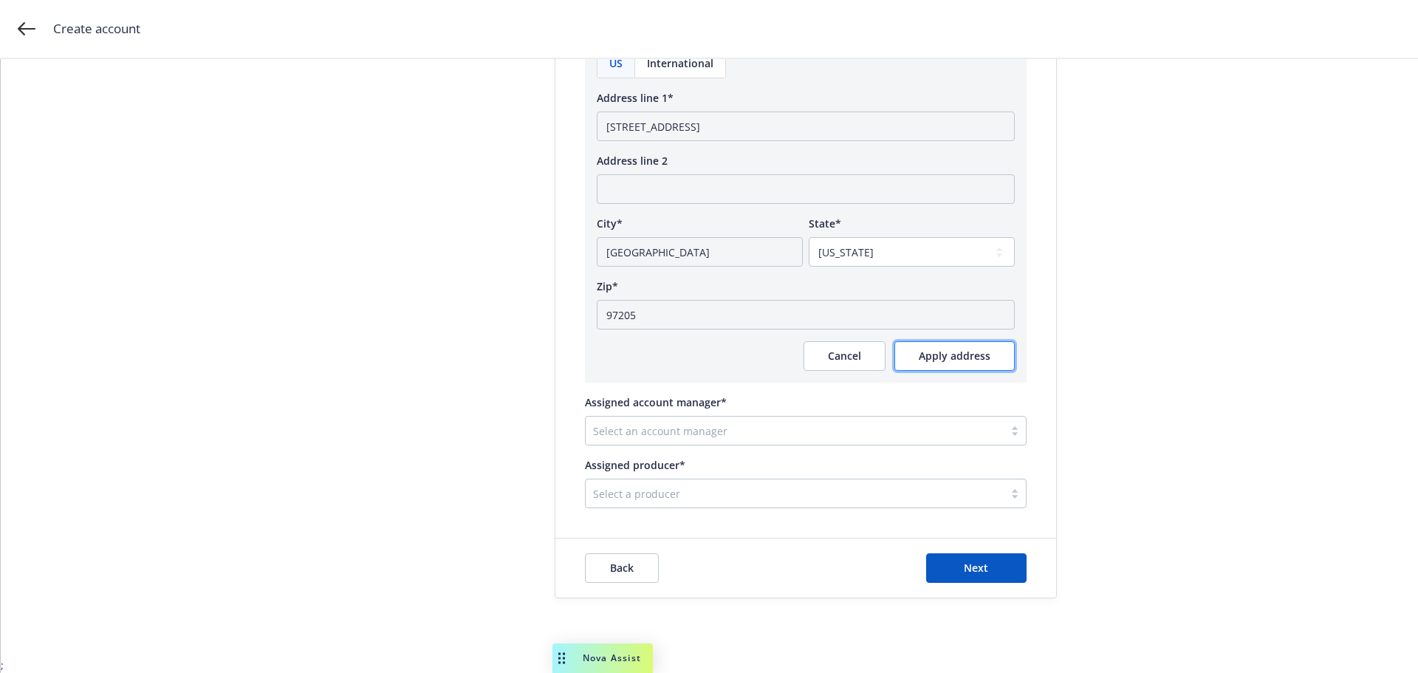
click at [942, 357] on span "Apply address" at bounding box center [955, 356] width 72 height 14
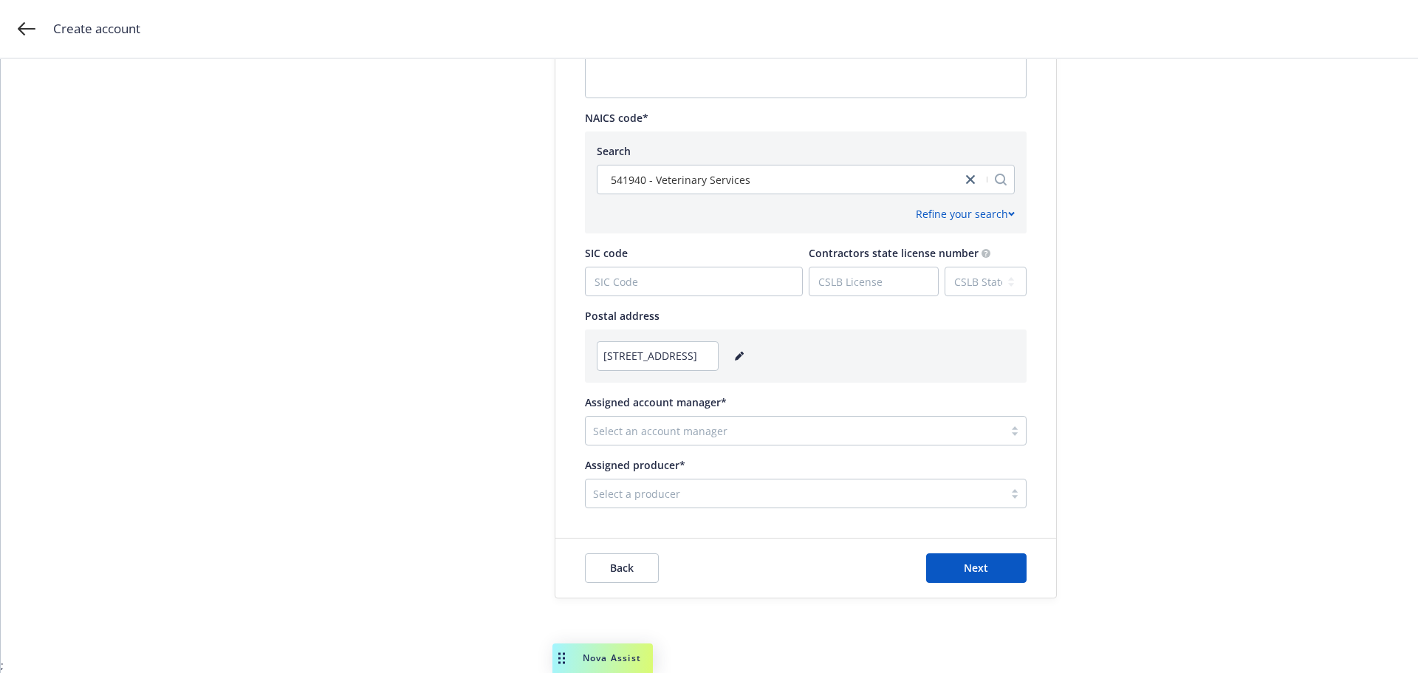
scroll to position [687, 0]
click at [617, 429] on div at bounding box center [794, 431] width 403 height 18
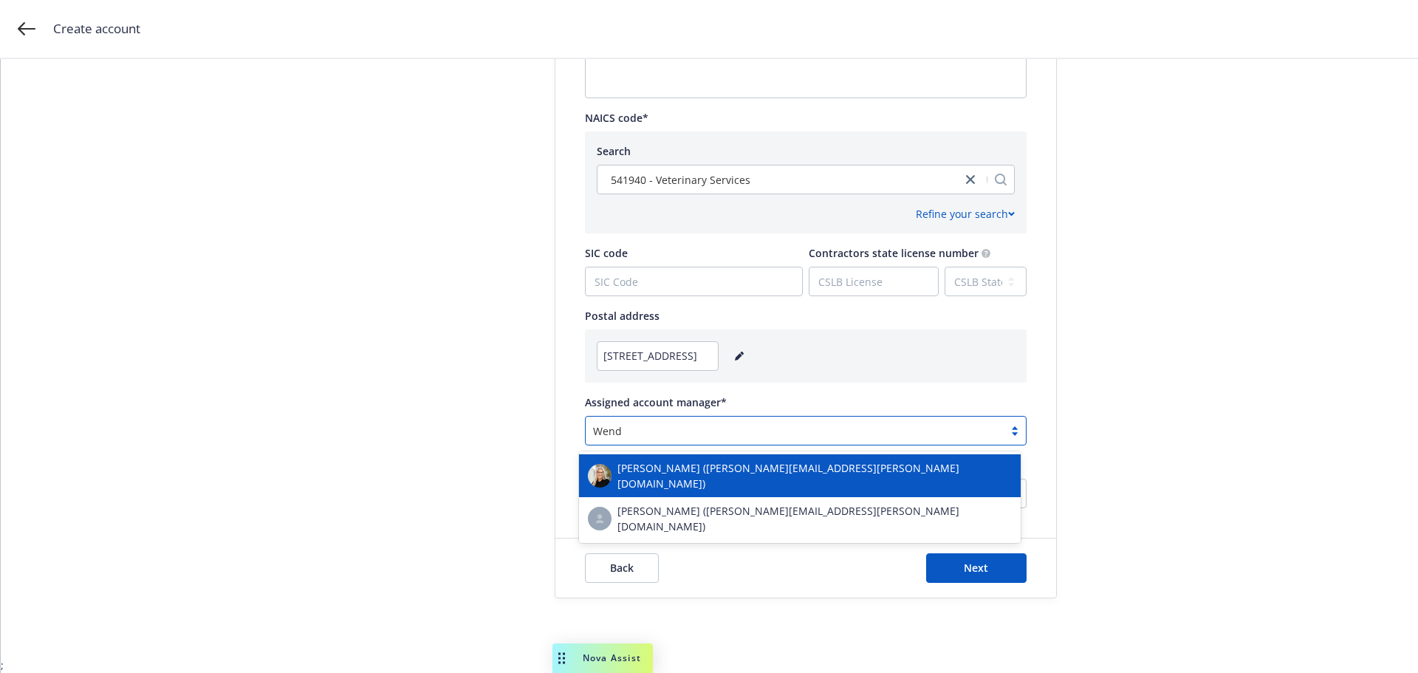
type input "Wendy"
click at [663, 462] on div "Wendy Boatman (wendy.boatman@newfront.com)" at bounding box center [800, 475] width 424 height 31
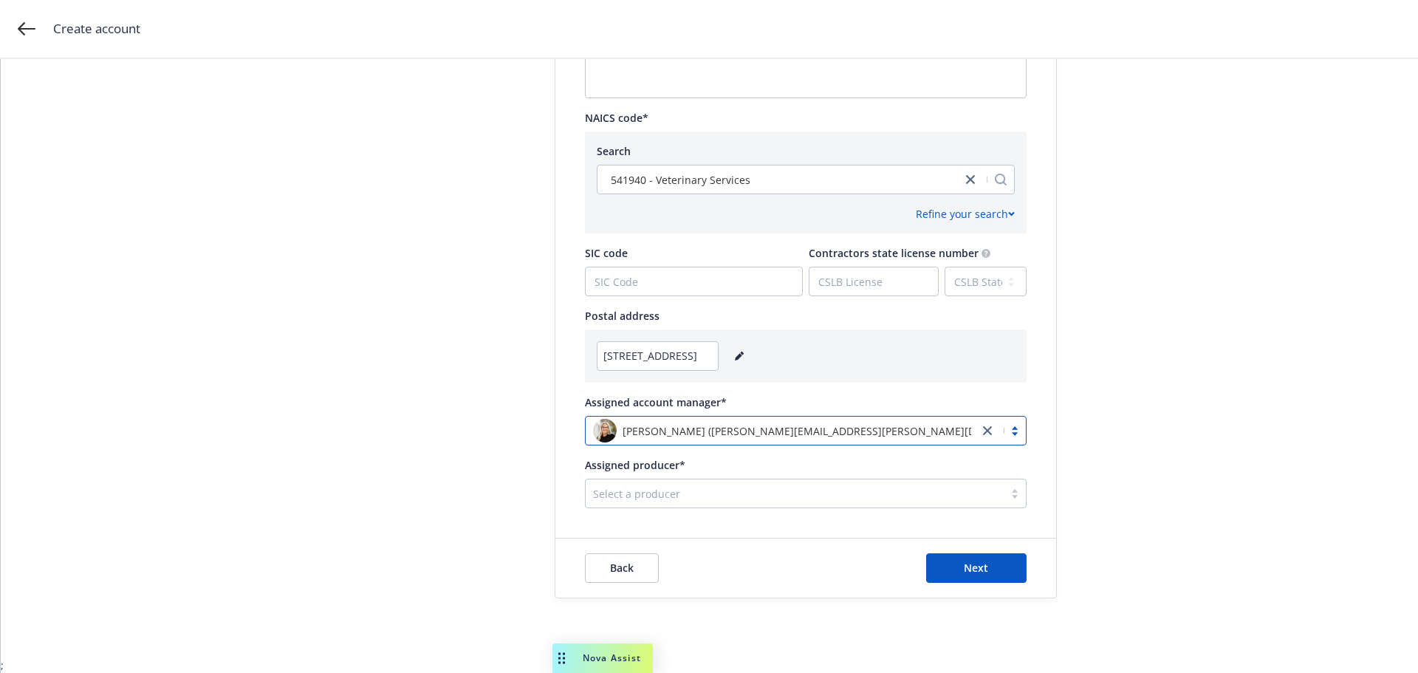
click at [647, 496] on div at bounding box center [794, 493] width 403 height 18
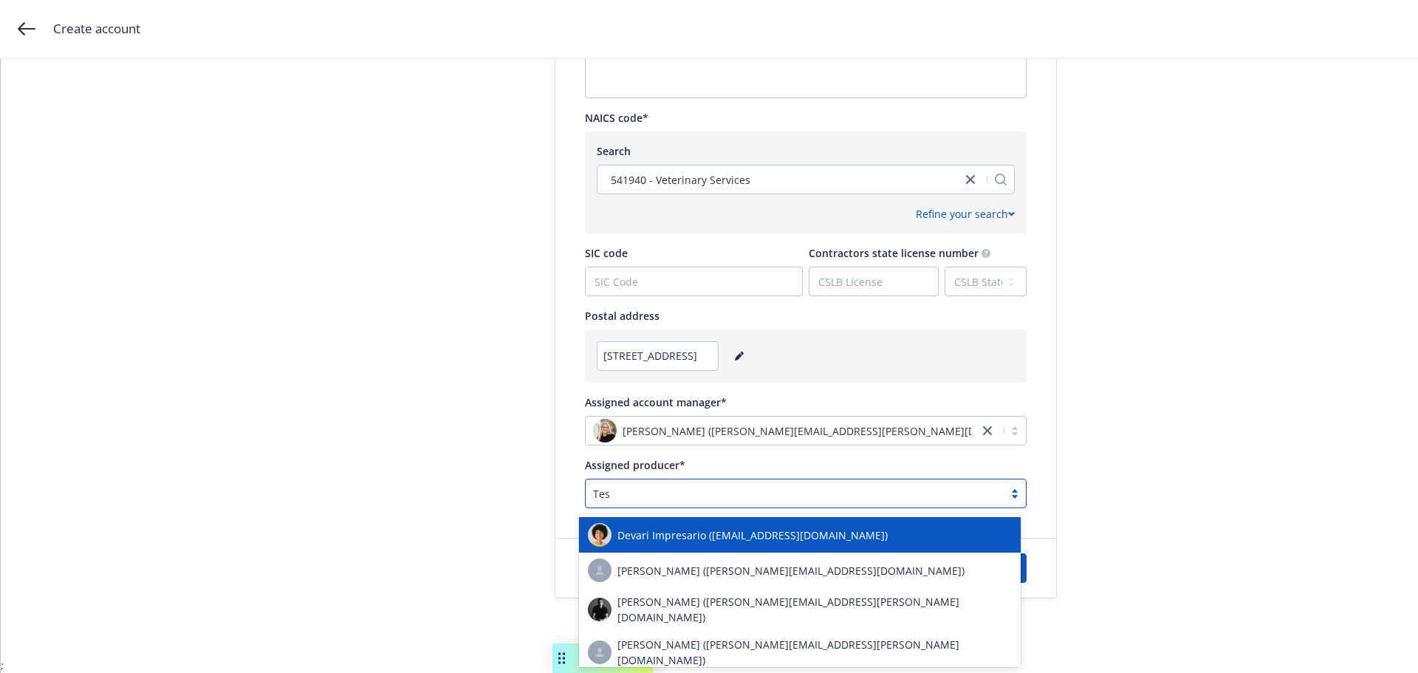
type input "Test"
click at [641, 540] on span "Devari Impresario (test.producer@newfront.com)" at bounding box center [752, 535] width 270 height 16
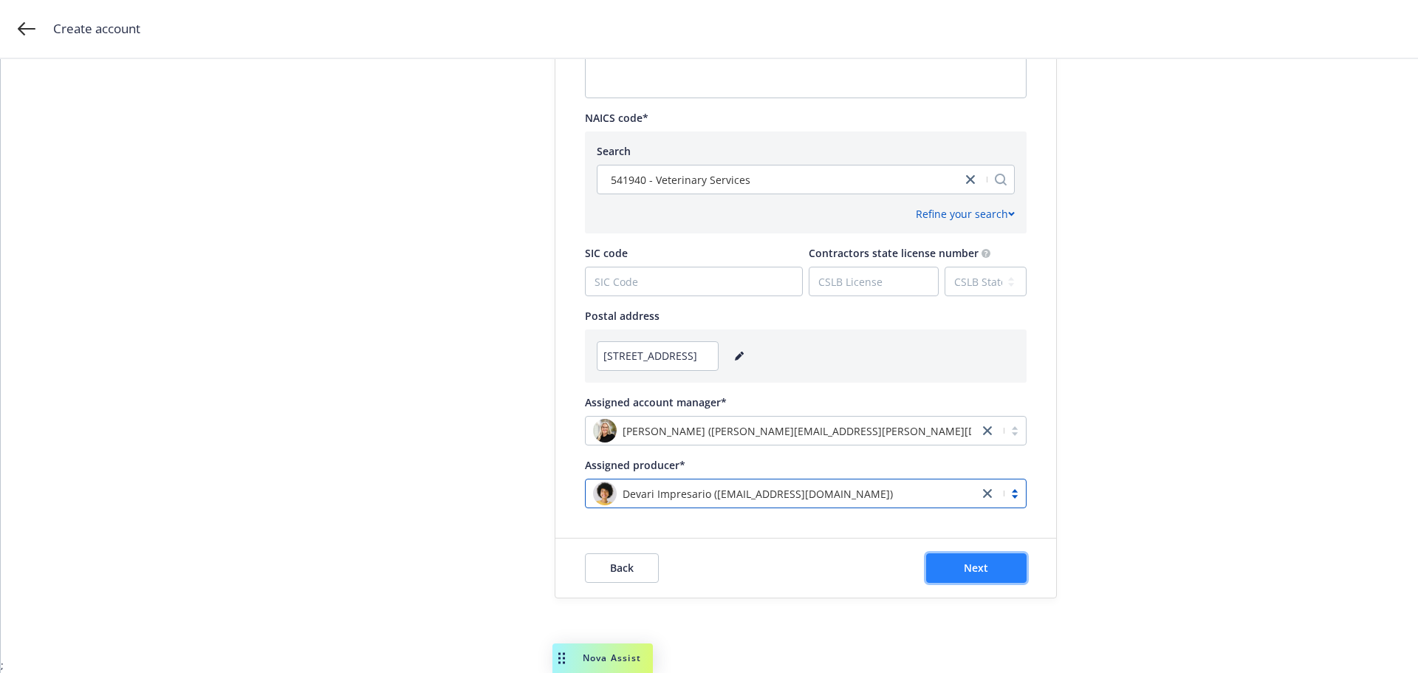
click at [976, 566] on span "Next" at bounding box center [976, 567] width 24 height 14
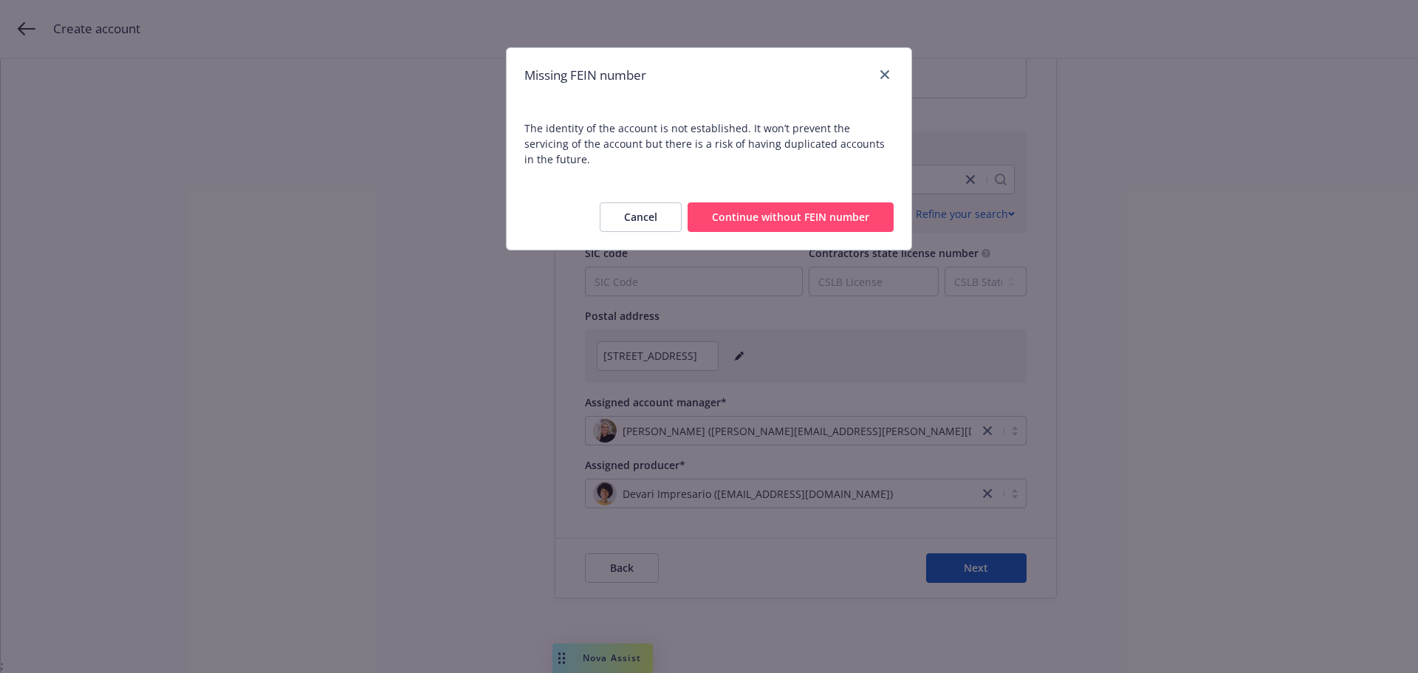
click at [781, 202] on button "Continue without FEIN number" at bounding box center [790, 217] width 206 height 30
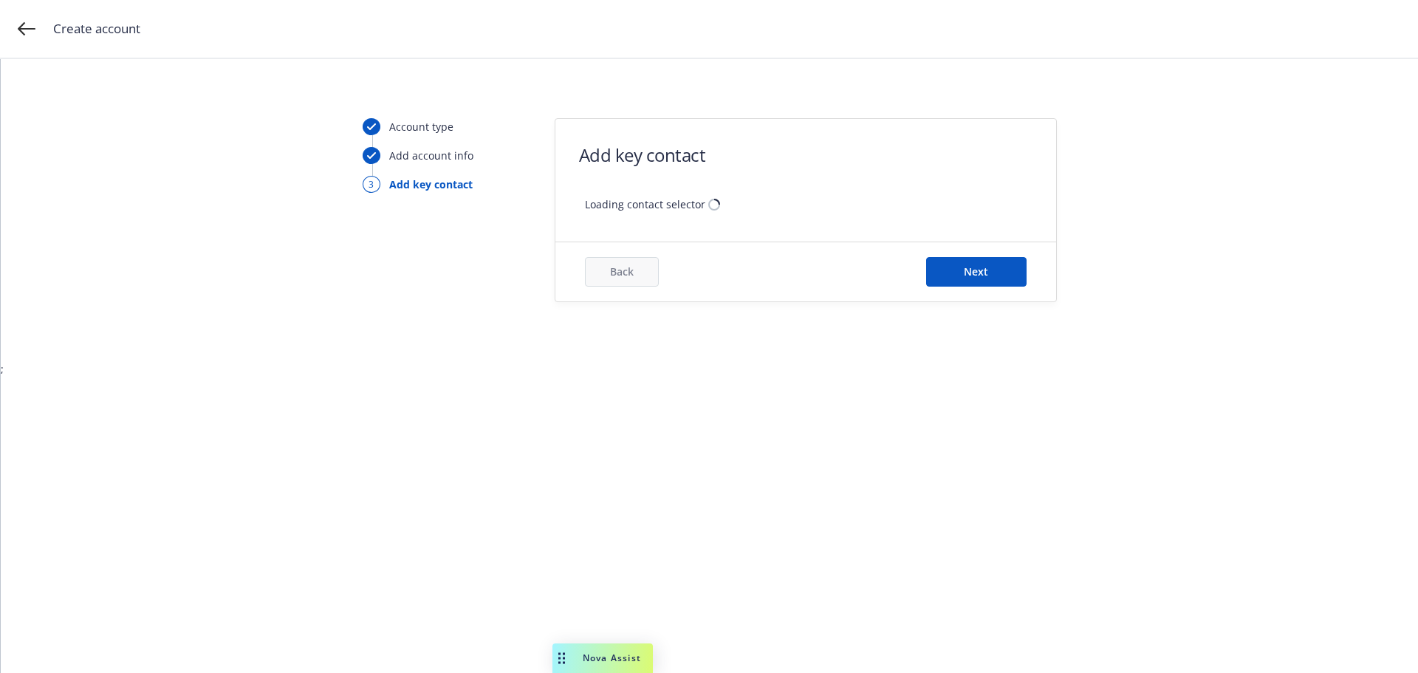
scroll to position [0, 0]
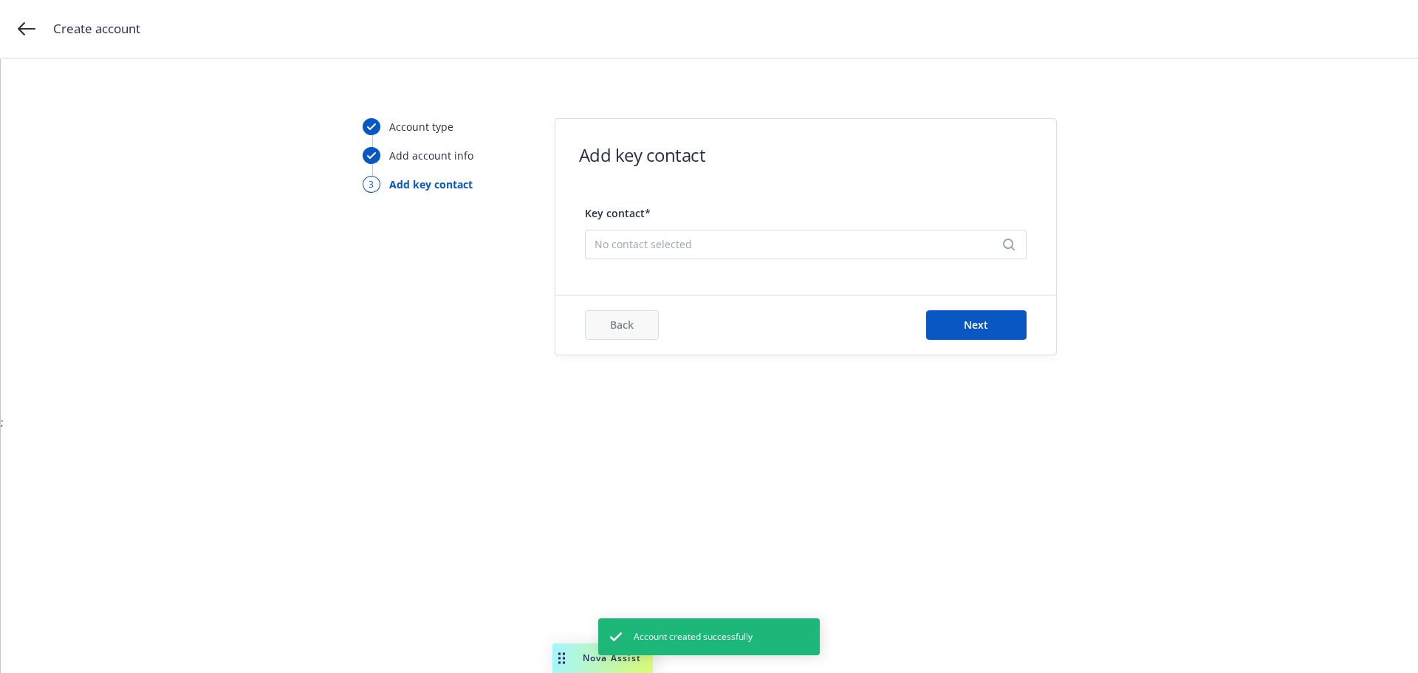
click at [657, 241] on span "No contact selected" at bounding box center [799, 244] width 411 height 16
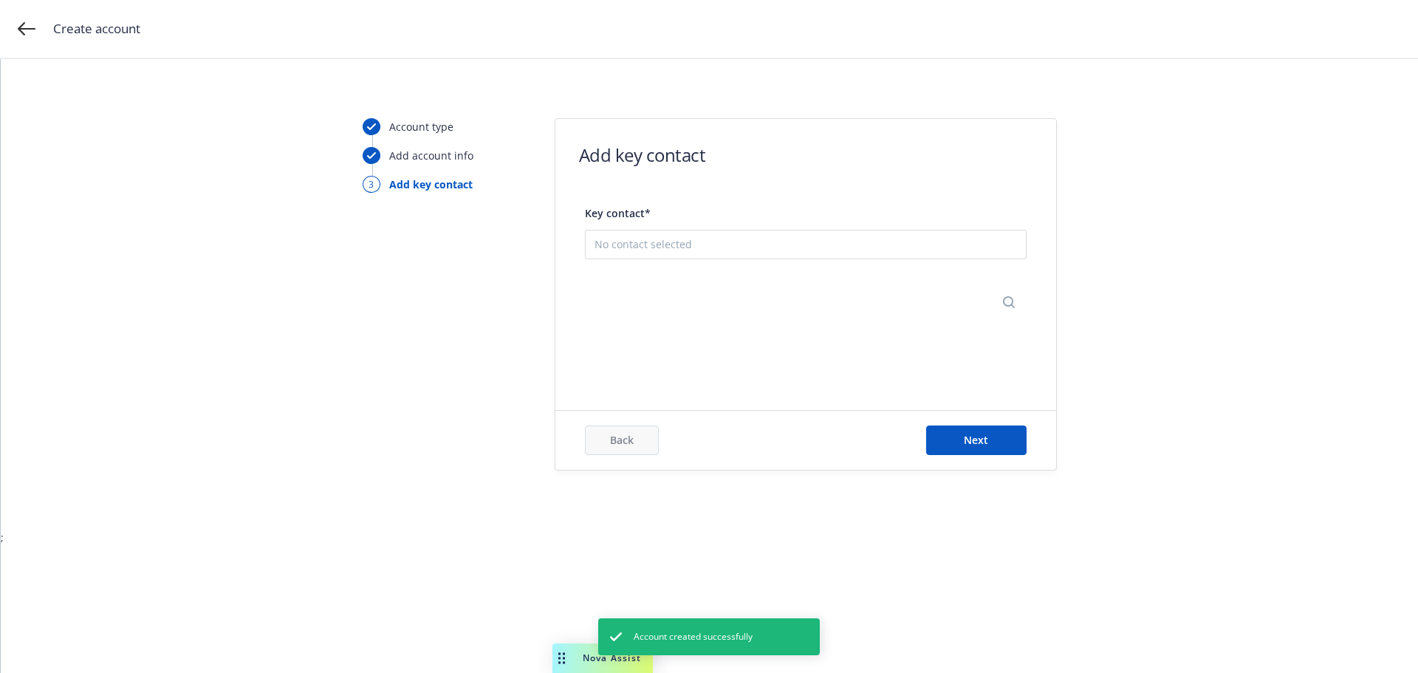
click at [776, 315] on button "Add new contact" at bounding box center [805, 316] width 422 height 30
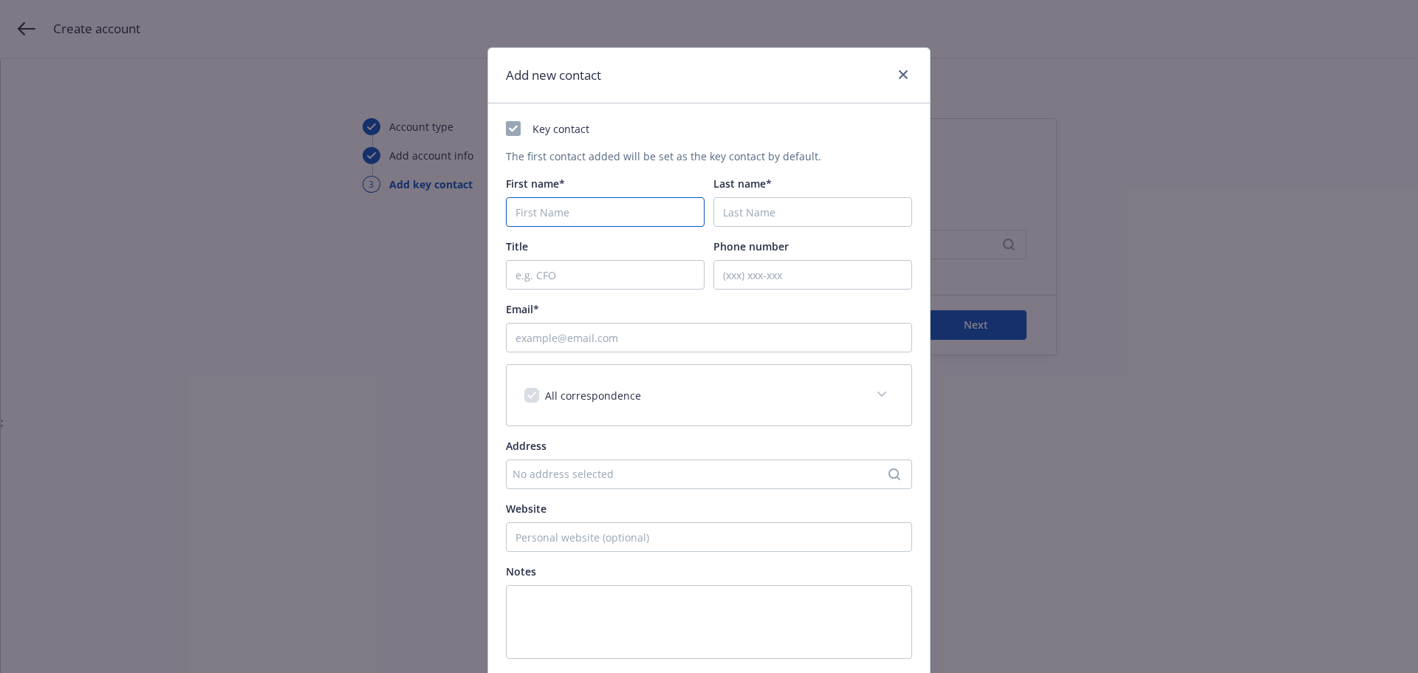
click at [555, 222] on input "First name*" at bounding box center [605, 212] width 199 height 30
drag, startPoint x: 607, startPoint y: 212, endPoint x: 570, endPoint y: 212, distance: 36.9
click at [570, 212] on input "Dr. Hannah Morales" at bounding box center [605, 212] width 199 height 30
type input "Dr. Hannah"
click at [782, 211] on input "Last name*" at bounding box center [812, 212] width 199 height 30
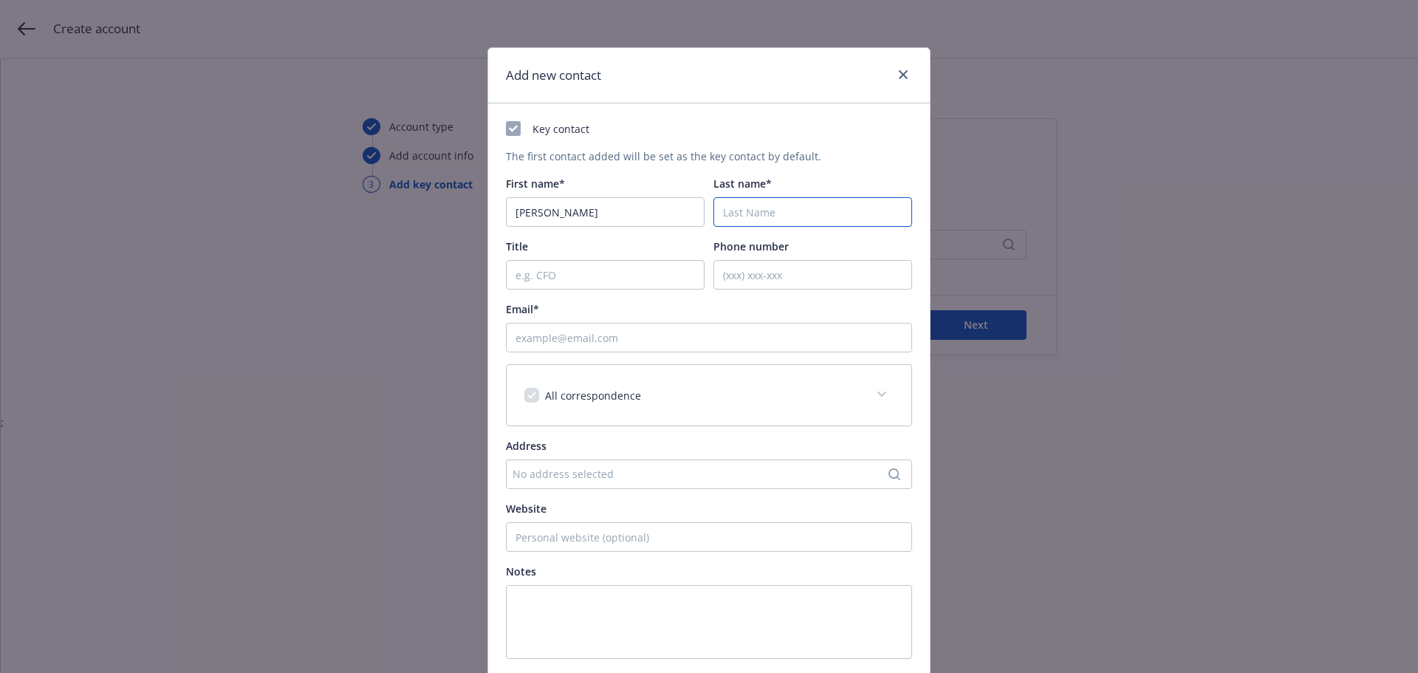
paste input "Morales"
type input "Morales"
click at [528, 270] on input "Title" at bounding box center [605, 275] width 199 height 30
type input "E"
drag, startPoint x: 544, startPoint y: 208, endPoint x: 392, endPoint y: 207, distance: 152.1
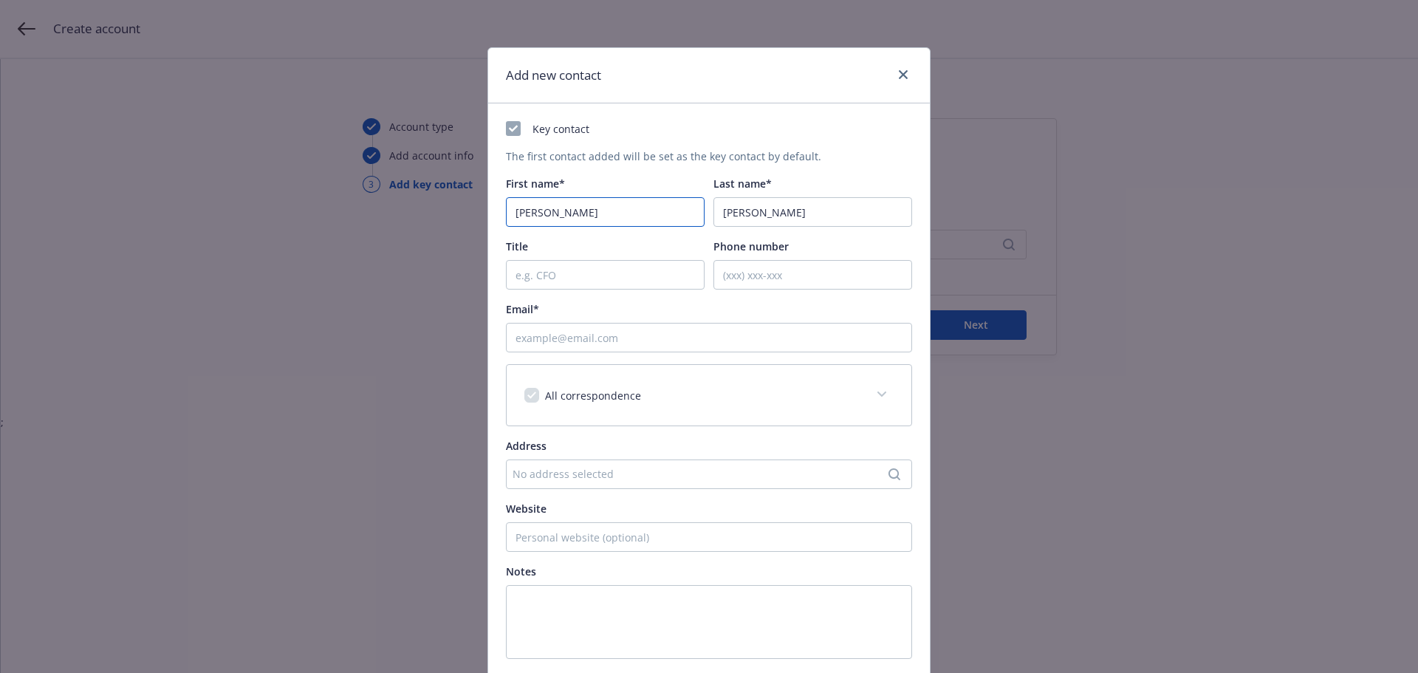
click at [392, 207] on div "Add new contact Key contact The first contact added will be set as the key cont…" at bounding box center [709, 336] width 1418 height 673
type input "Dummy"
type input "Contact"
click at [516, 267] on input "Title" at bounding box center [605, 275] width 199 height 30
click at [543, 335] on input "Email*" at bounding box center [709, 338] width 406 height 30
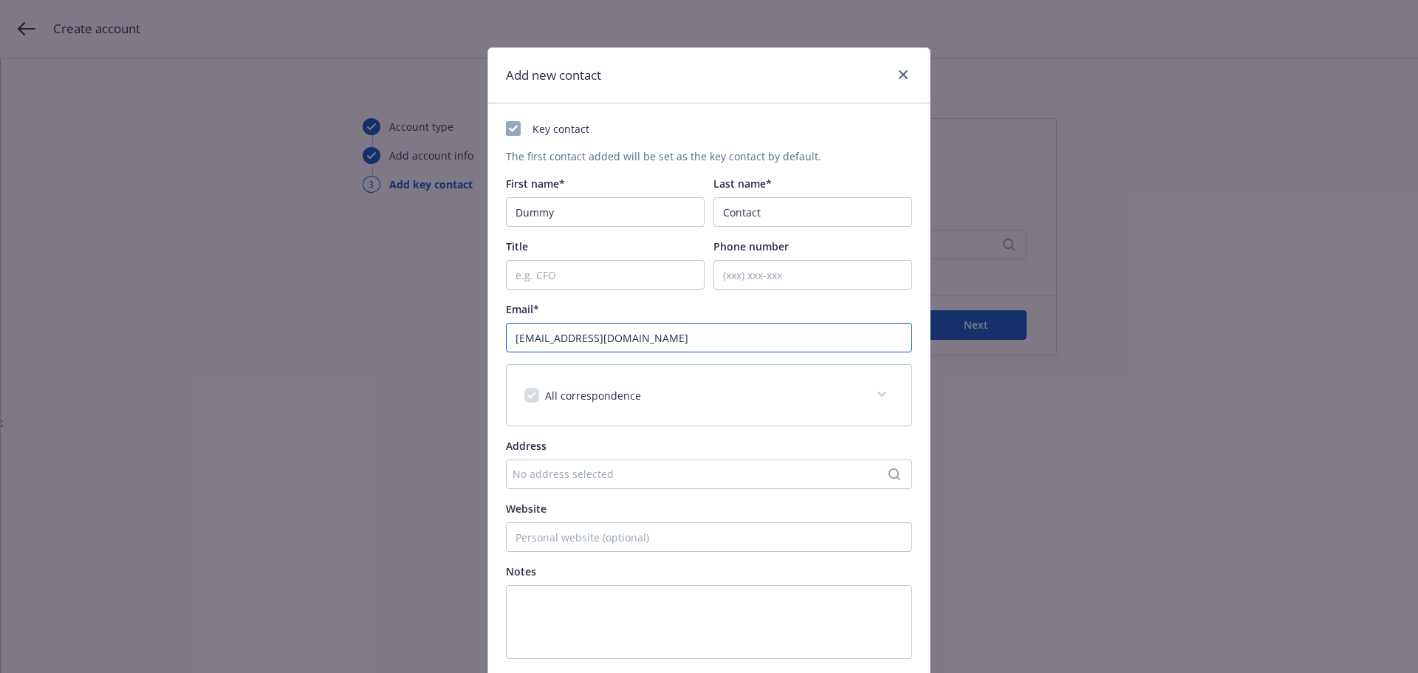
type input "dummy@contact.com"
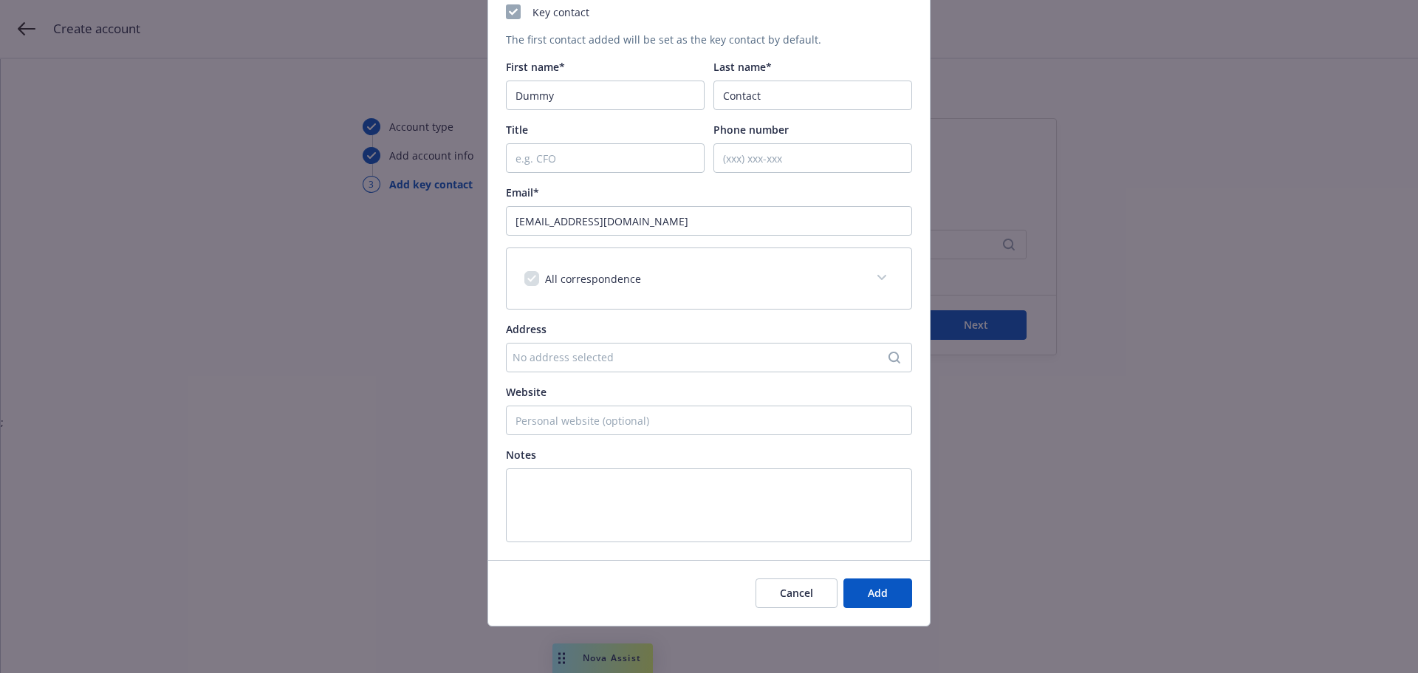
scroll to position [117, 0]
click at [868, 597] on span "Add" at bounding box center [878, 592] width 20 height 14
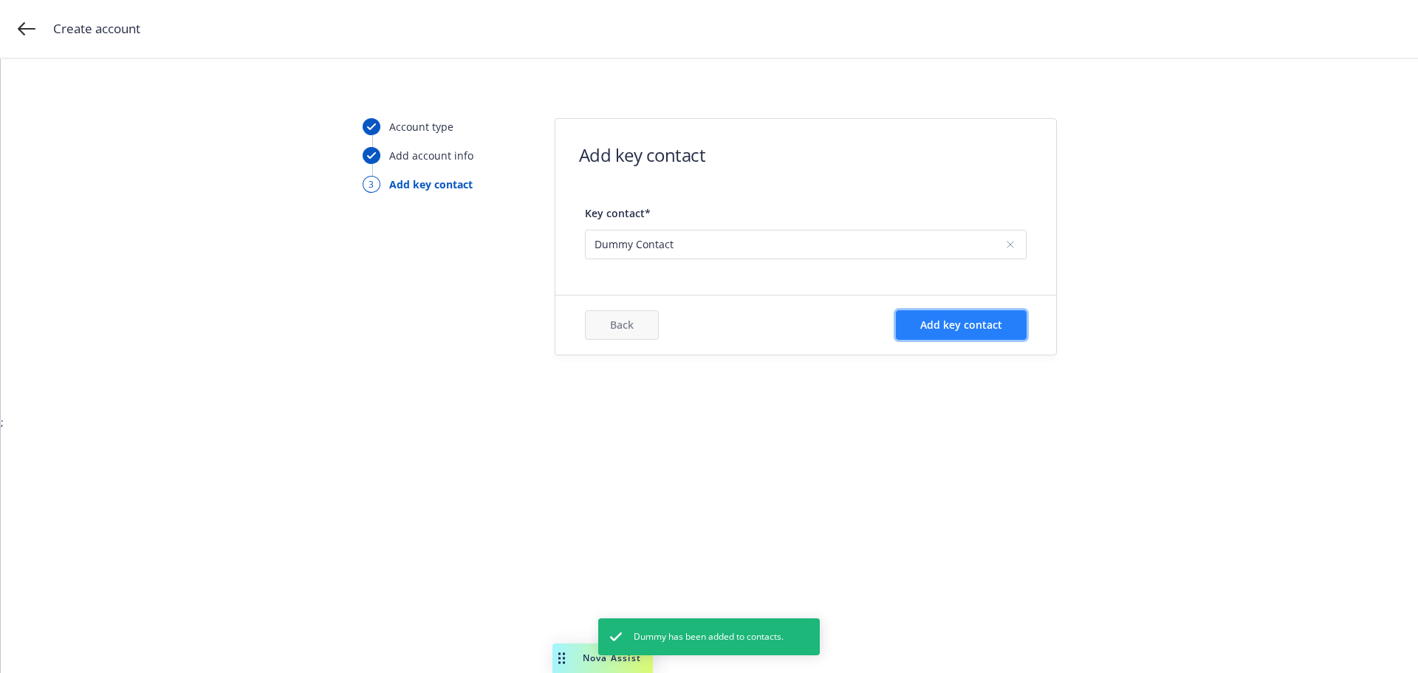
click at [942, 329] on span "Add key contact" at bounding box center [961, 324] width 82 height 14
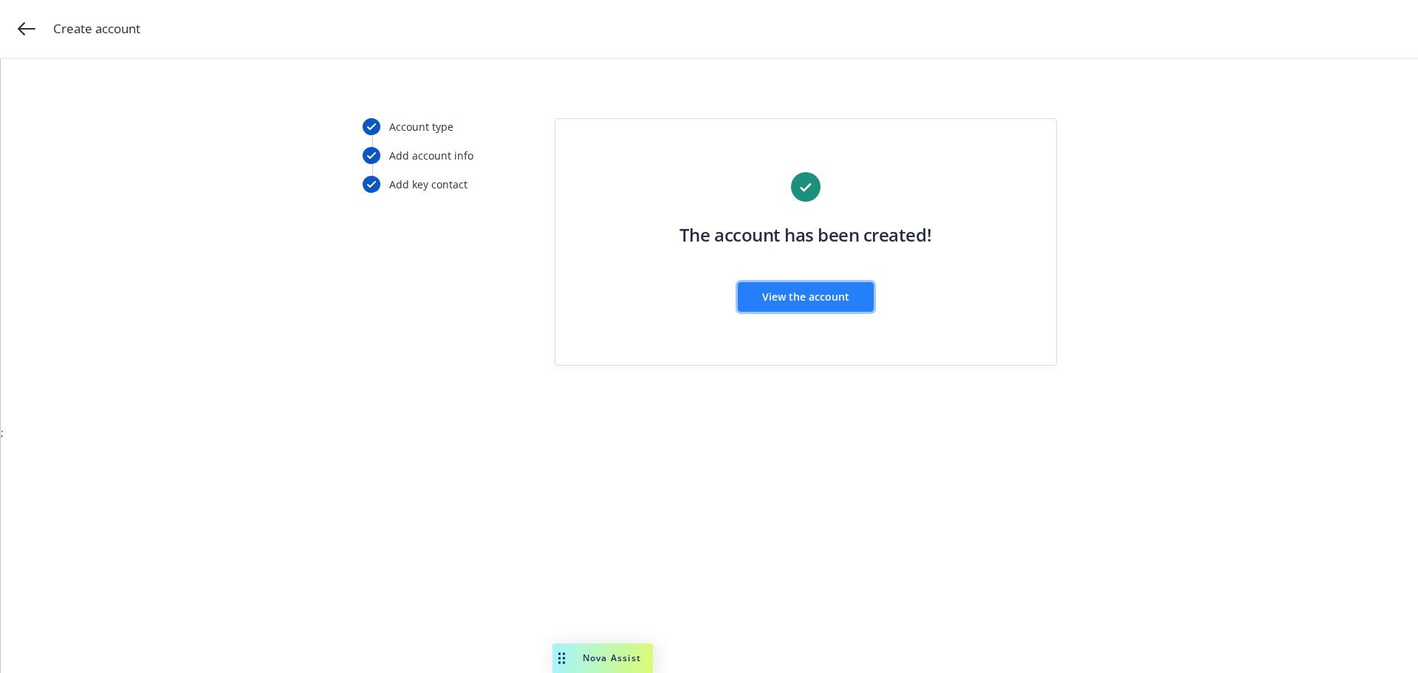
click at [797, 305] on button "View the account" at bounding box center [806, 297] width 136 height 30
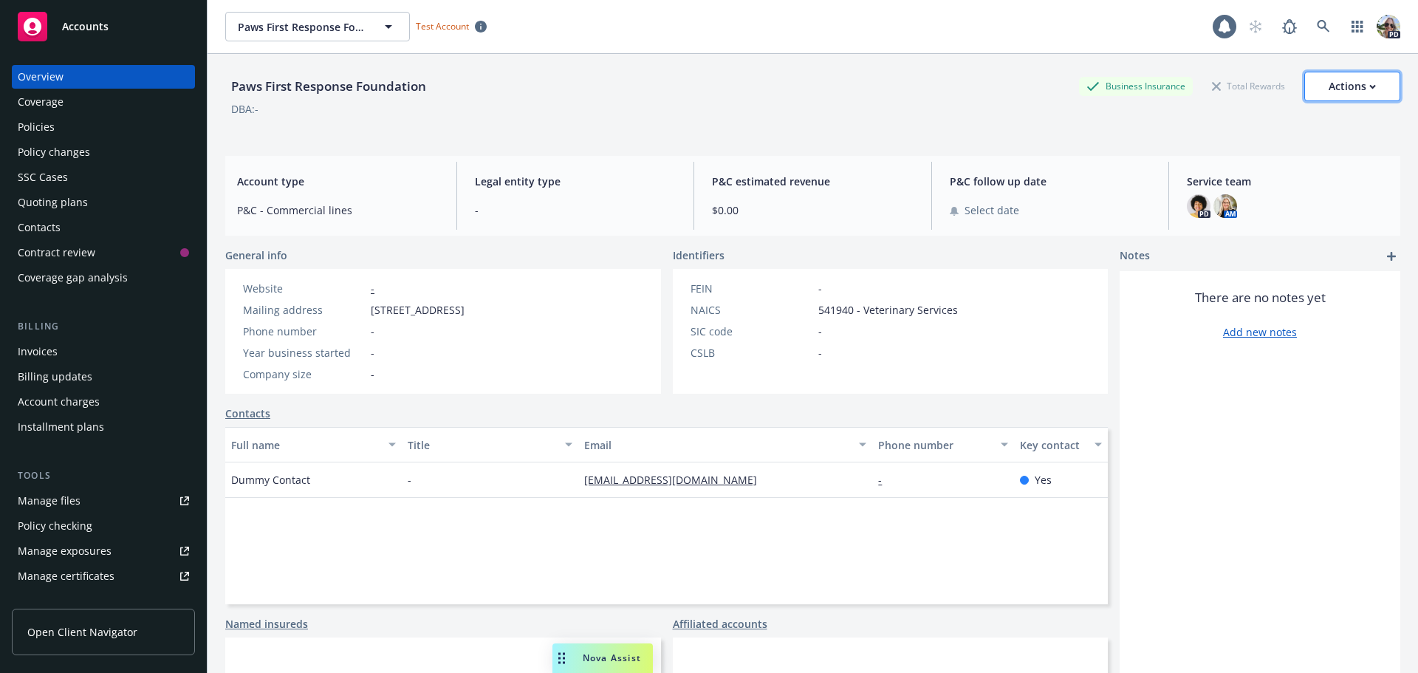
click at [1348, 80] on div "Actions" at bounding box center [1351, 86] width 47 height 28
drag, startPoint x: 952, startPoint y: 309, endPoint x: 811, endPoint y: 316, distance: 141.2
click at [811, 316] on div "NAICS 541940 - Veterinary Services" at bounding box center [823, 310] width 279 height 16
copy span "541940 - Veterinary Services"
